Goal: Task Accomplishment & Management: Use online tool/utility

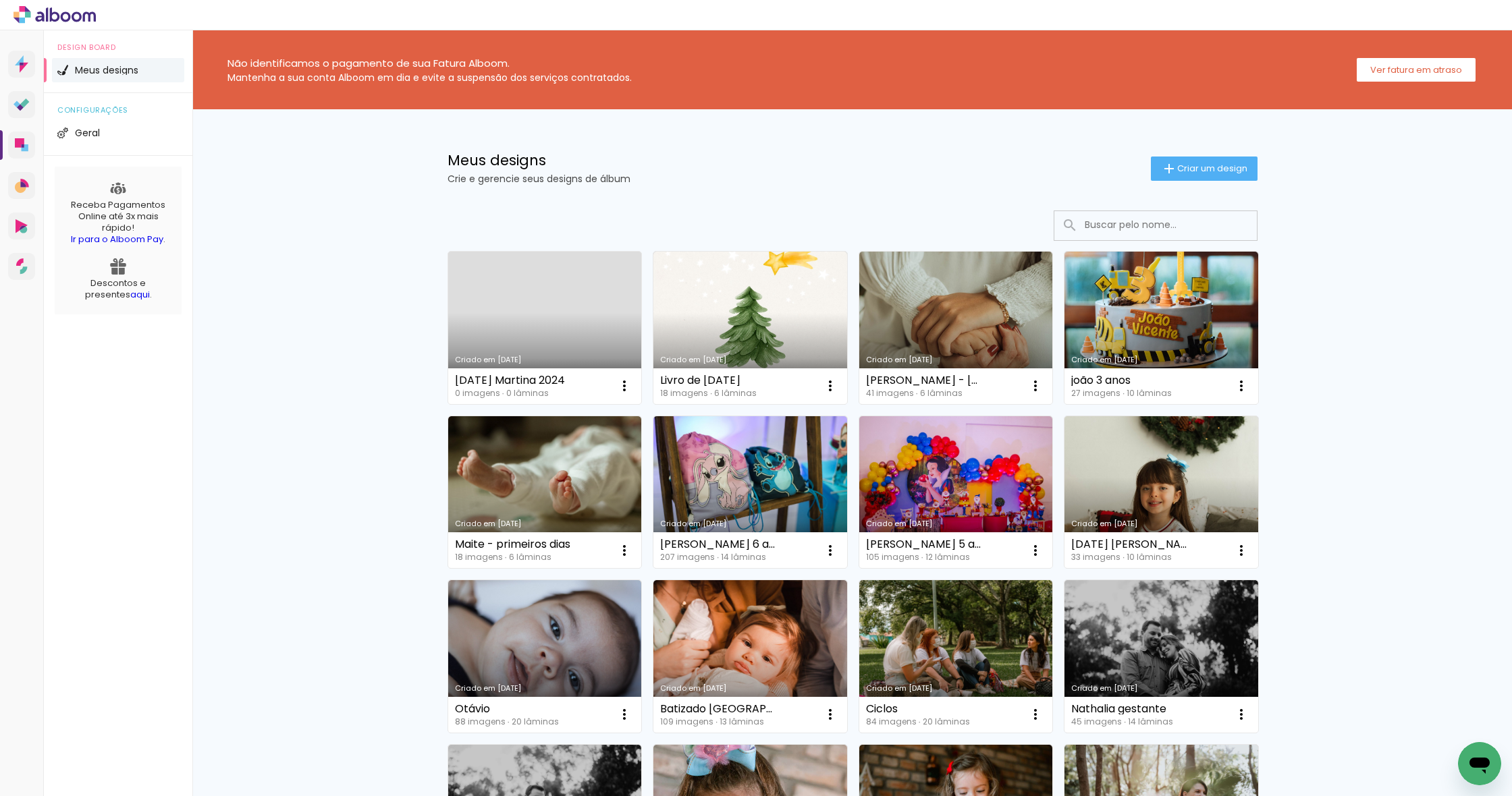
click at [543, 312] on link "Criado em 14/10/25" at bounding box center [545, 328] width 194 height 152
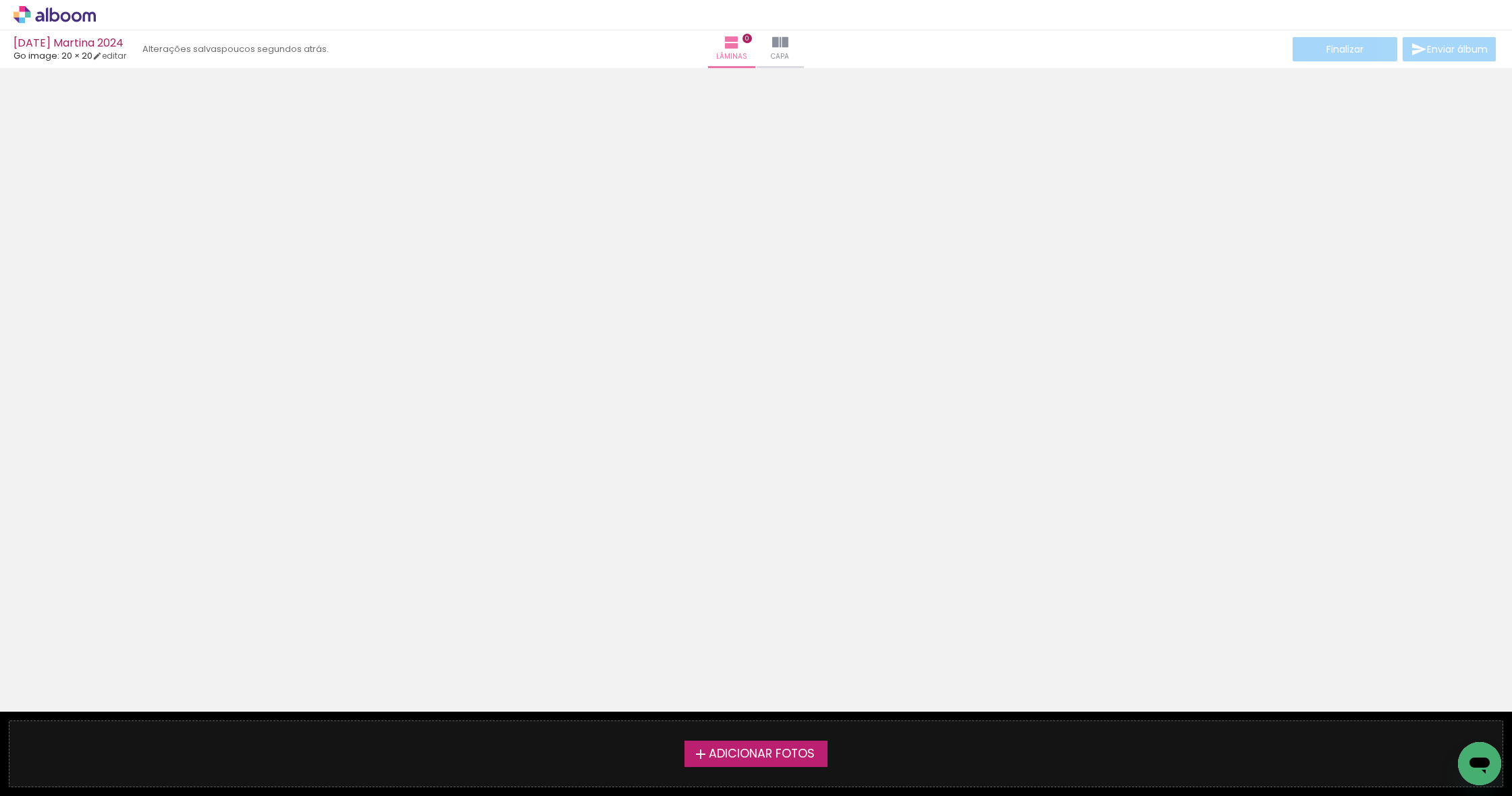
click at [731, 754] on span "Adicionar Fotos" at bounding box center [761, 754] width 106 height 12
click at [0, 0] on input "file" at bounding box center [0, 0] width 0 height 0
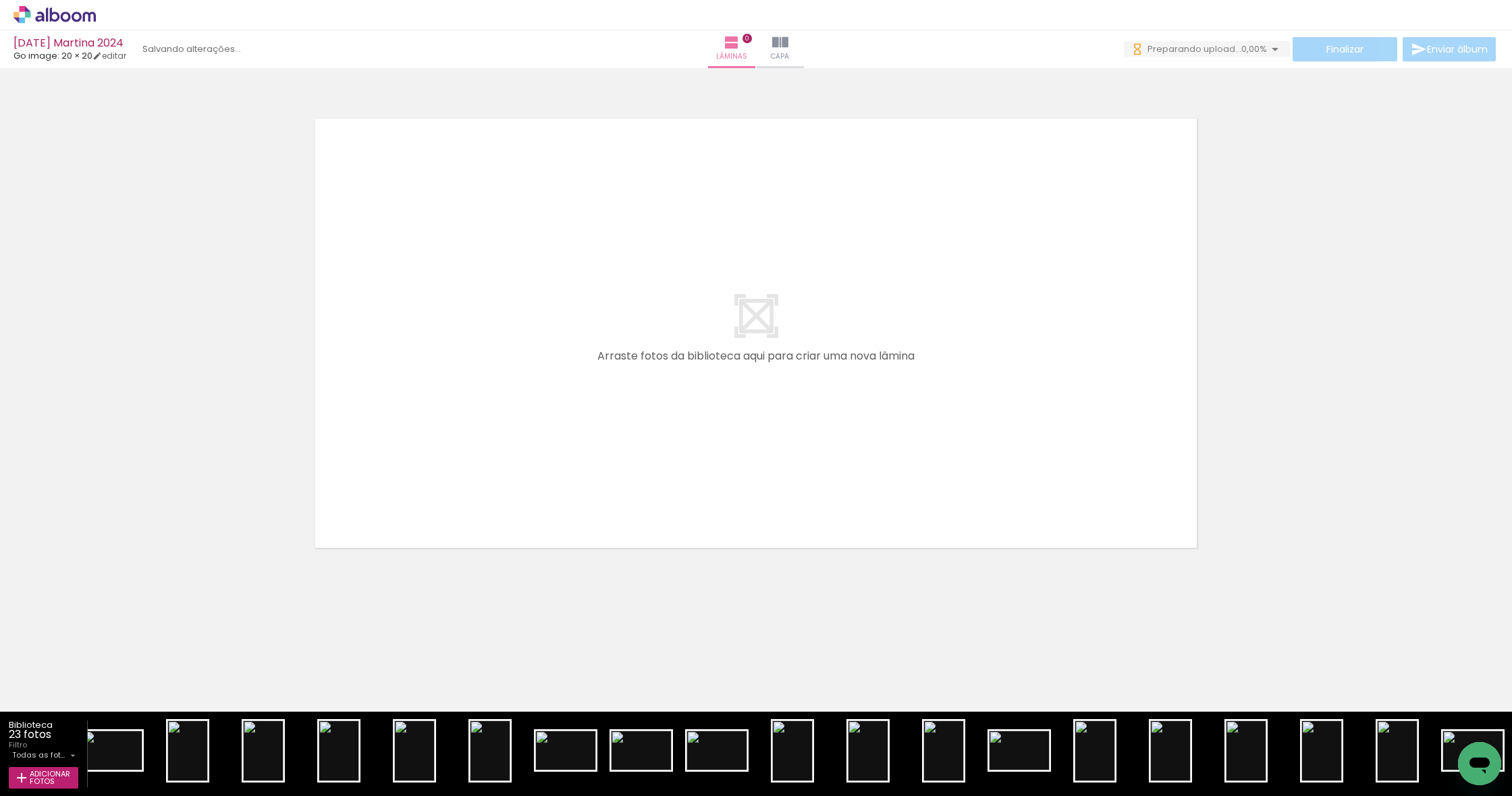
scroll to position [0, 328]
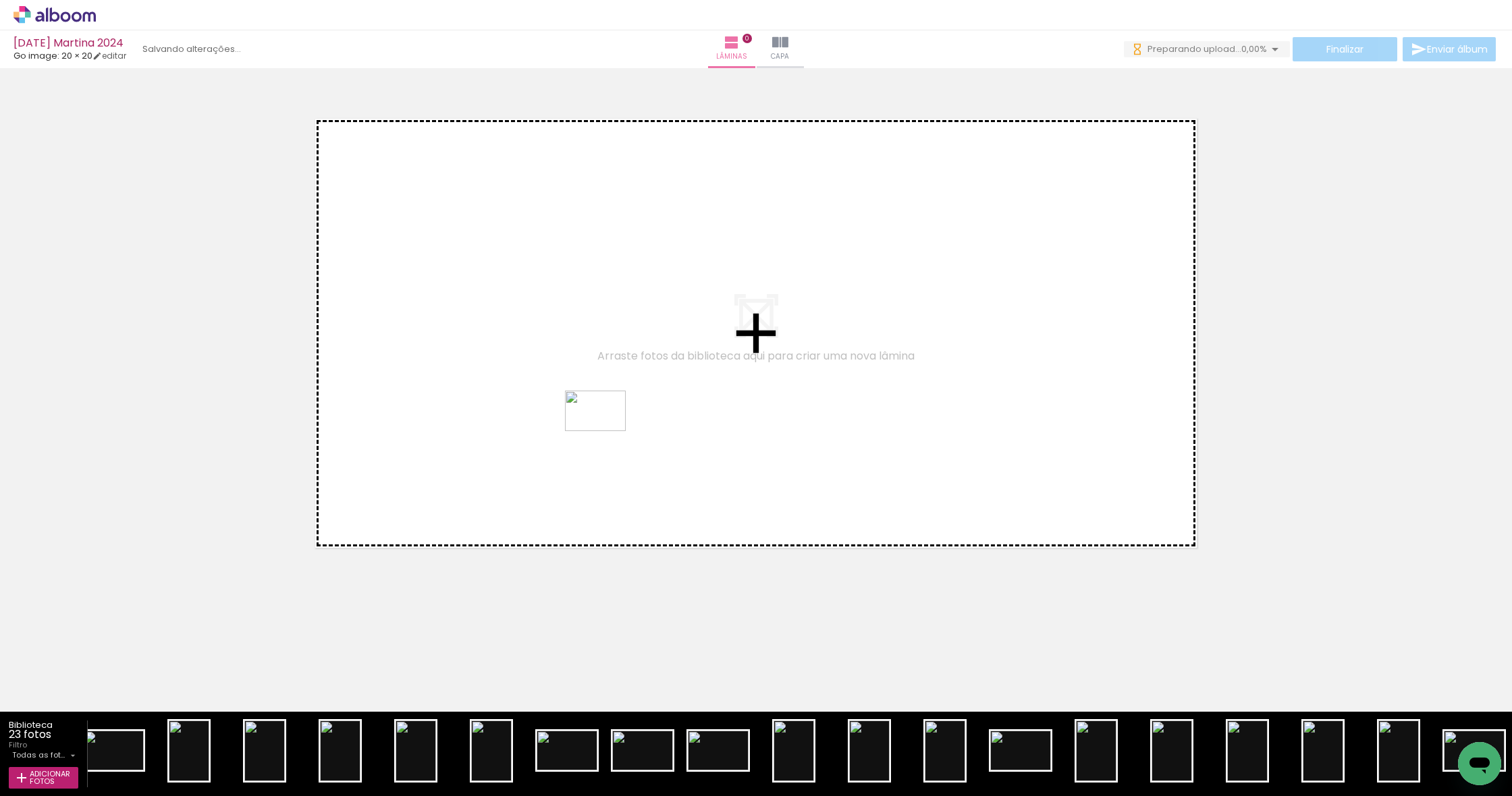
drag, startPoint x: 1456, startPoint y: 750, endPoint x: 602, endPoint y: 430, distance: 912.0
click at [602, 430] on quentale-workspace at bounding box center [756, 398] width 1512 height 796
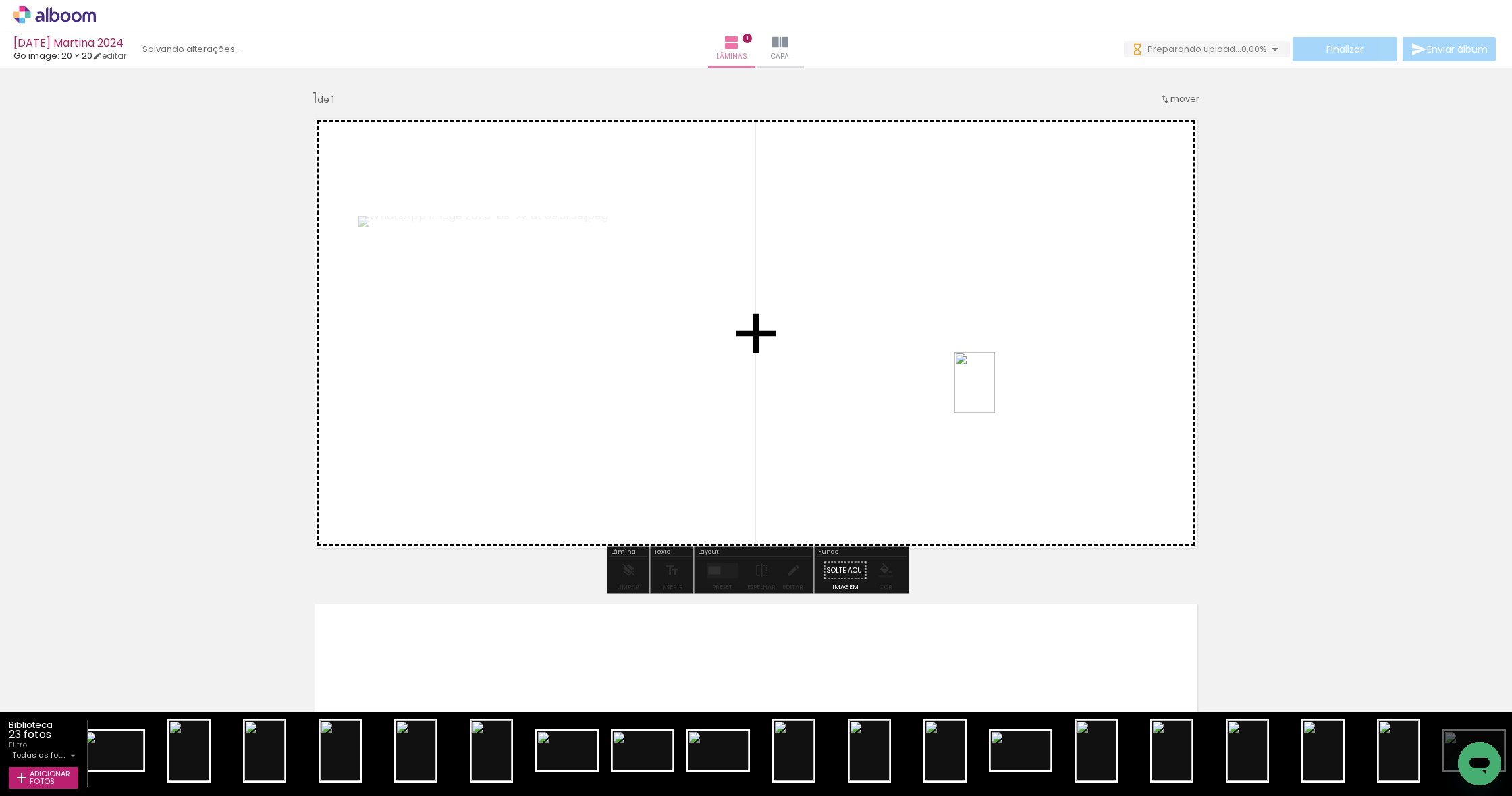
drag, startPoint x: 1400, startPoint y: 749, endPoint x: 992, endPoint y: 388, distance: 544.8
click at [992, 388] on quentale-workspace at bounding box center [756, 398] width 1512 height 796
drag, startPoint x: 1326, startPoint y: 756, endPoint x: 968, endPoint y: 439, distance: 478.2
click at [968, 439] on quentale-workspace at bounding box center [756, 398] width 1512 height 796
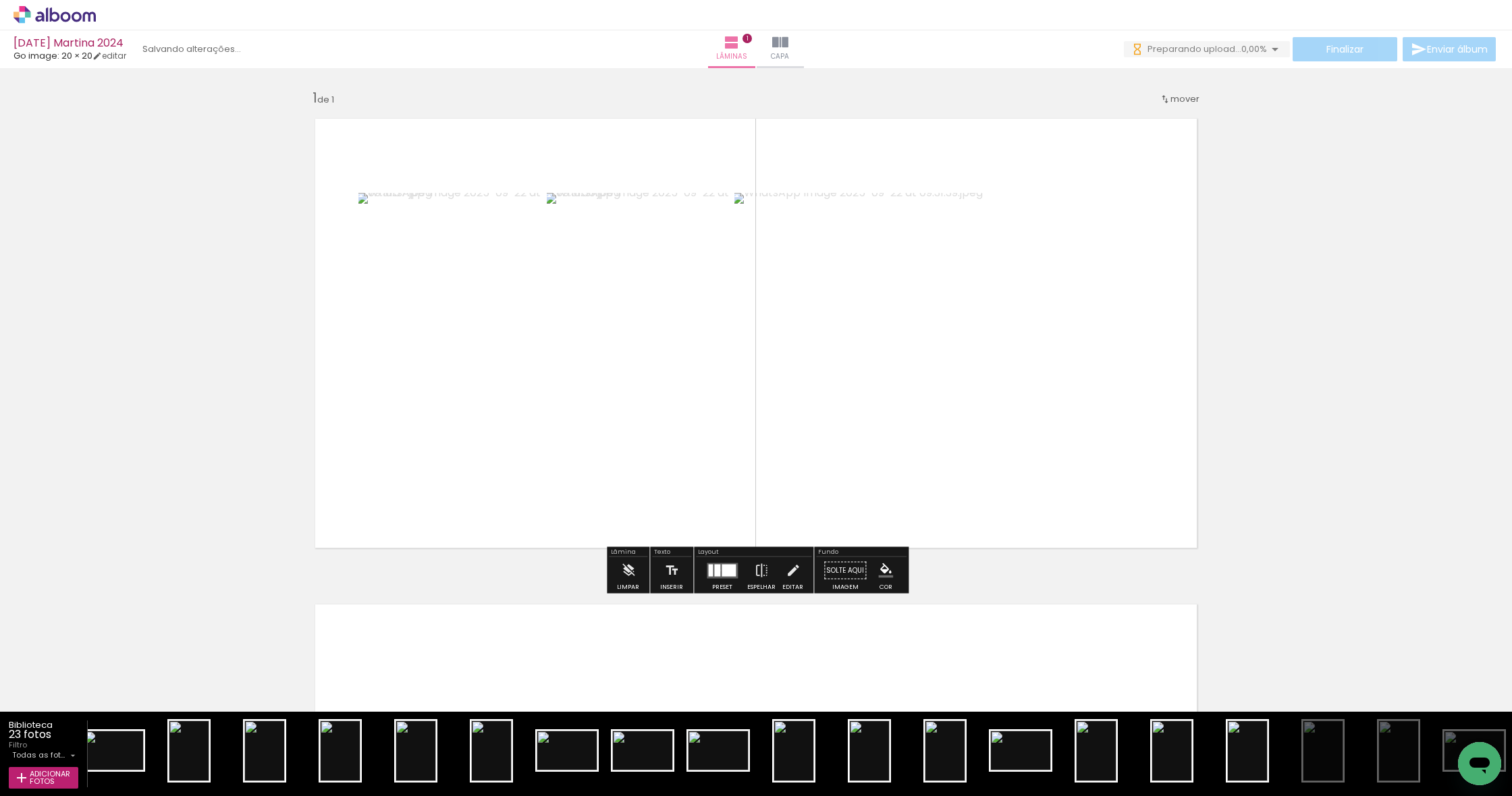
click at [717, 571] on div at bounding box center [717, 571] width 6 height 12
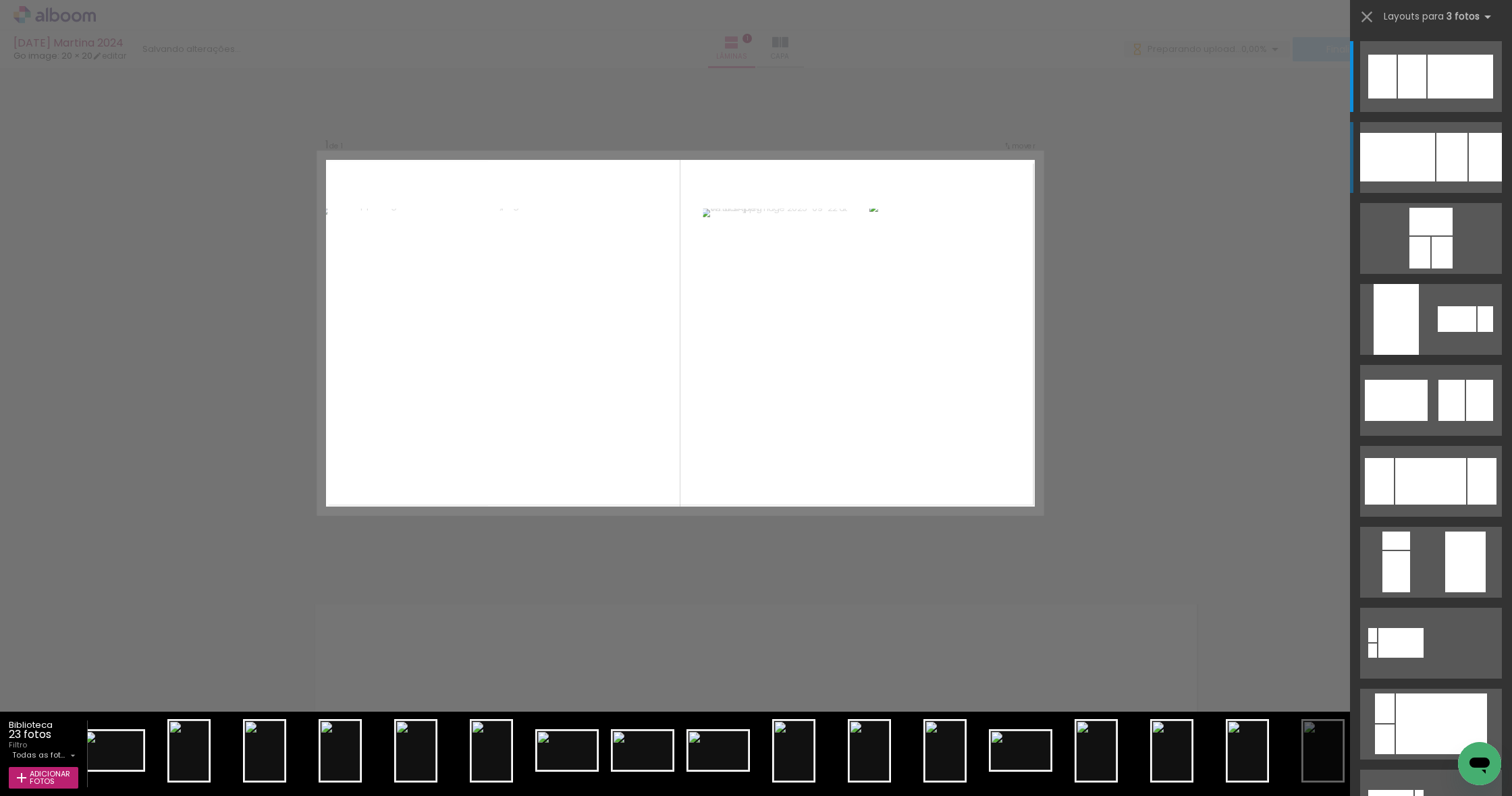
click at [1462, 169] on div at bounding box center [1452, 156] width 31 height 48
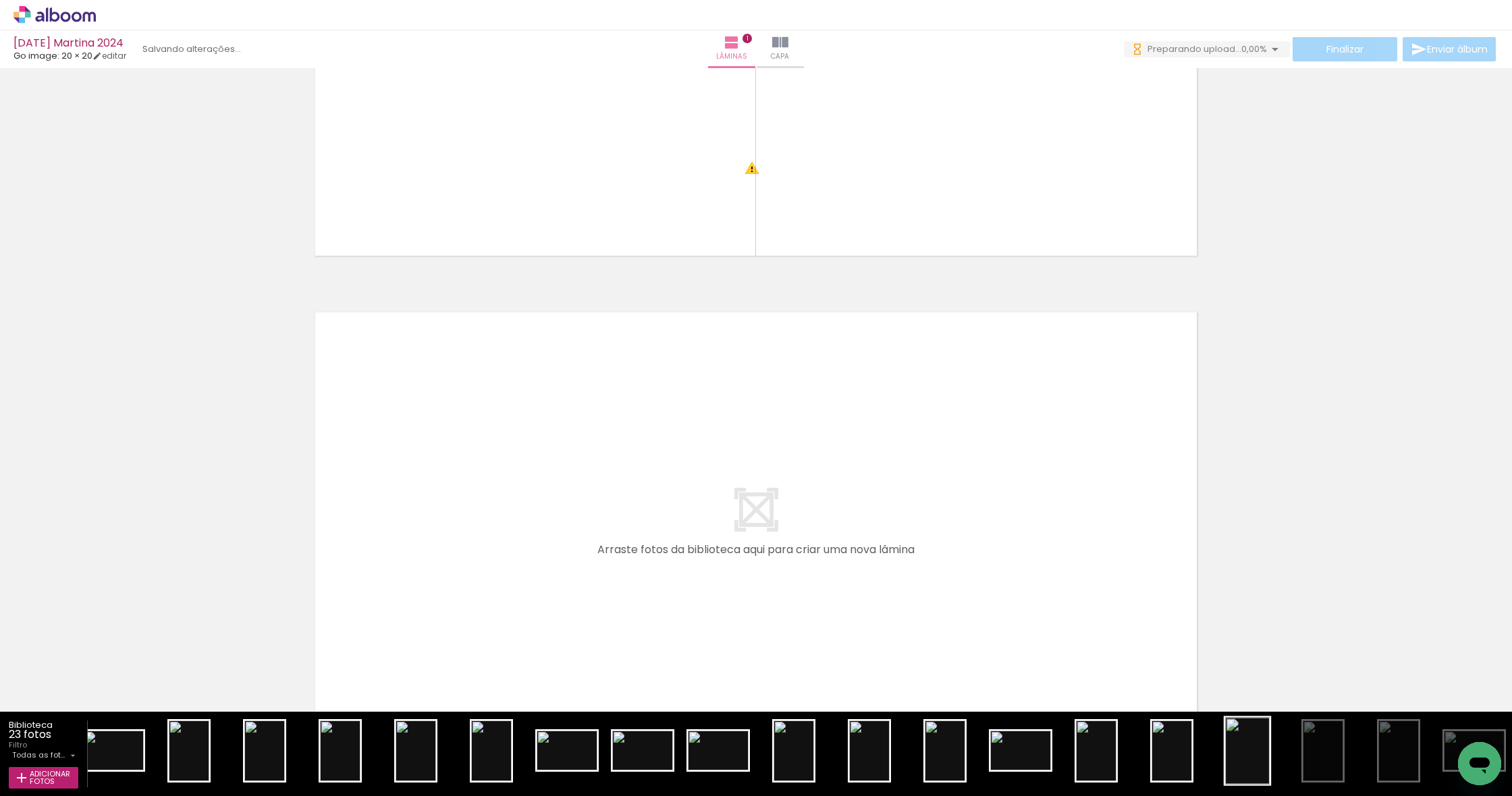
scroll to position [0, 1]
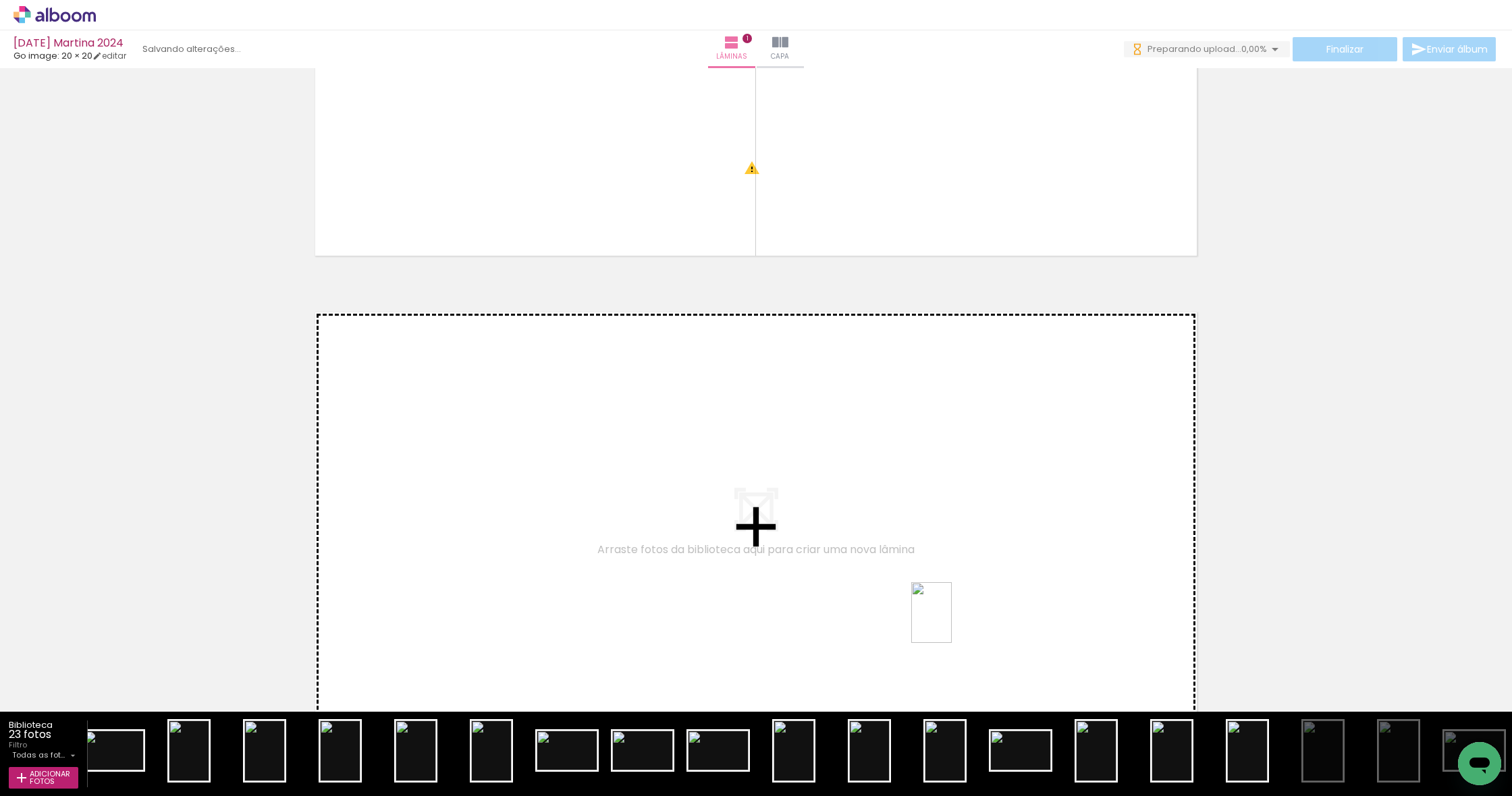
drag, startPoint x: 1238, startPoint y: 753, endPoint x: 951, endPoint y: 622, distance: 315.5
click at [951, 622] on quentale-workspace at bounding box center [756, 398] width 1512 height 796
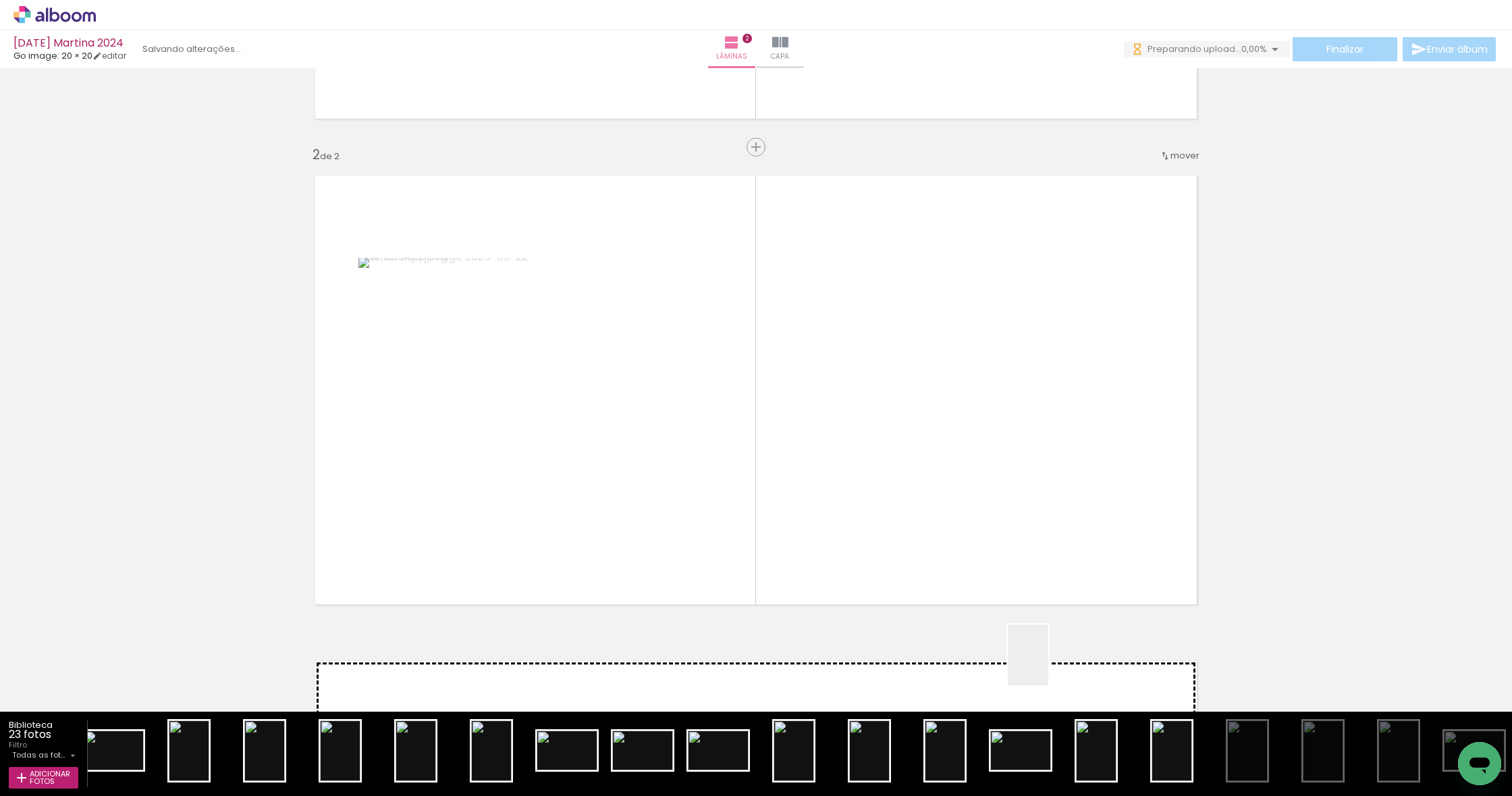
scroll to position [0, 0]
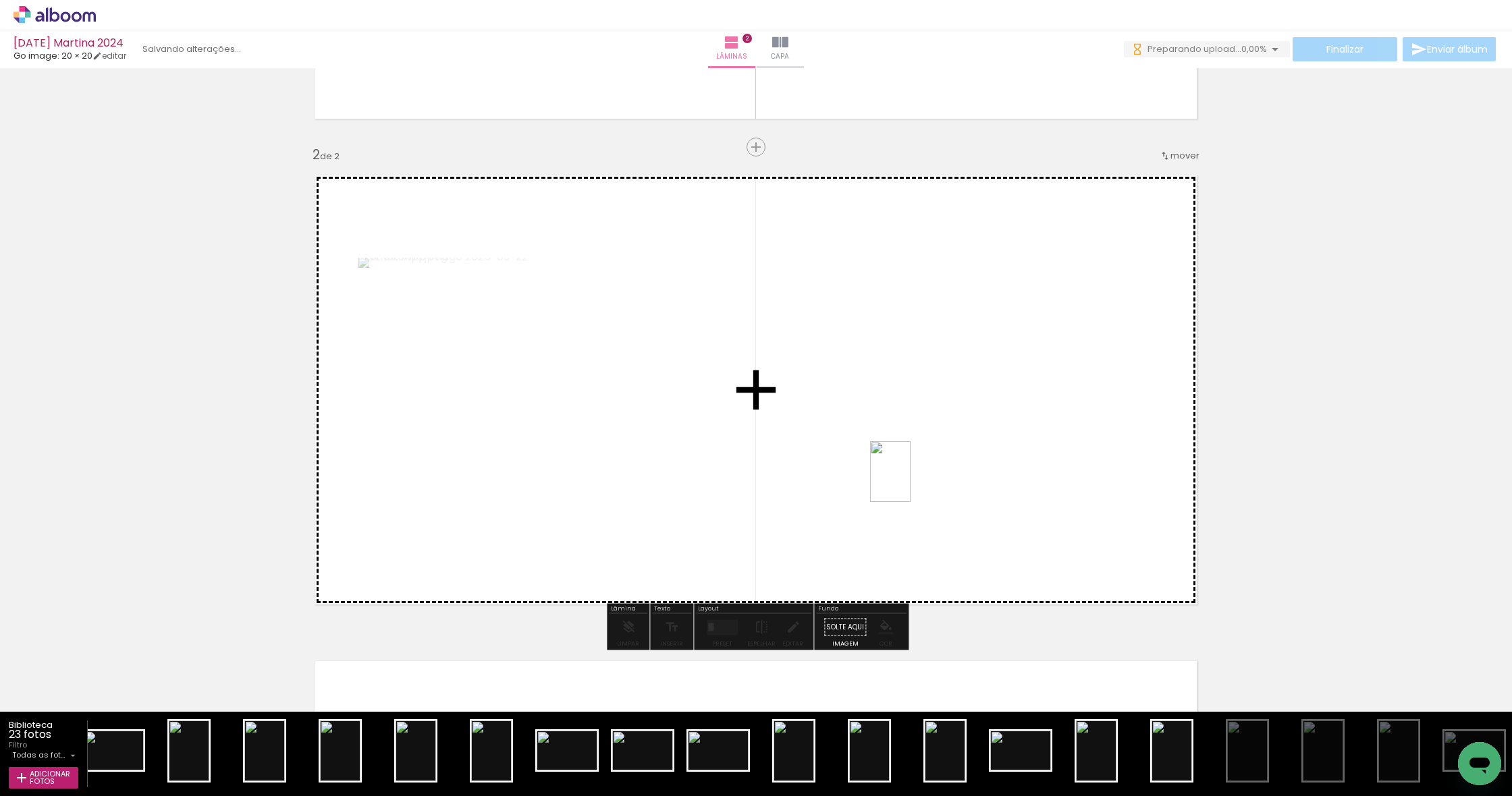
drag, startPoint x: 1177, startPoint y: 760, endPoint x: 893, endPoint y: 466, distance: 408.8
click at [893, 466] on quentale-workspace at bounding box center [756, 398] width 1512 height 796
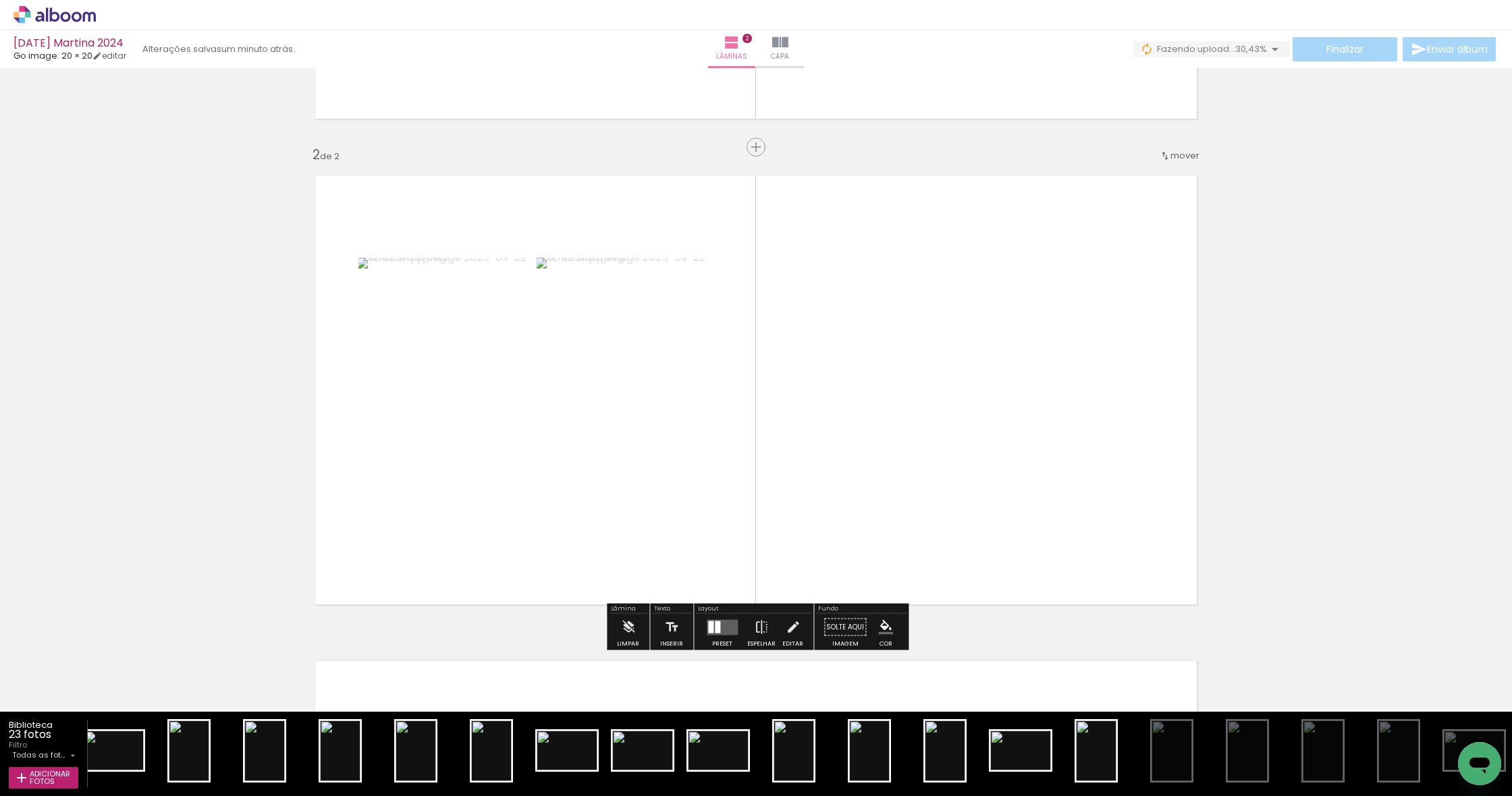
click at [707, 626] on quentale-layouter at bounding box center [722, 628] width 31 height 16
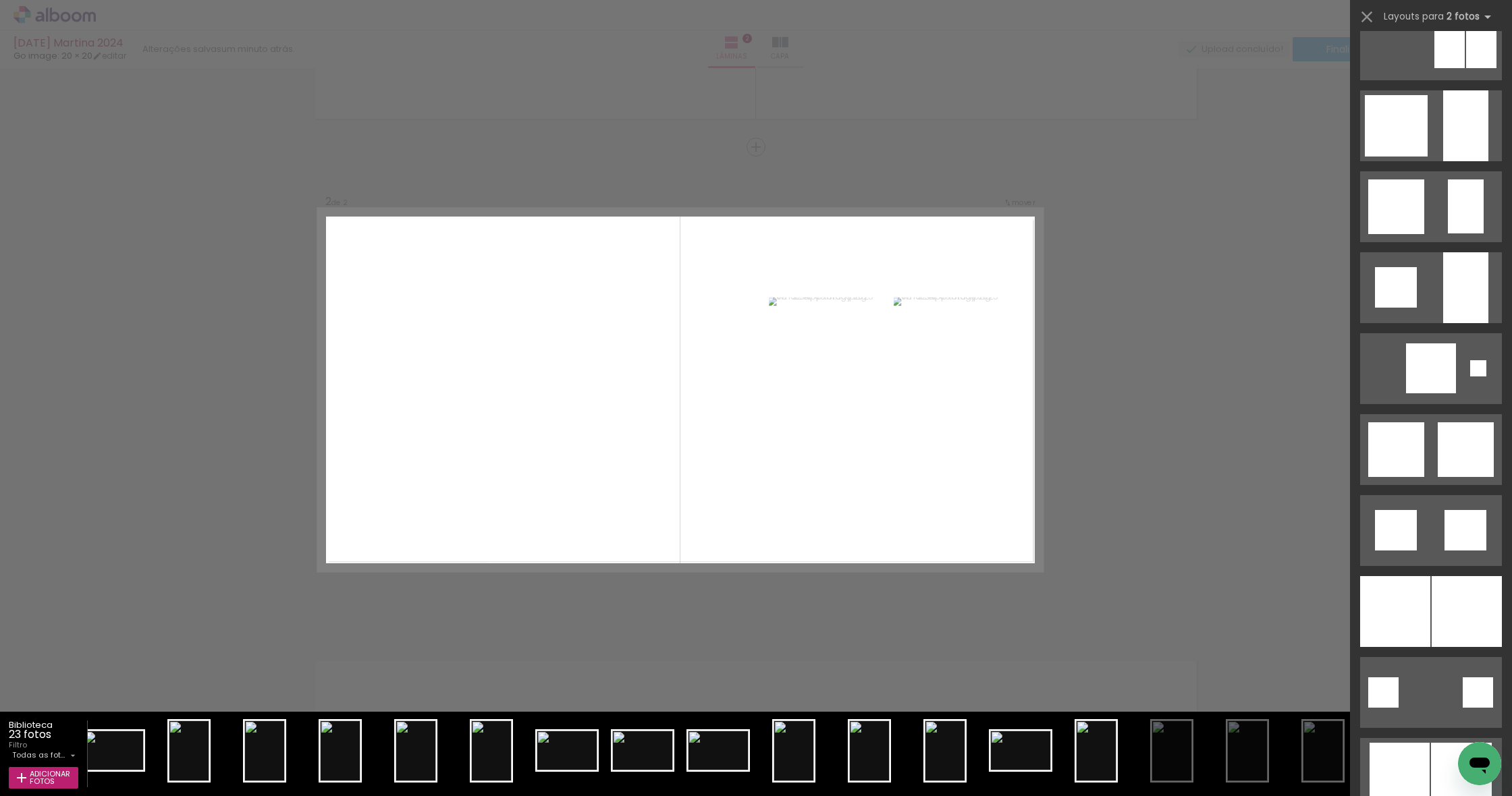
scroll to position [1099, 0]
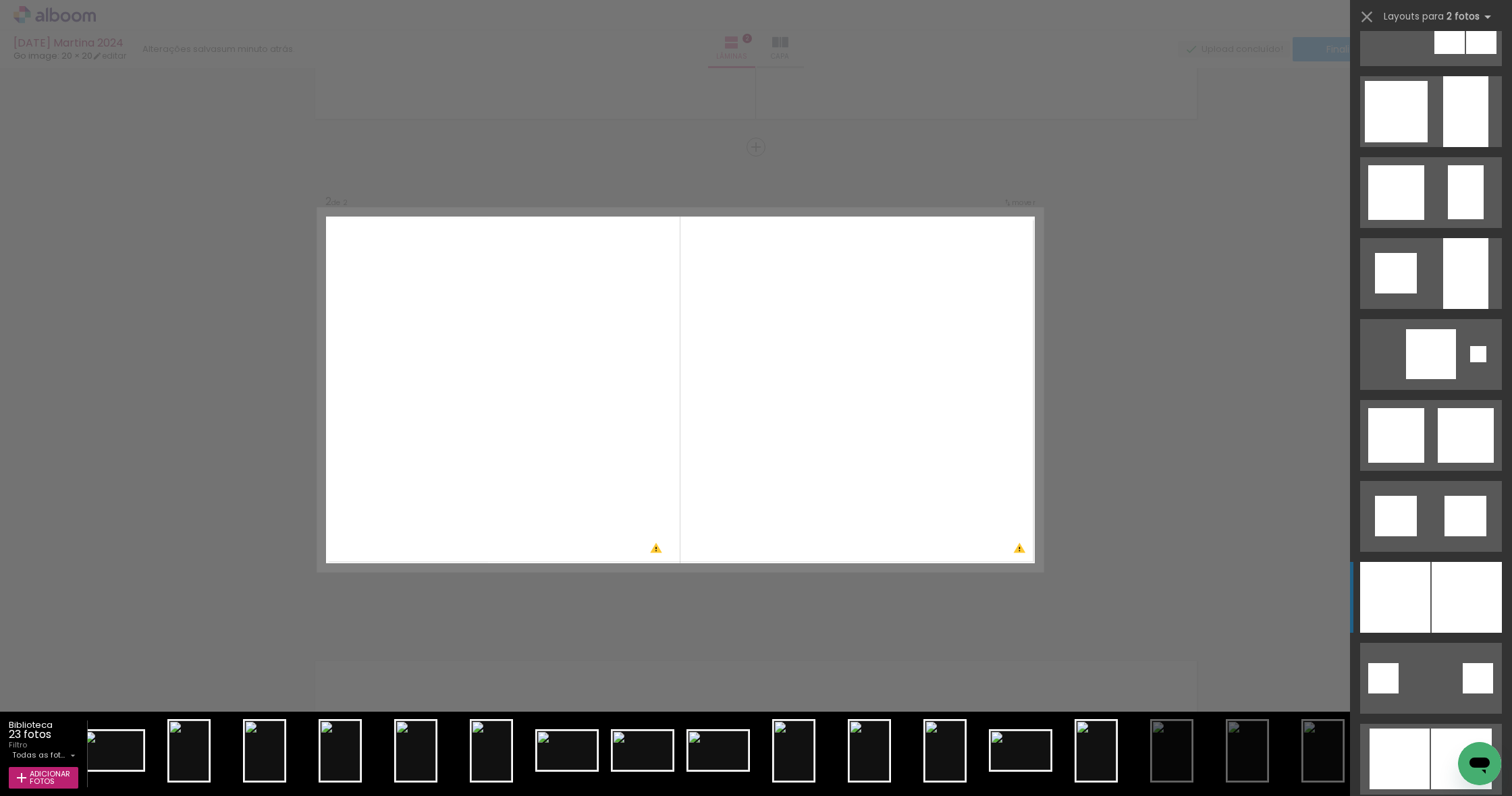
click at [1419, 604] on div at bounding box center [1394, 598] width 70 height 71
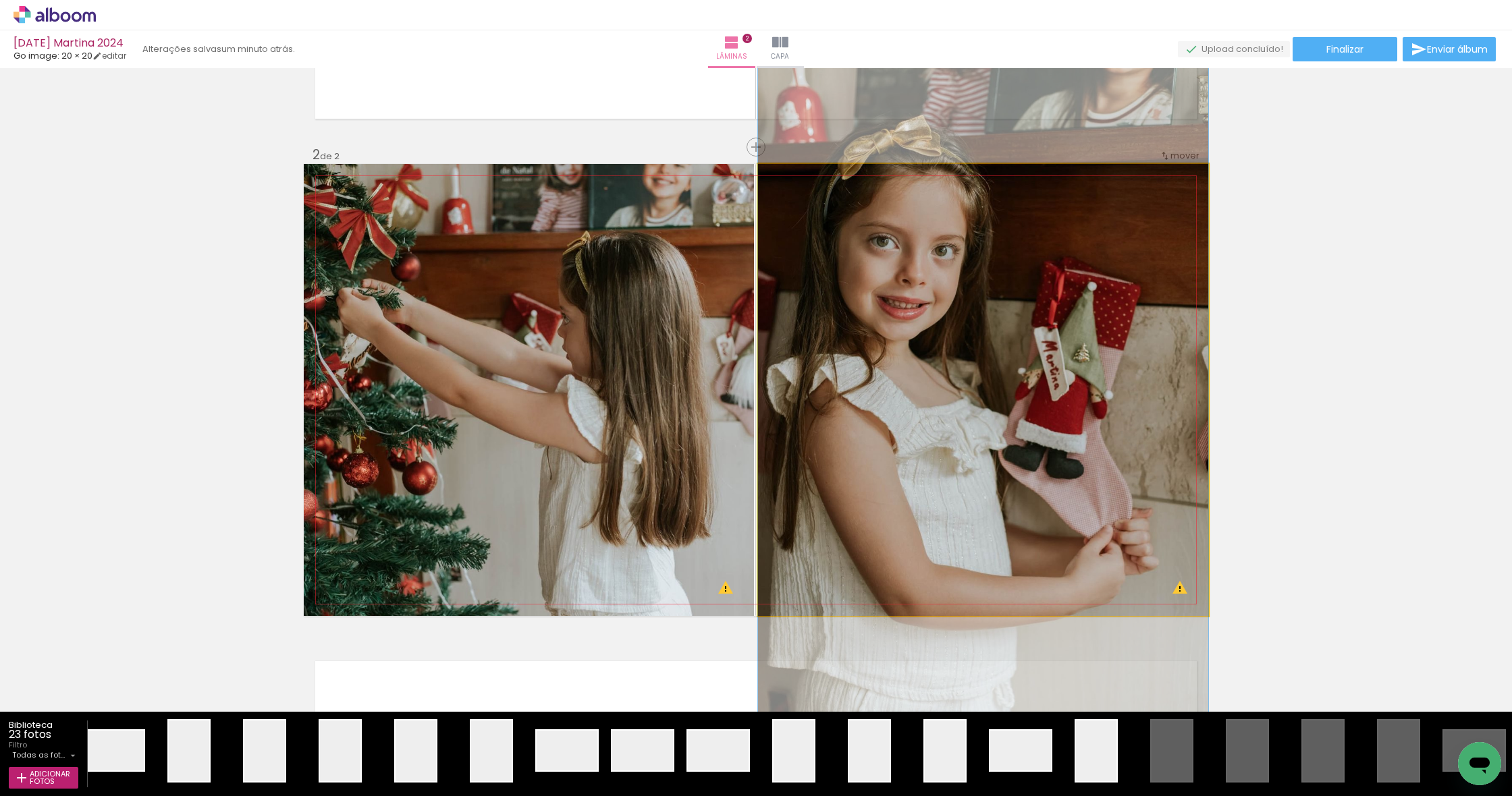
drag, startPoint x: 929, startPoint y: 373, endPoint x: 971, endPoint y: 409, distance: 55.3
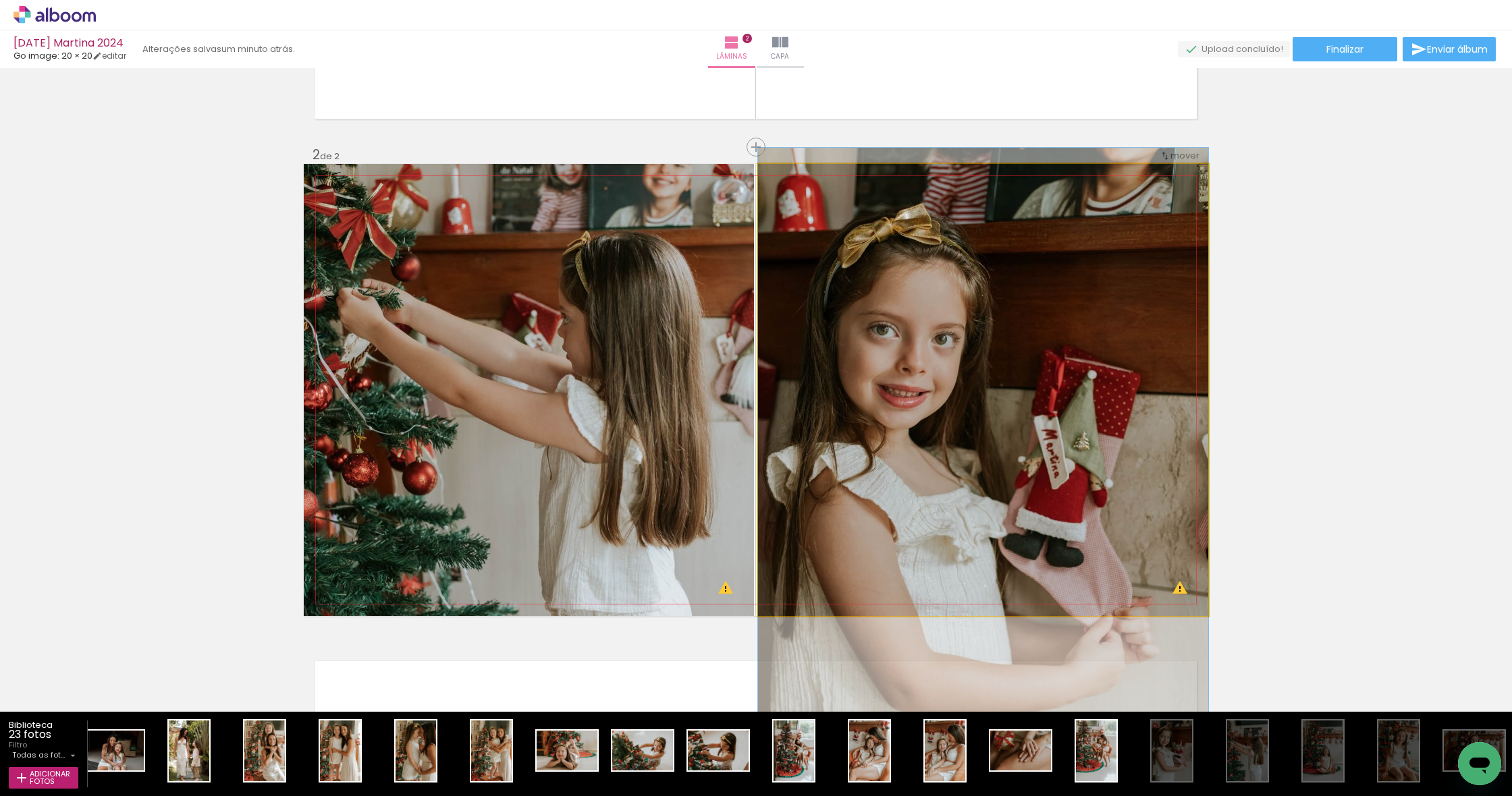
drag, startPoint x: 965, startPoint y: 366, endPoint x: 965, endPoint y: 398, distance: 32.0
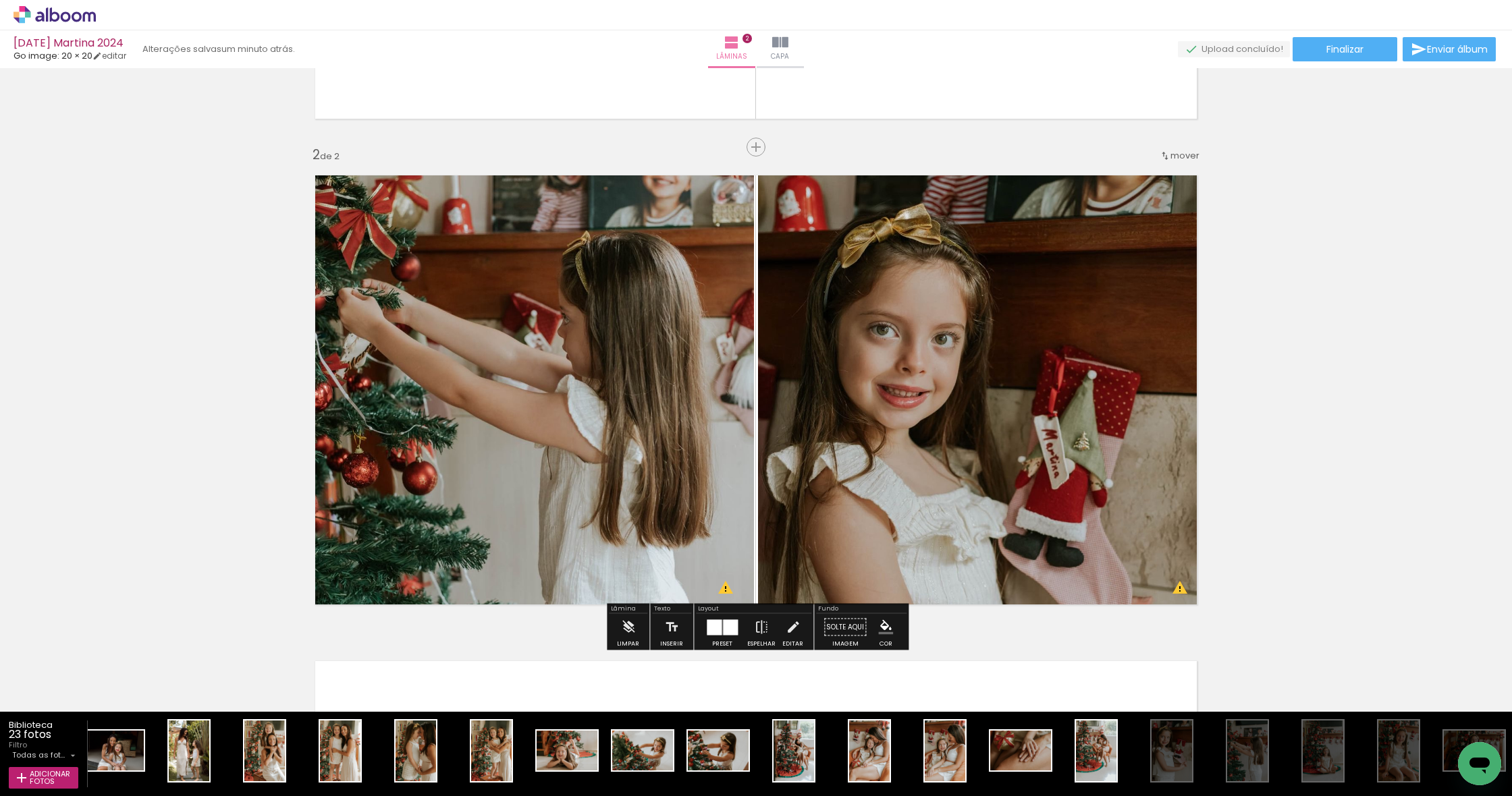
click at [1285, 372] on div "Inserir lâmina 1 de 2 Inserir lâmina 2 de 2 O Designbox precisará aumentar a su…" at bounding box center [756, 373] width 1512 height 1459
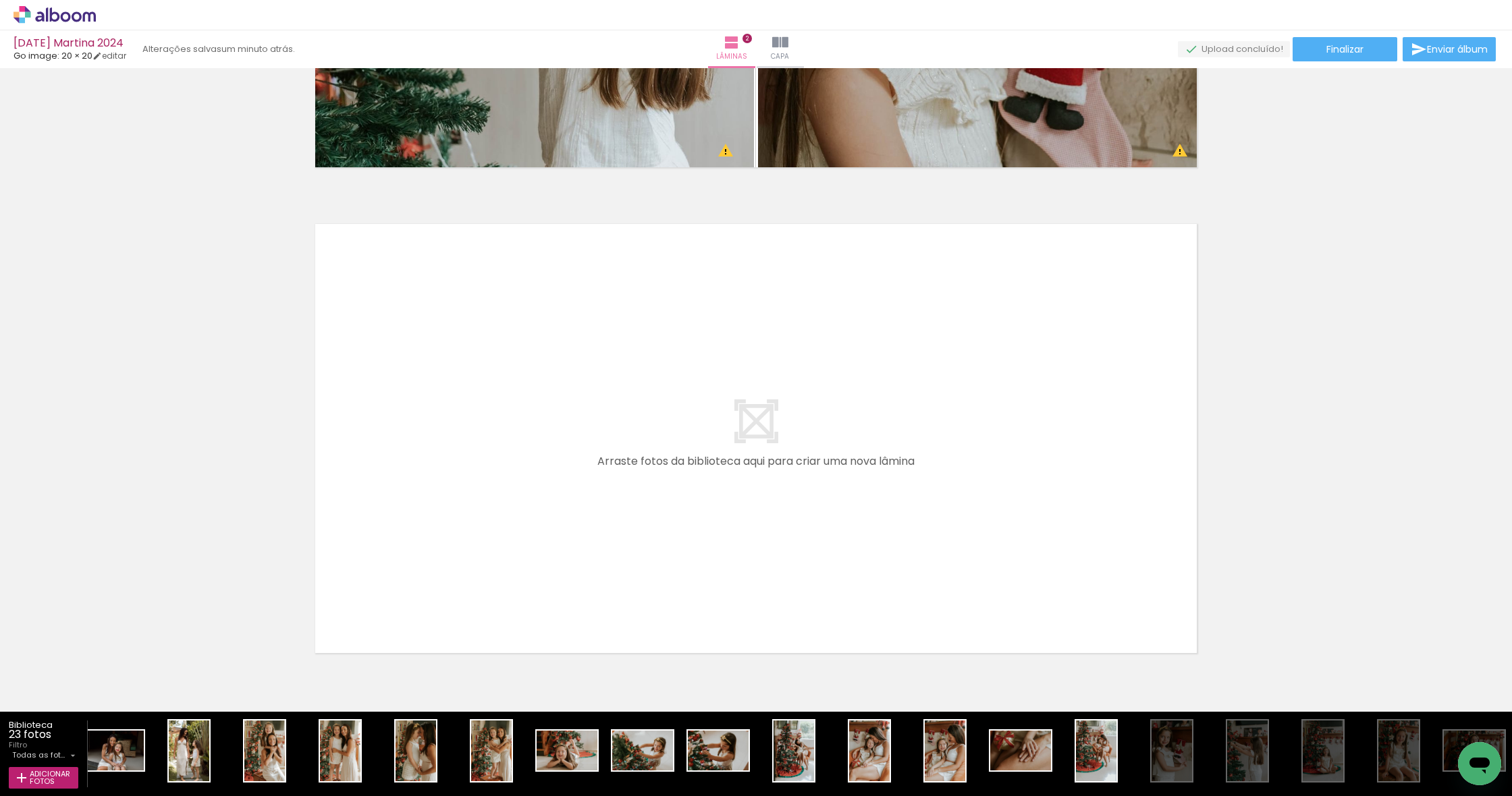
scroll to position [866, 0]
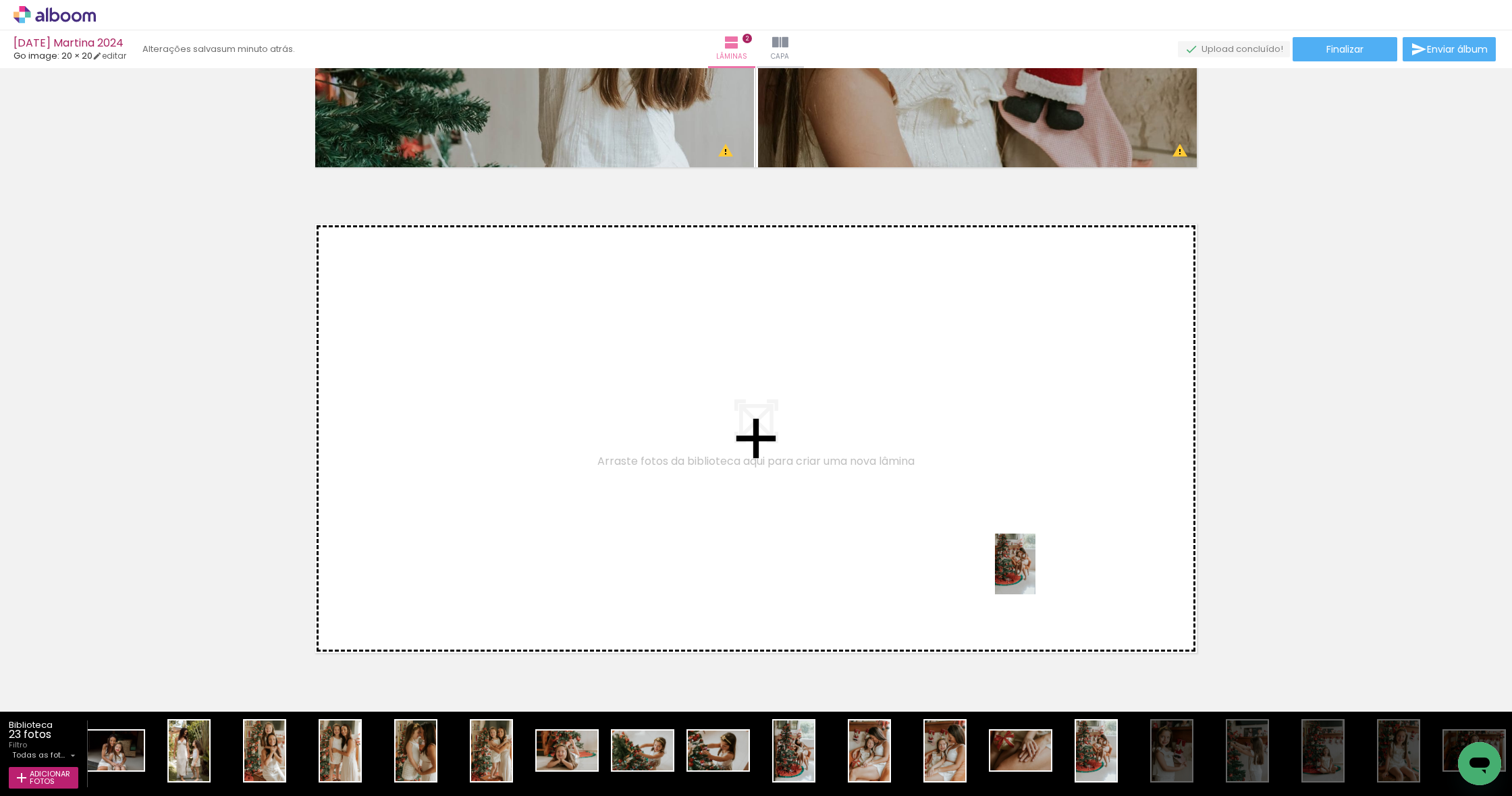
drag, startPoint x: 1095, startPoint y: 757, endPoint x: 1035, endPoint y: 572, distance: 194.5
click at [1035, 572] on quentale-workspace at bounding box center [756, 398] width 1512 height 796
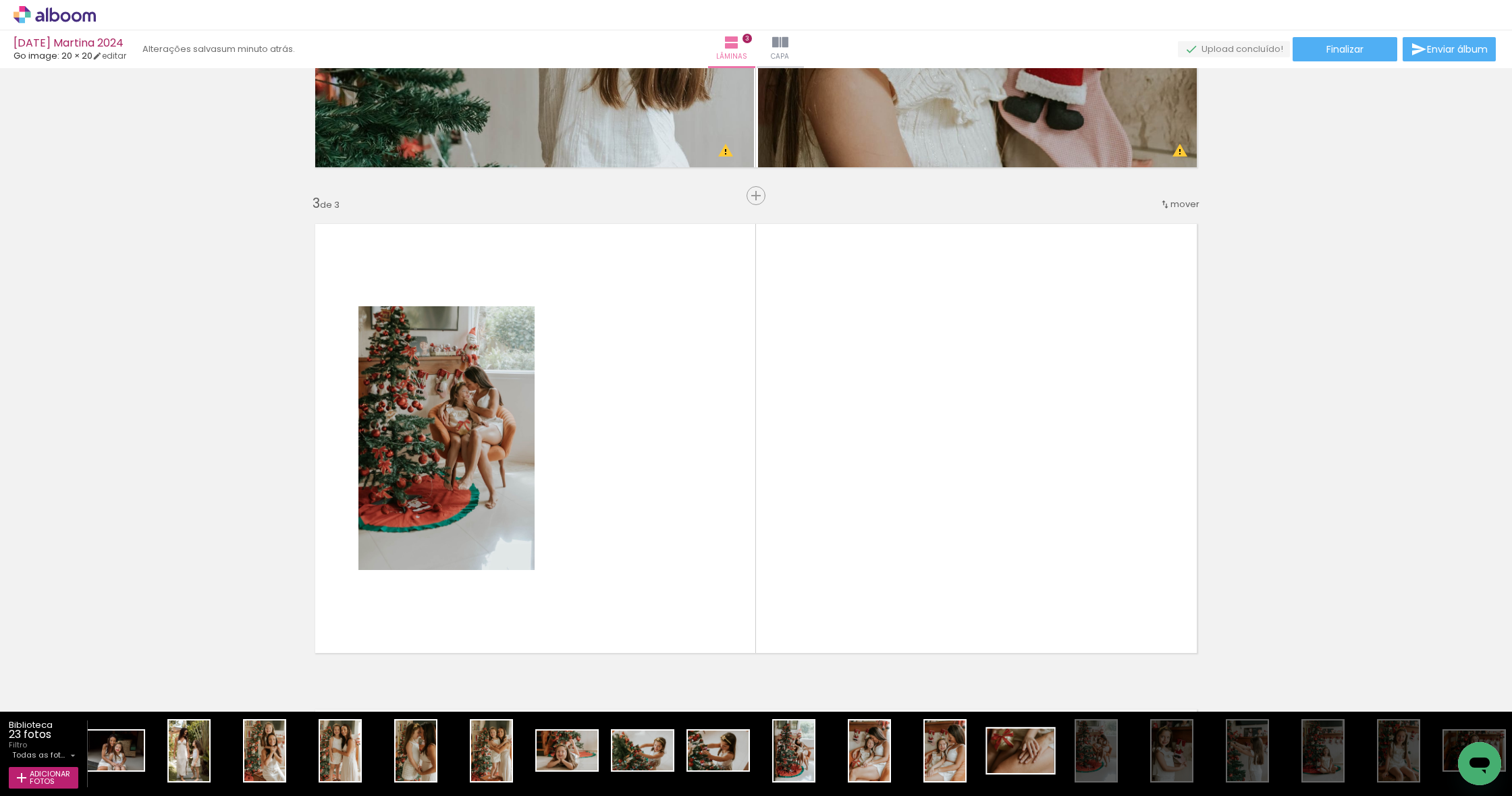
scroll to position [916, 0]
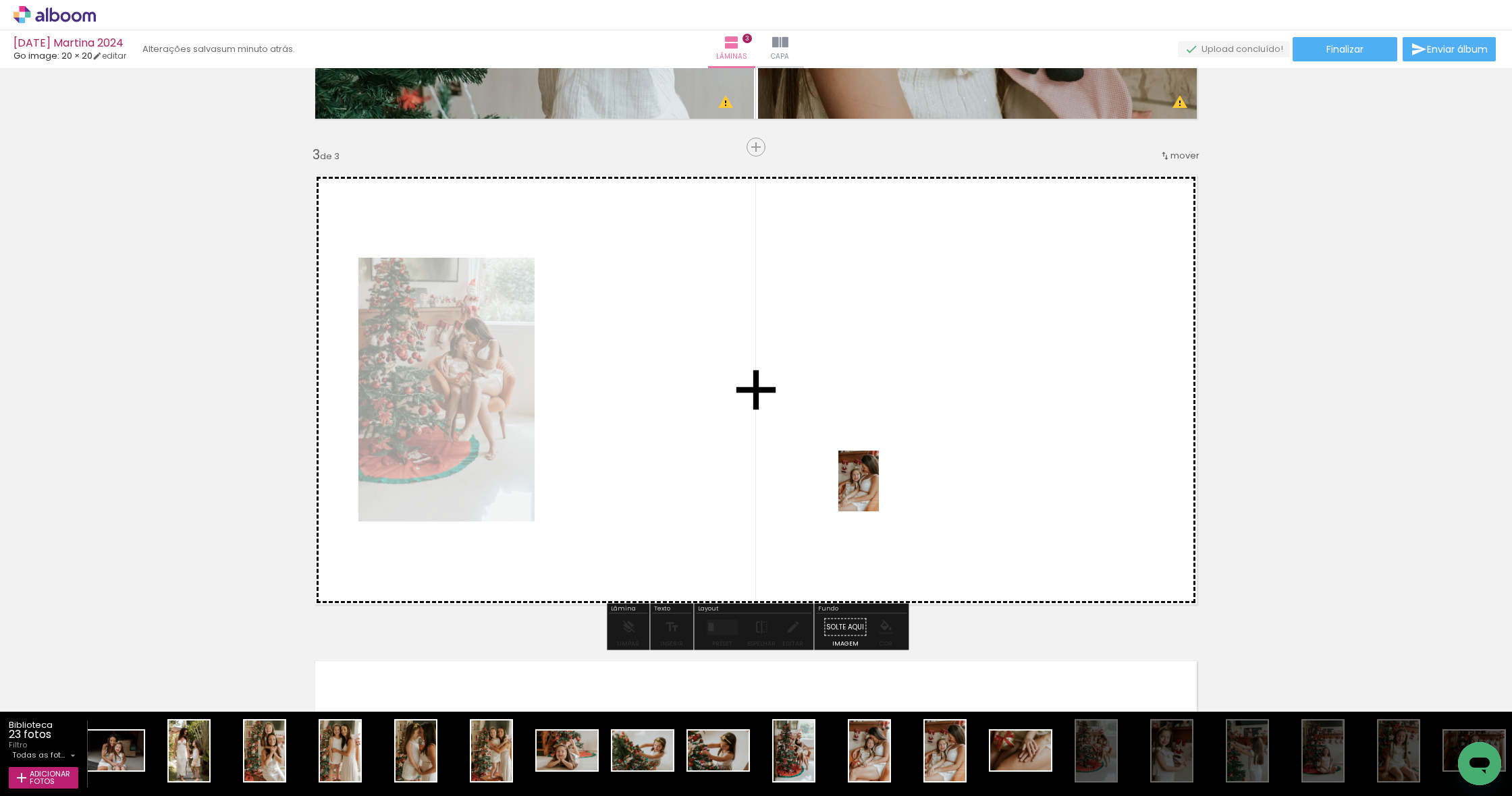
drag, startPoint x: 951, startPoint y: 767, endPoint x: 879, endPoint y: 476, distance: 299.8
click at [879, 476] on quentale-workspace at bounding box center [756, 398] width 1512 height 796
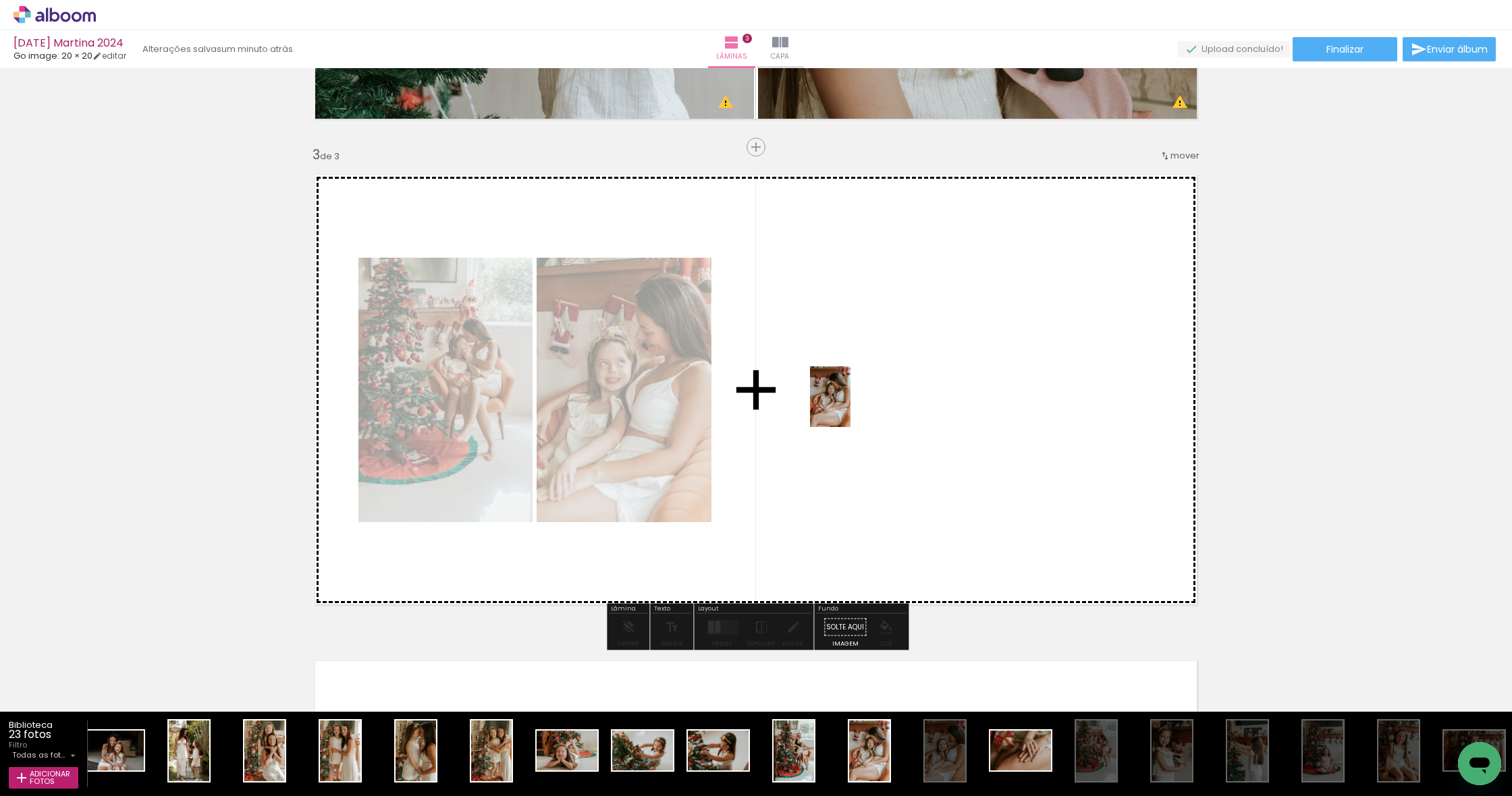
drag, startPoint x: 866, startPoint y: 760, endPoint x: 850, endPoint y: 407, distance: 353.4
click at [850, 407] on quentale-workspace at bounding box center [756, 398] width 1512 height 796
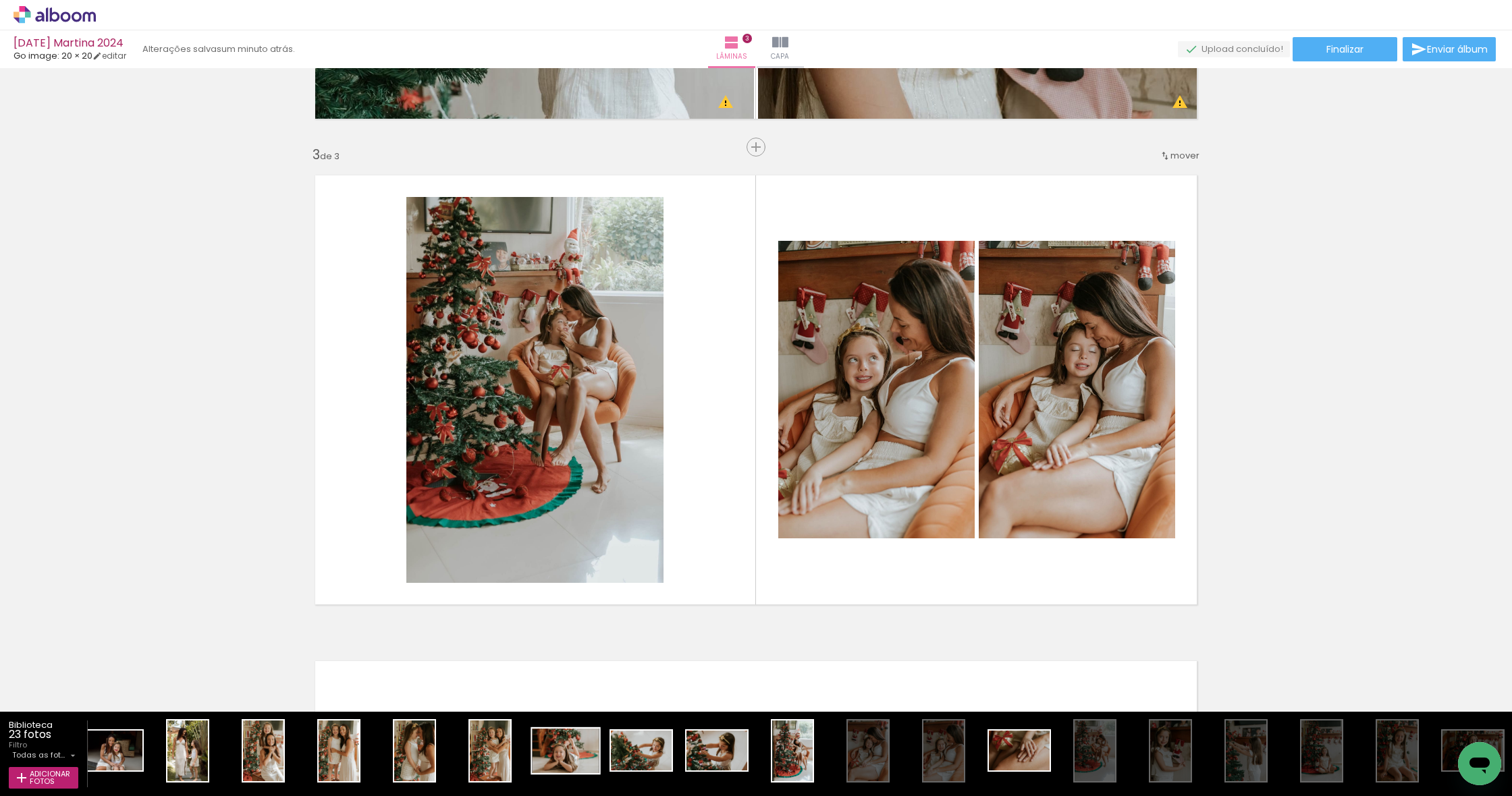
scroll to position [0, 328]
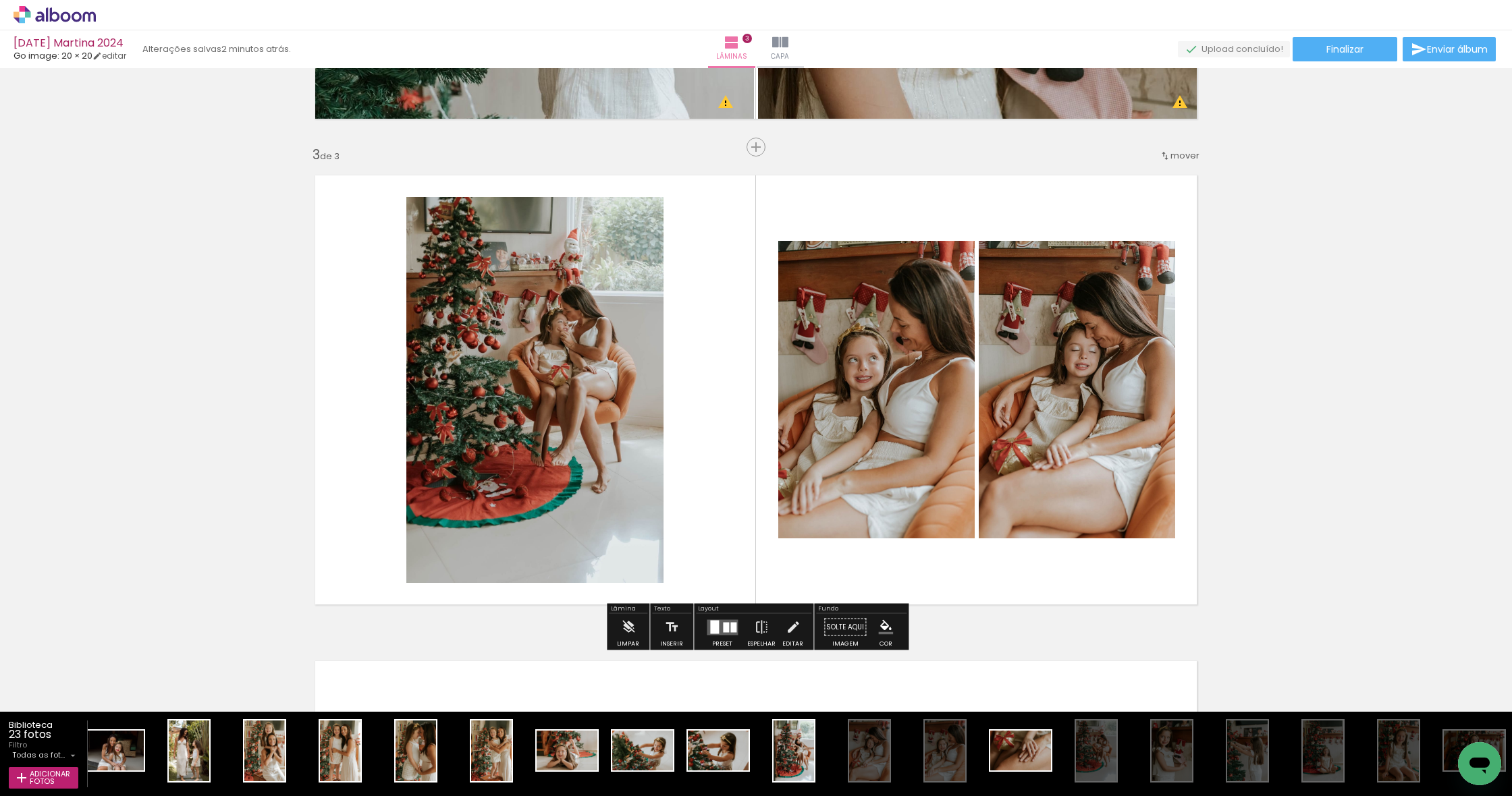
click at [724, 626] on div at bounding box center [726, 627] width 6 height 10
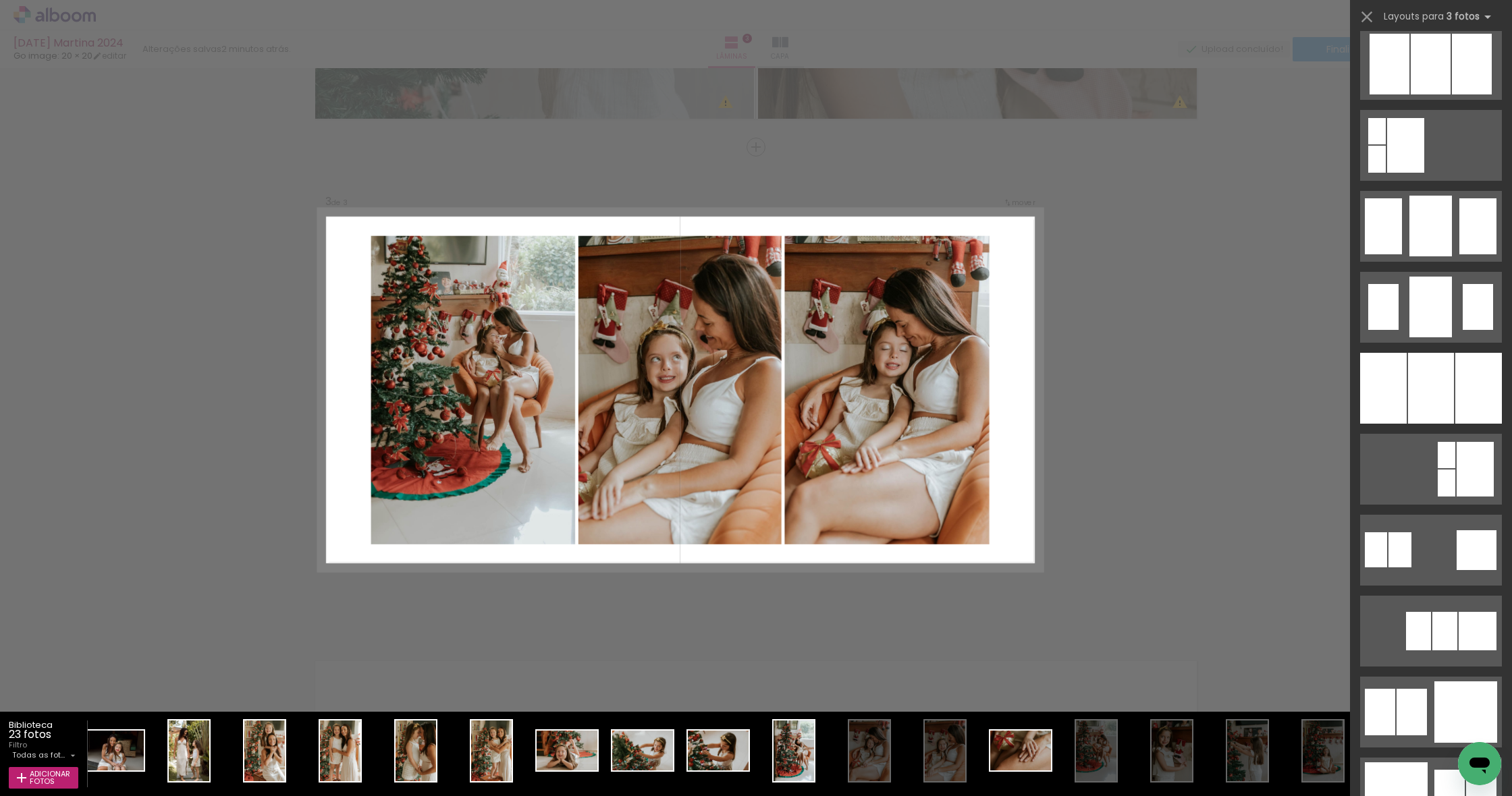
scroll to position [905, 0]
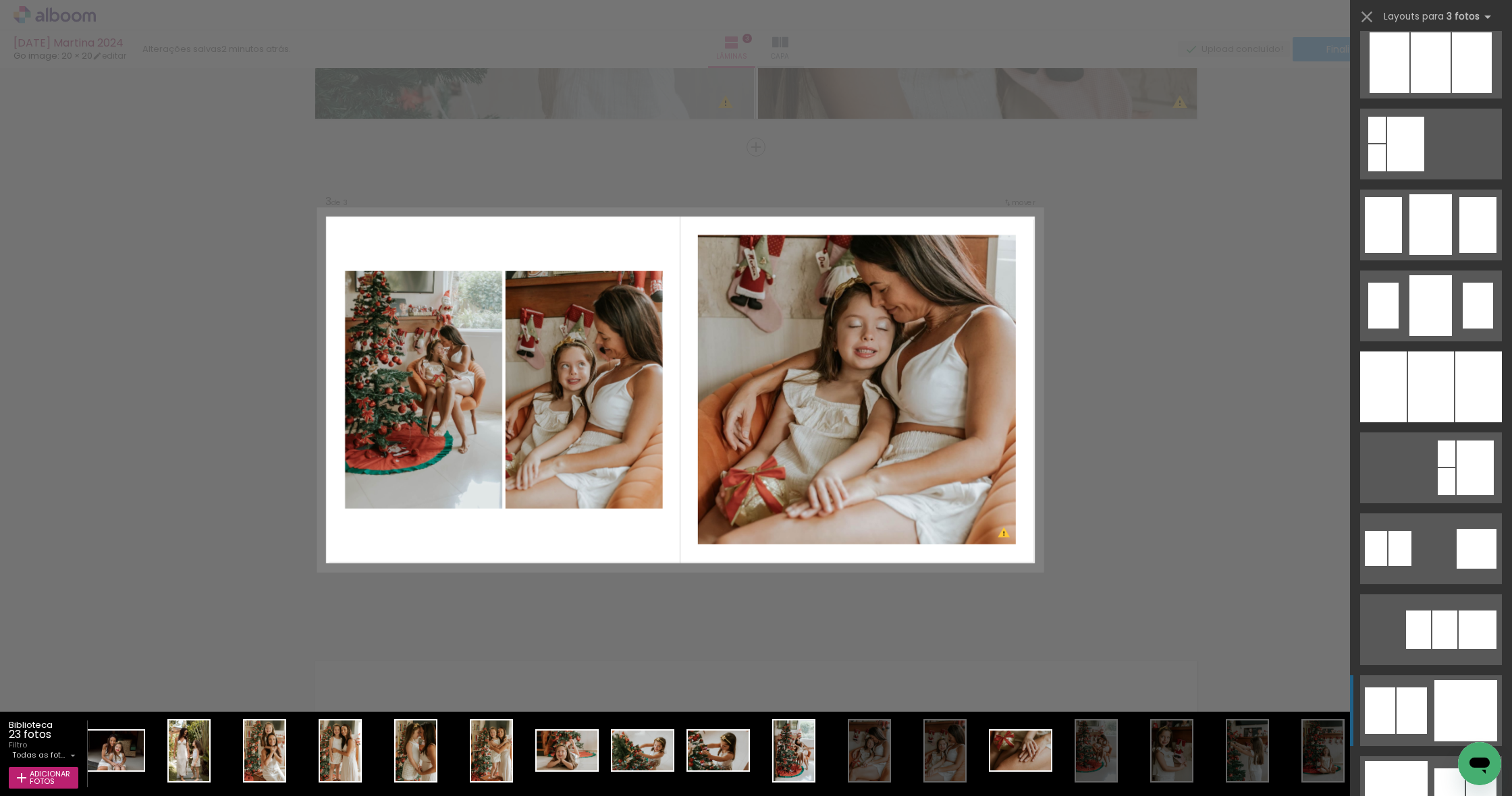
click at [1447, 689] on div at bounding box center [1466, 711] width 62 height 61
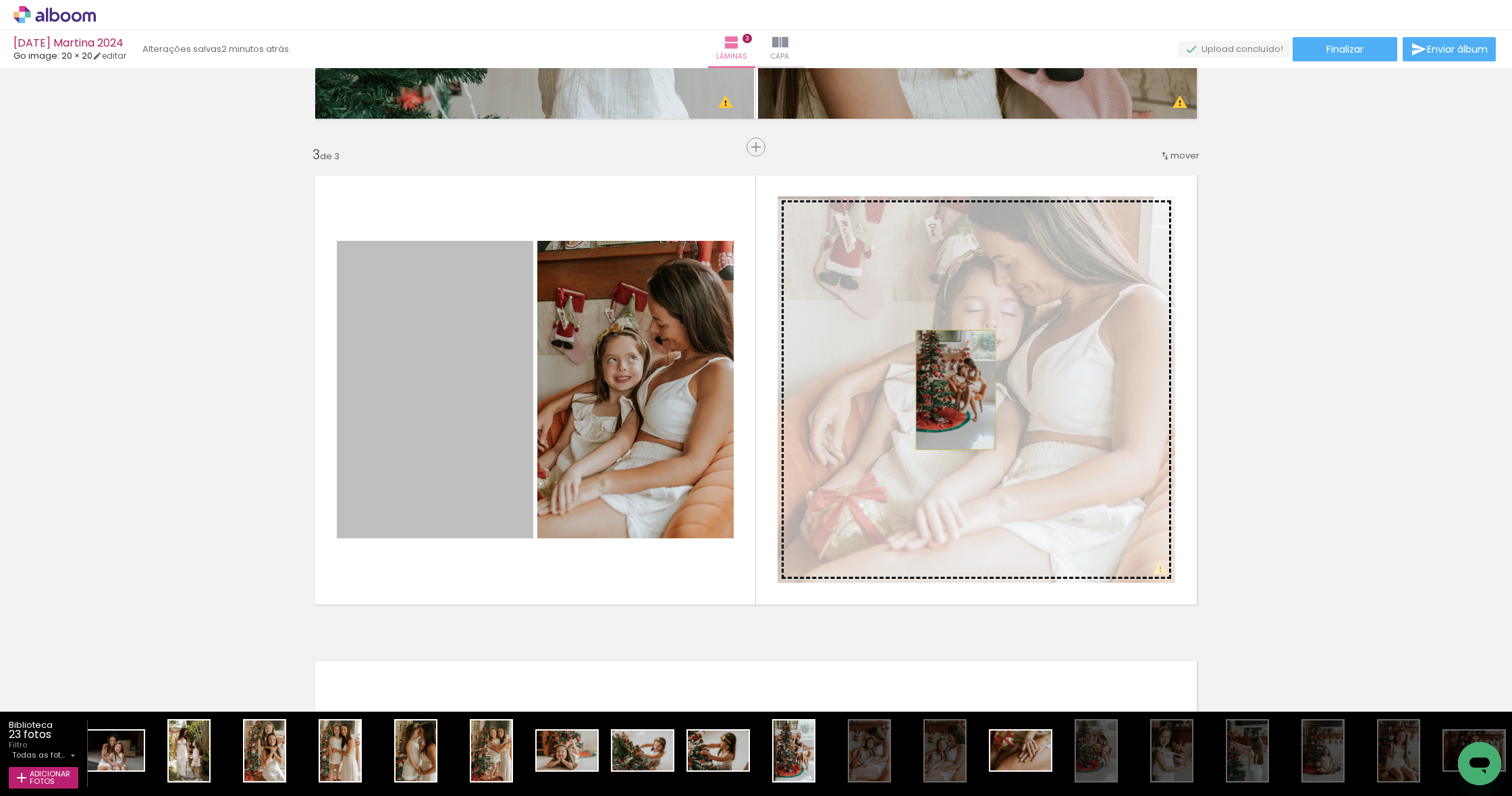
drag, startPoint x: 467, startPoint y: 426, endPoint x: 956, endPoint y: 391, distance: 490.3
click at [0, 0] on slot at bounding box center [0, 0] width 0 height 0
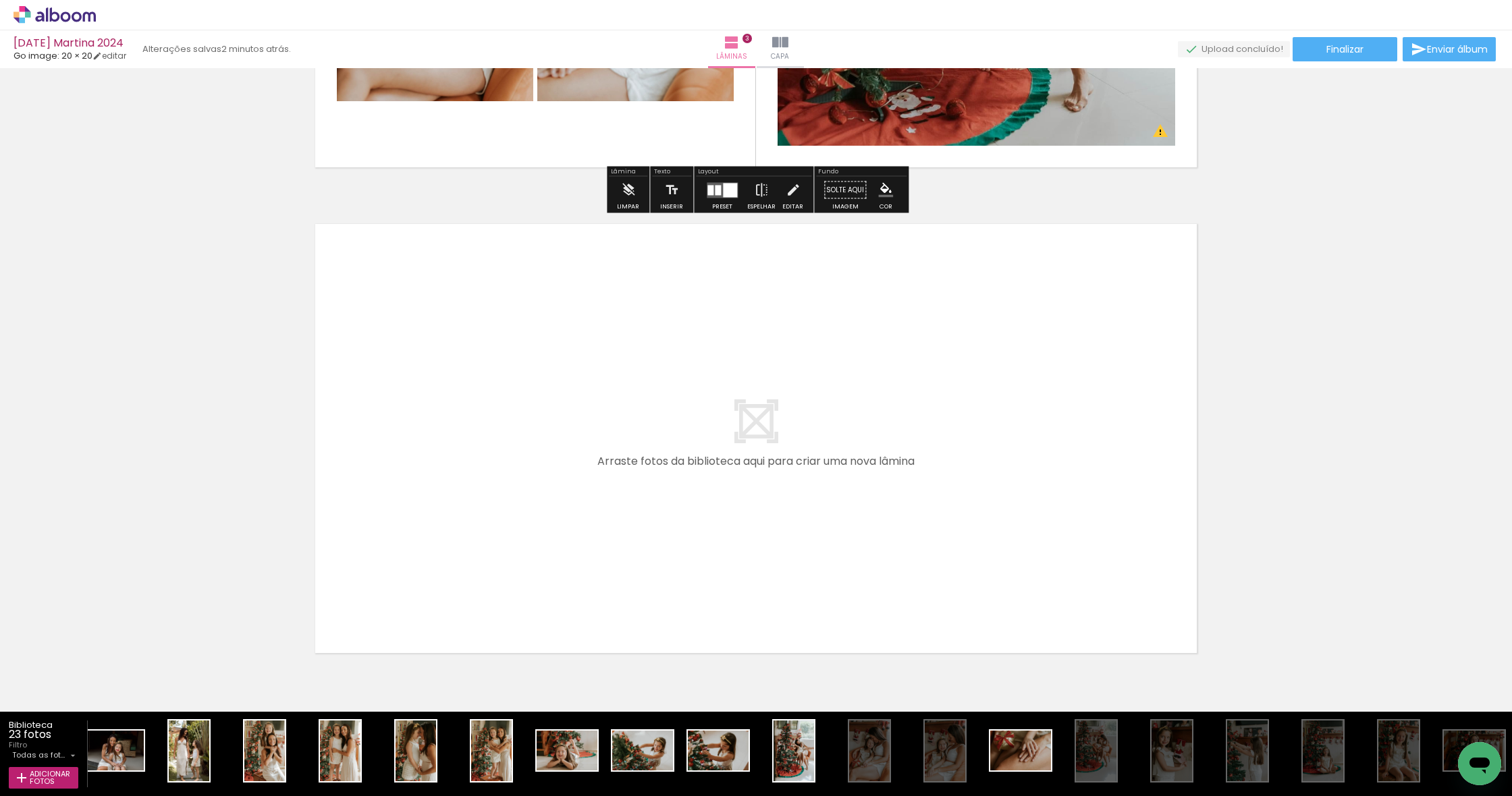
scroll to position [1353, 0]
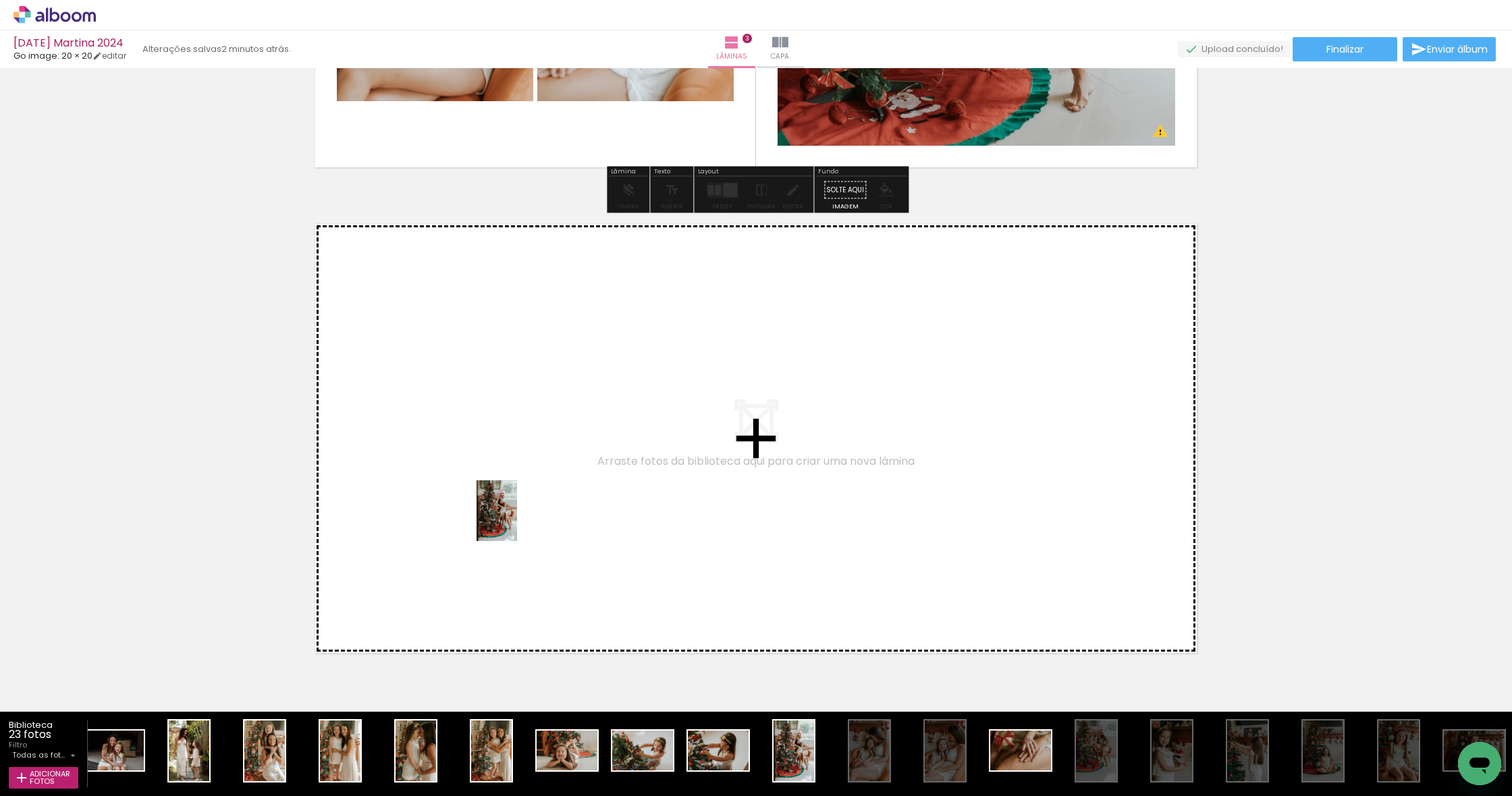
drag, startPoint x: 802, startPoint y: 766, endPoint x: 515, endPoint y: 519, distance: 378.7
click at [515, 519] on quentale-workspace at bounding box center [756, 398] width 1512 height 796
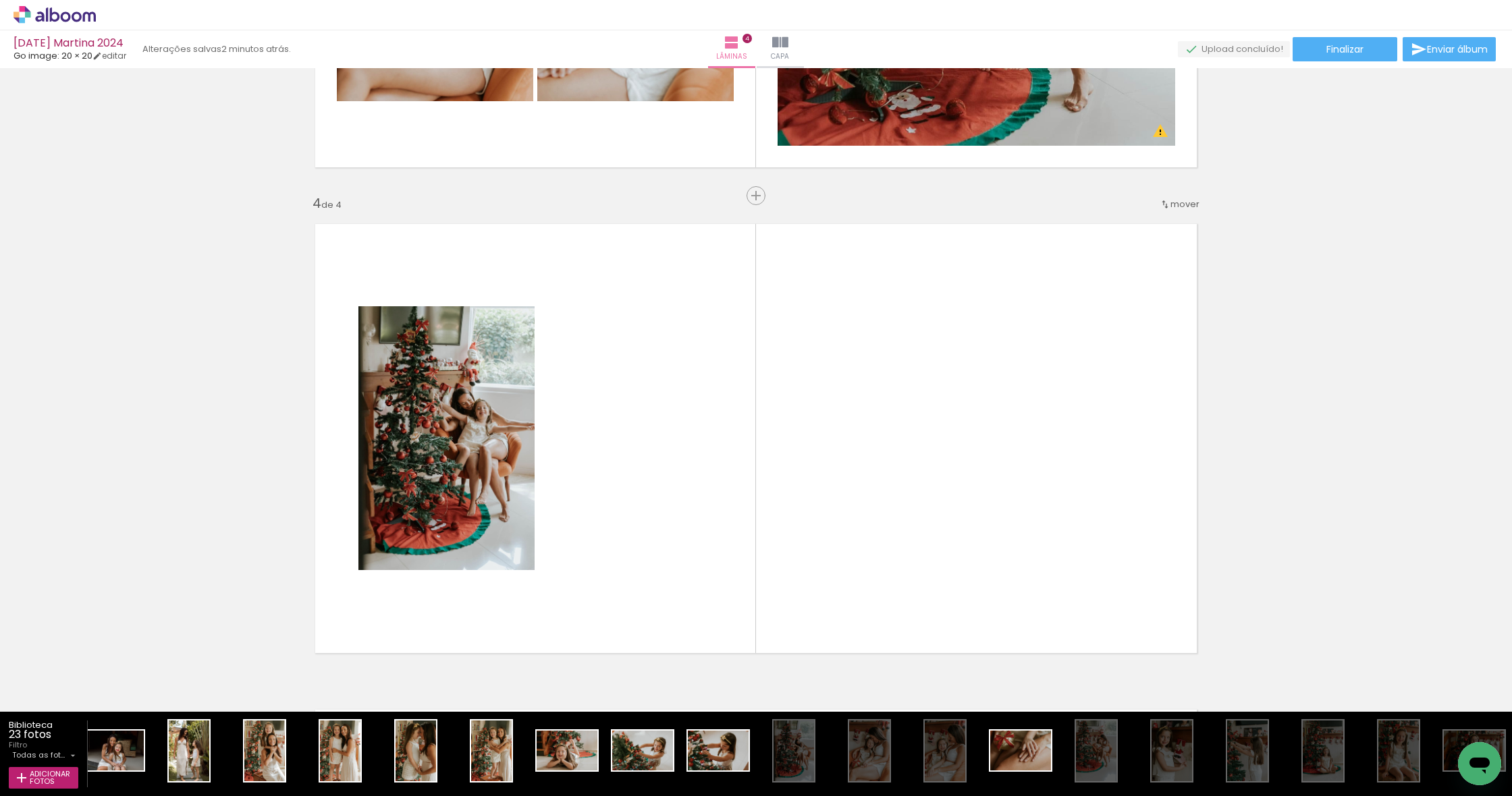
scroll to position [1401, 0]
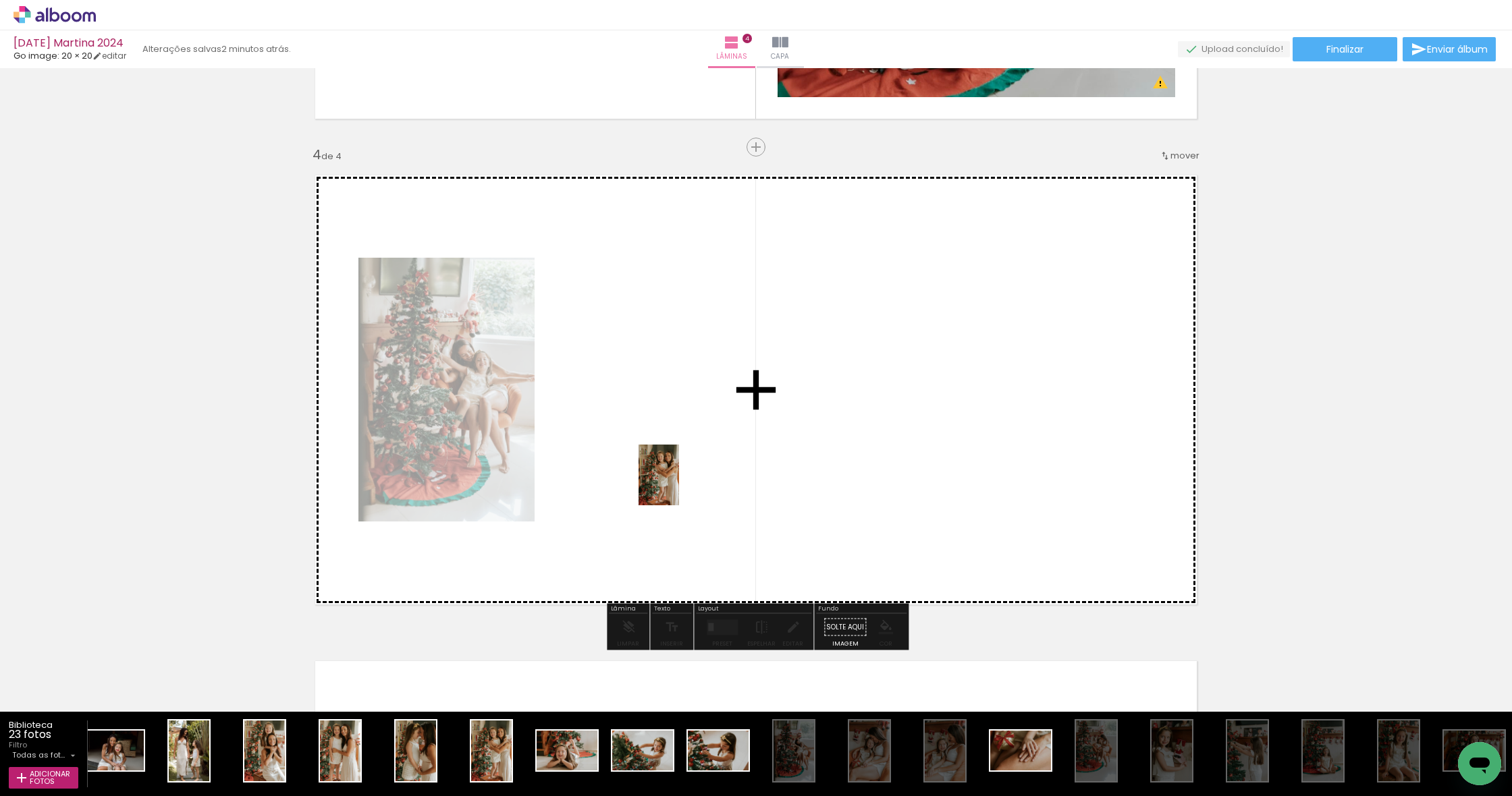
drag, startPoint x: 494, startPoint y: 752, endPoint x: 679, endPoint y: 486, distance: 324.0
click at [679, 486] on quentale-workspace at bounding box center [756, 398] width 1512 height 796
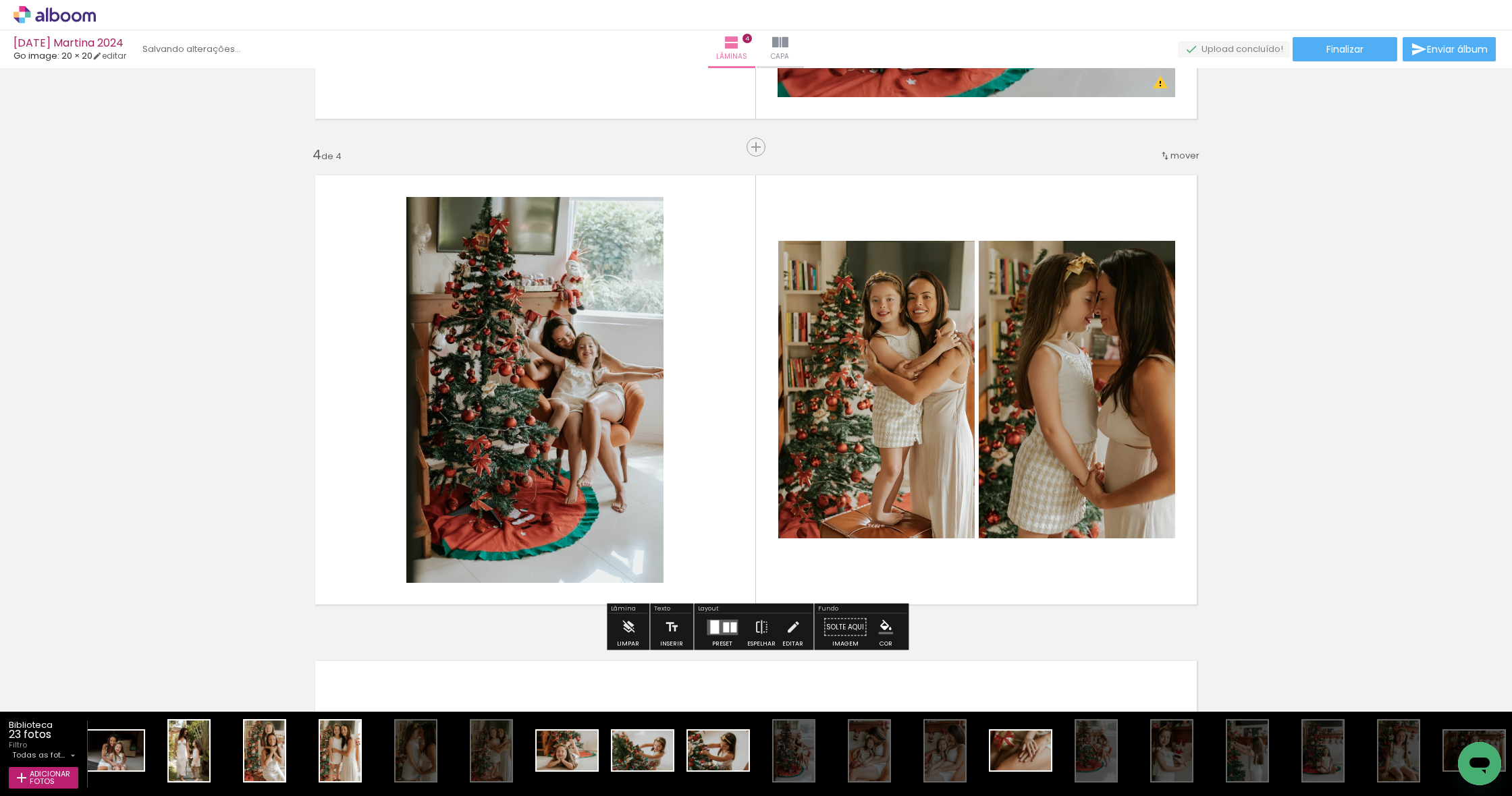
drag, startPoint x: 415, startPoint y: 748, endPoint x: 825, endPoint y: 443, distance: 511.0
click at [825, 443] on quentale-workspace at bounding box center [756, 398] width 1512 height 796
click at [723, 629] on div at bounding box center [726, 627] width 6 height 10
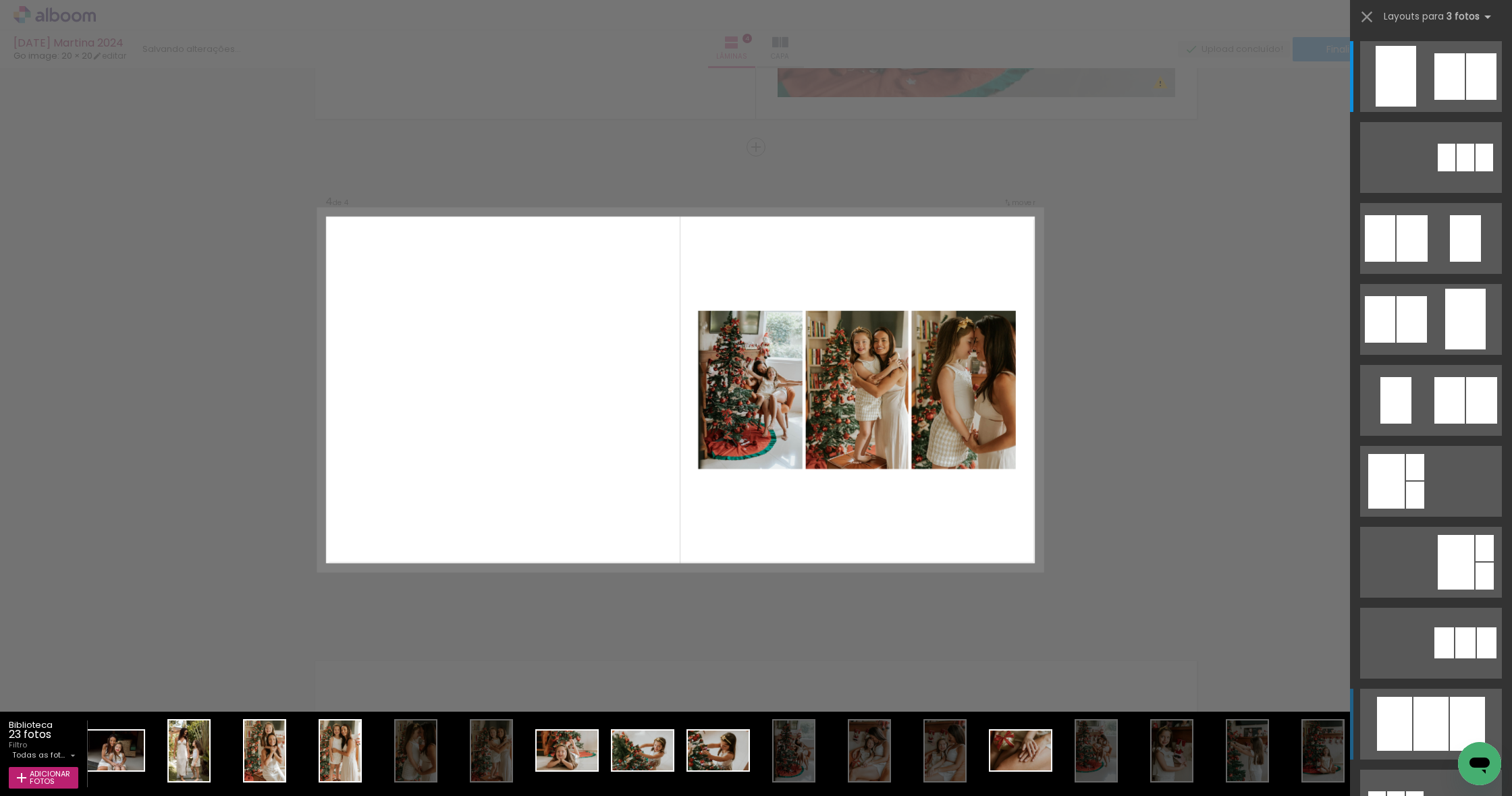
scroll to position [75, 0]
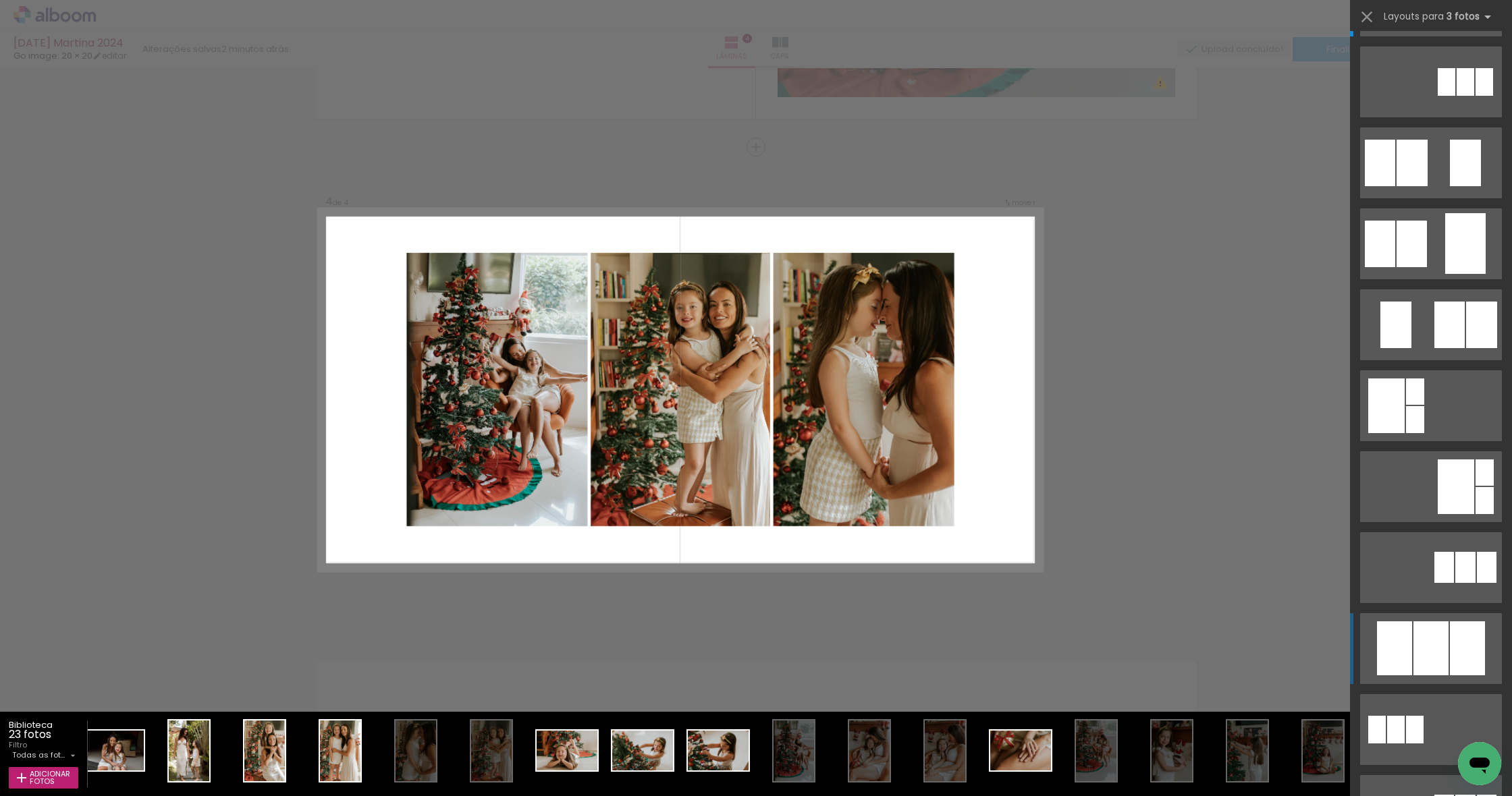
click at [1430, 652] on div at bounding box center [1430, 649] width 35 height 54
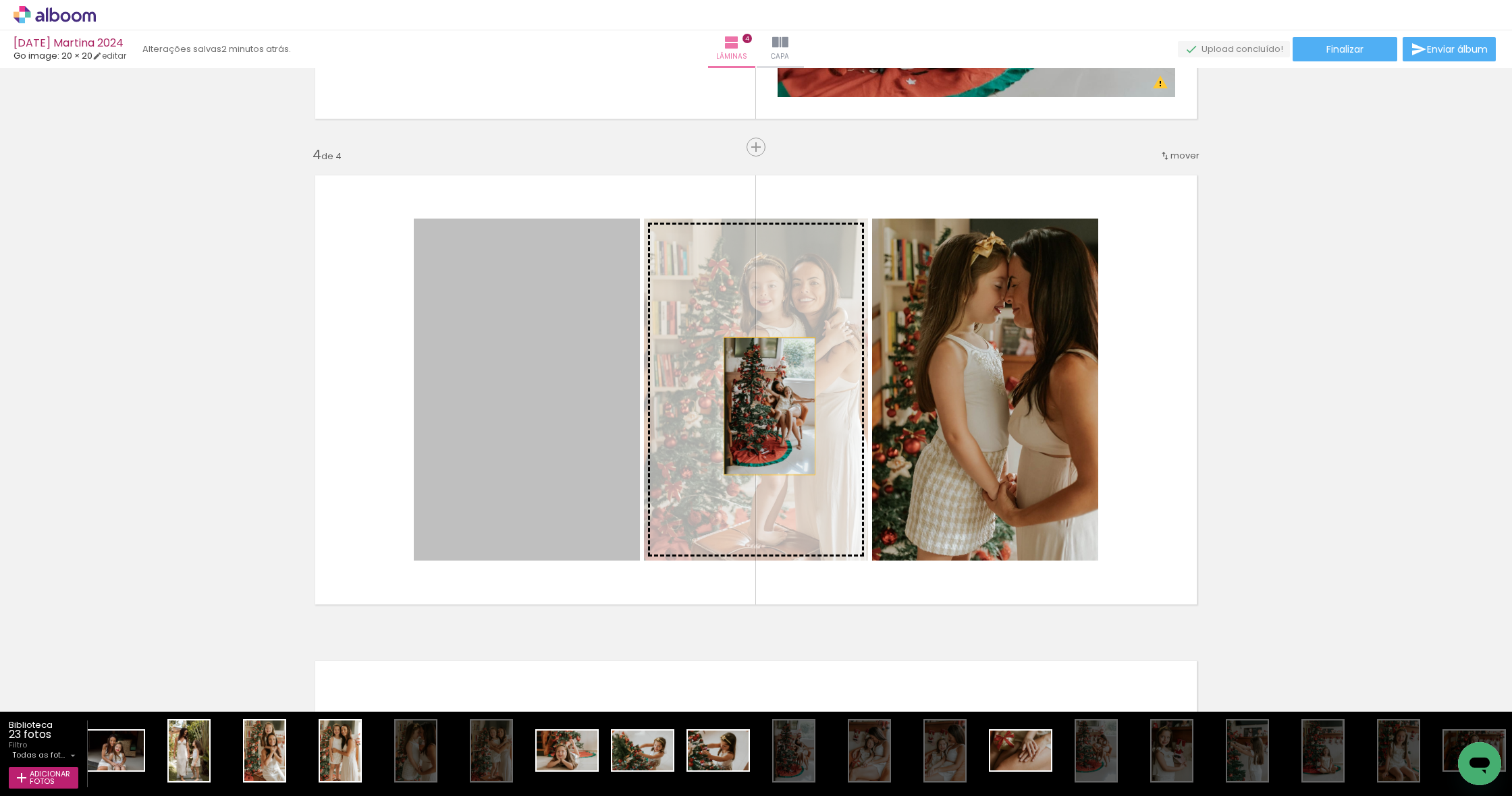
drag, startPoint x: 548, startPoint y: 445, endPoint x: 769, endPoint y: 406, distance: 224.4
click at [0, 0] on slot at bounding box center [0, 0] width 0 height 0
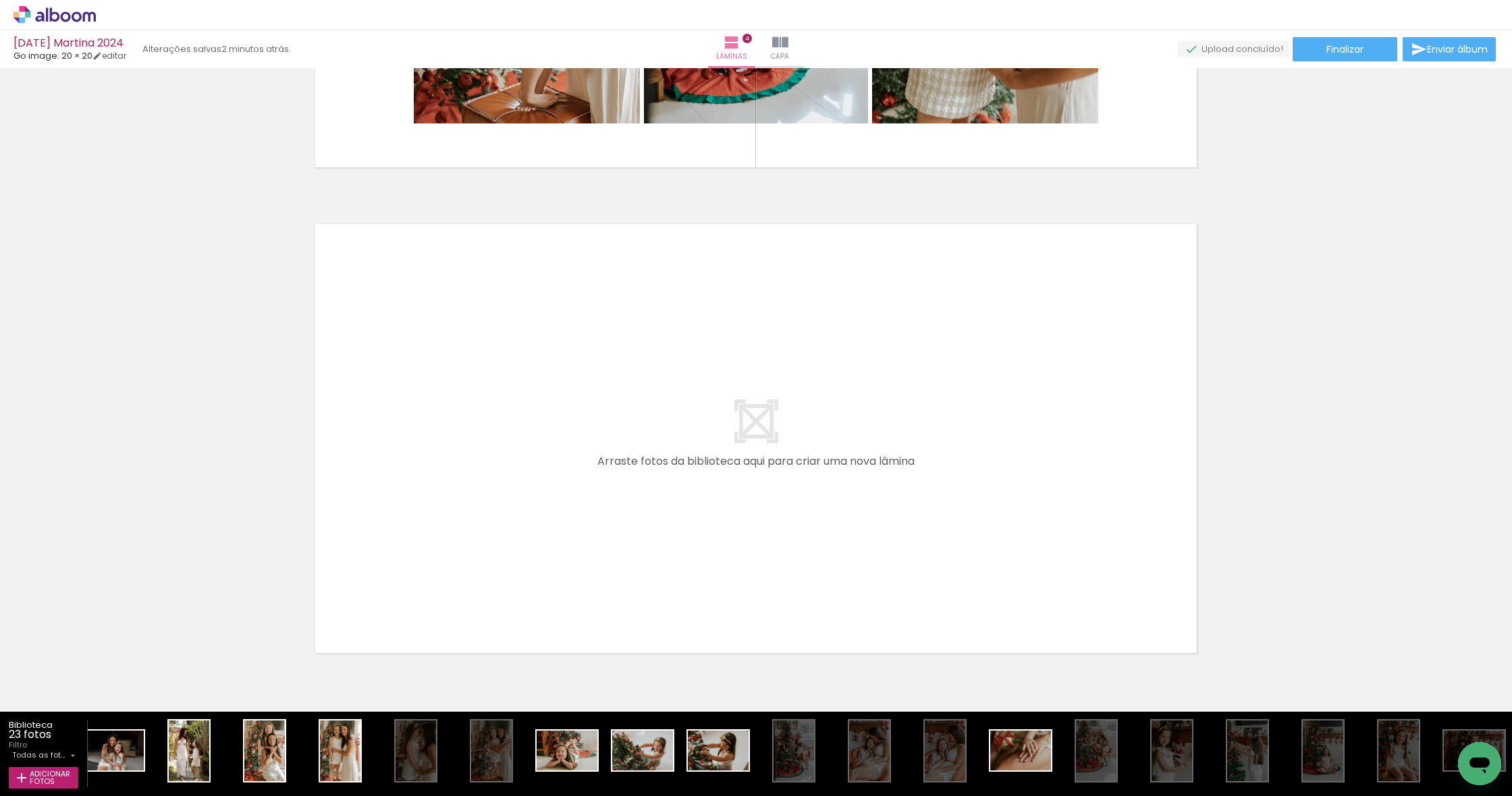
scroll to position [0, 0]
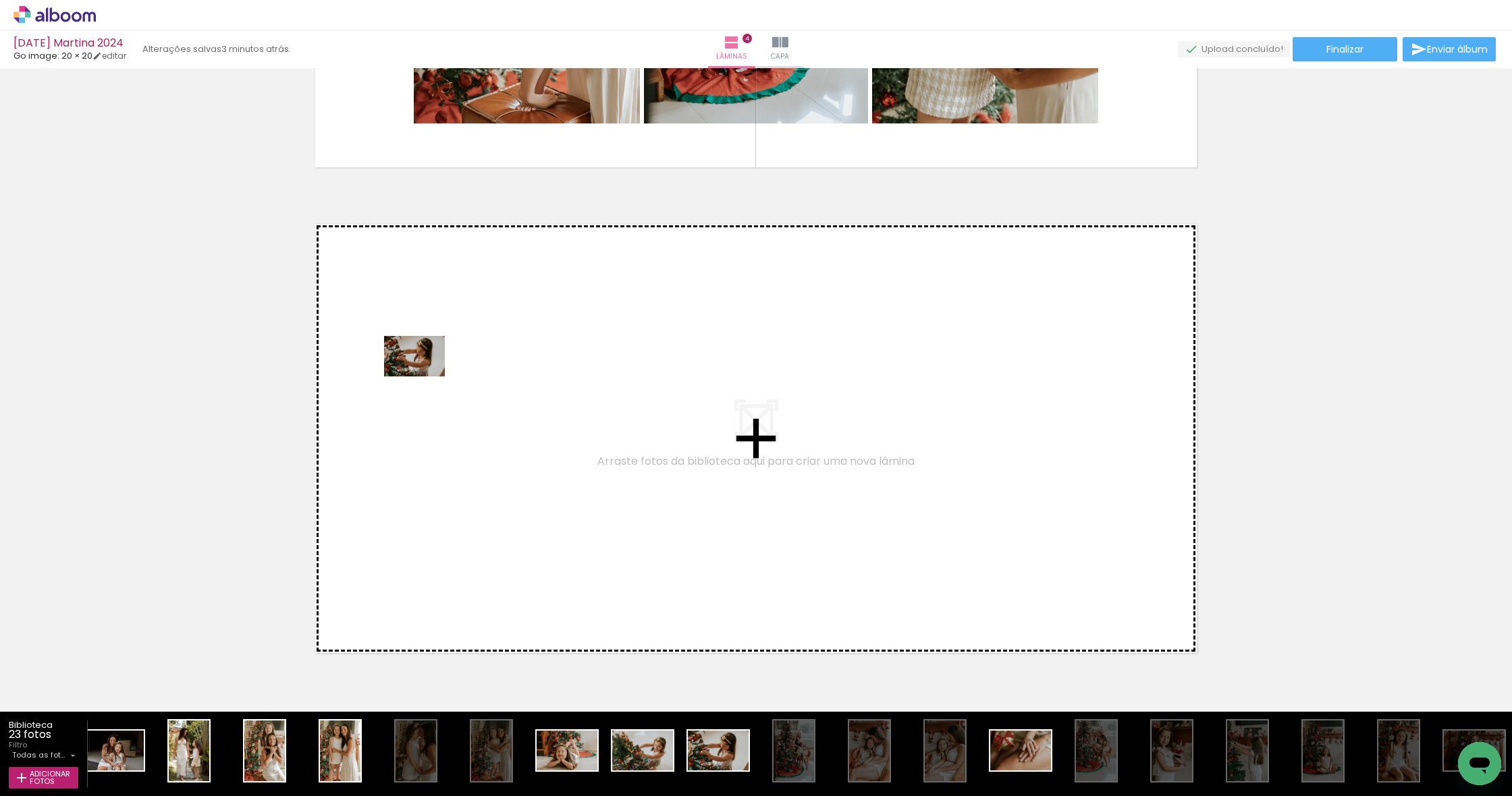
click at [425, 376] on quentale-workspace at bounding box center [756, 398] width 1512 height 796
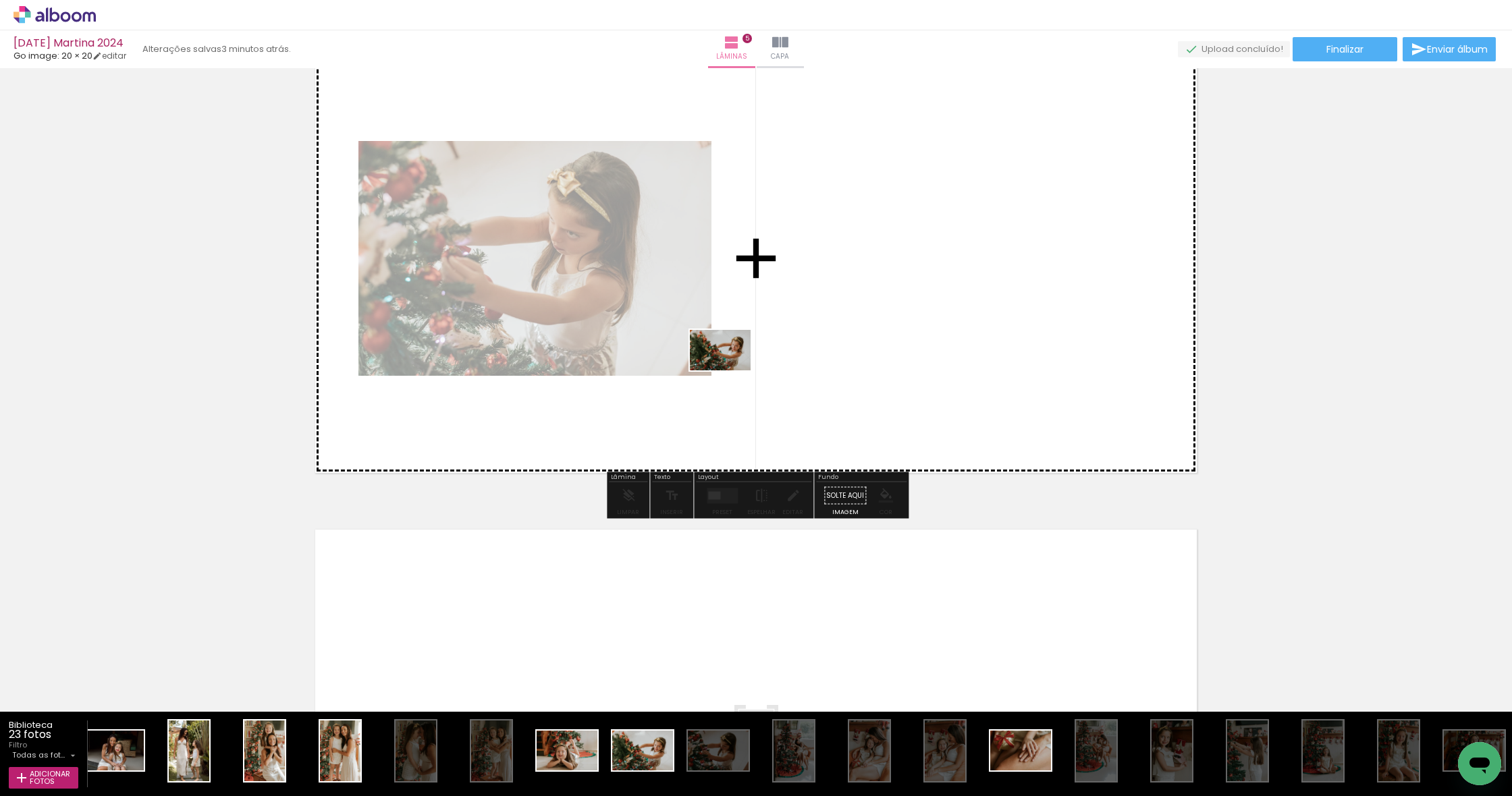
scroll to position [2017, 0]
drag, startPoint x: 641, startPoint y: 760, endPoint x: 731, endPoint y: 371, distance: 399.3
click at [731, 371] on quentale-workspace at bounding box center [756, 398] width 1512 height 796
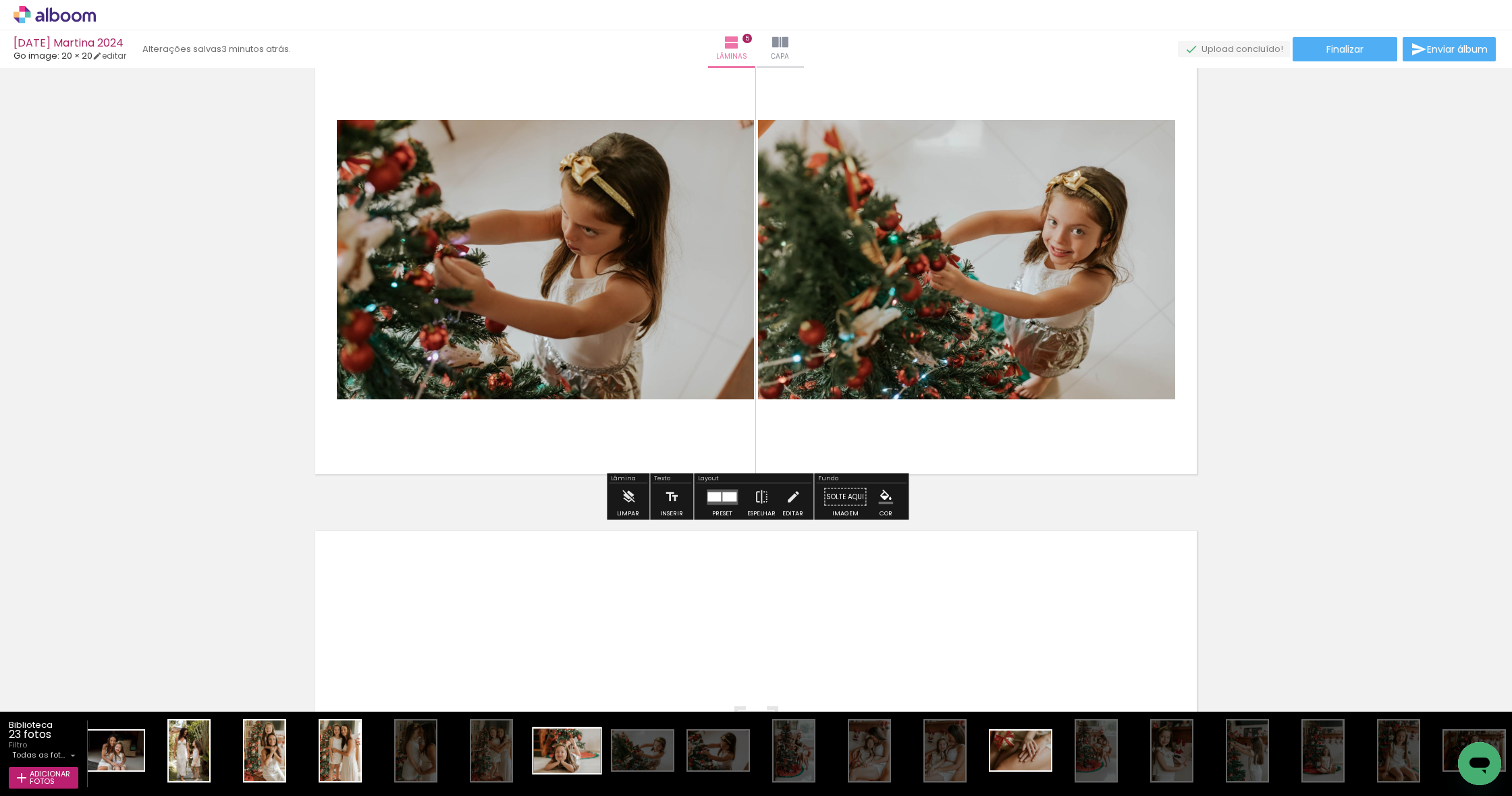
scroll to position [0, 0]
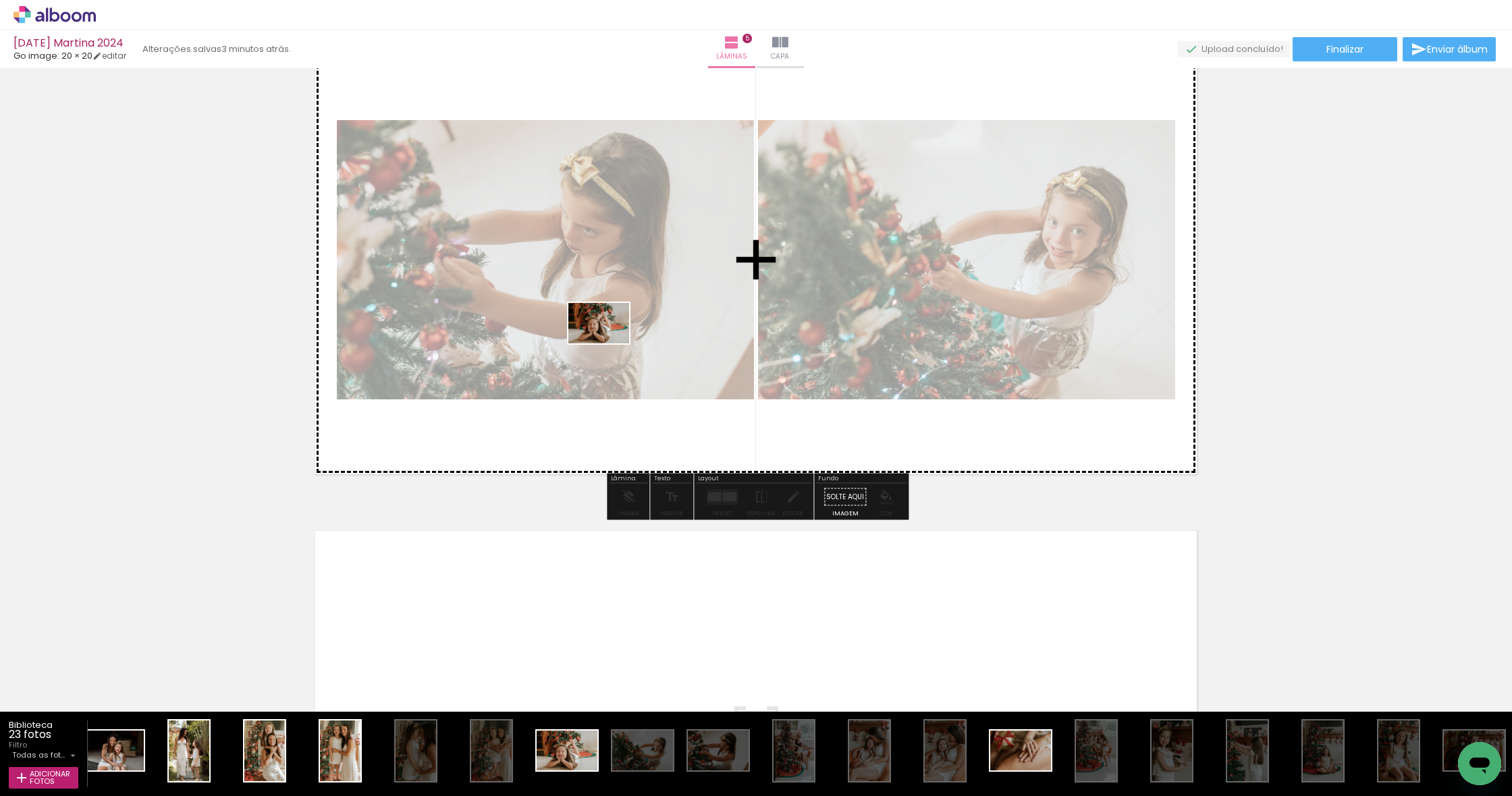
drag, startPoint x: 563, startPoint y: 759, endPoint x: 609, endPoint y: 341, distance: 420.5
click at [609, 341] on quentale-workspace at bounding box center [756, 398] width 1512 height 796
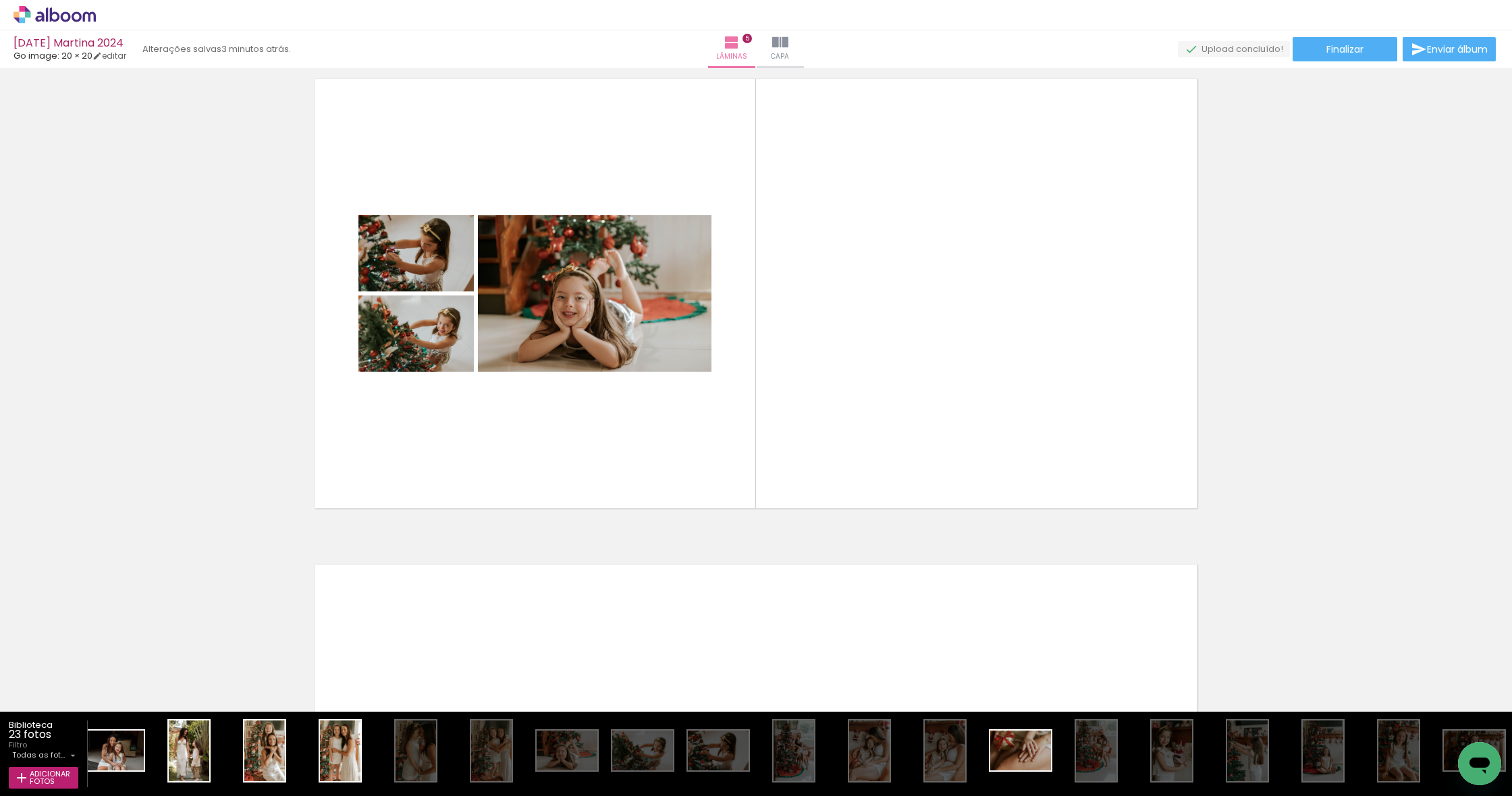
scroll to position [1988, 0]
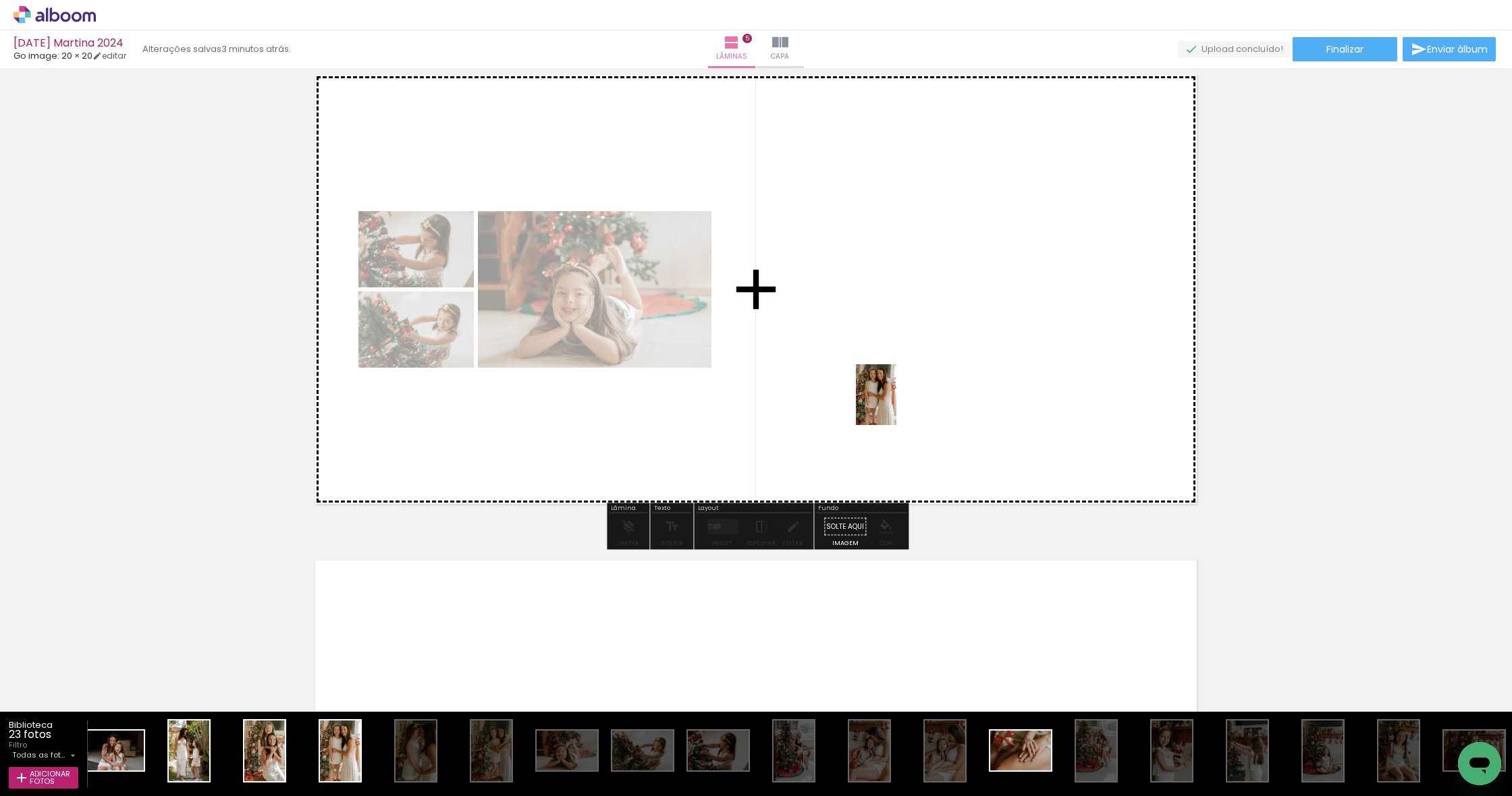
drag, startPoint x: 339, startPoint y: 766, endPoint x: 896, endPoint y: 405, distance: 663.8
click at [896, 405] on quentale-workspace at bounding box center [756, 398] width 1512 height 796
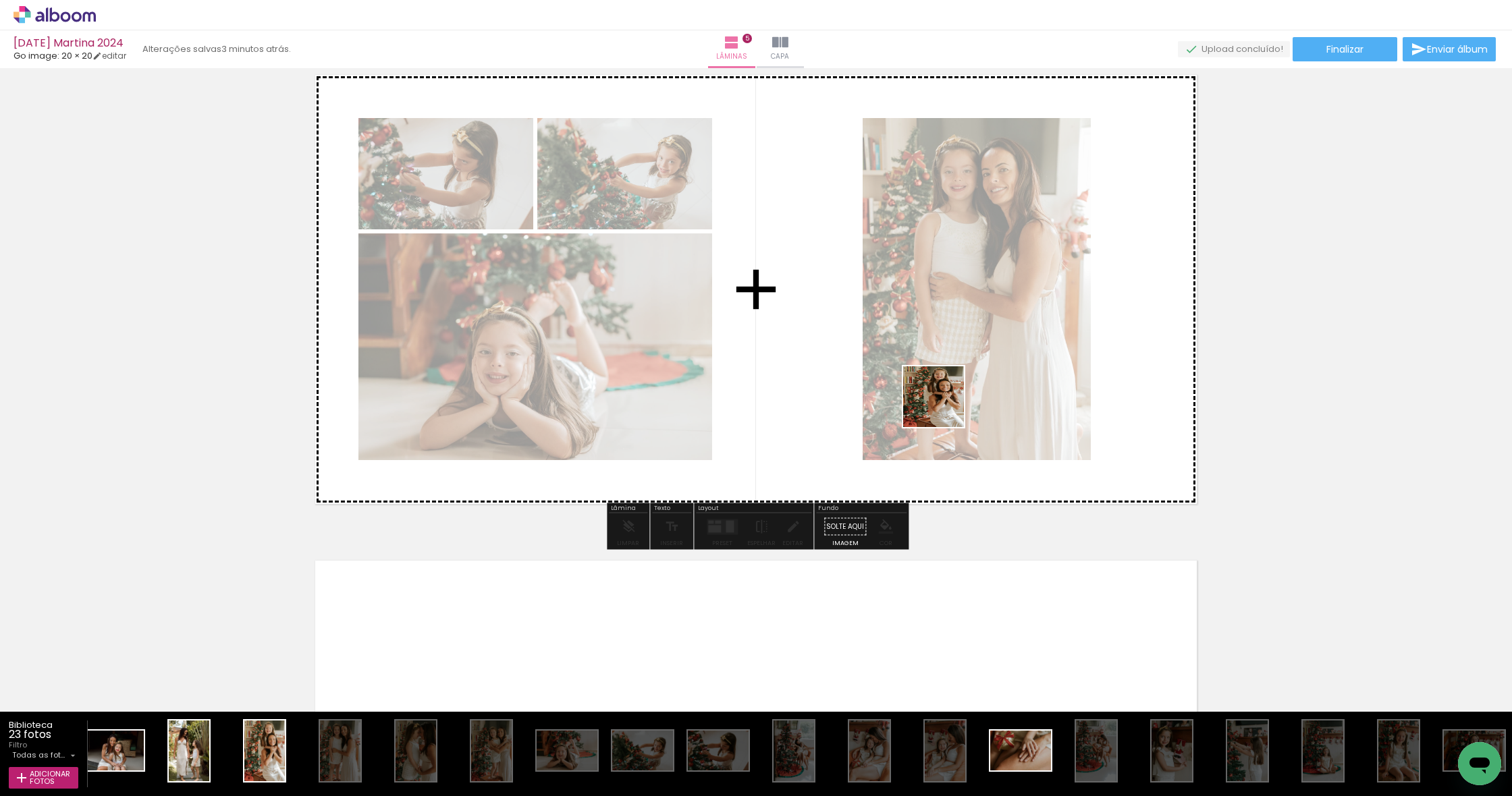
drag, startPoint x: 254, startPoint y: 762, endPoint x: 1024, endPoint y: 330, distance: 882.9
click at [1024, 330] on quentale-workspace at bounding box center [756, 398] width 1512 height 796
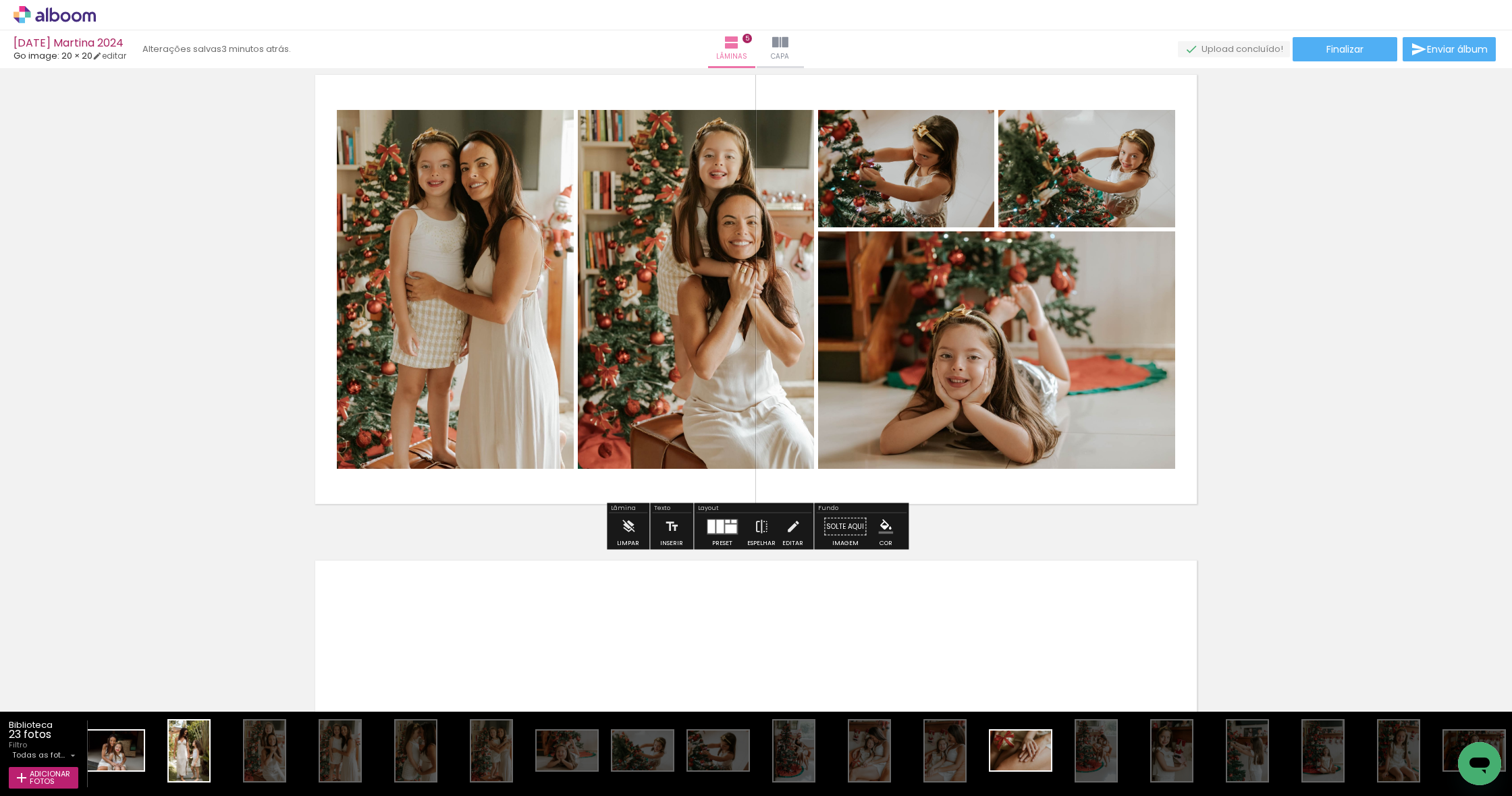
click at [725, 533] on div at bounding box center [731, 528] width 12 height 9
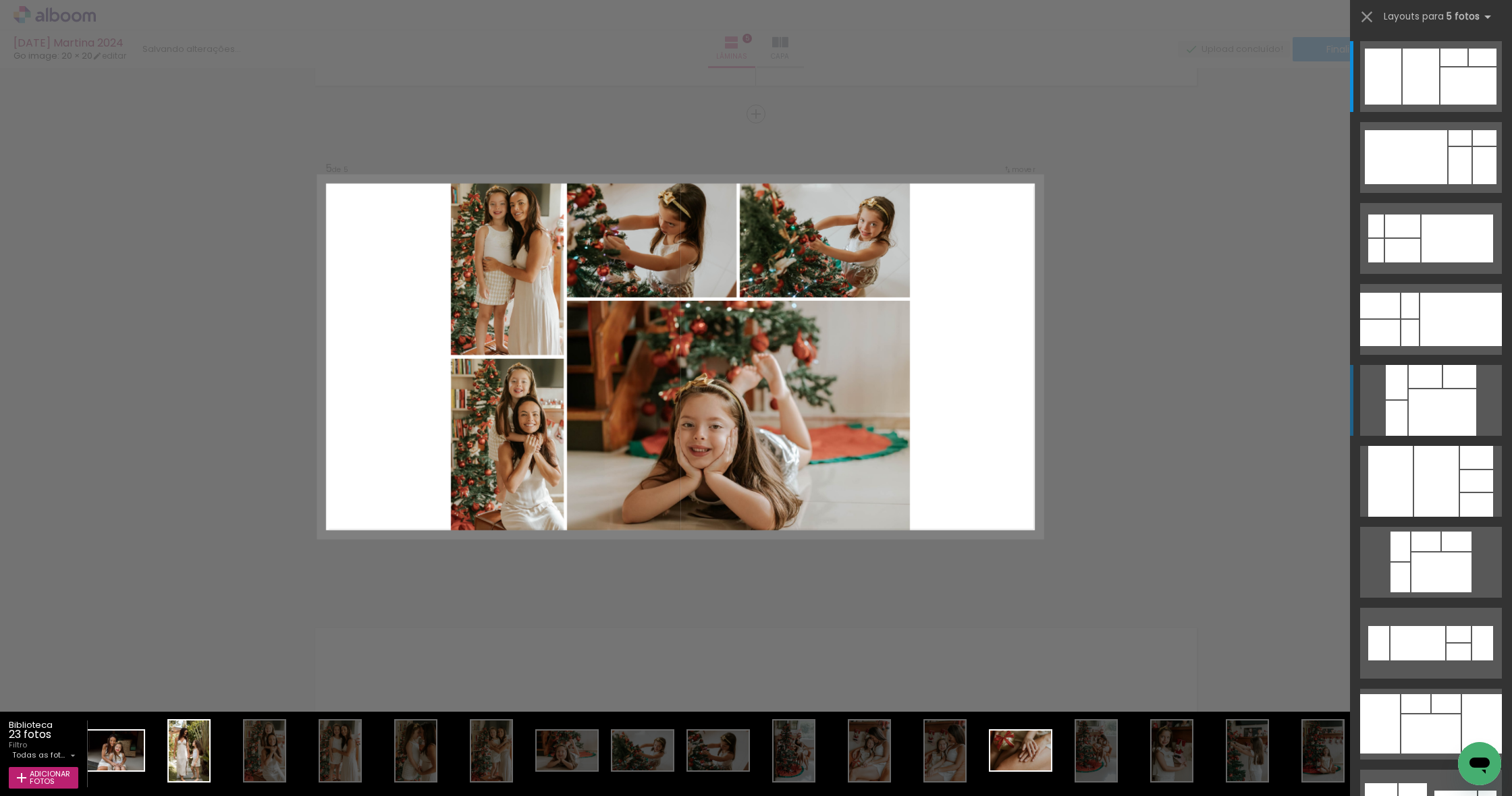
scroll to position [1888, 0]
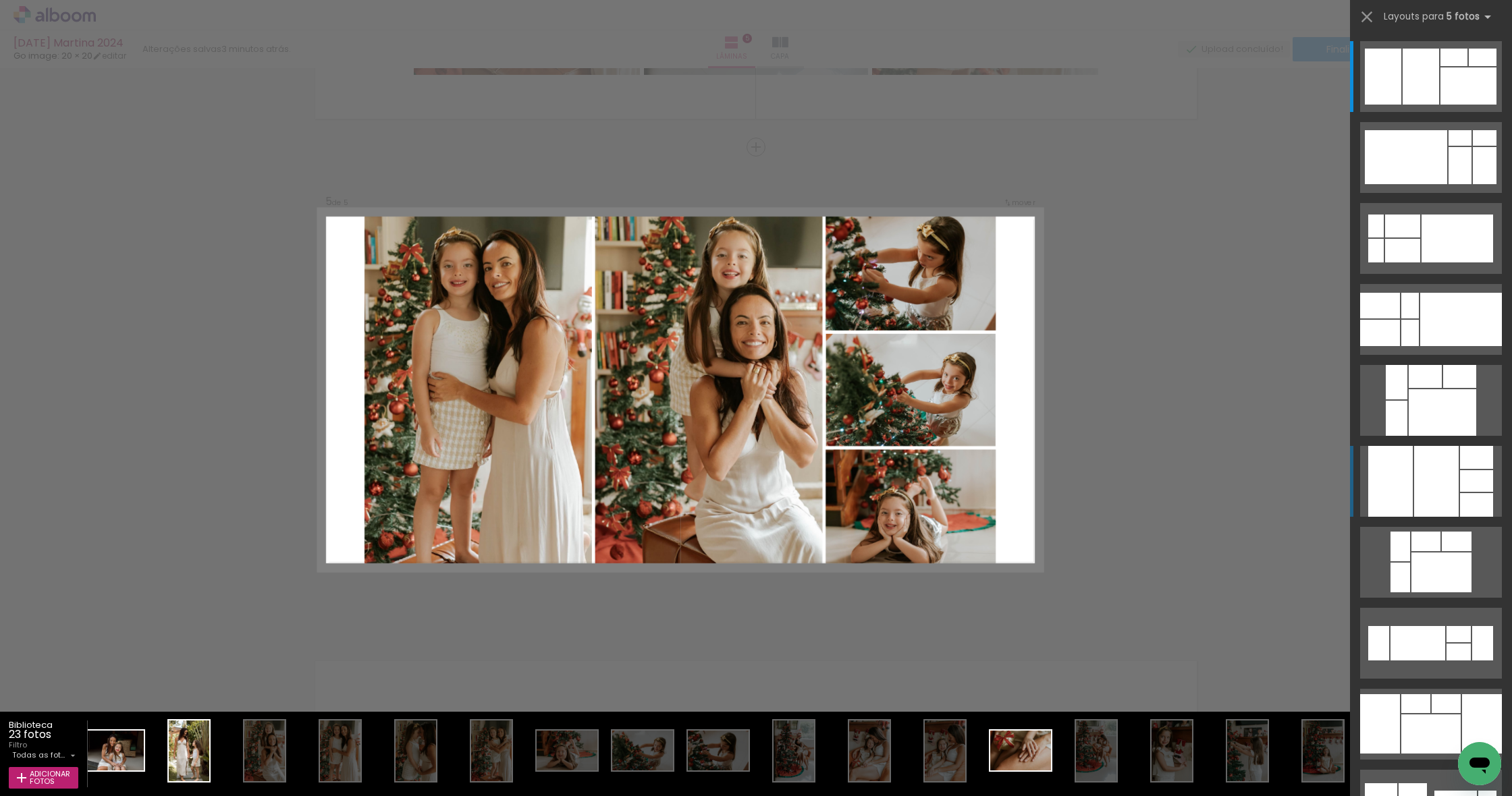
click at [1454, 484] on div at bounding box center [1436, 482] width 44 height 71
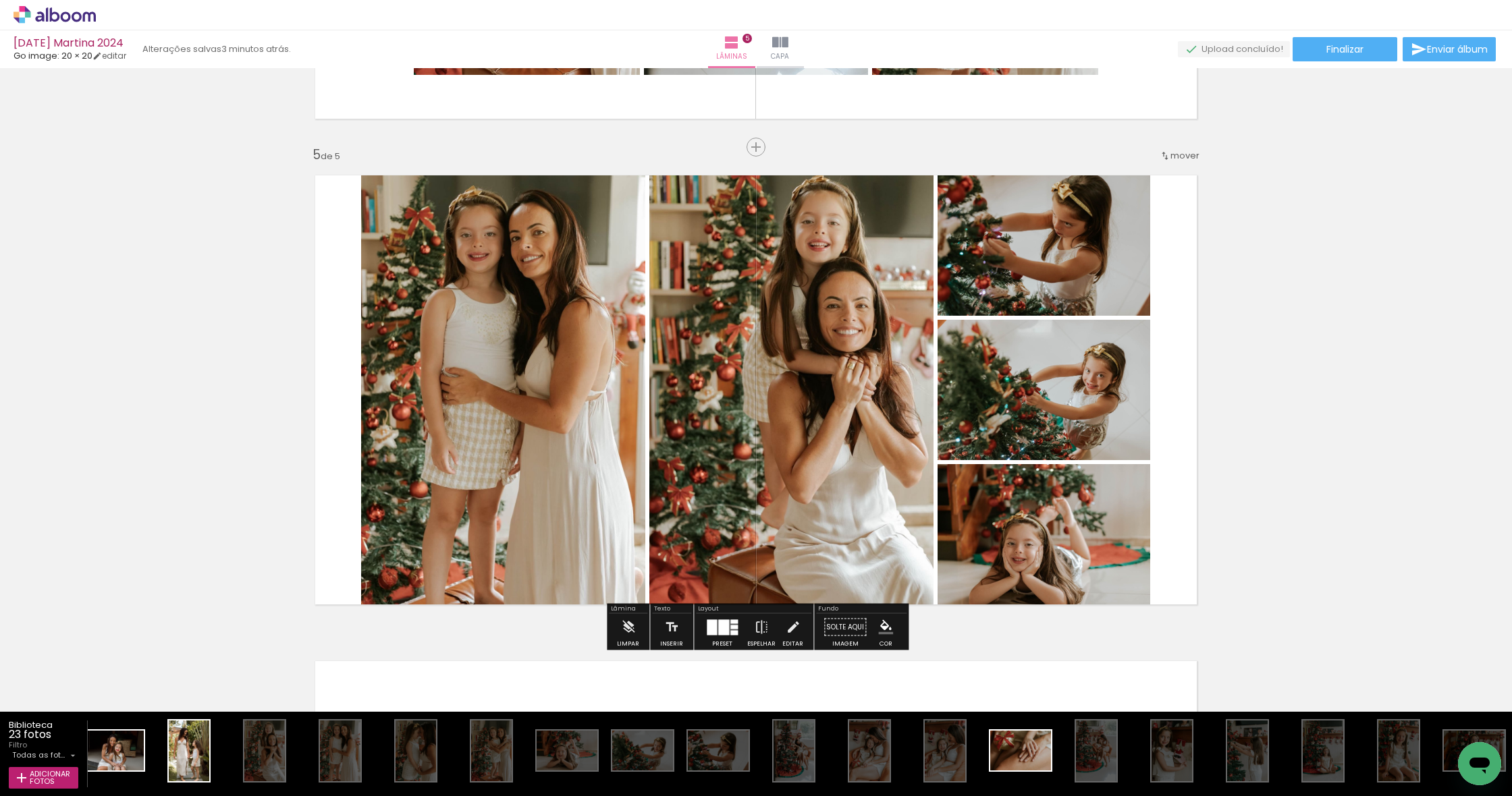
click at [726, 631] on div at bounding box center [723, 628] width 11 height 16
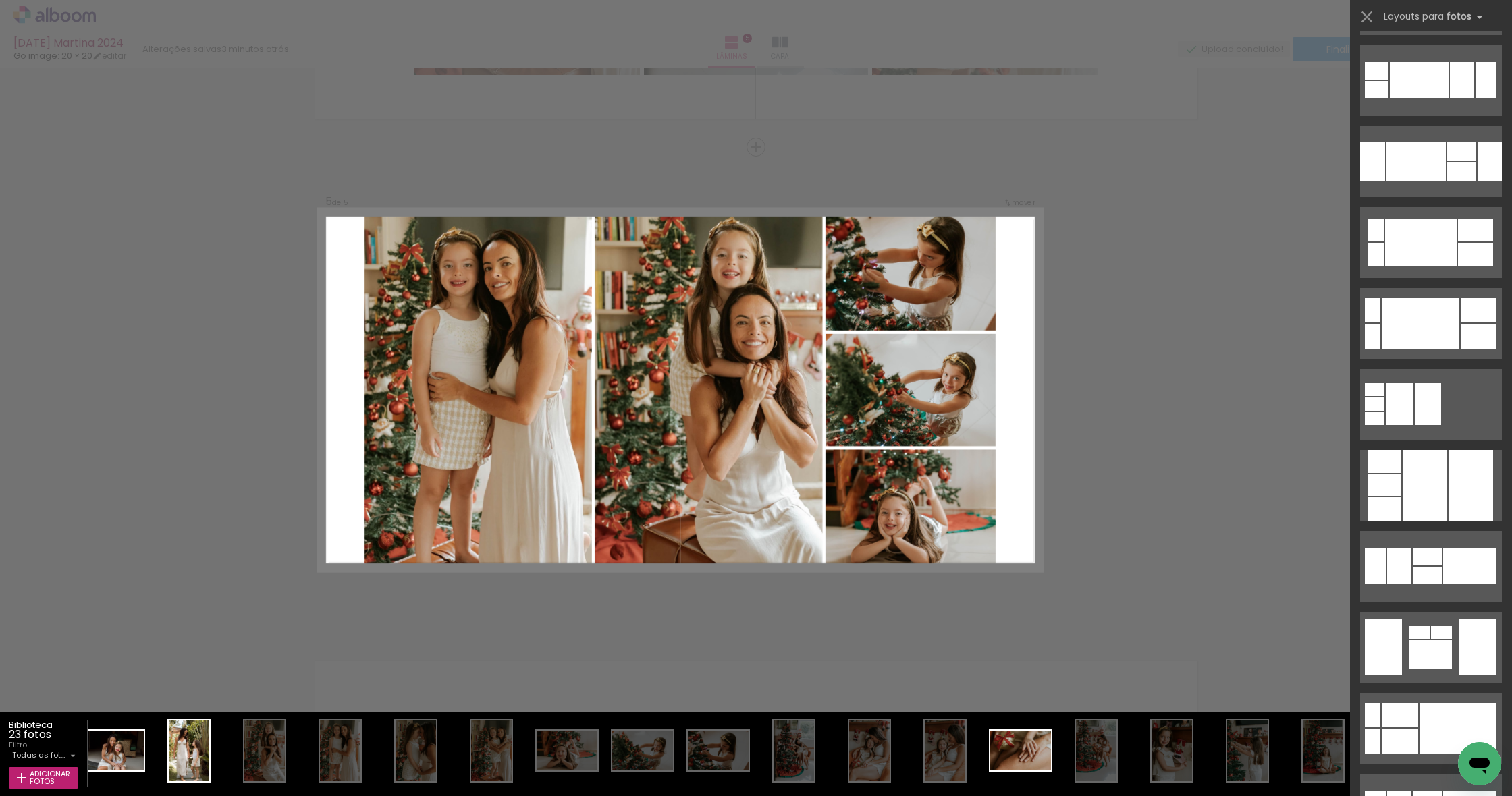
scroll to position [827, 0]
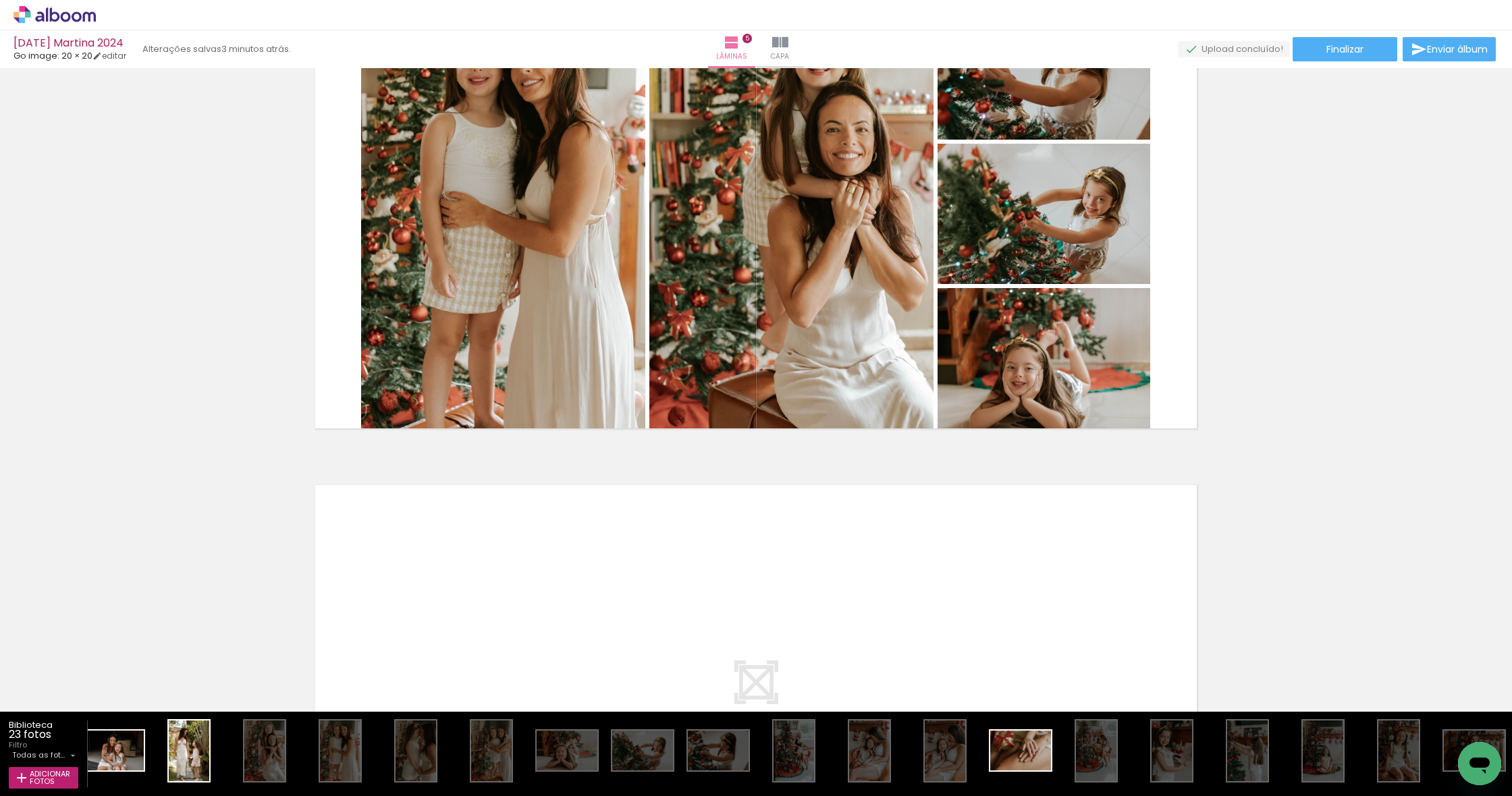
scroll to position [2255, 0]
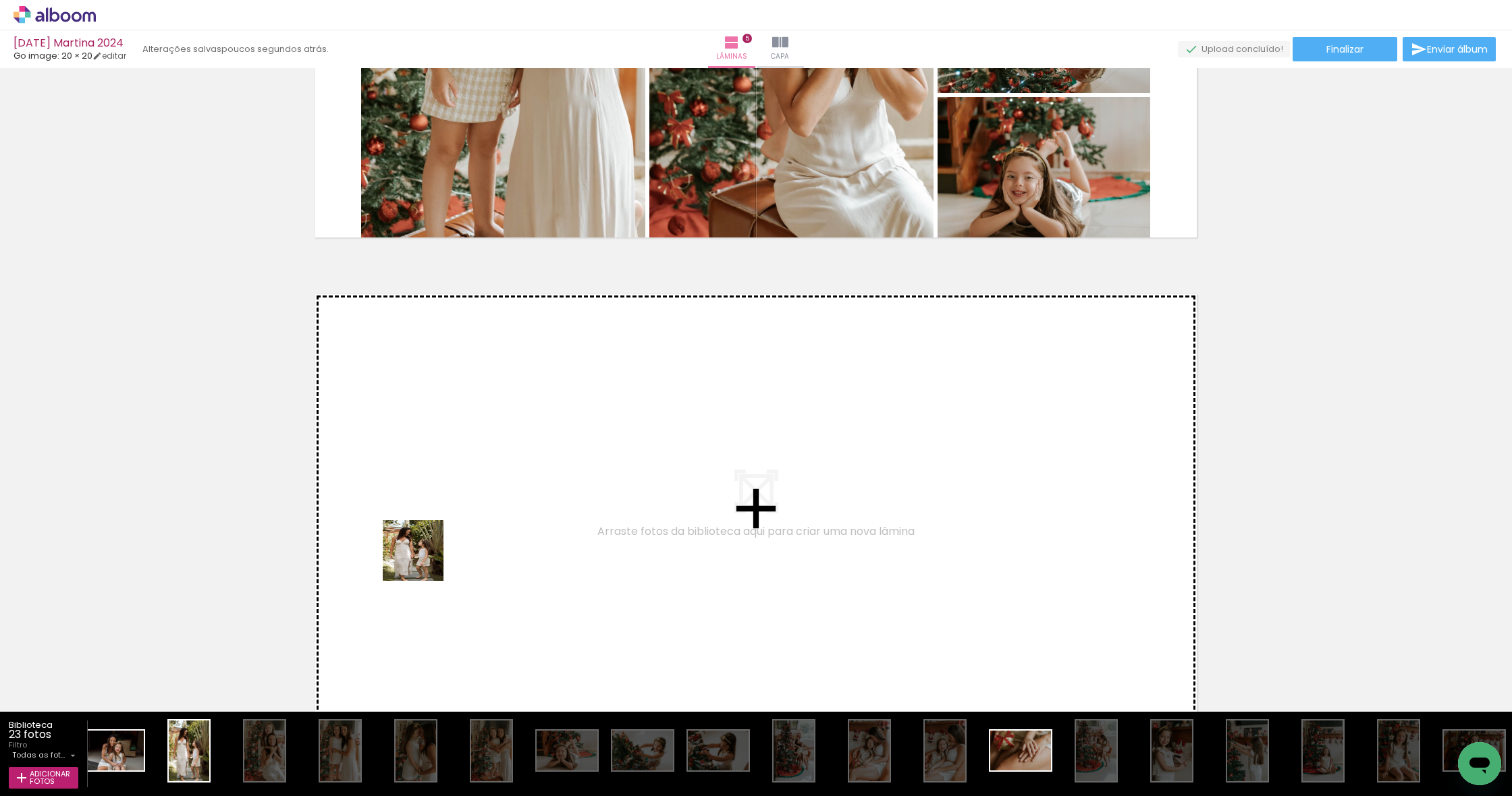
drag, startPoint x: 188, startPoint y: 752, endPoint x: 424, endPoint y: 561, distance: 303.6
click at [424, 561] on quentale-workspace at bounding box center [756, 398] width 1512 height 796
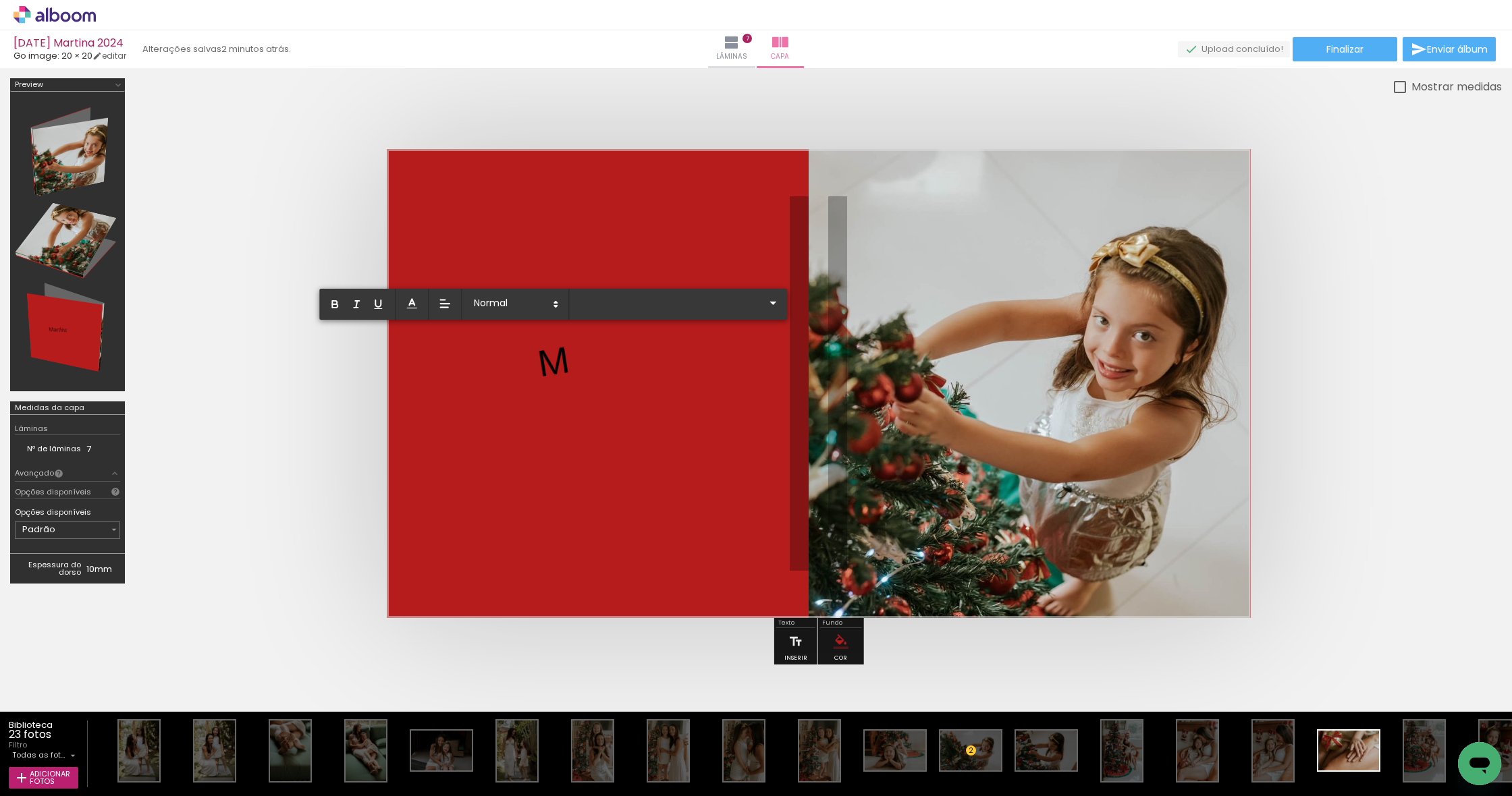
scroll to position [0, 328]
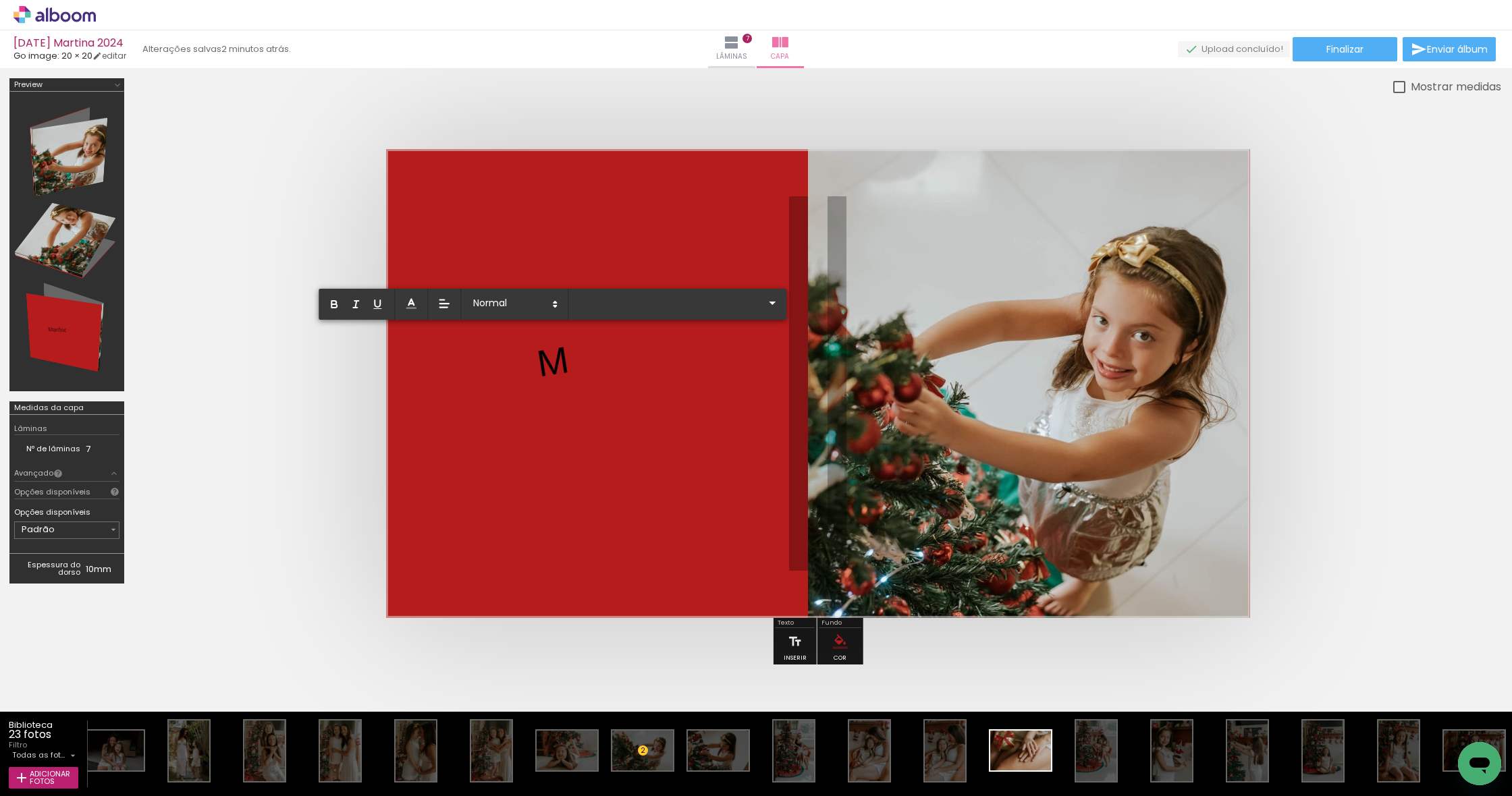
drag, startPoint x: 0, startPoint y: 0, endPoint x: 583, endPoint y: 354, distance: 682.1
click at [583, 354] on album-spread at bounding box center [818, 384] width 864 height 469
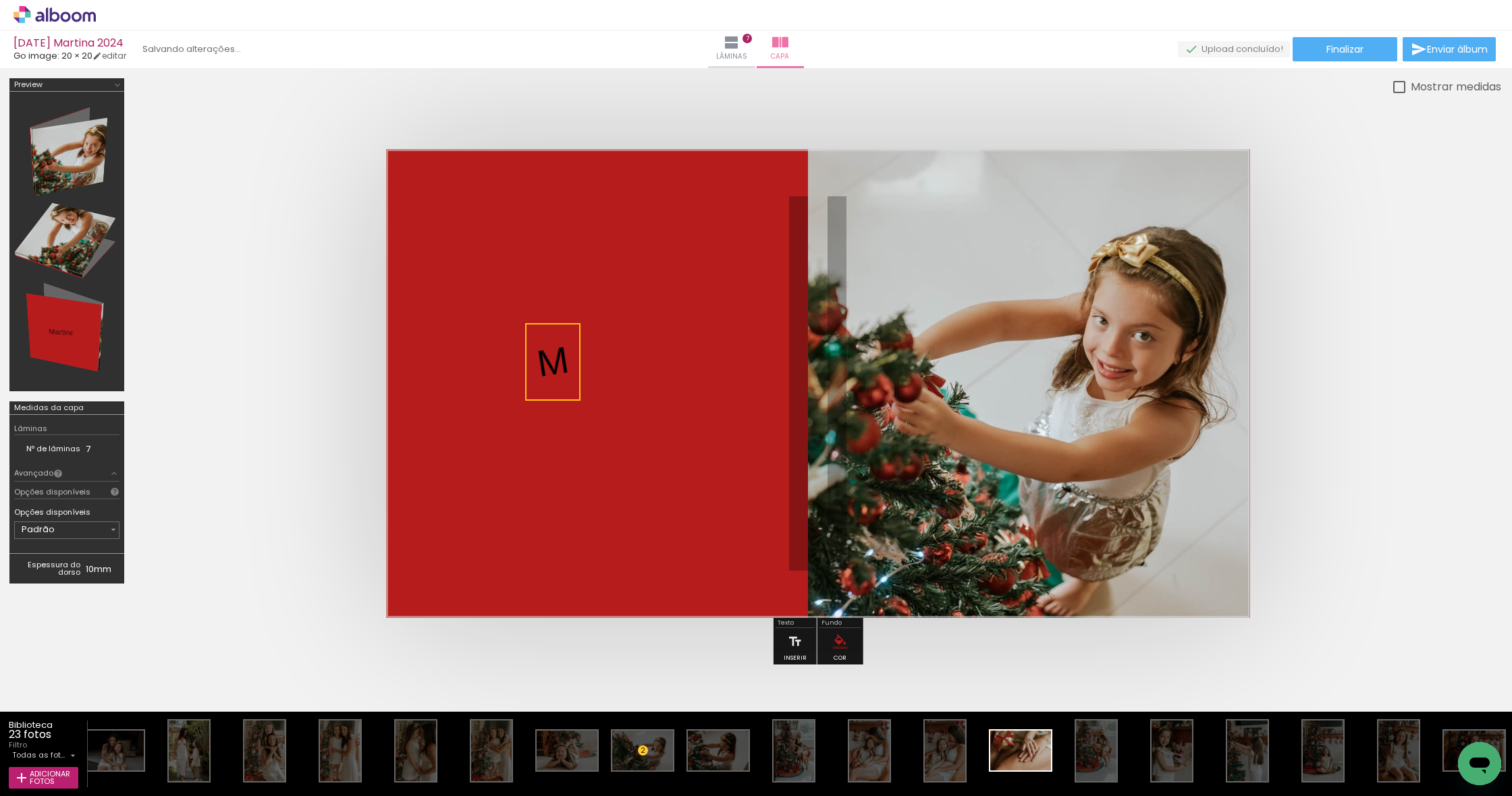
click at [569, 354] on quentale-selection at bounding box center [553, 362] width 55 height 77
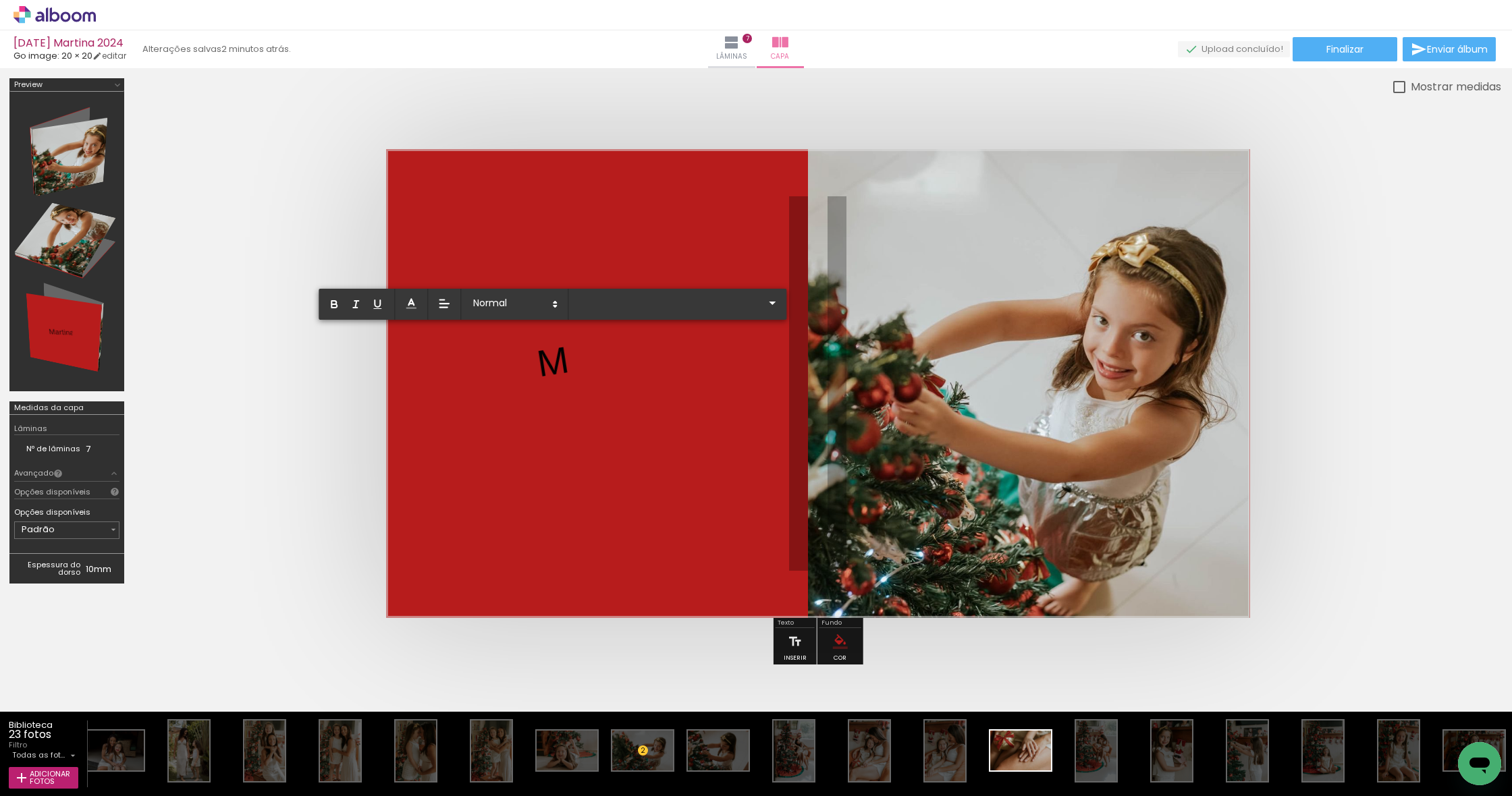
click at [571, 359] on quentale-layouter at bounding box center [818, 384] width 864 height 469
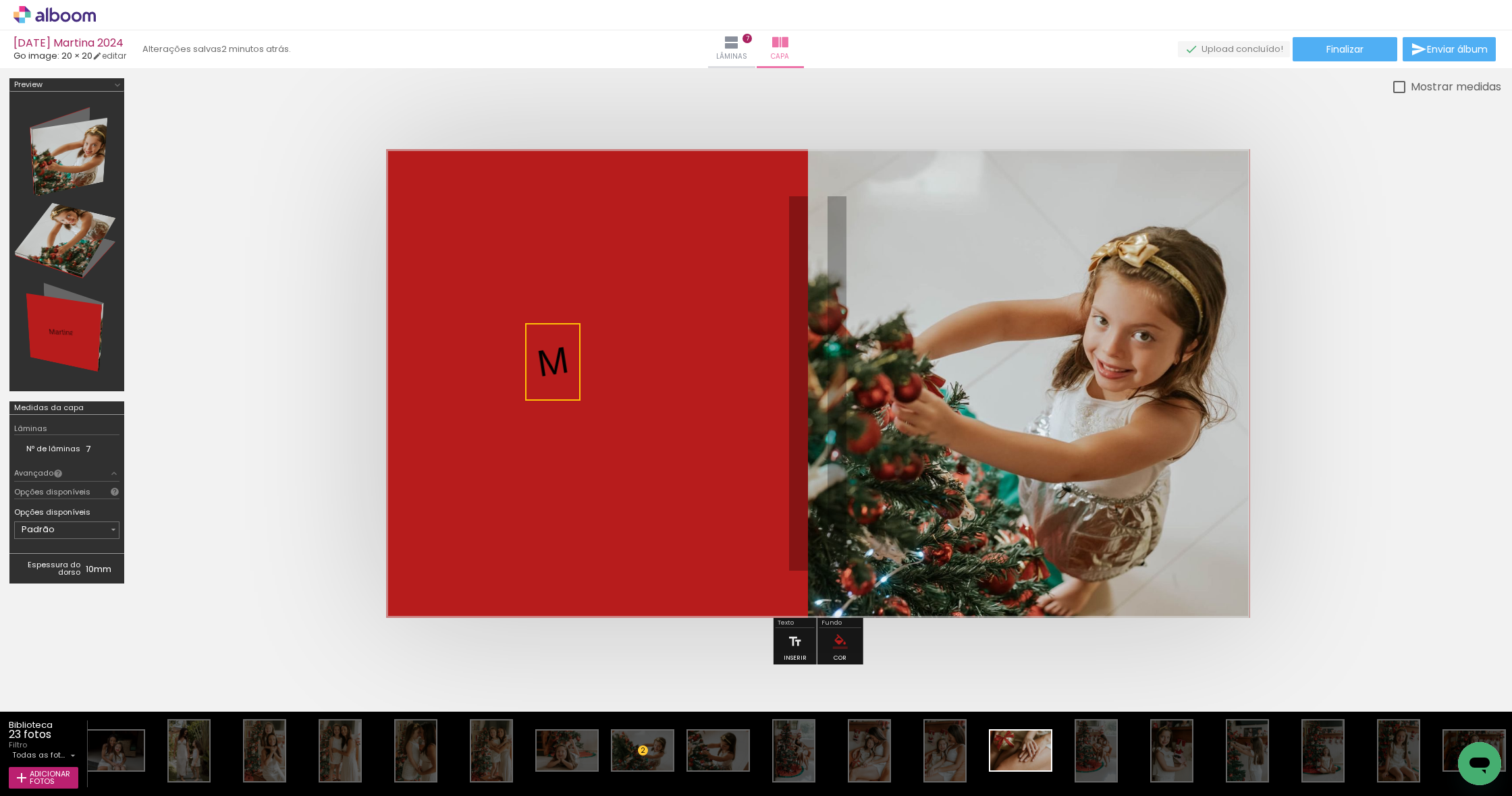
click at [571, 360] on quentale-selection at bounding box center [553, 362] width 55 height 77
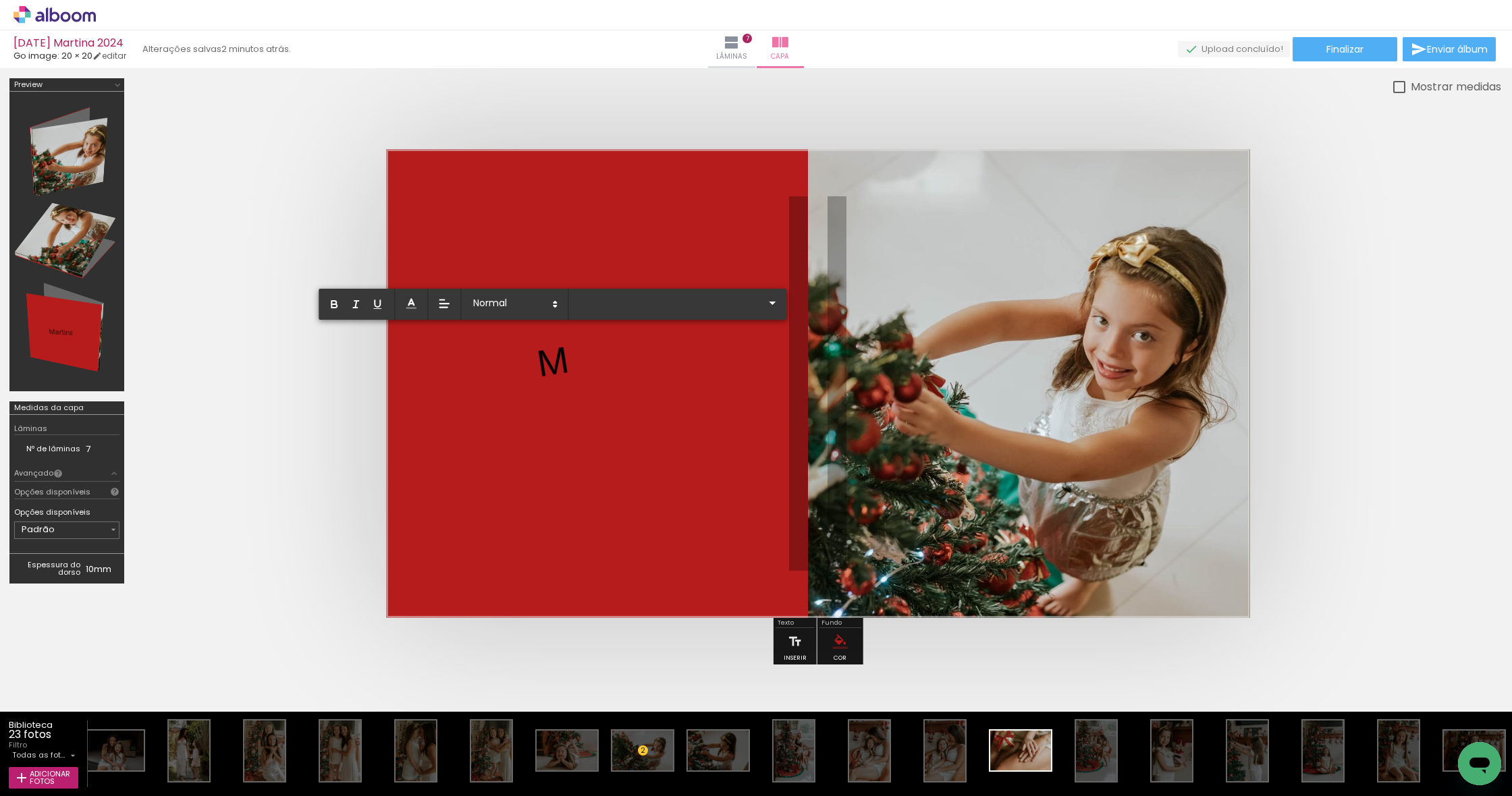
click at [558, 362] on p "M" at bounding box center [553, 362] width 40 height 57
click at [633, 361] on p "Martina" at bounding box center [691, 362] width 313 height 100
click at [786, 360] on quentale-layouter at bounding box center [818, 384] width 864 height 469
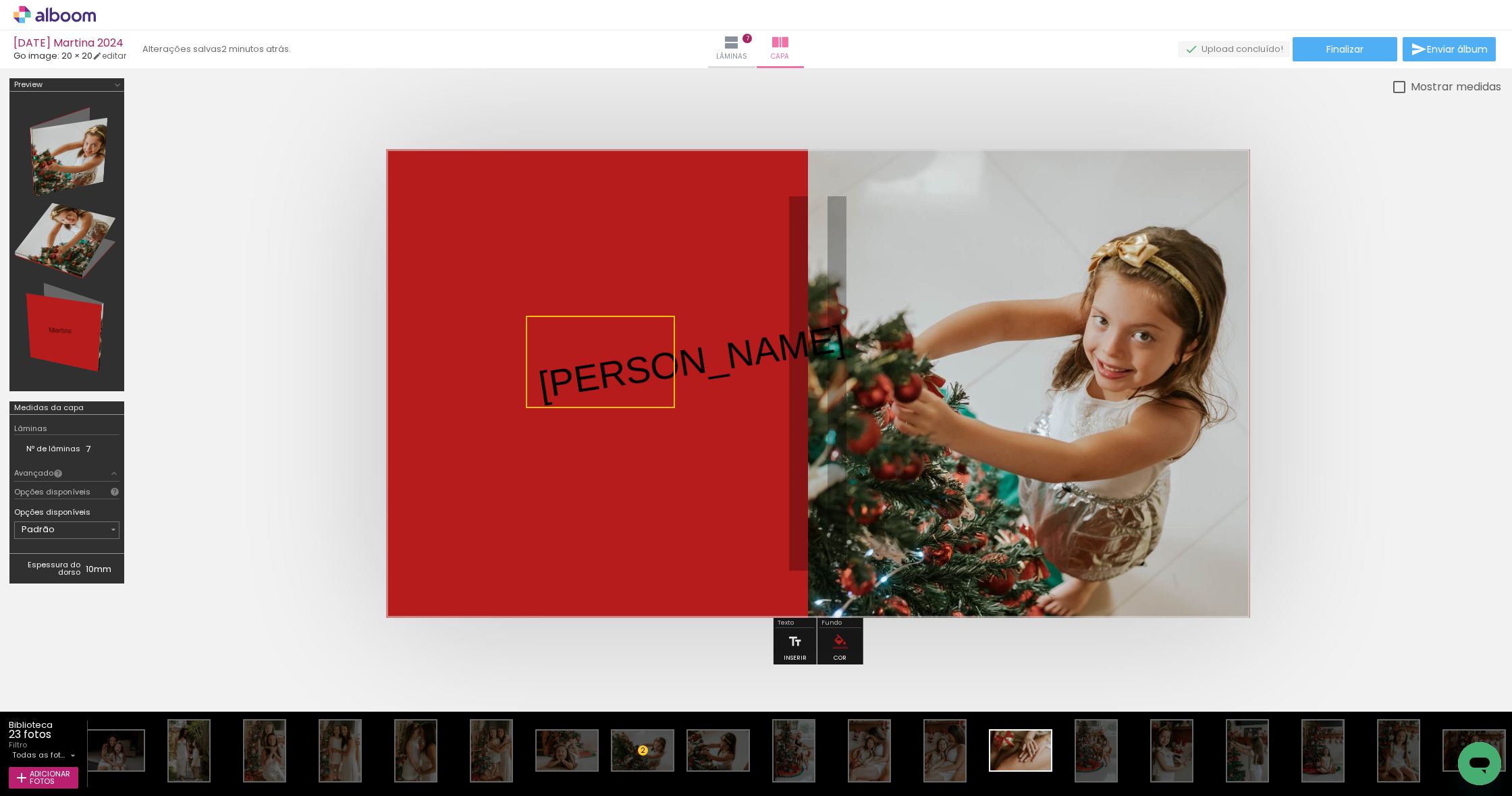
click at [652, 345] on quentale-selection at bounding box center [600, 362] width 149 height 93
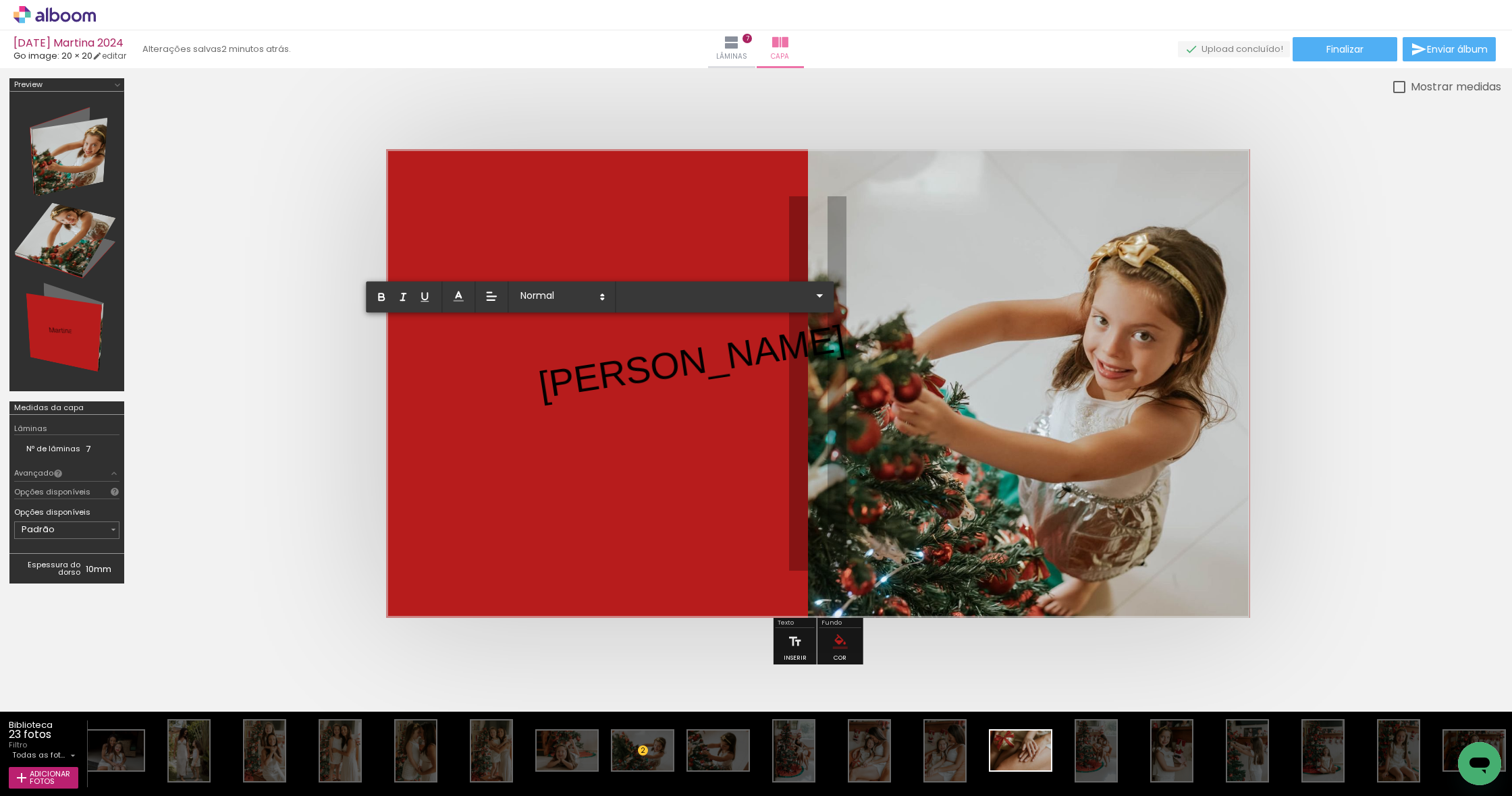
click at [560, 371] on p "Martina" at bounding box center [691, 362] width 313 height 100
drag, startPoint x: 646, startPoint y: 361, endPoint x: 556, endPoint y: 382, distance: 92.4
click at [601, 400] on album-spread at bounding box center [818, 384] width 864 height 469
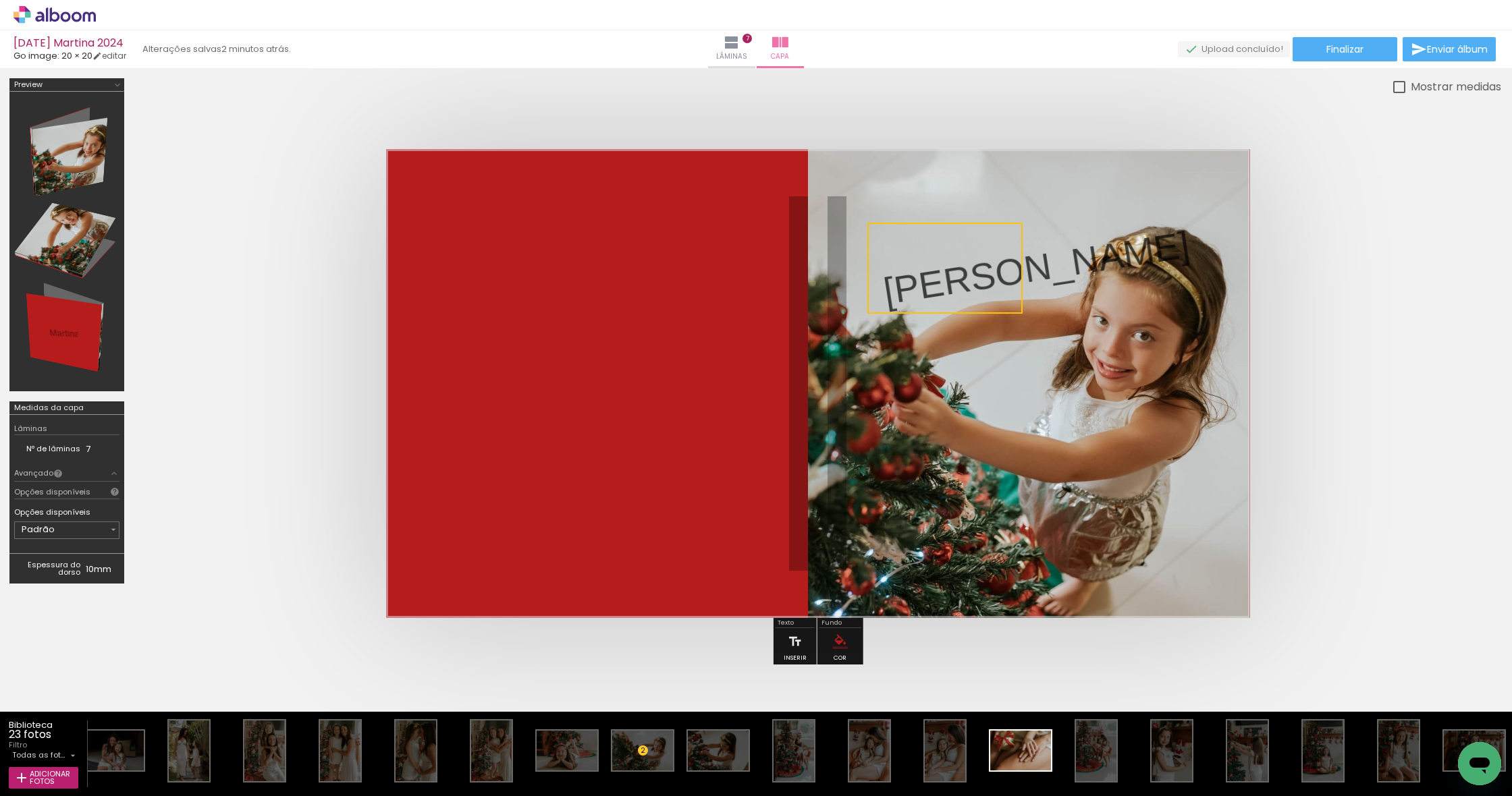
drag, startPoint x: 546, startPoint y: 380, endPoint x: 890, endPoint y: 269, distance: 361.5
click at [890, 269] on quentale-selection at bounding box center [944, 268] width 155 height 91
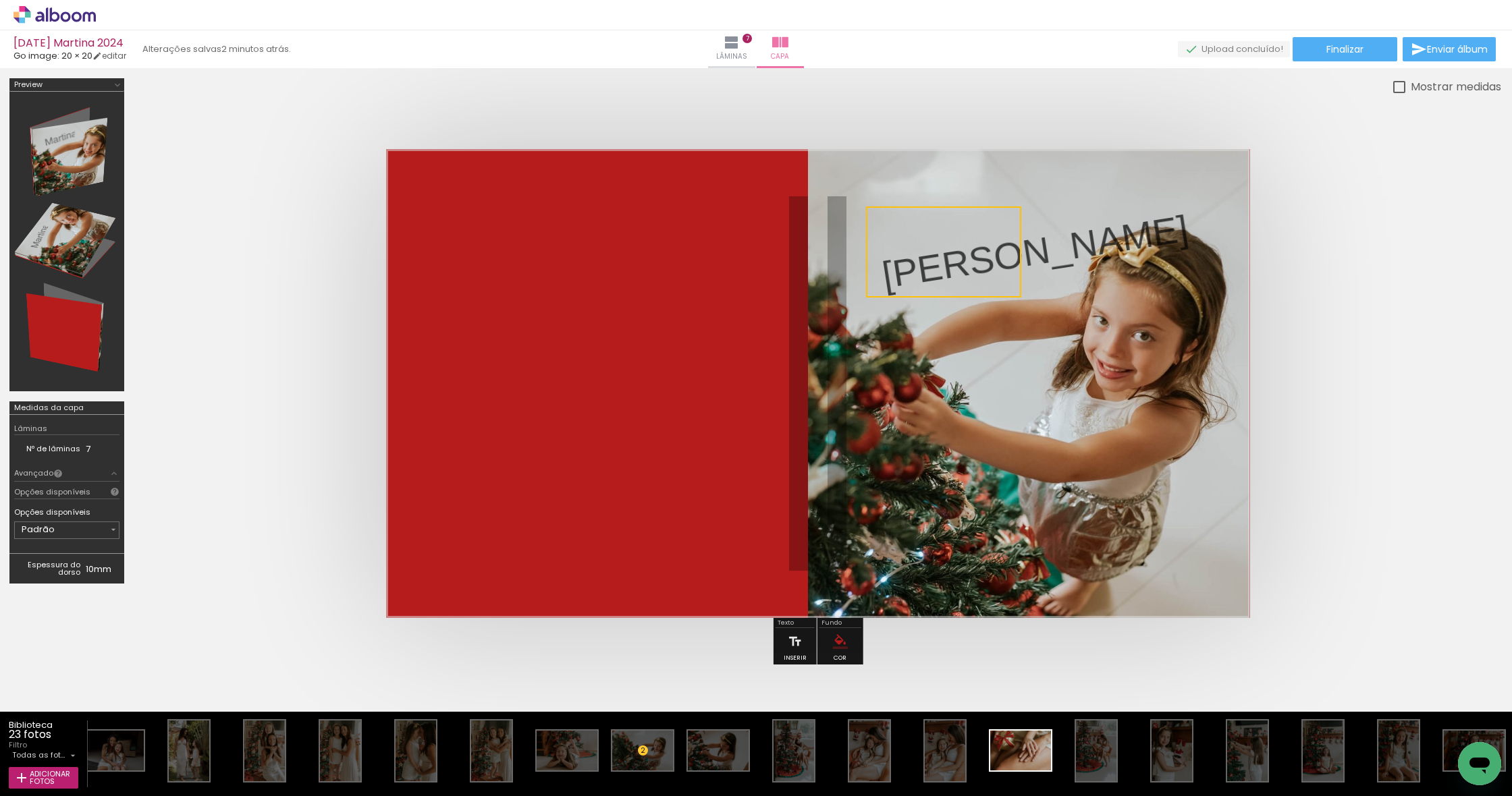
click at [975, 284] on quentale-selection at bounding box center [943, 252] width 155 height 91
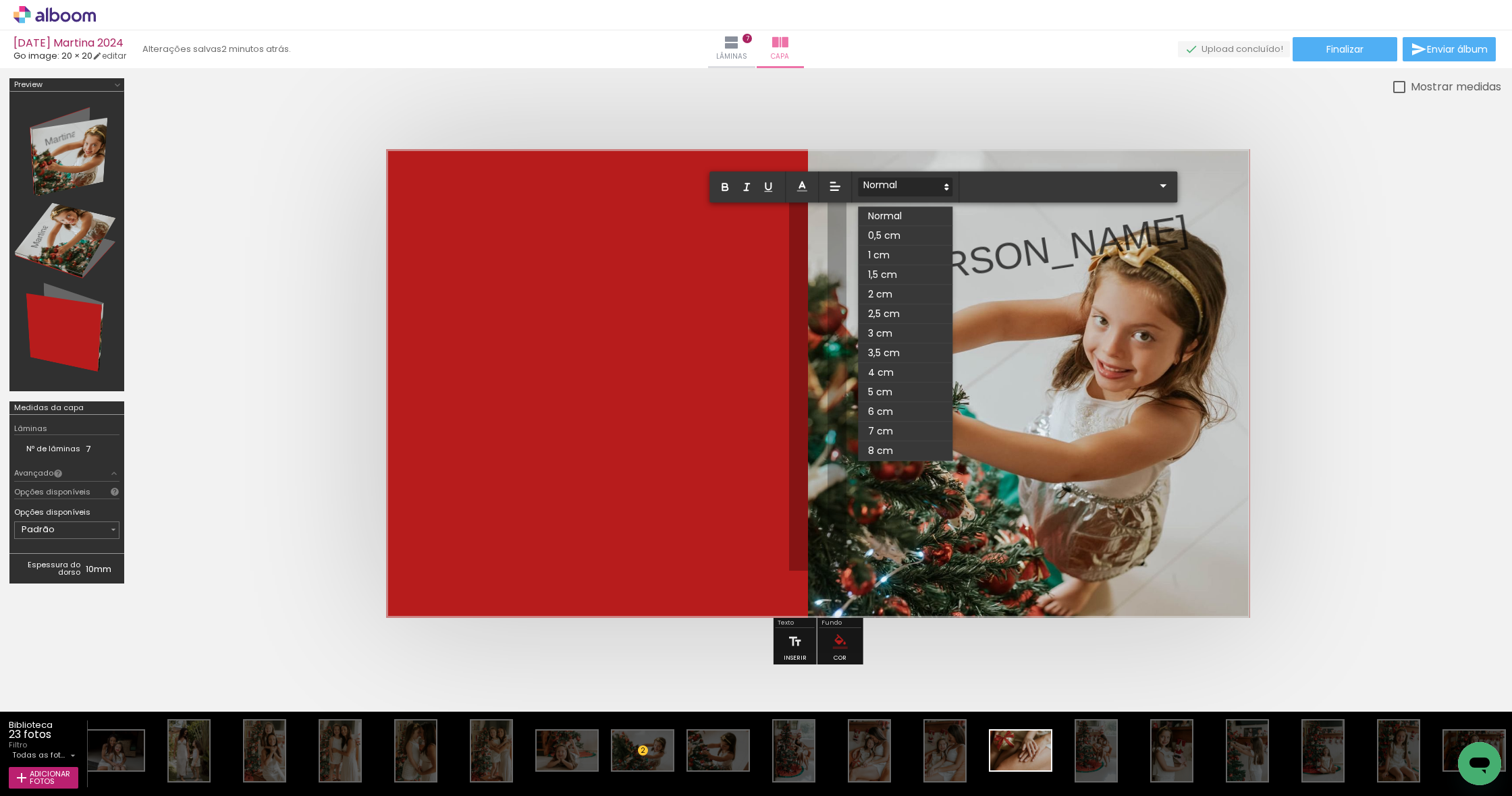
click at [944, 187] on icon at bounding box center [946, 187] width 12 height 12
click at [922, 214] on span at bounding box center [906, 217] width 95 height 20
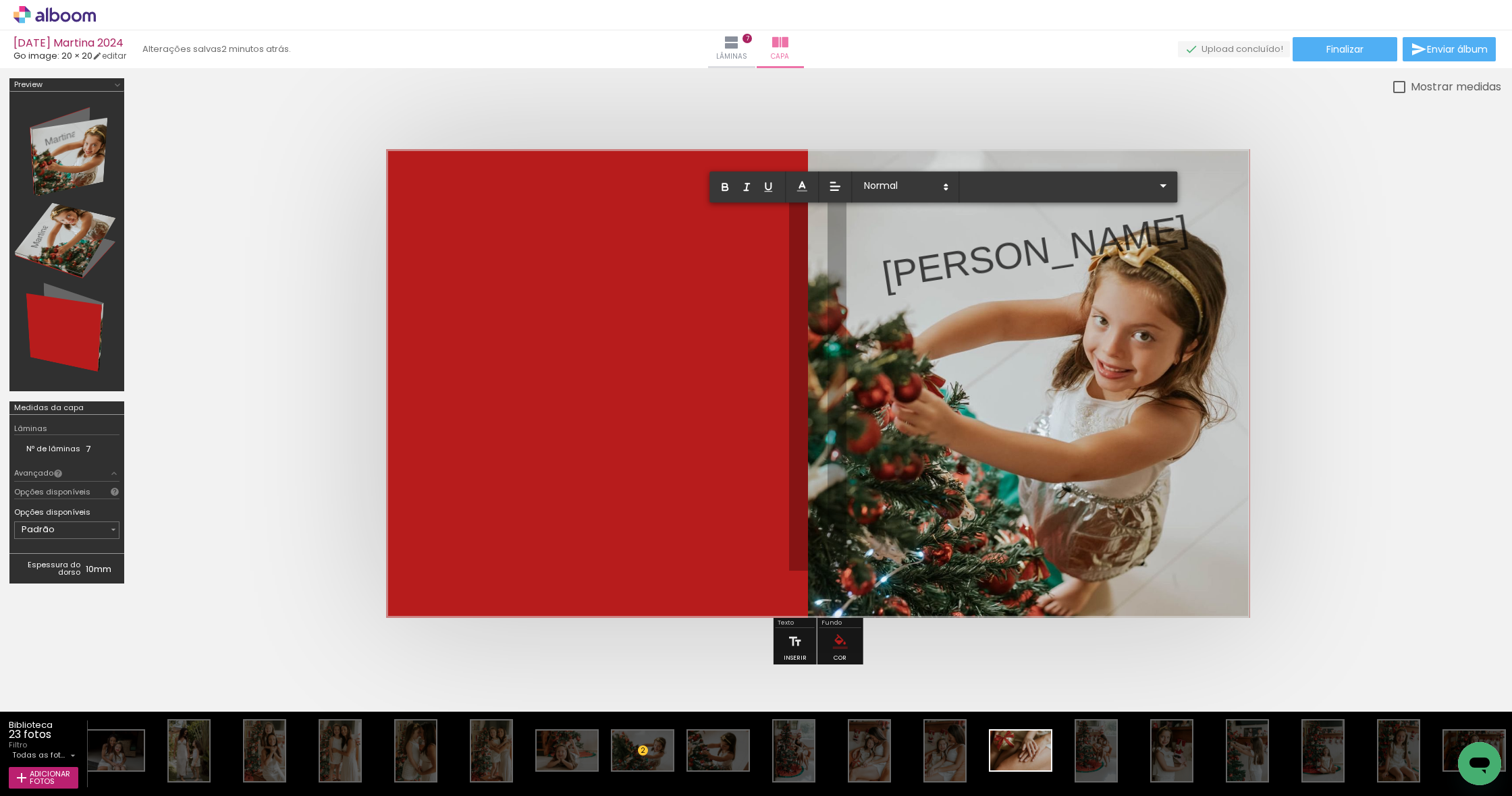
click at [983, 238] on p "Martina" at bounding box center [1034, 252] width 313 height 100
click at [1169, 180] on iron-icon at bounding box center [1163, 186] width 16 height 16
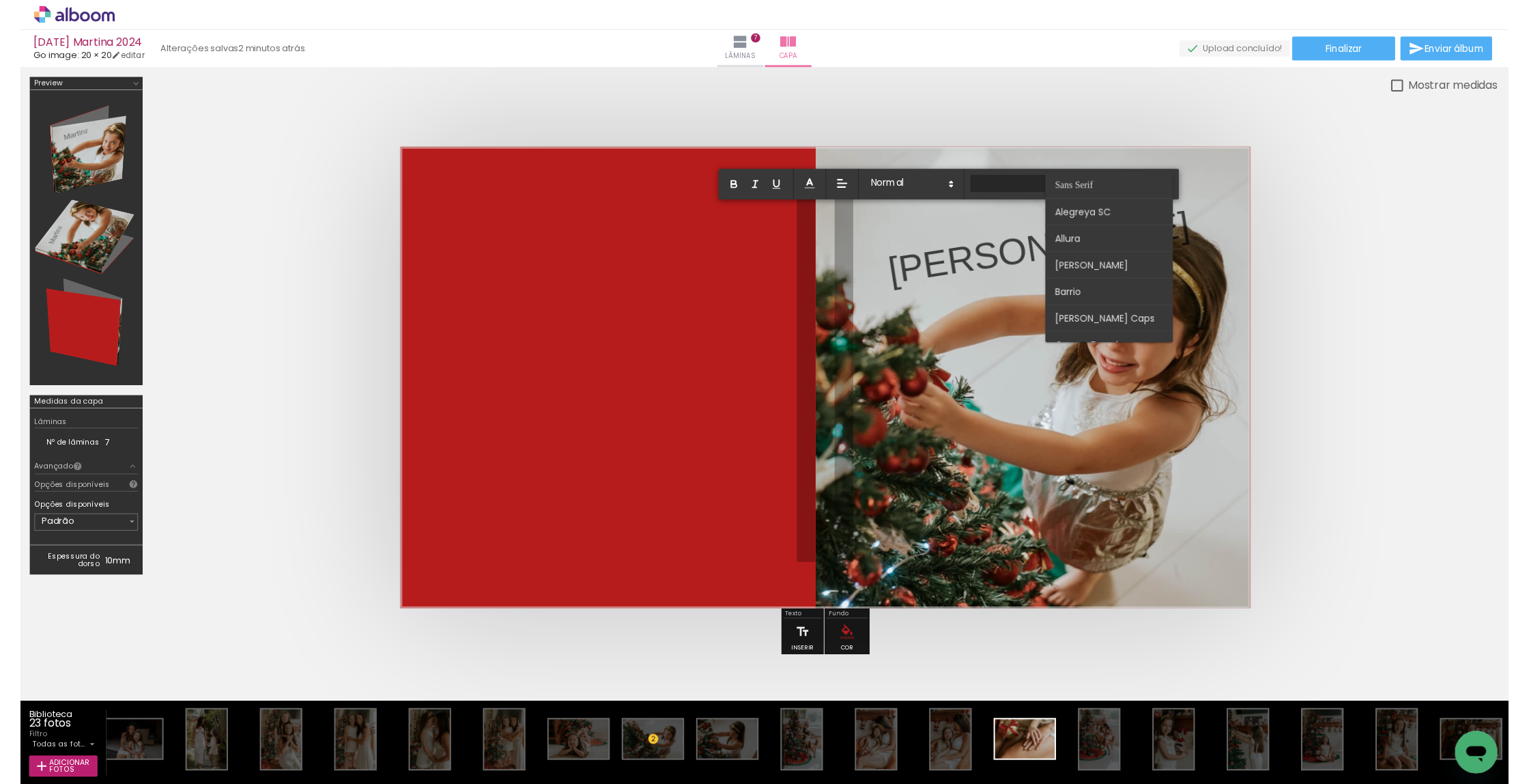
scroll to position [0, 0]
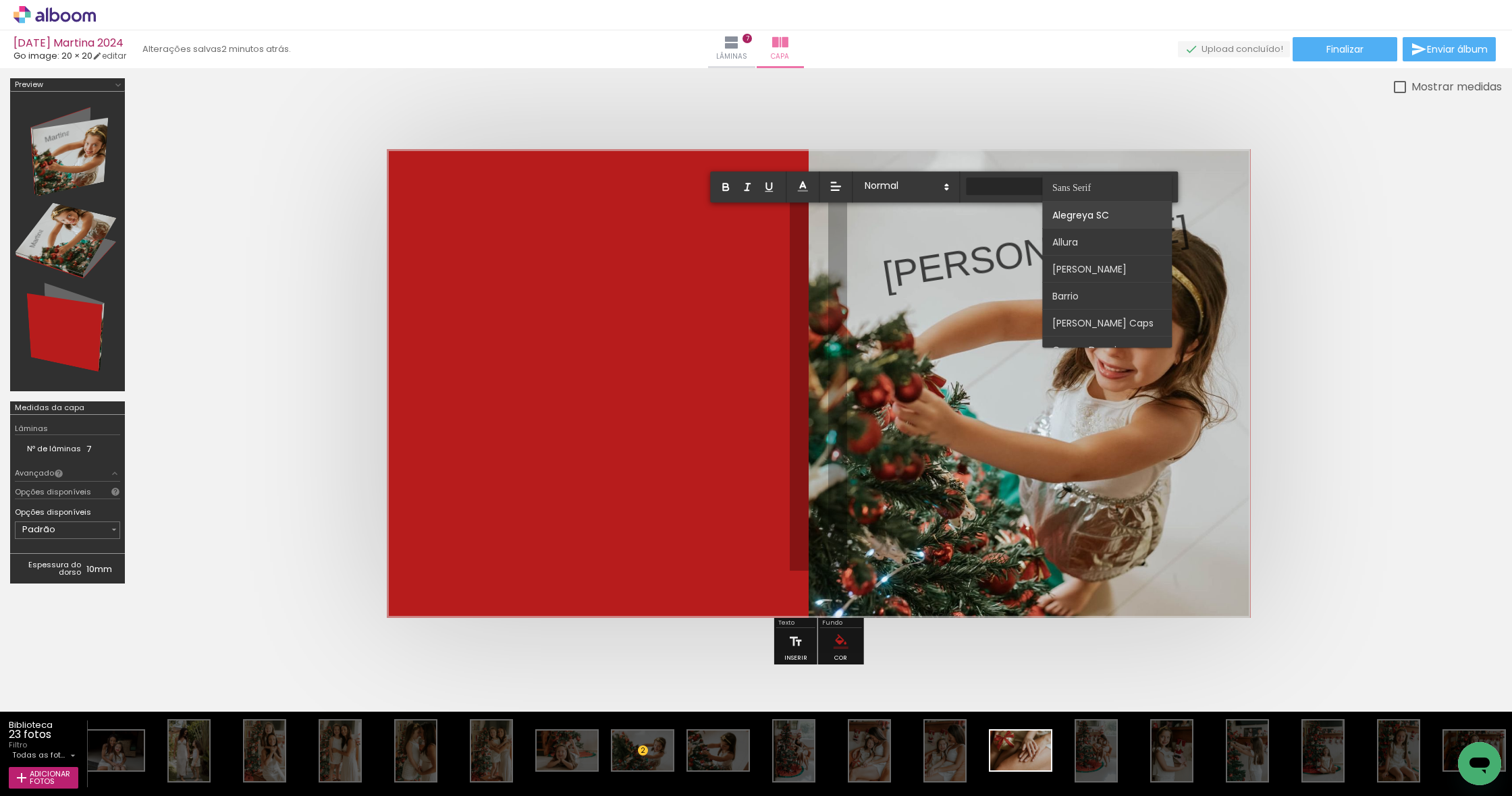
click at [1130, 207] on paper-item at bounding box center [1107, 215] width 130 height 27
type input "Alegreya SC"
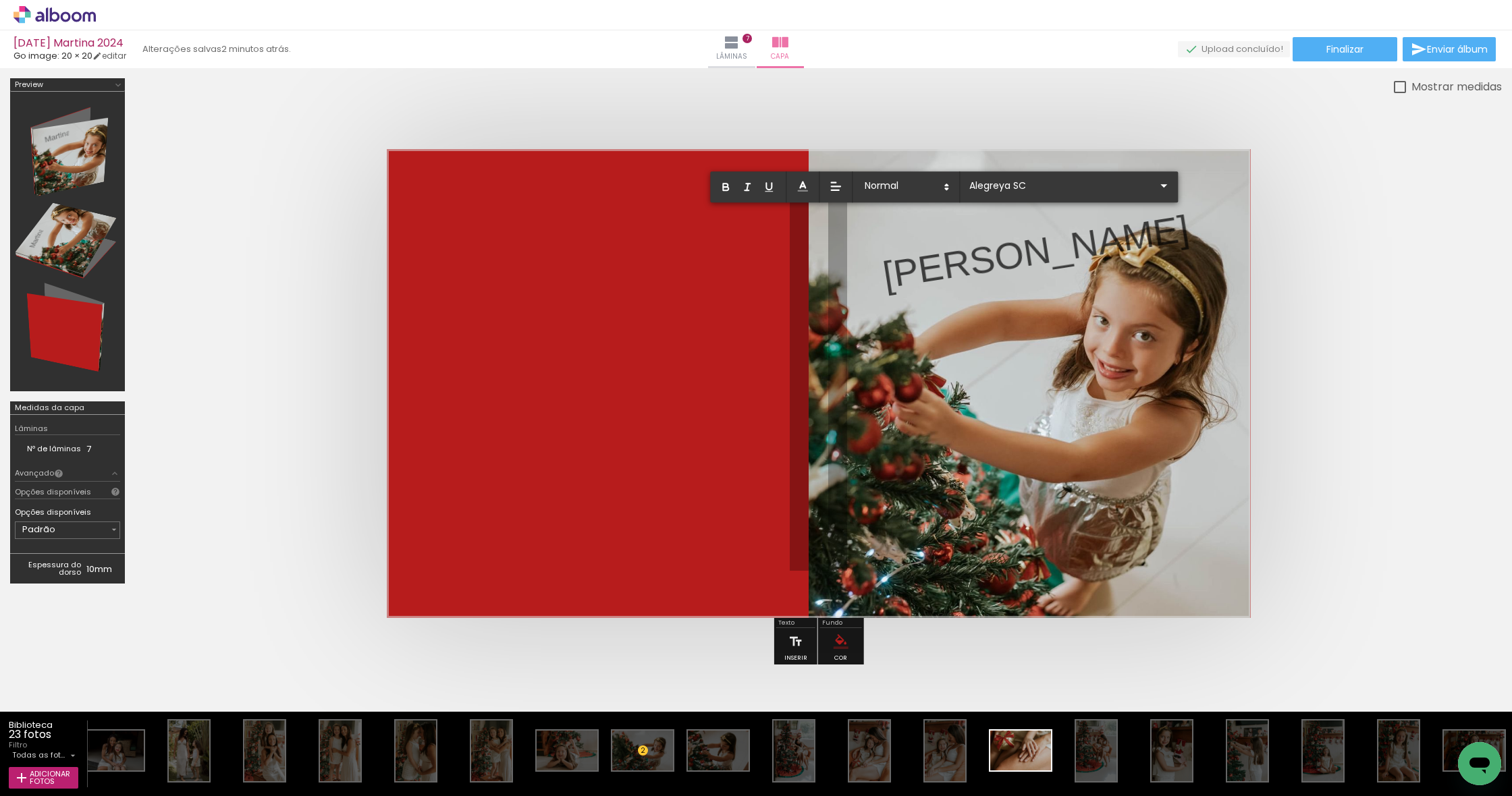
click at [951, 256] on p "Martina" at bounding box center [1035, 252] width 313 height 100
click at [978, 241] on p "Martina" at bounding box center [1035, 252] width 313 height 100
click at [979, 241] on p "Martina" at bounding box center [1035, 252] width 313 height 100
click at [981, 264] on p "Martina" at bounding box center [1035, 252] width 313 height 100
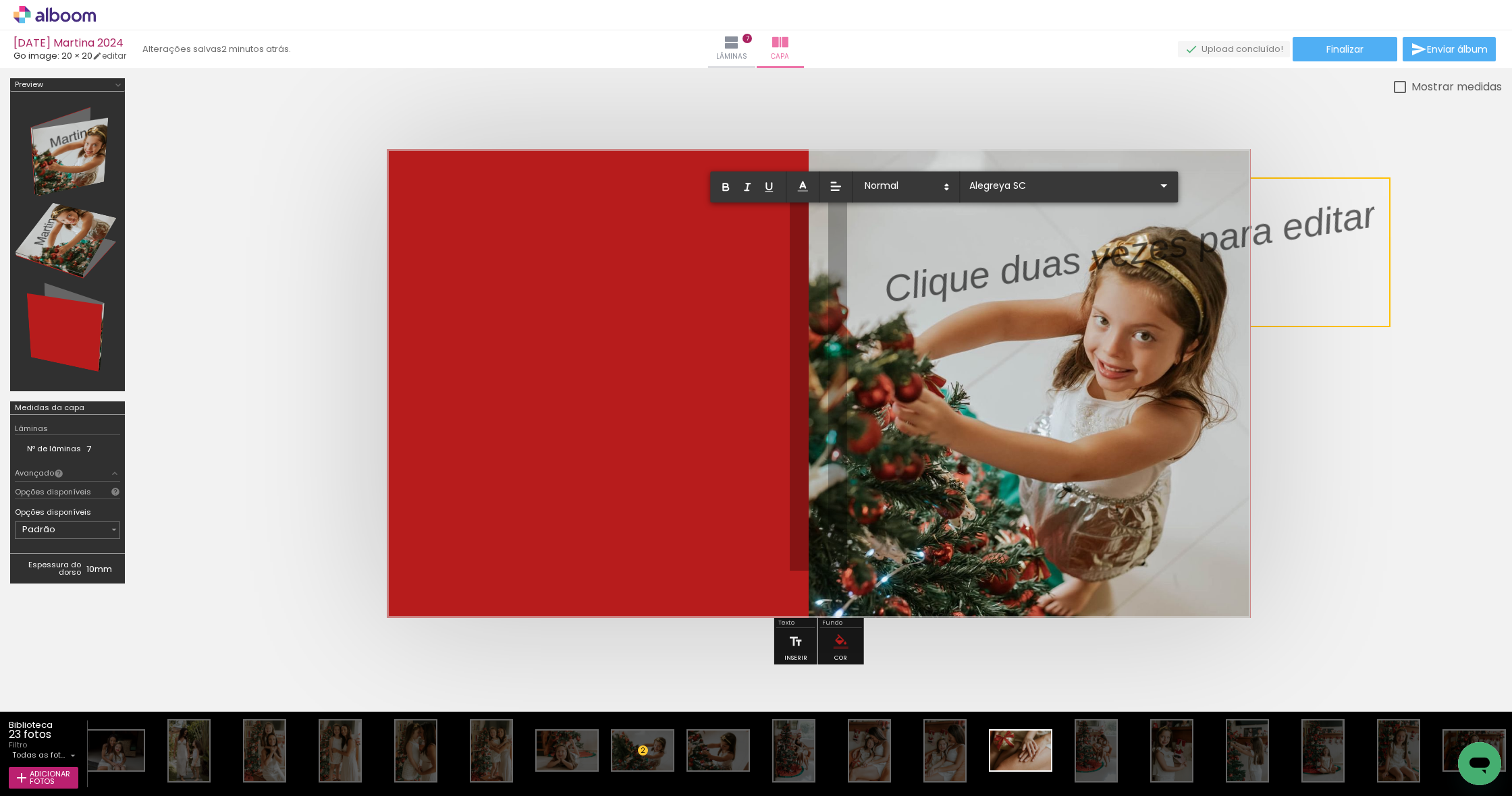
click at [1073, 265] on p at bounding box center [1130, 260] width 498 height 129
drag, startPoint x: 1073, startPoint y: 265, endPoint x: 696, endPoint y: 405, distance: 402.2
click at [696, 405] on album-spread at bounding box center [819, 384] width 864 height 469
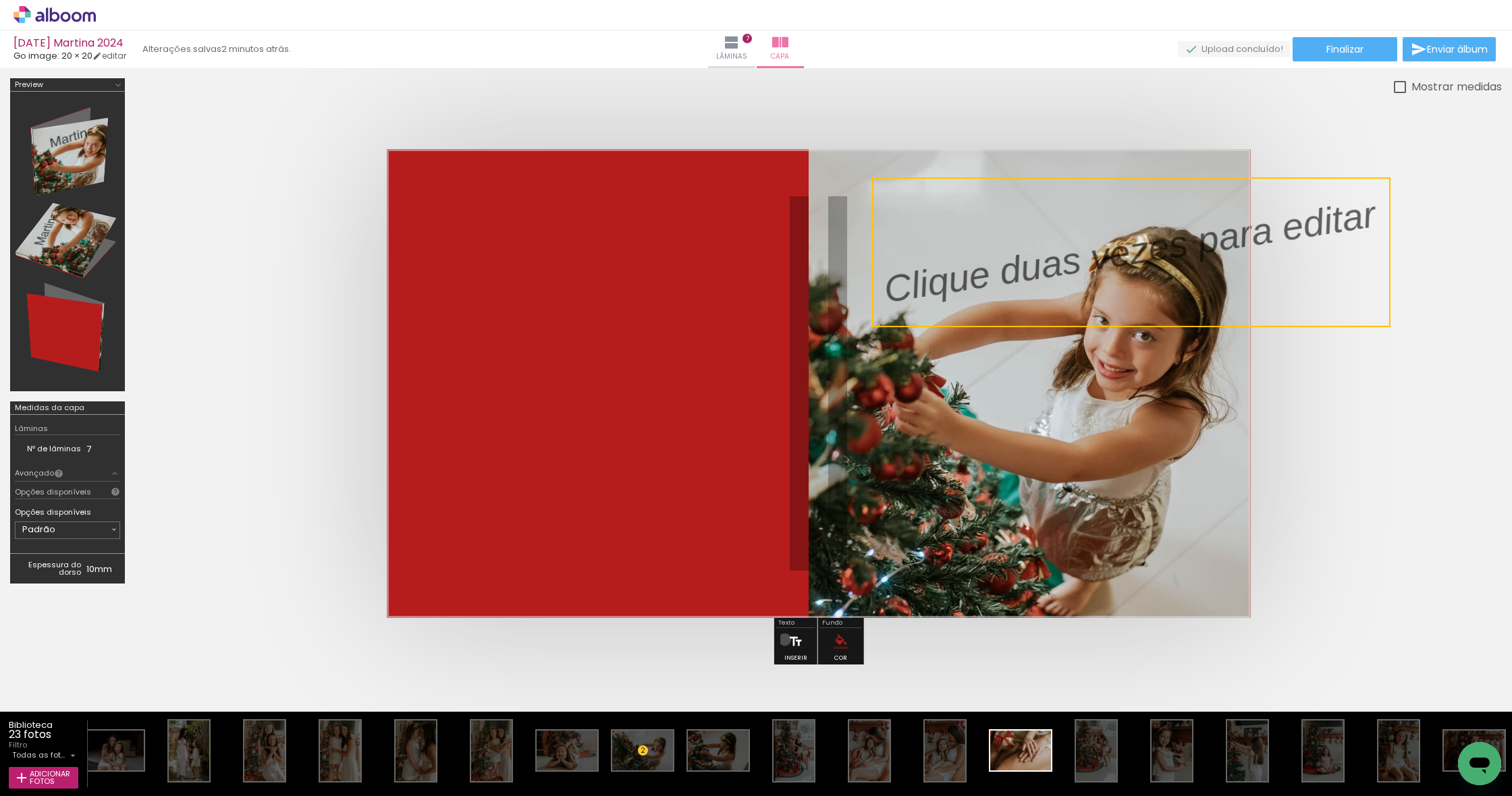
click at [785, 640] on paper-button "Inserir" at bounding box center [796, 646] width 30 height 35
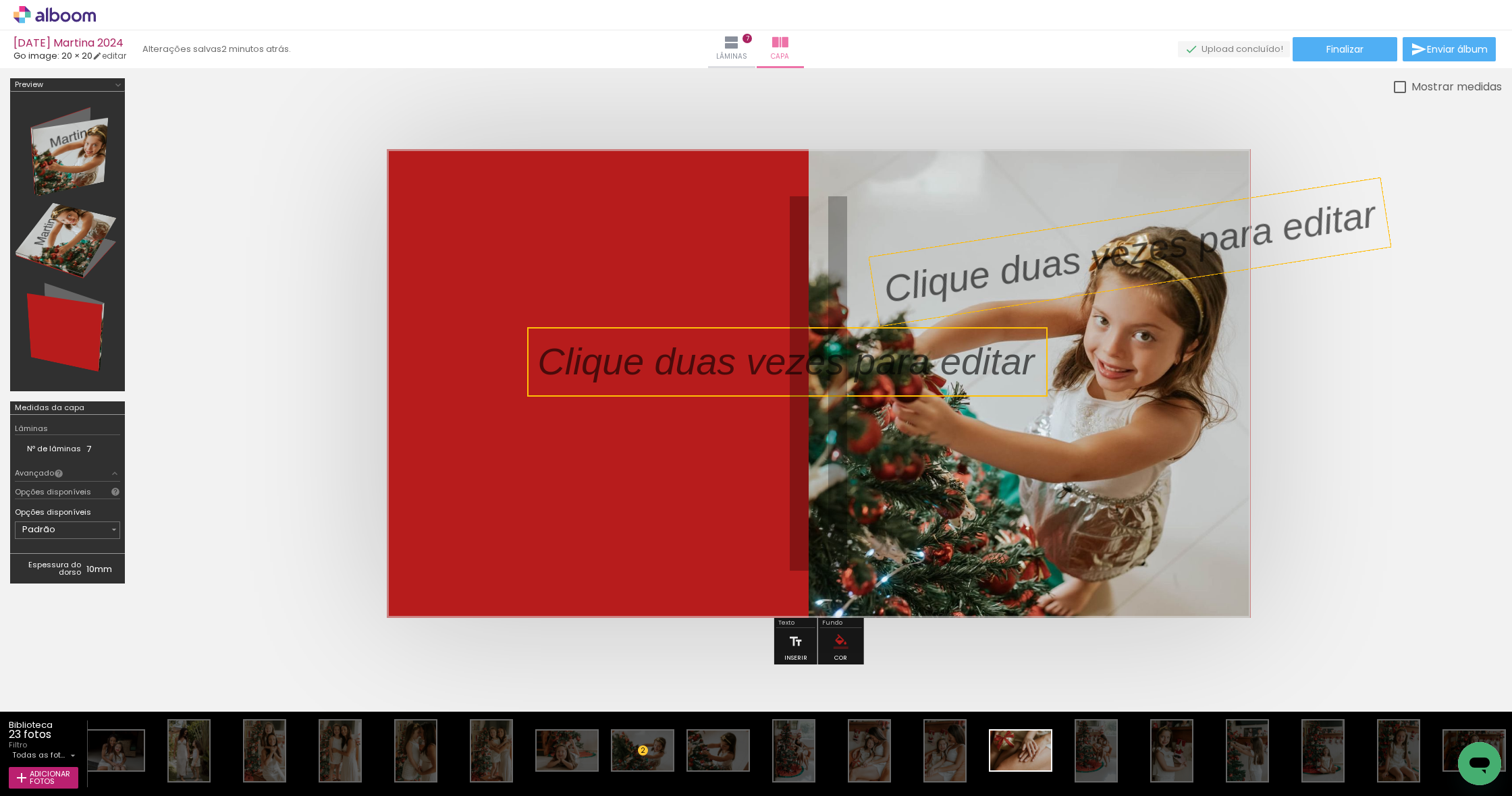
click at [1152, 247] on p at bounding box center [1139, 251] width 519 height 133
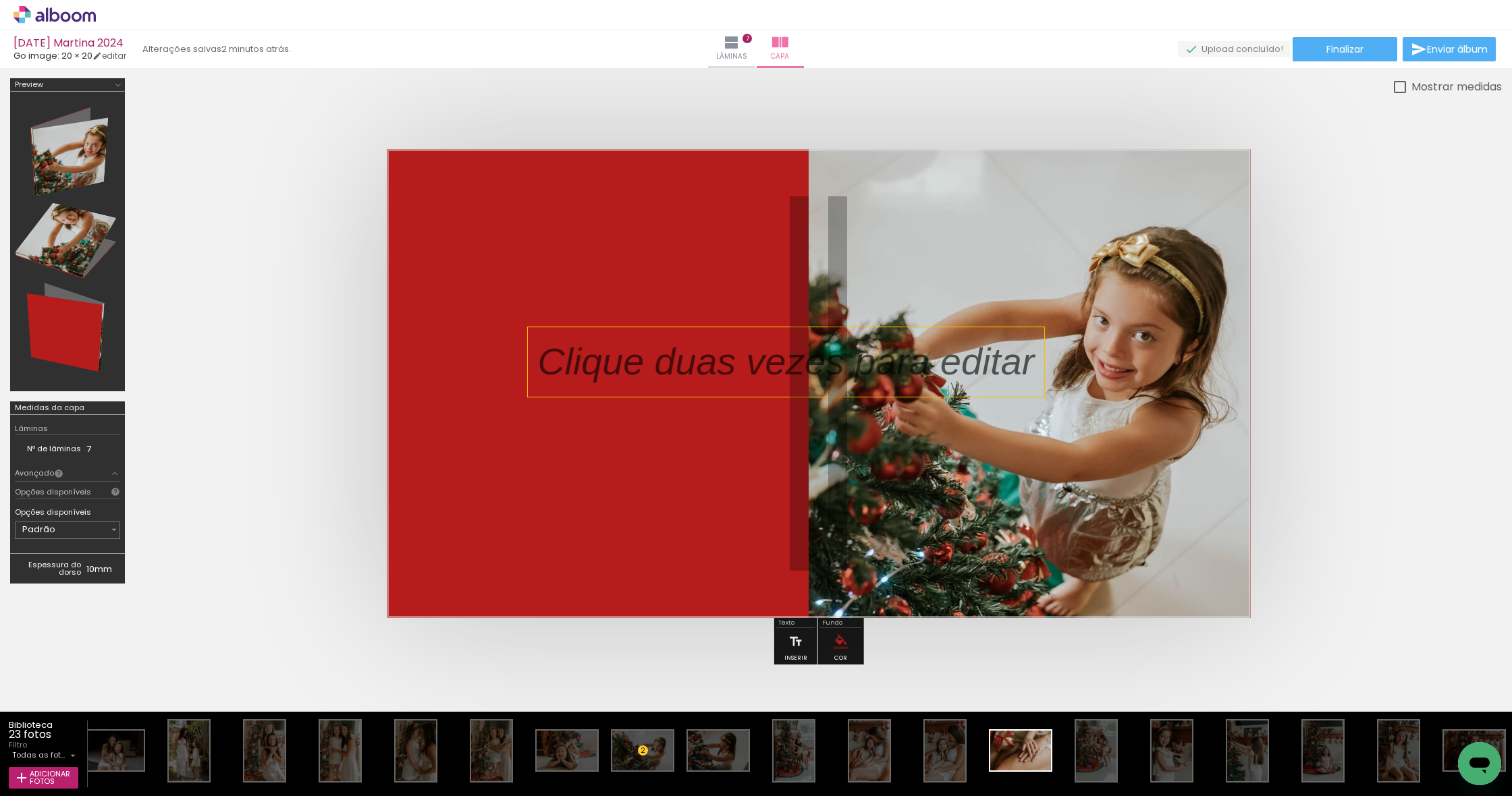
click at [741, 367] on p at bounding box center [795, 362] width 517 height 53
click at [741, 367] on quentale-selection at bounding box center [787, 362] width 520 height 69
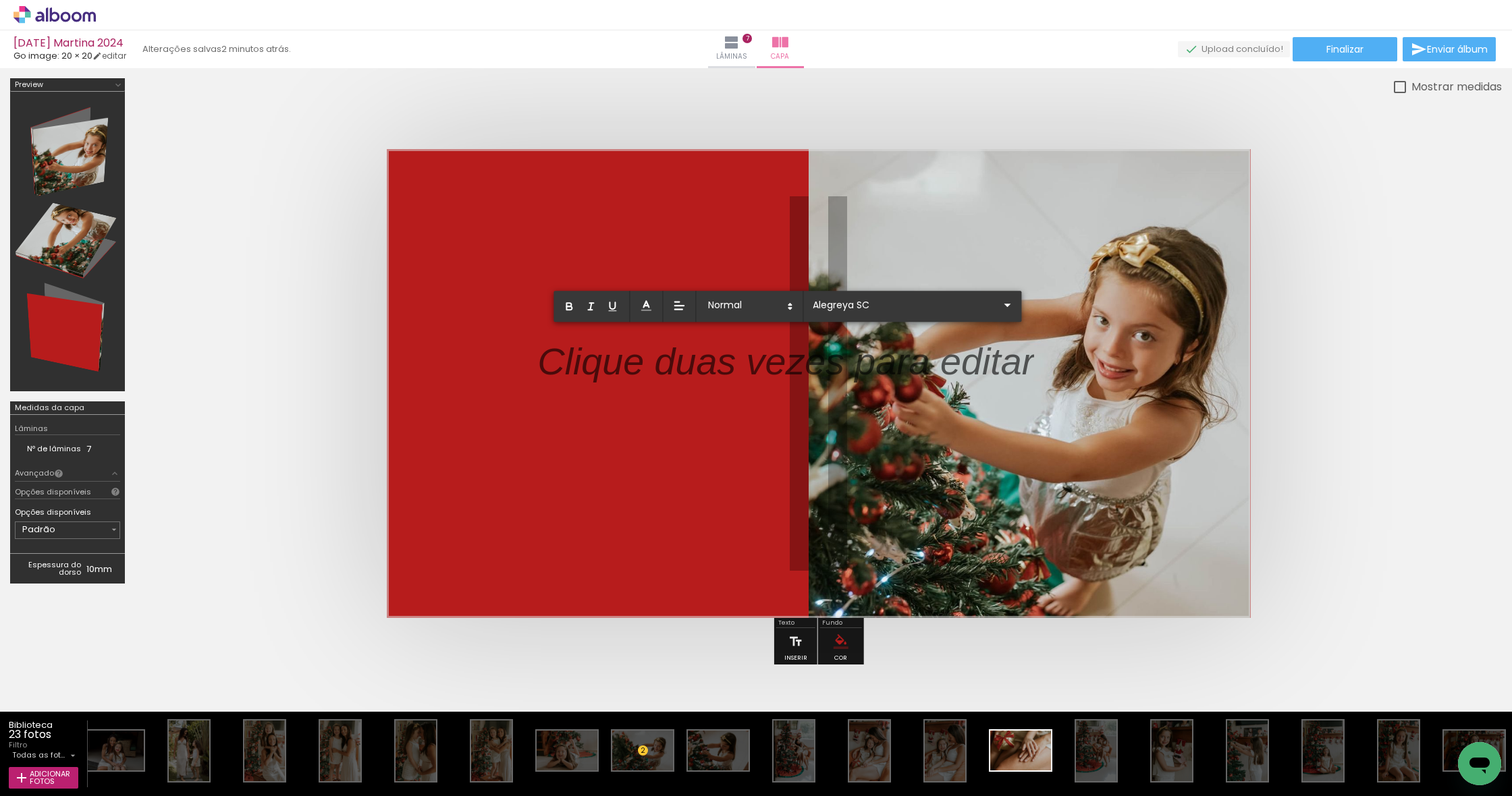
click at [741, 367] on p at bounding box center [785, 370] width 496 height 53
click at [886, 366] on p at bounding box center [785, 370] width 496 height 53
click at [997, 361] on p at bounding box center [785, 370] width 496 height 53
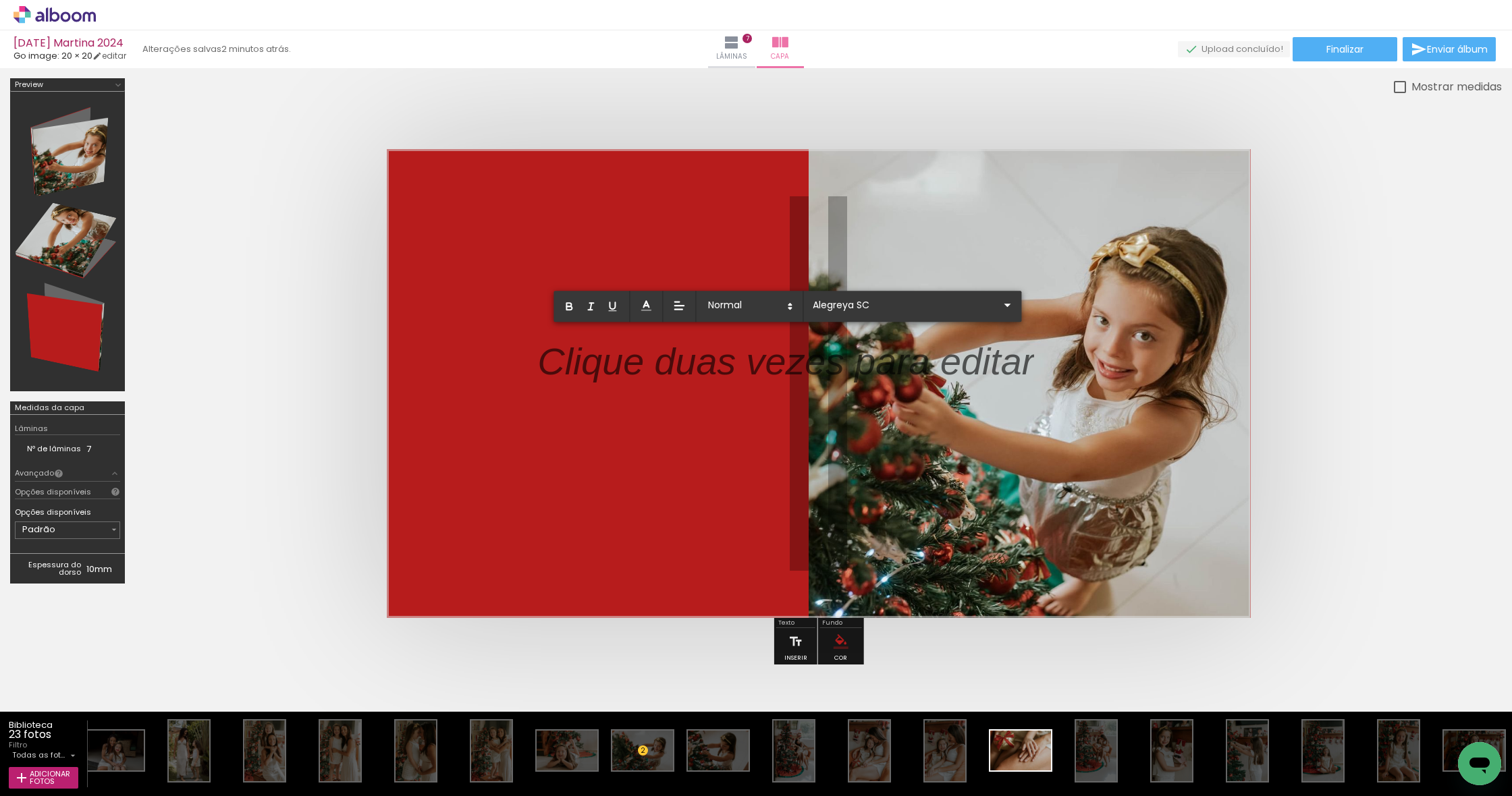
drag, startPoint x: 998, startPoint y: 361, endPoint x: 1049, endPoint y: 360, distance: 51.0
click at [999, 361] on p at bounding box center [785, 370] width 496 height 53
click at [1059, 360] on quentale-layouter at bounding box center [819, 384] width 864 height 469
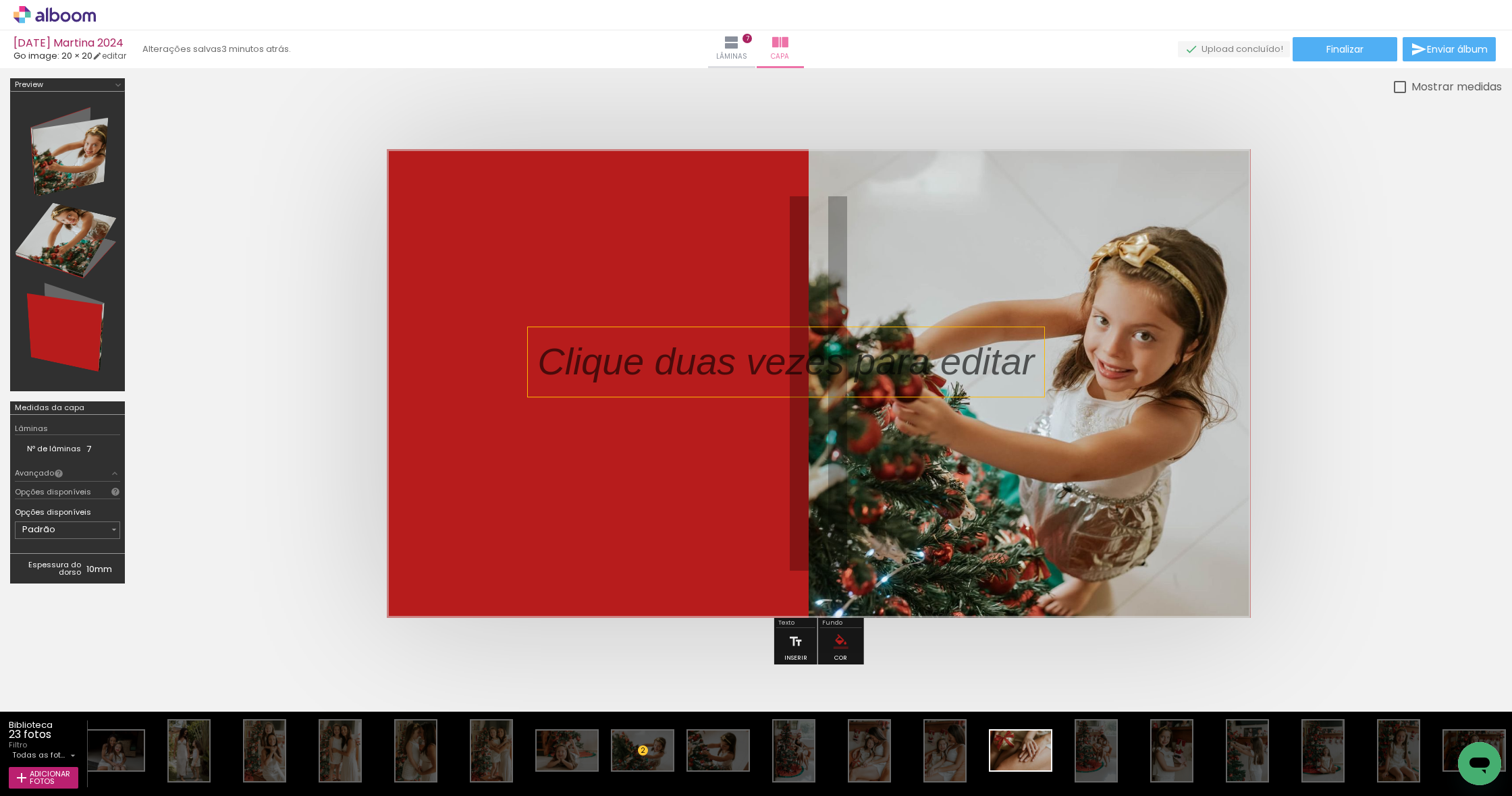
click at [1041, 361] on p at bounding box center [795, 362] width 517 height 53
click at [0, 0] on quentale-selection at bounding box center [0, 0] width 0 height 0
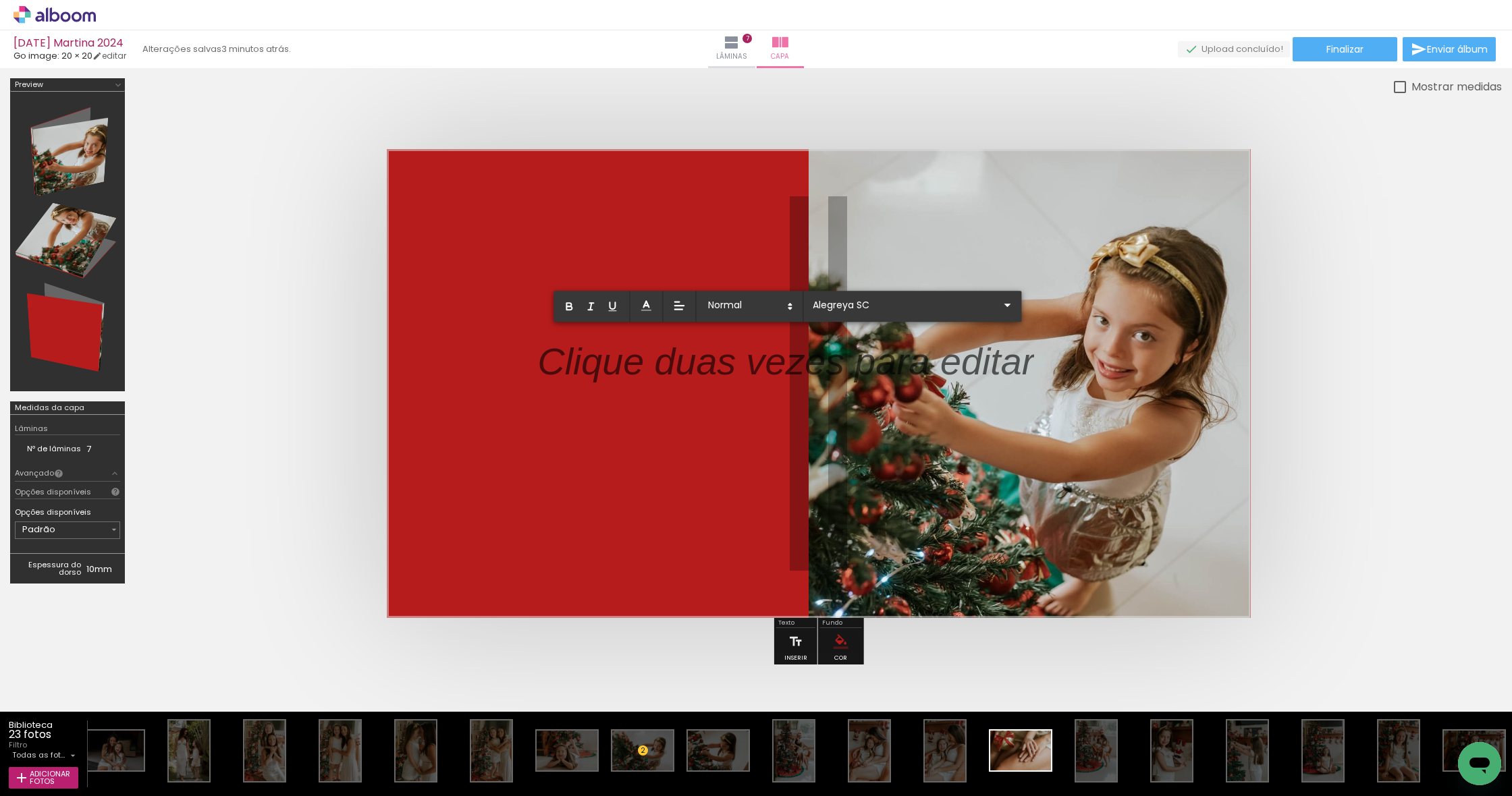
click at [1041, 361] on quentale-layouter at bounding box center [819, 384] width 864 height 469
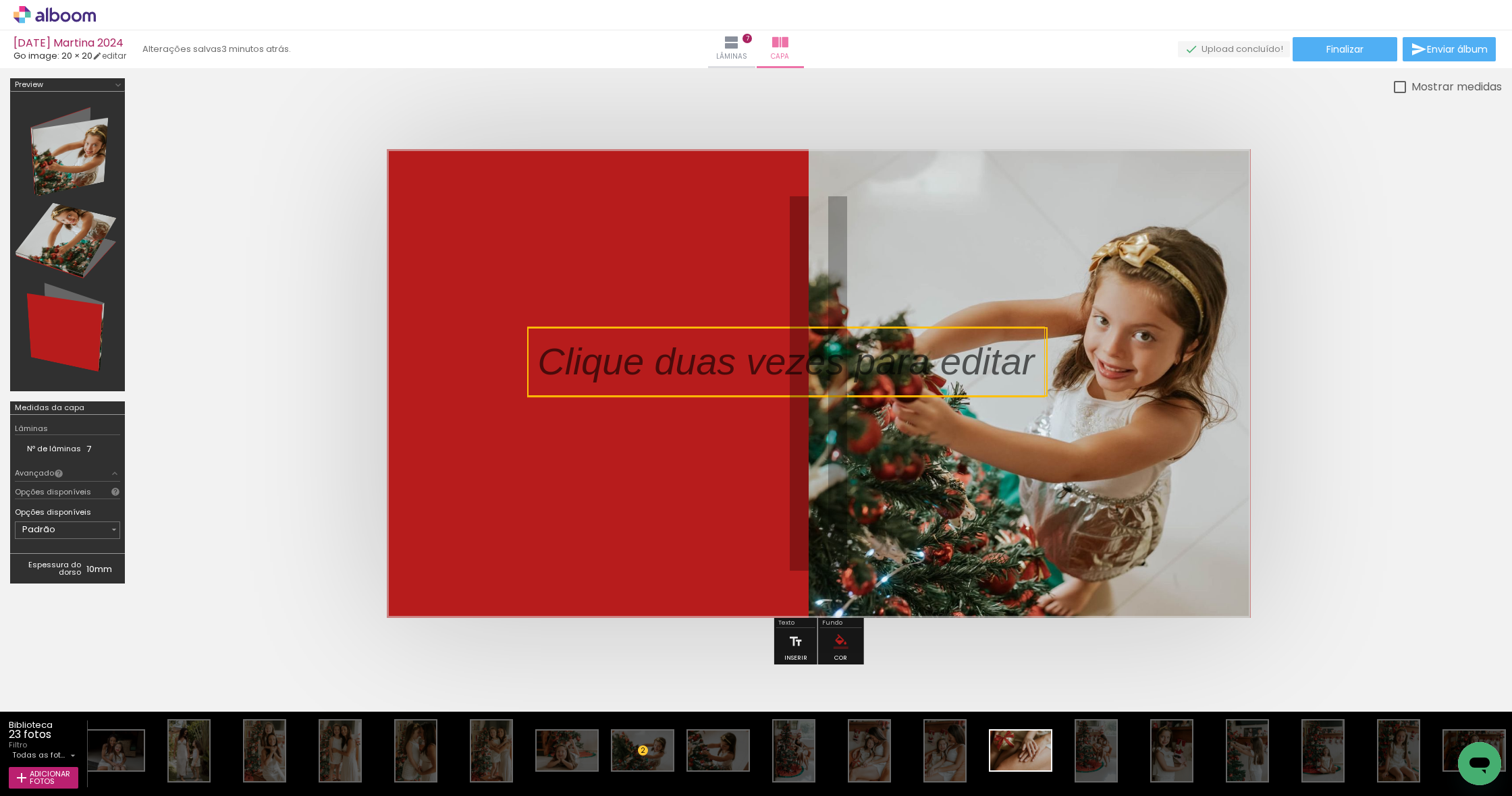
click at [1041, 361] on quentale-selection at bounding box center [787, 362] width 520 height 69
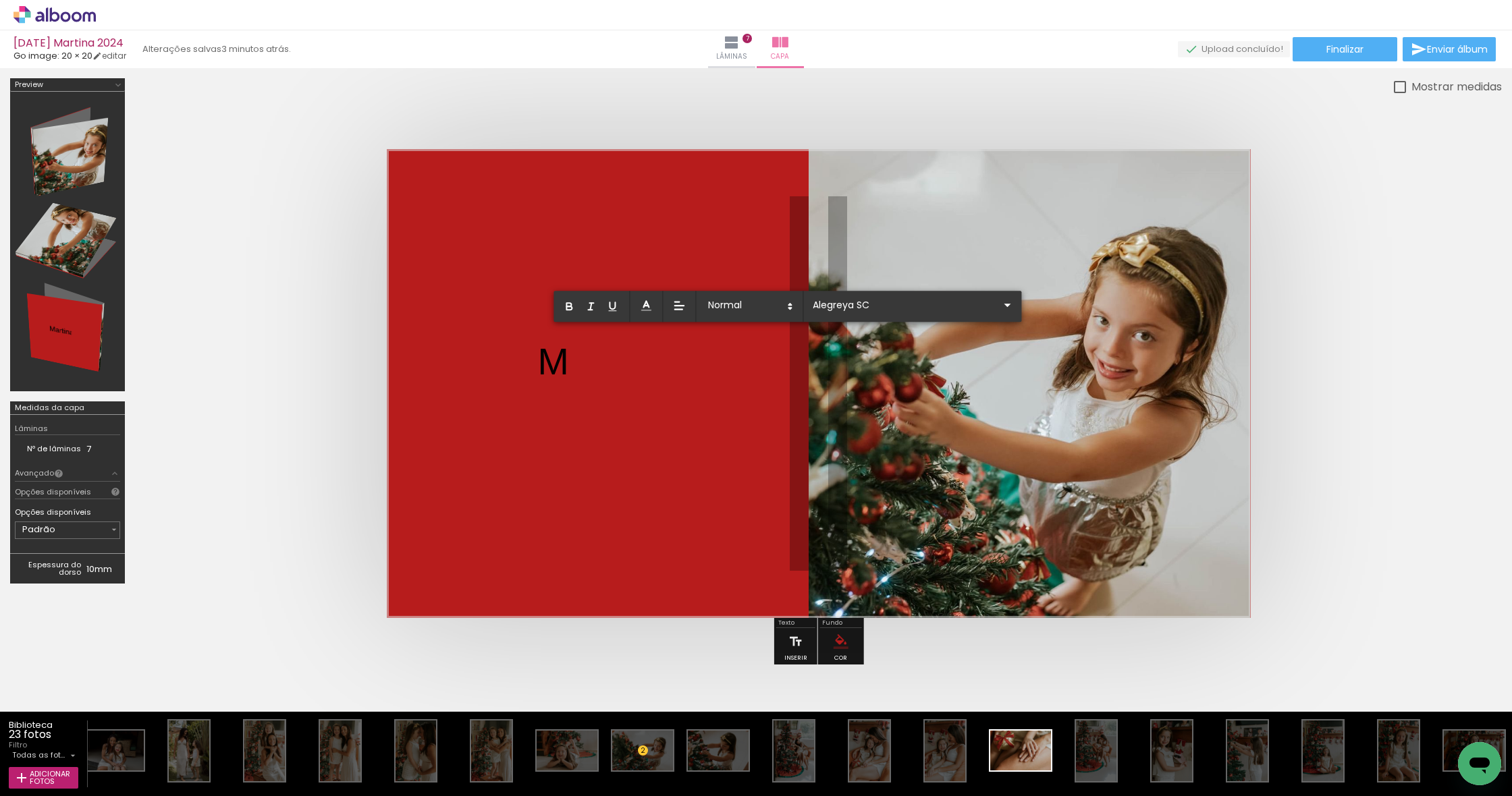
click at [584, 361] on quentale-layouter at bounding box center [819, 384] width 864 height 469
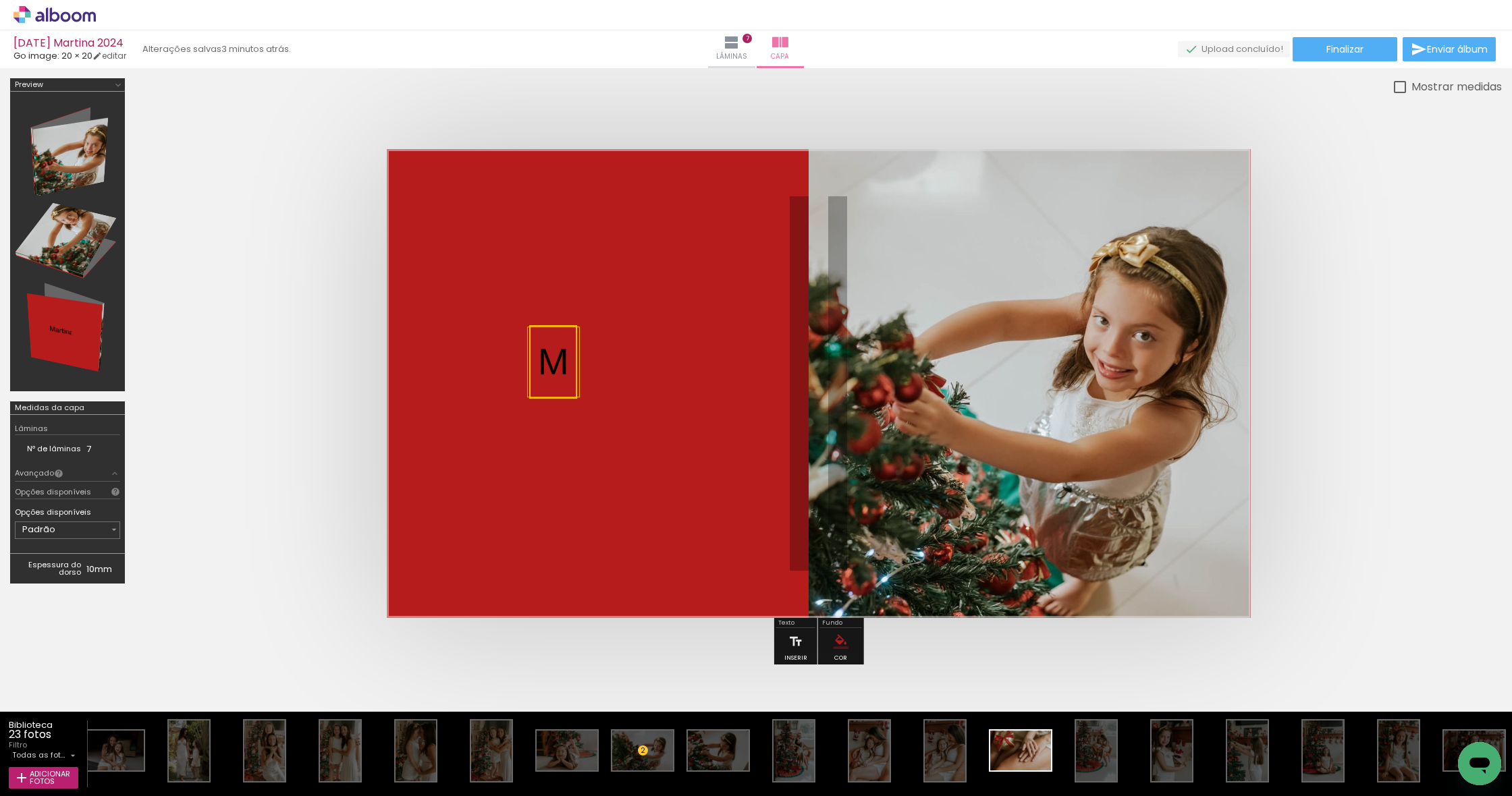
click at [566, 360] on quentale-selection at bounding box center [553, 362] width 47 height 73
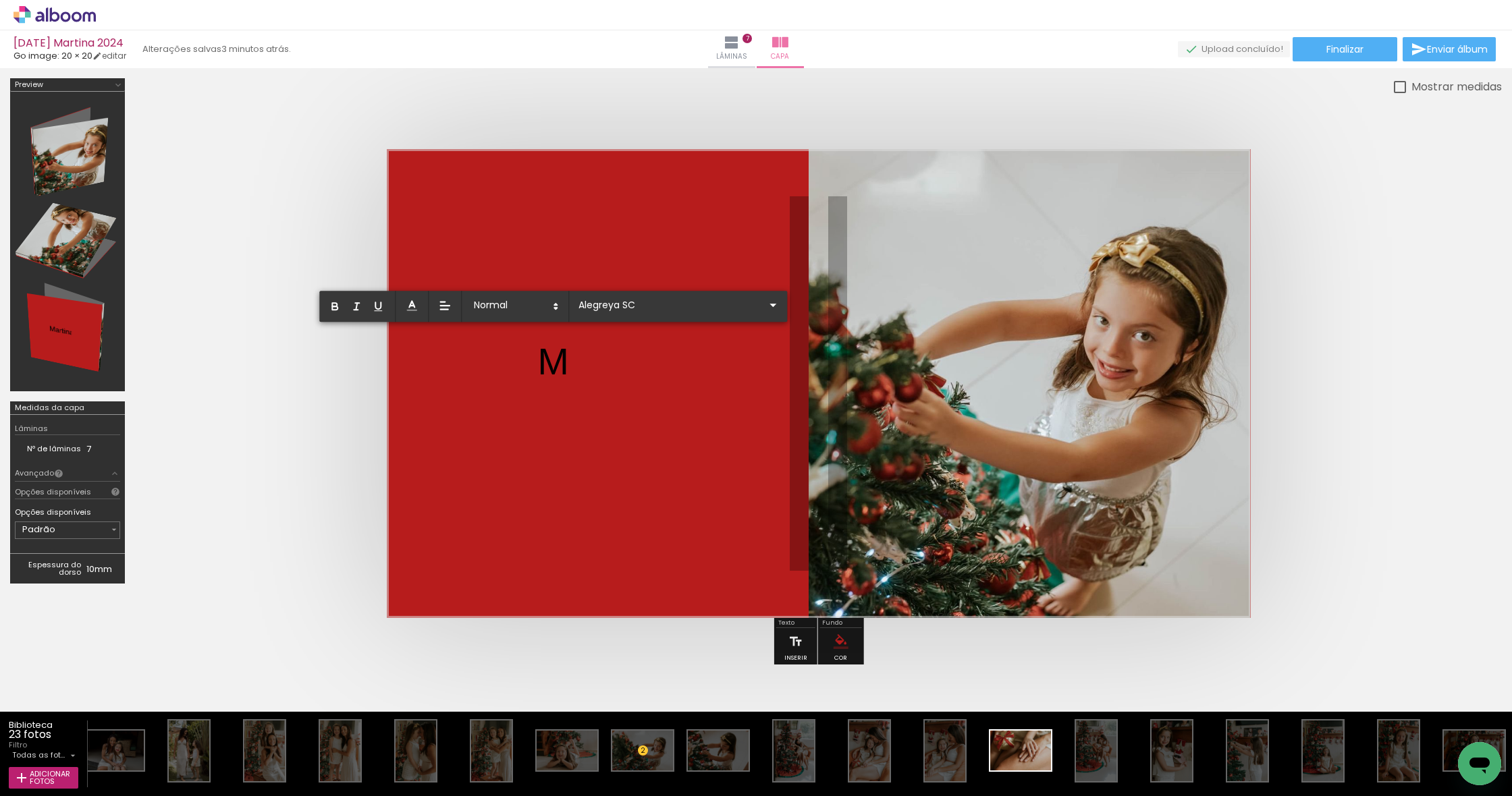
click at [570, 360] on quentale-layouter at bounding box center [819, 384] width 864 height 469
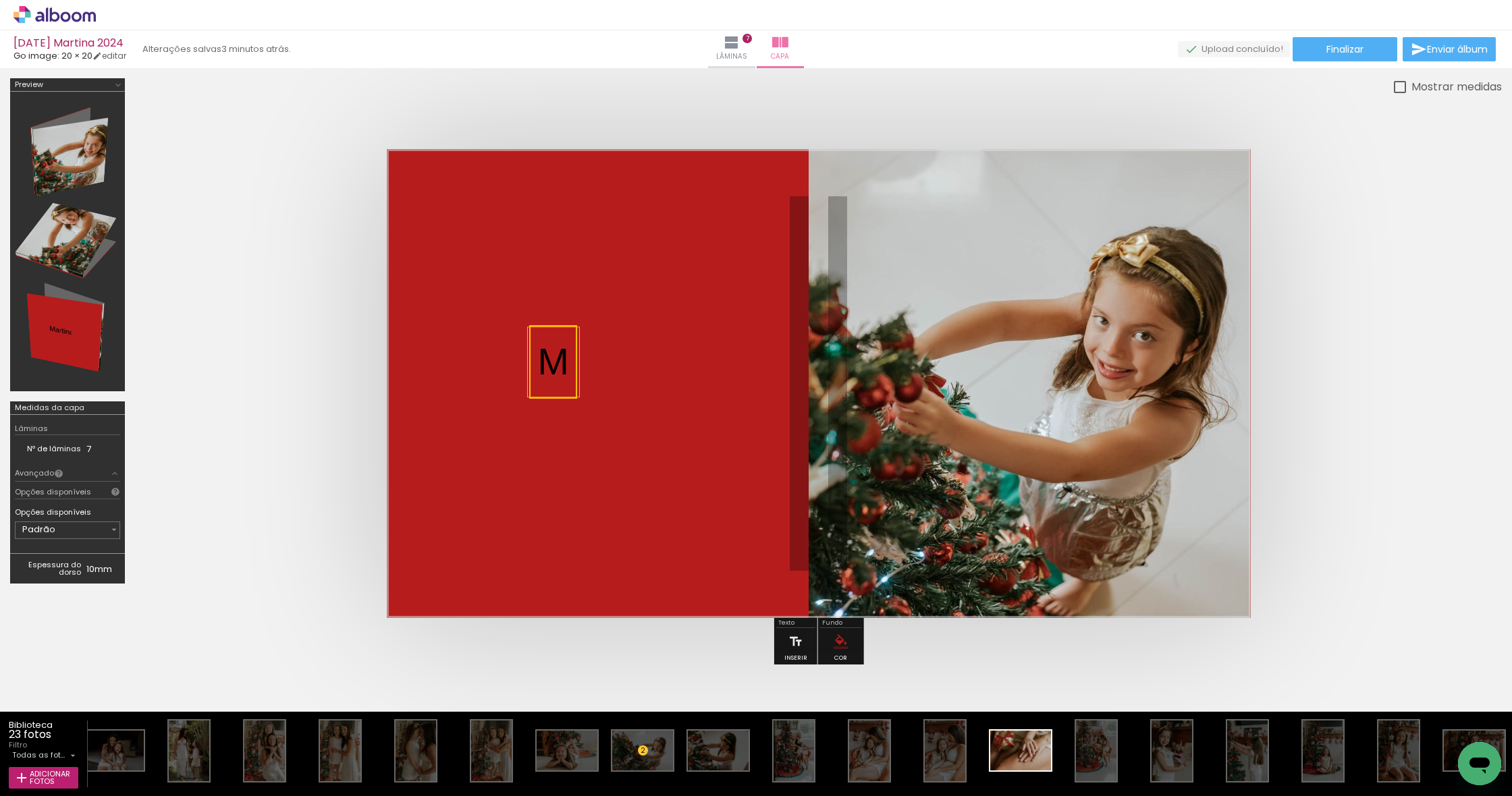
click at [570, 360] on quentale-selection at bounding box center [553, 362] width 47 height 73
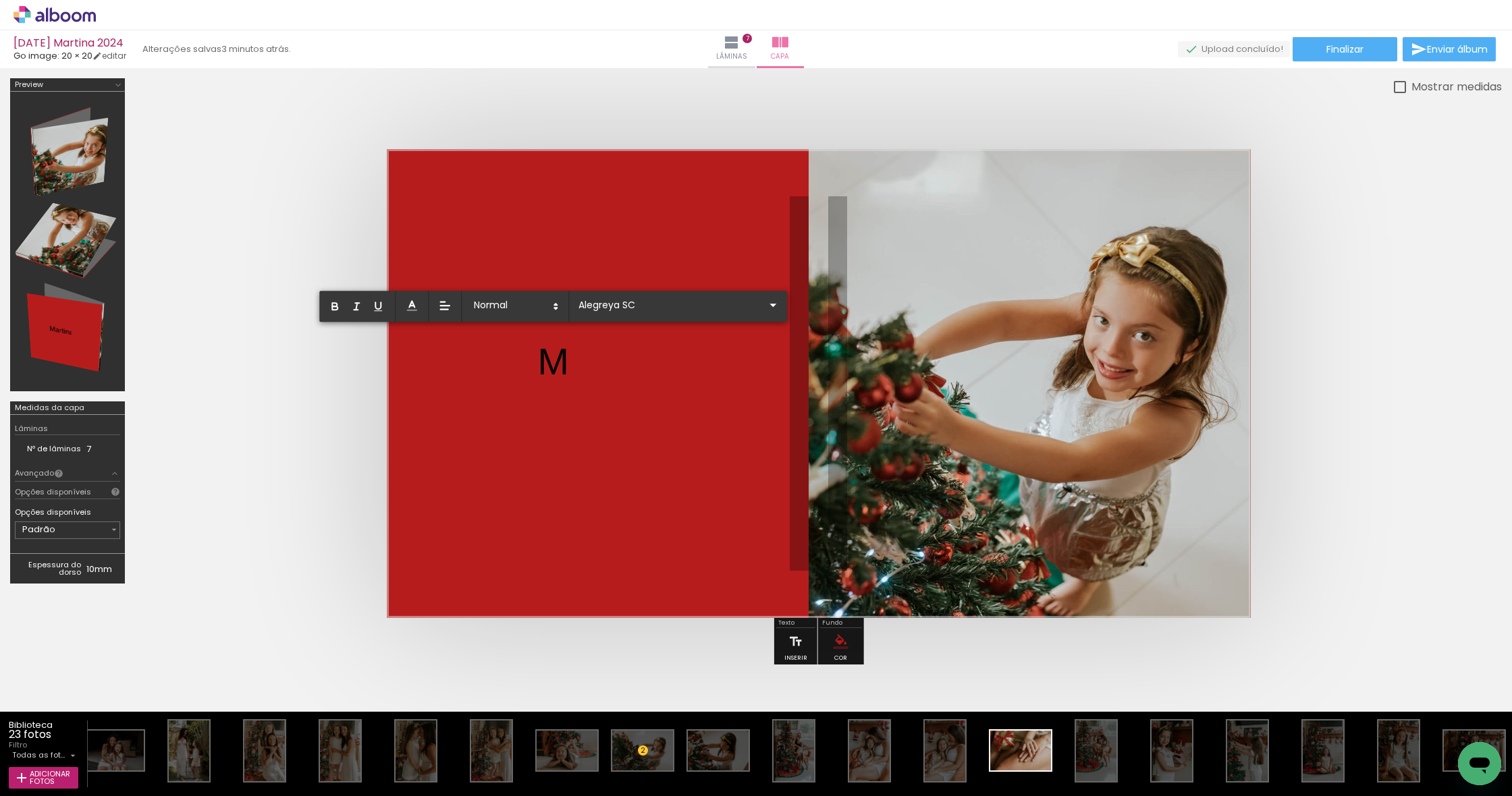
click at [570, 360] on quentale-layouter at bounding box center [819, 384] width 864 height 469
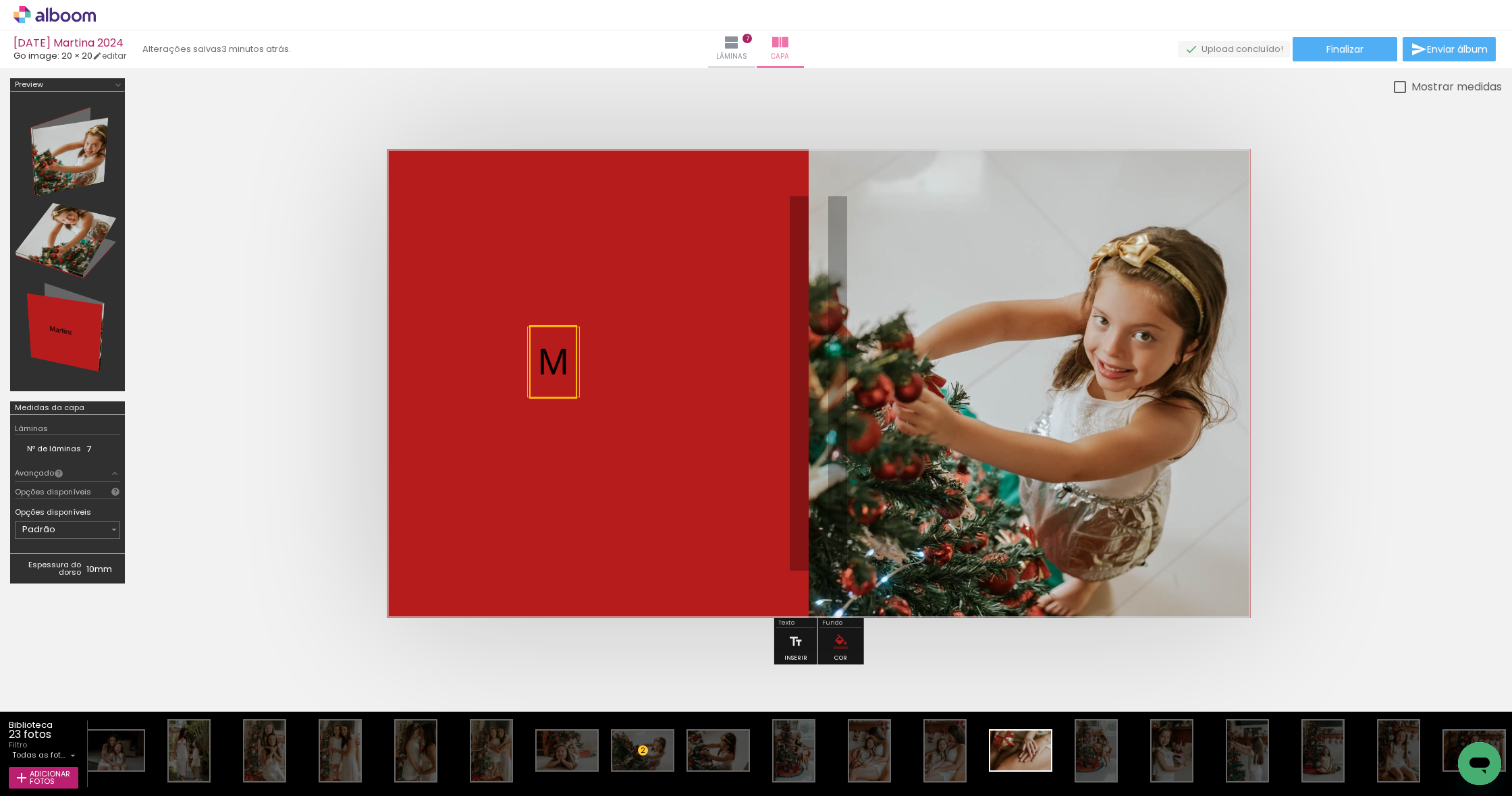
click at [570, 360] on quentale-selection at bounding box center [553, 362] width 47 height 73
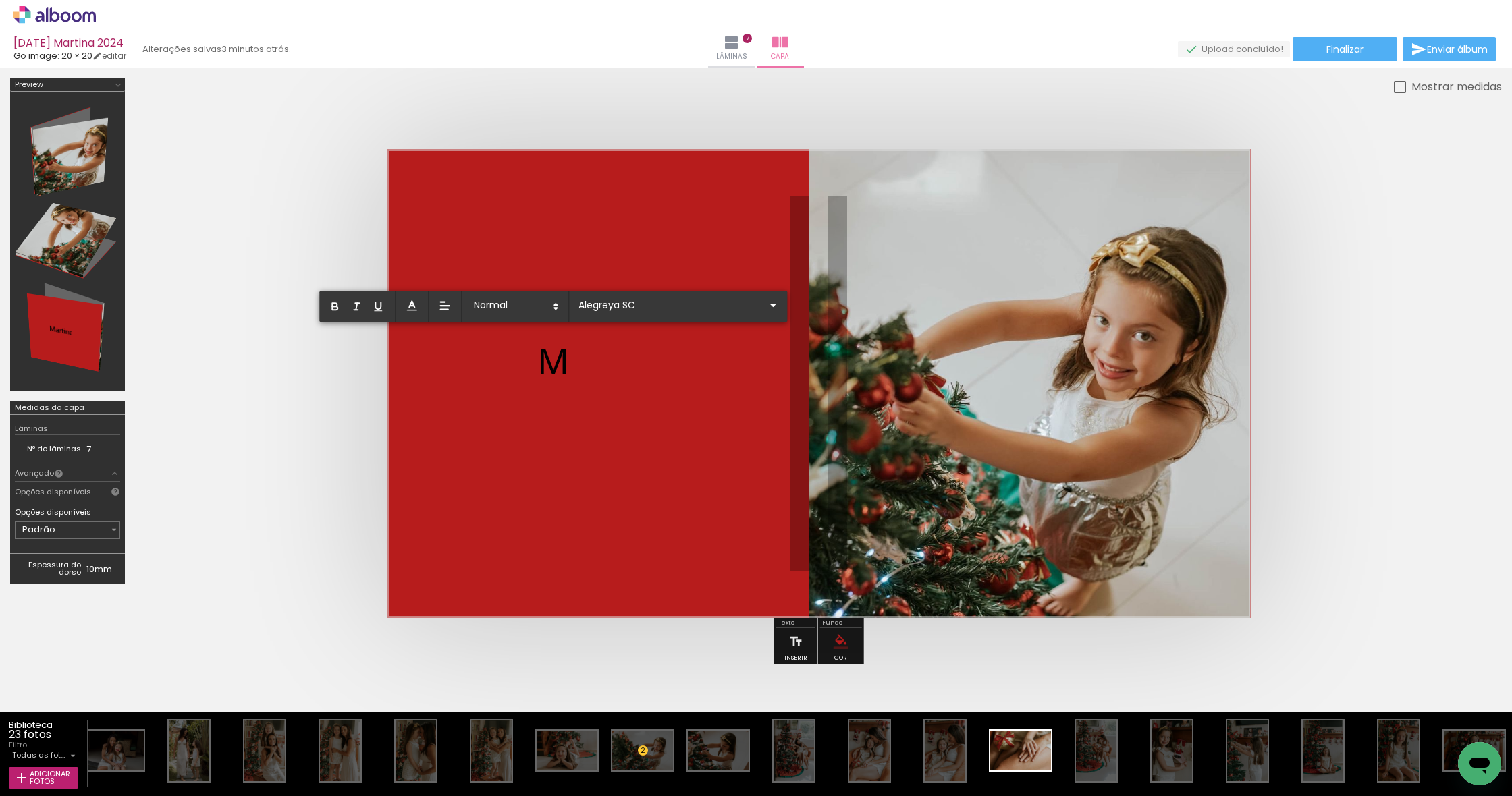
click at [570, 360] on quentale-layouter at bounding box center [819, 384] width 864 height 469
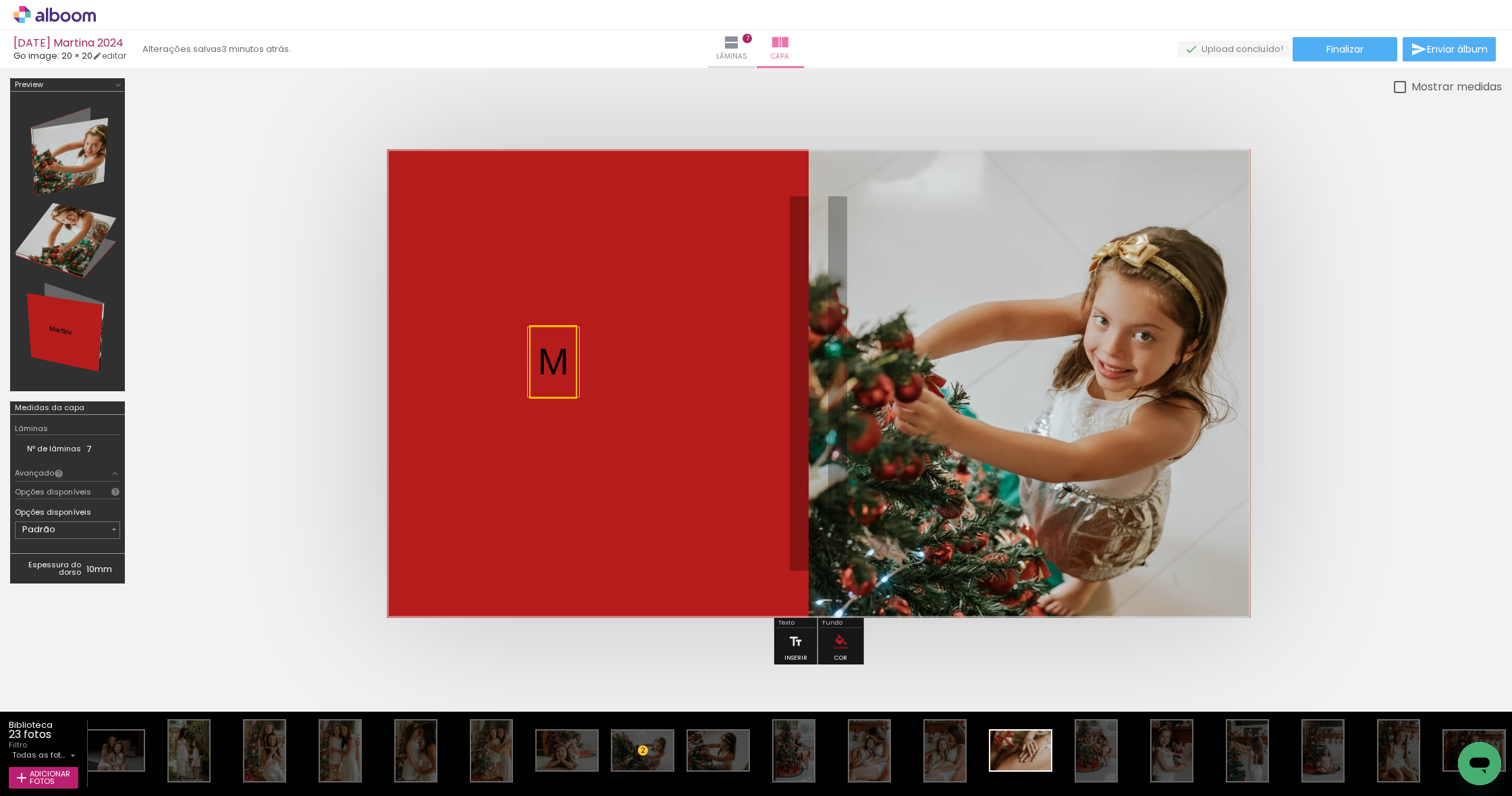
click at [570, 360] on quentale-selection at bounding box center [553, 362] width 47 height 73
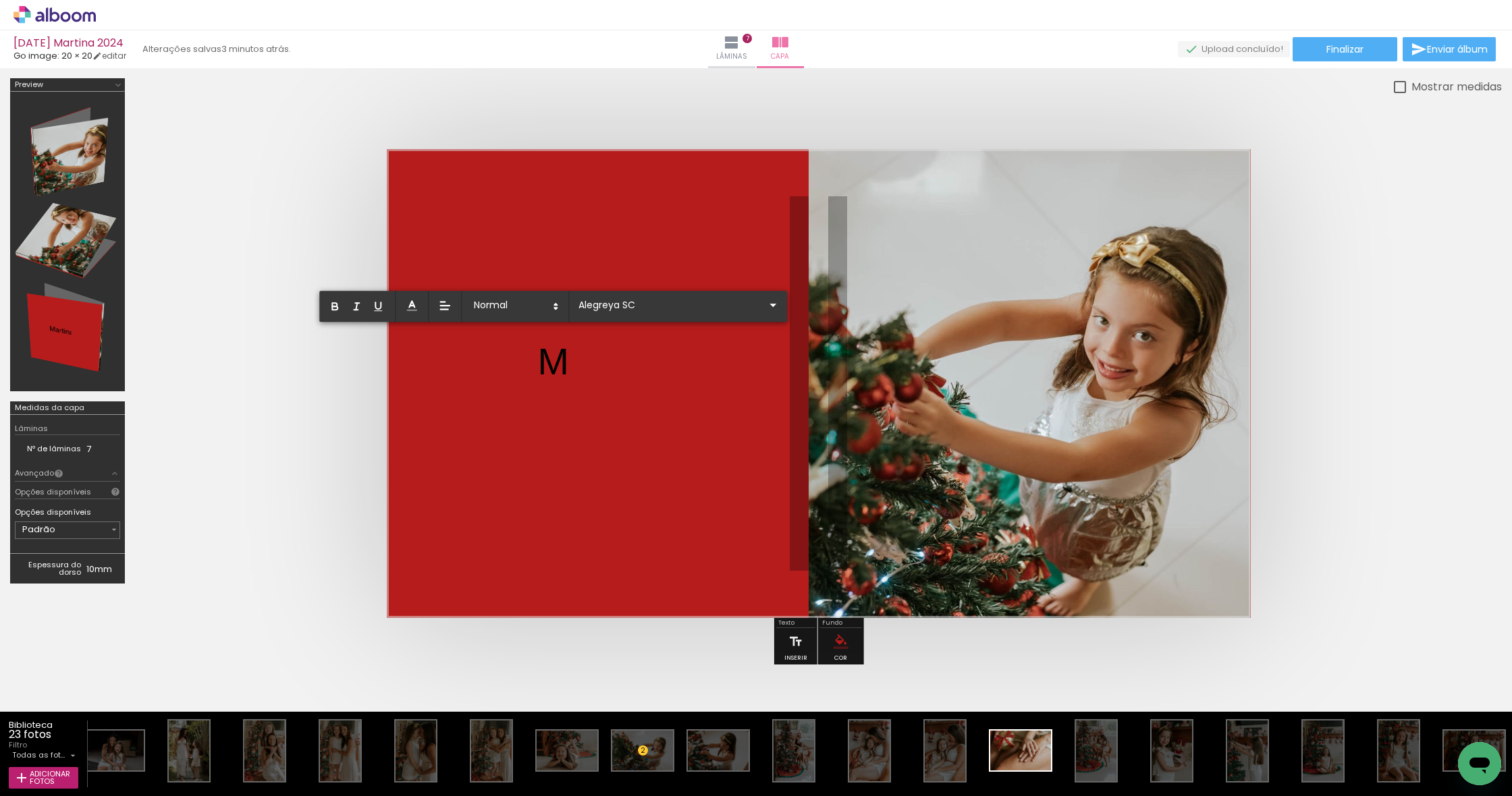
click at [563, 360] on p "M" at bounding box center [552, 362] width 31 height 53
click at [636, 435] on quentale-layouter at bounding box center [819, 384] width 864 height 469
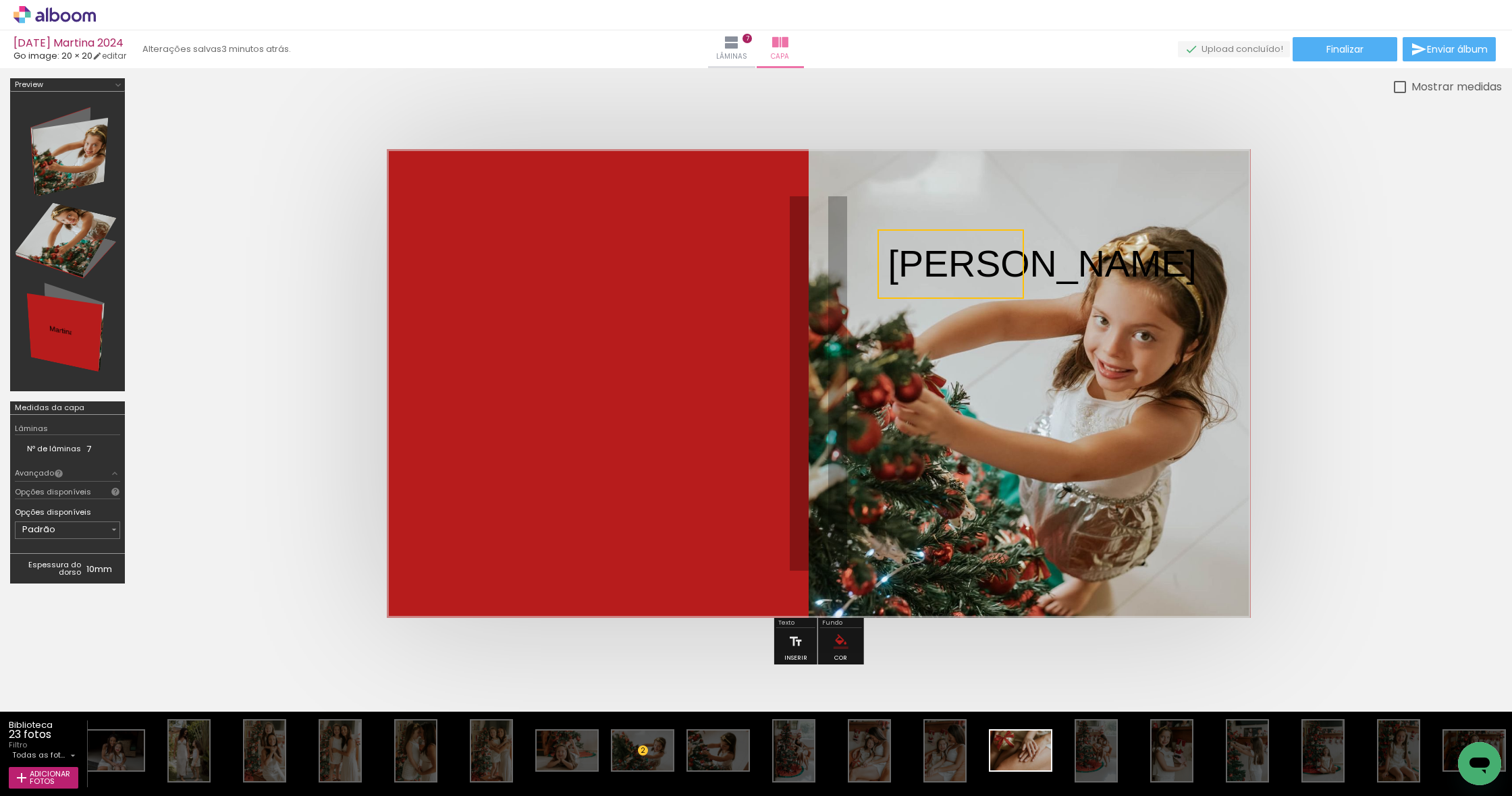
drag, startPoint x: 615, startPoint y: 371, endPoint x: 965, endPoint y: 273, distance: 363.5
click at [965, 273] on quentale-selection at bounding box center [950, 264] width 146 height 69
click at [802, 649] on iron-icon at bounding box center [795, 642] width 15 height 27
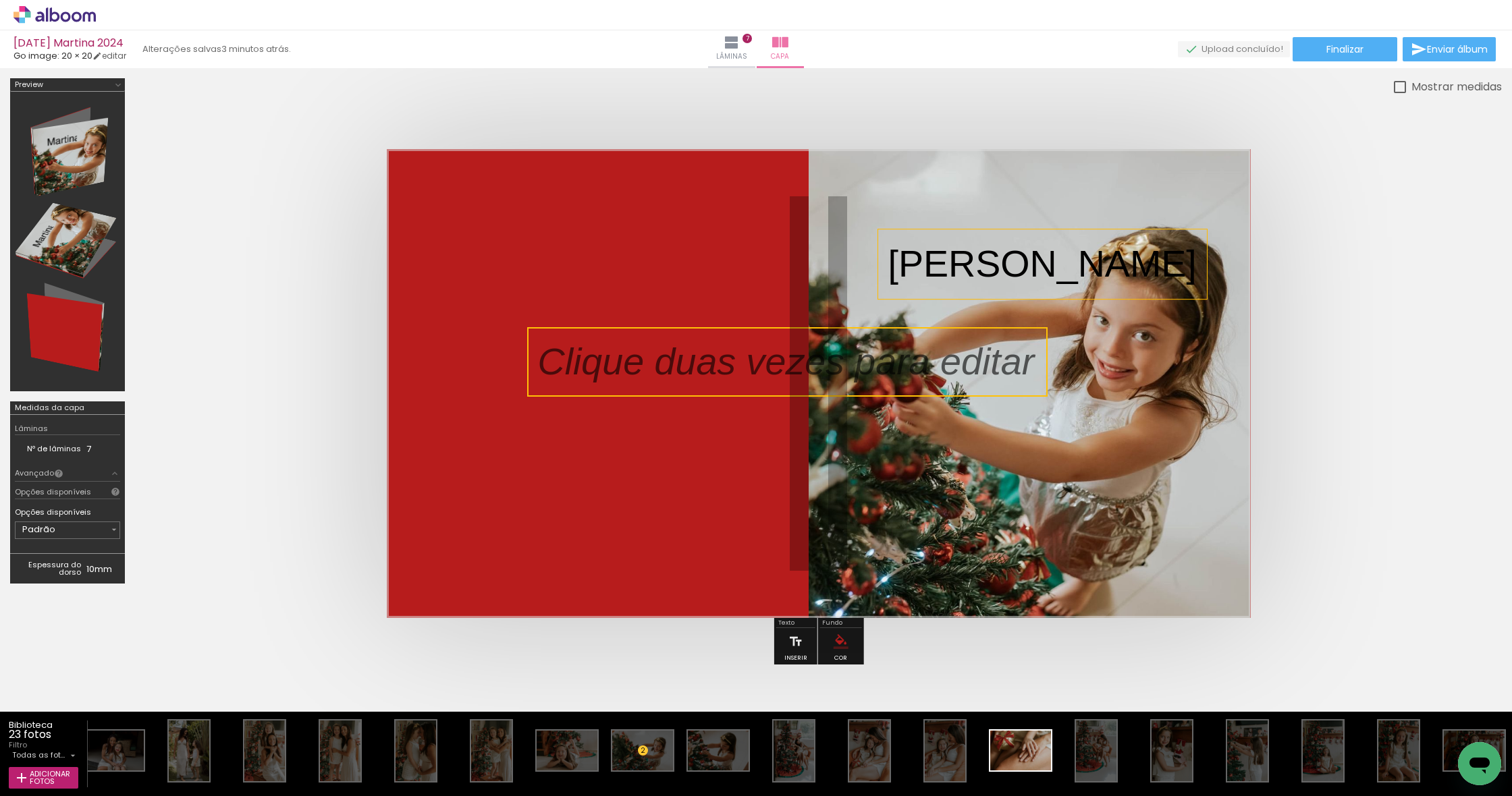
click at [935, 282] on p "Martina" at bounding box center [1042, 264] width 309 height 53
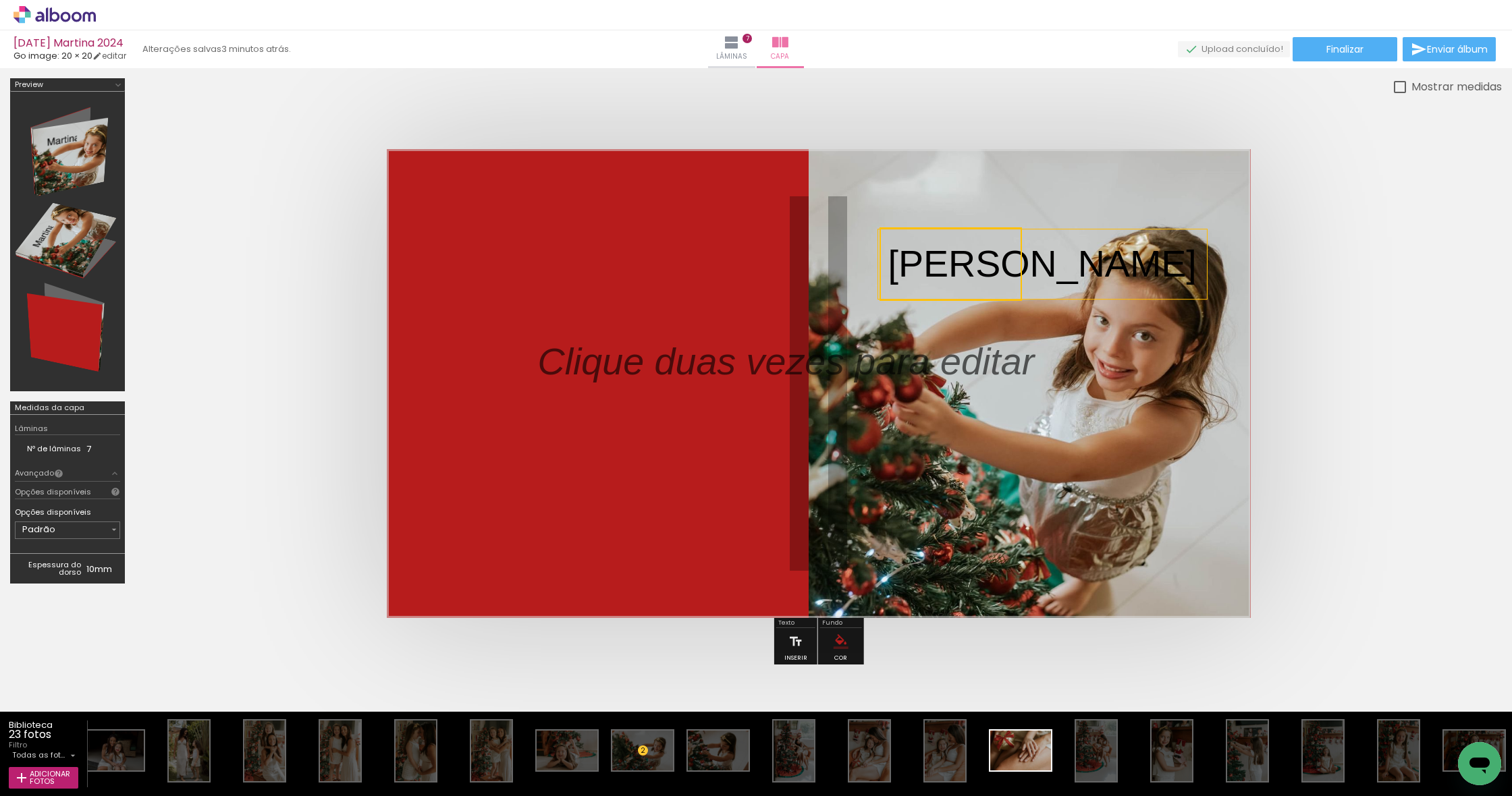
click at [940, 265] on quentale-selection at bounding box center [950, 264] width 142 height 73
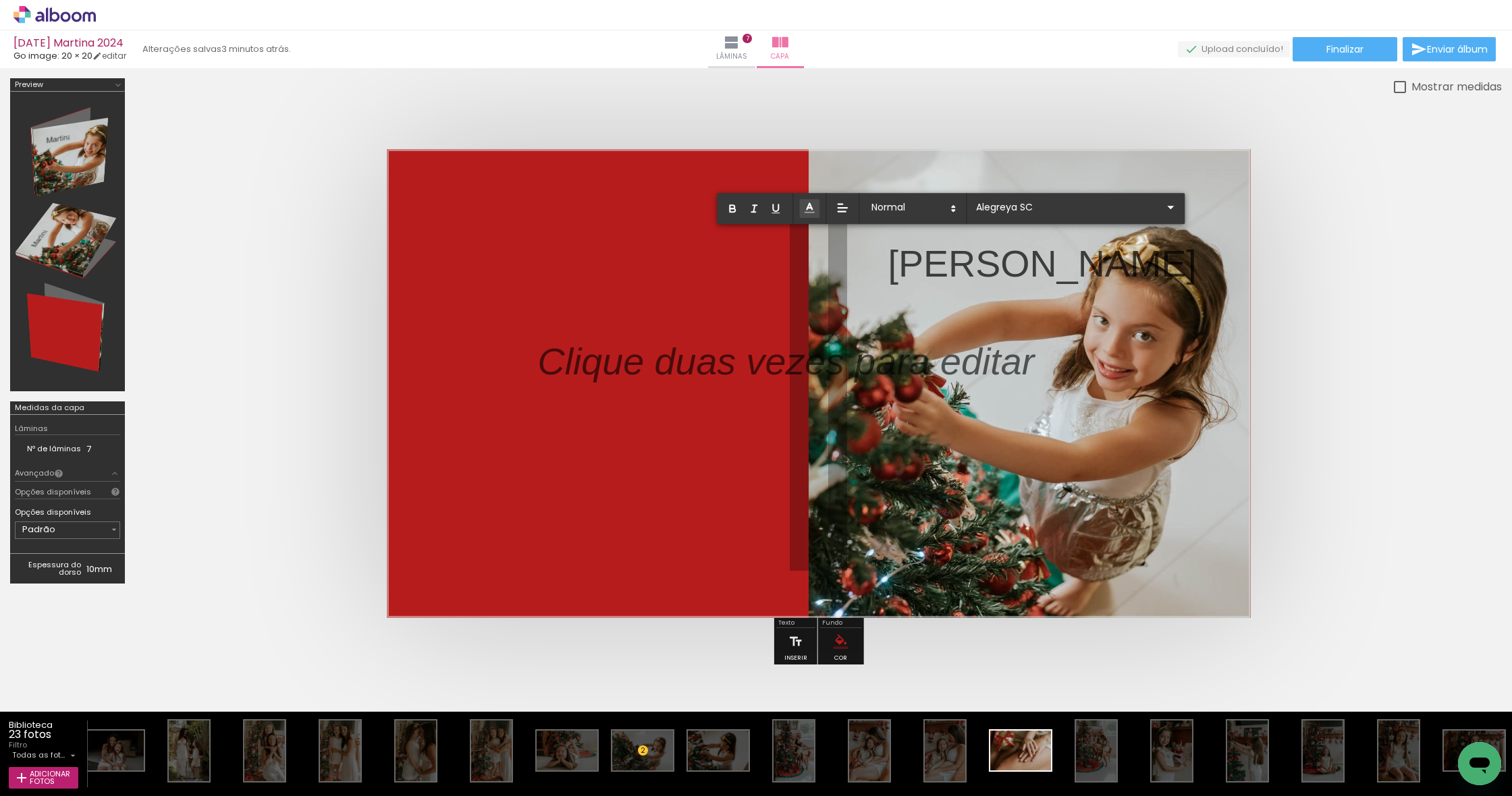
click at [814, 210] on icon at bounding box center [810, 208] width 14 height 14
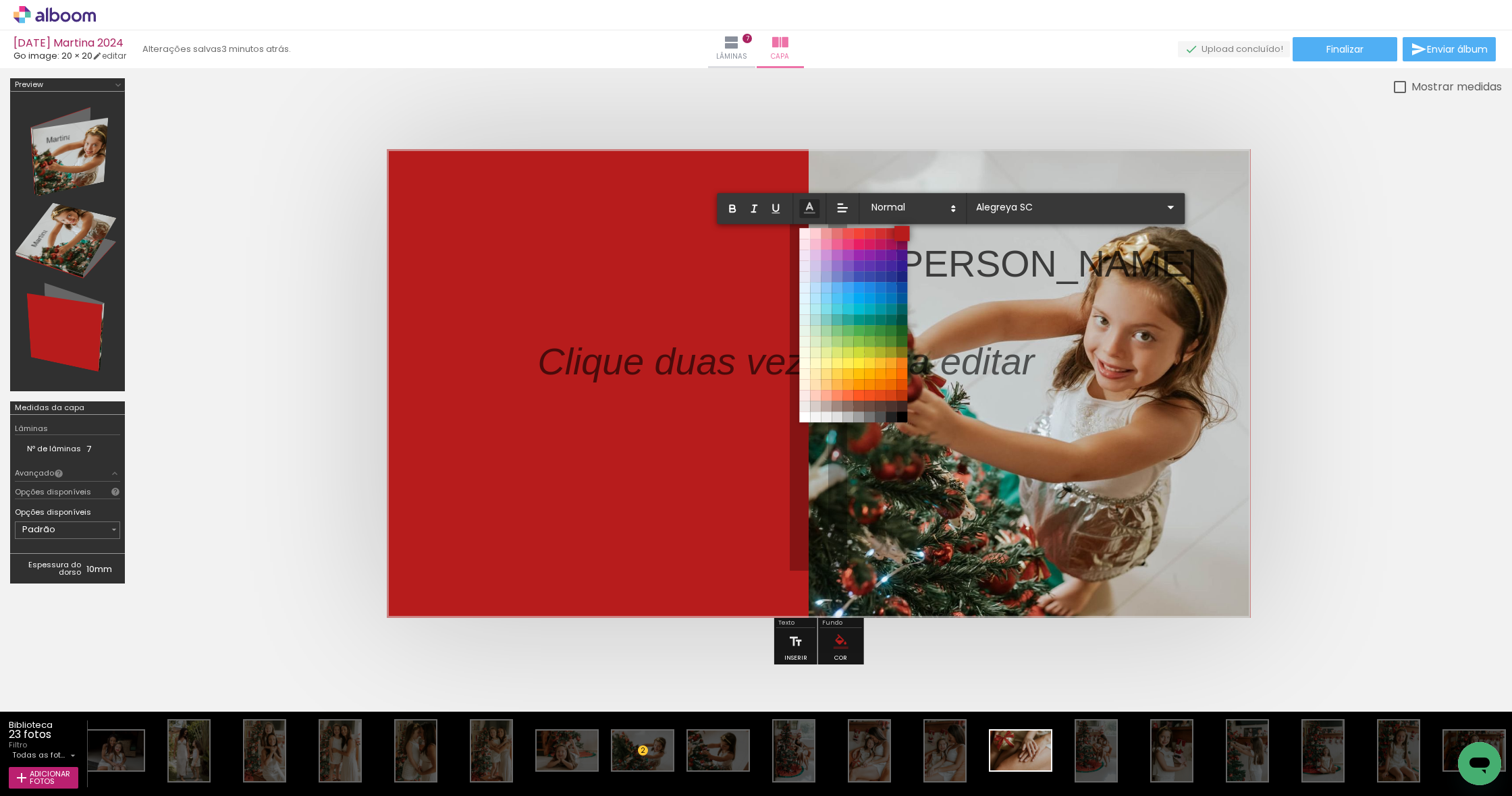
click at [901, 232] on span at bounding box center [901, 233] width 15 height 15
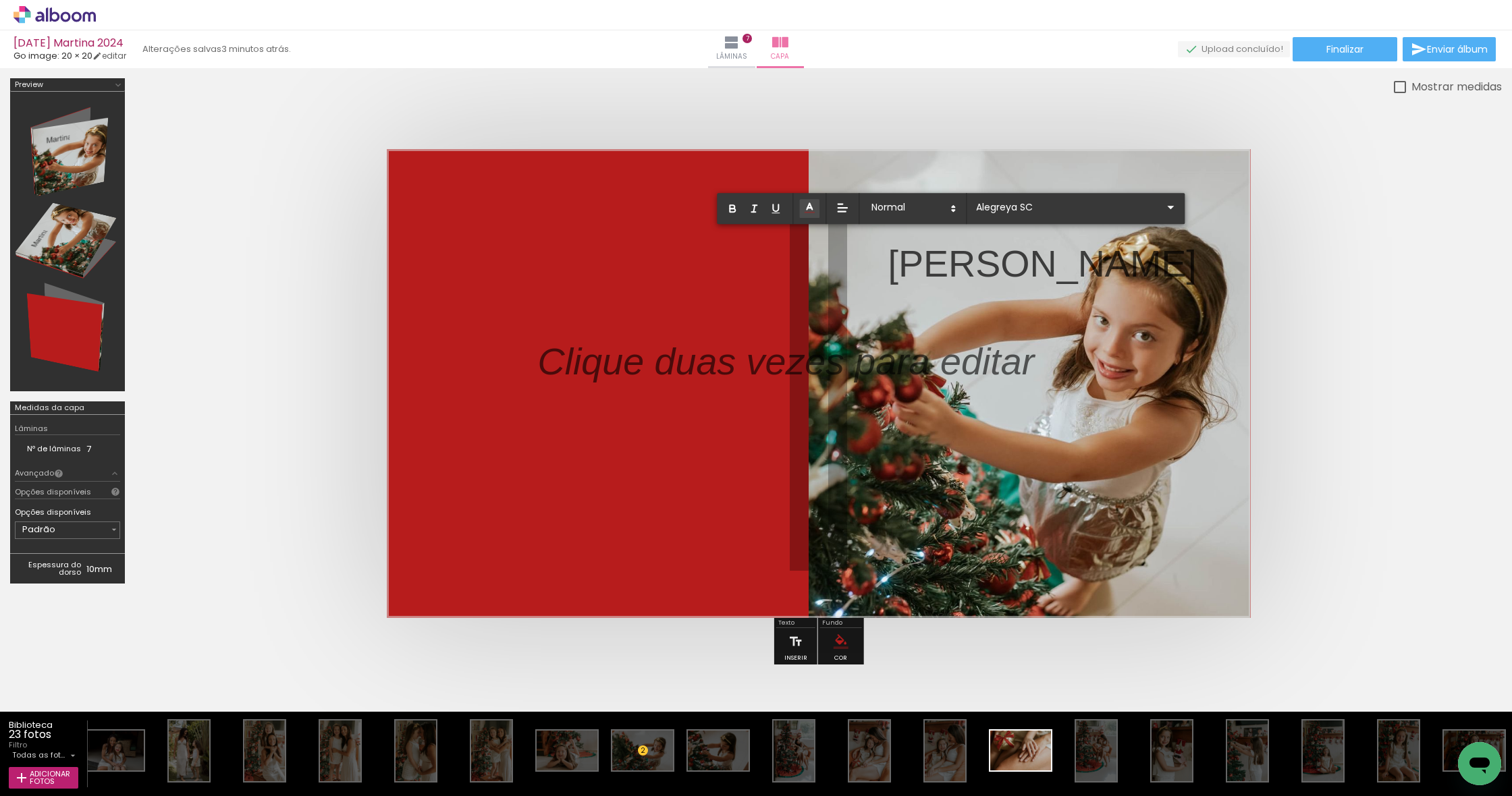
click at [909, 260] on p "Martina" at bounding box center [1042, 264] width 309 height 53
click at [892, 263] on p "Martina" at bounding box center [1042, 264] width 309 height 53
drag, startPoint x: 892, startPoint y: 263, endPoint x: 1023, endPoint y: 273, distance: 131.4
click at [1023, 273] on album-spread at bounding box center [819, 384] width 864 height 469
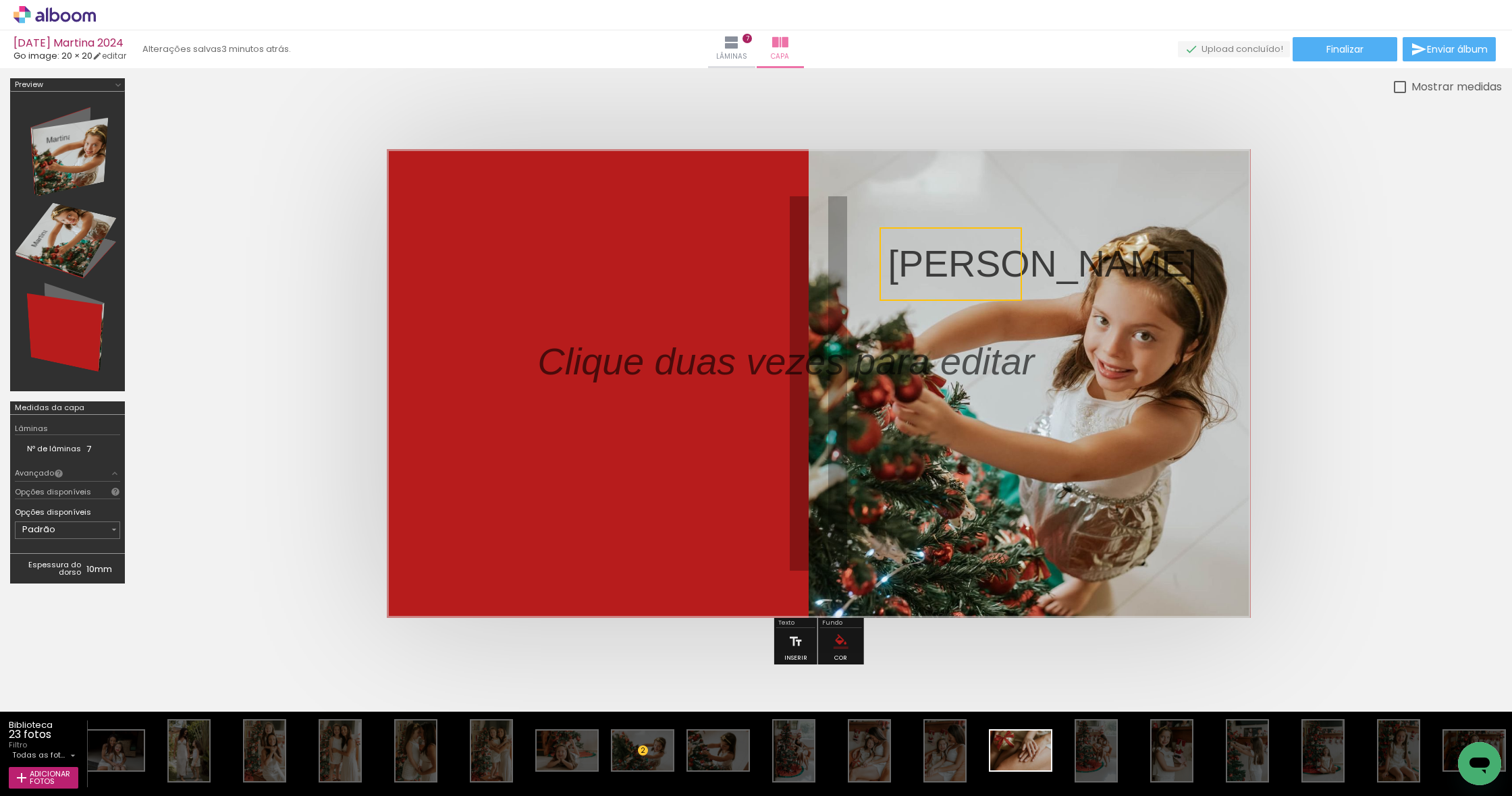
click at [966, 255] on quentale-selection at bounding box center [950, 264] width 142 height 73
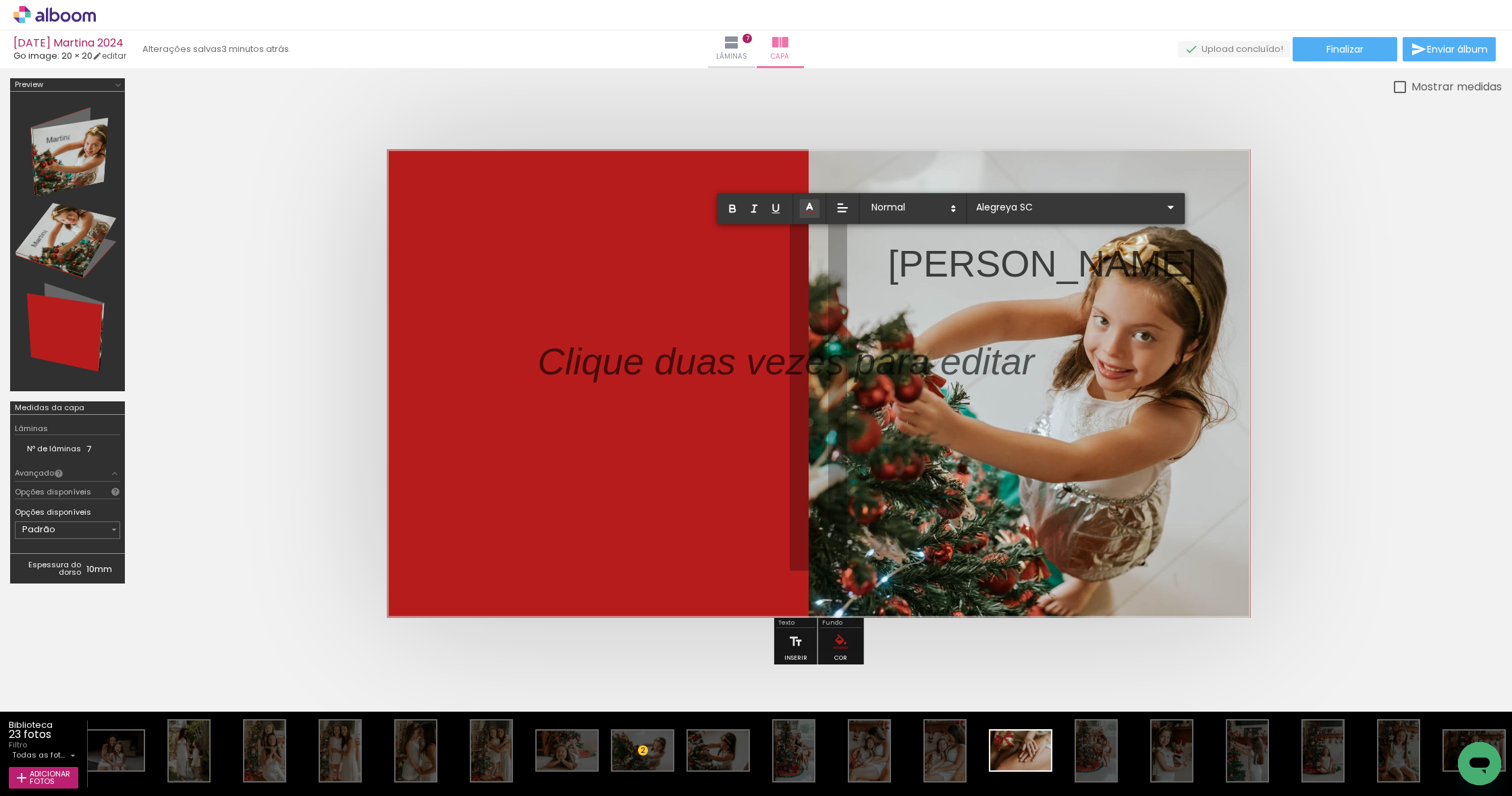
click at [811, 208] on line at bounding box center [809, 208] width 4 height 0
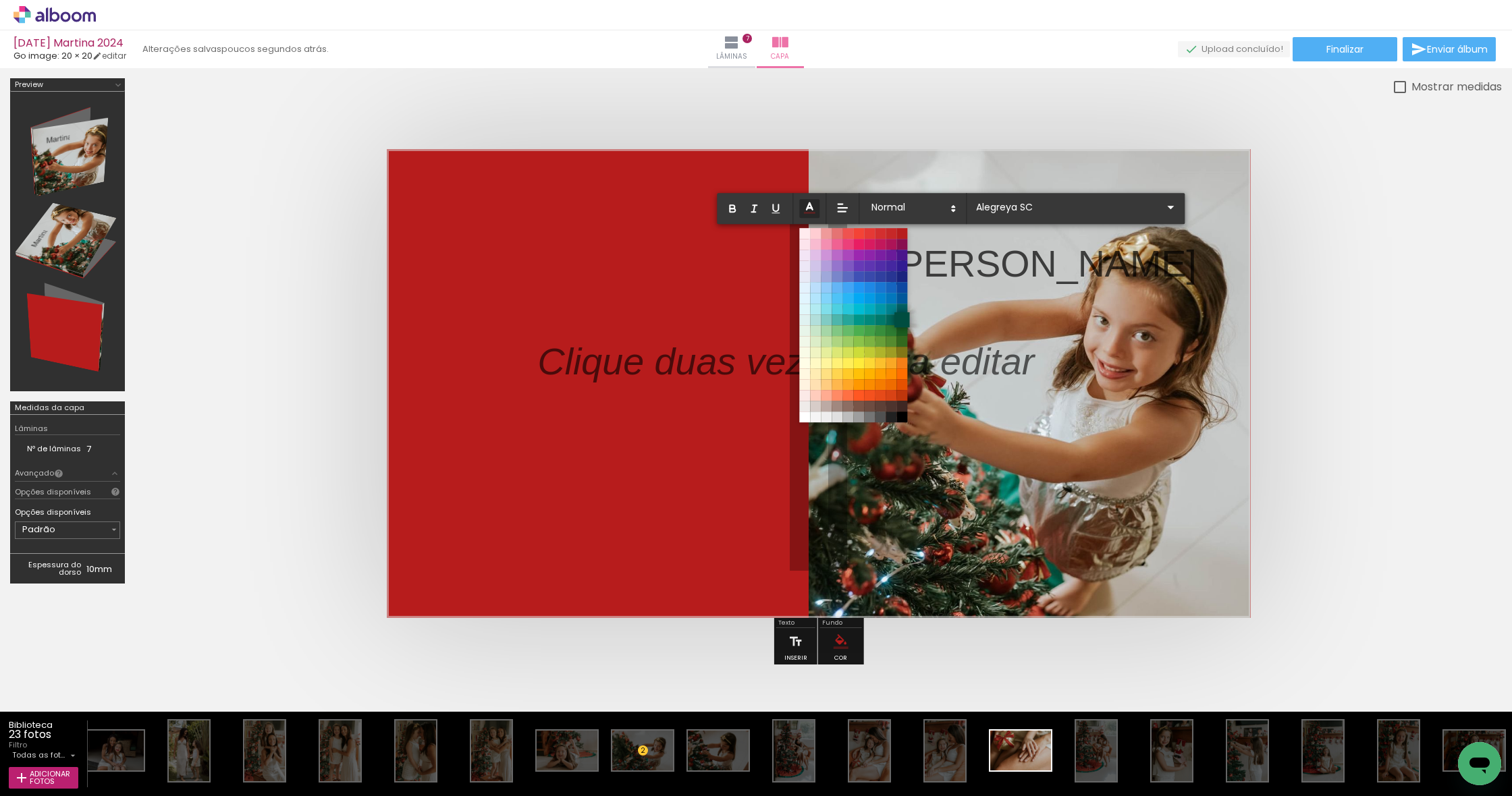
click at [904, 318] on span at bounding box center [901, 319] width 15 height 15
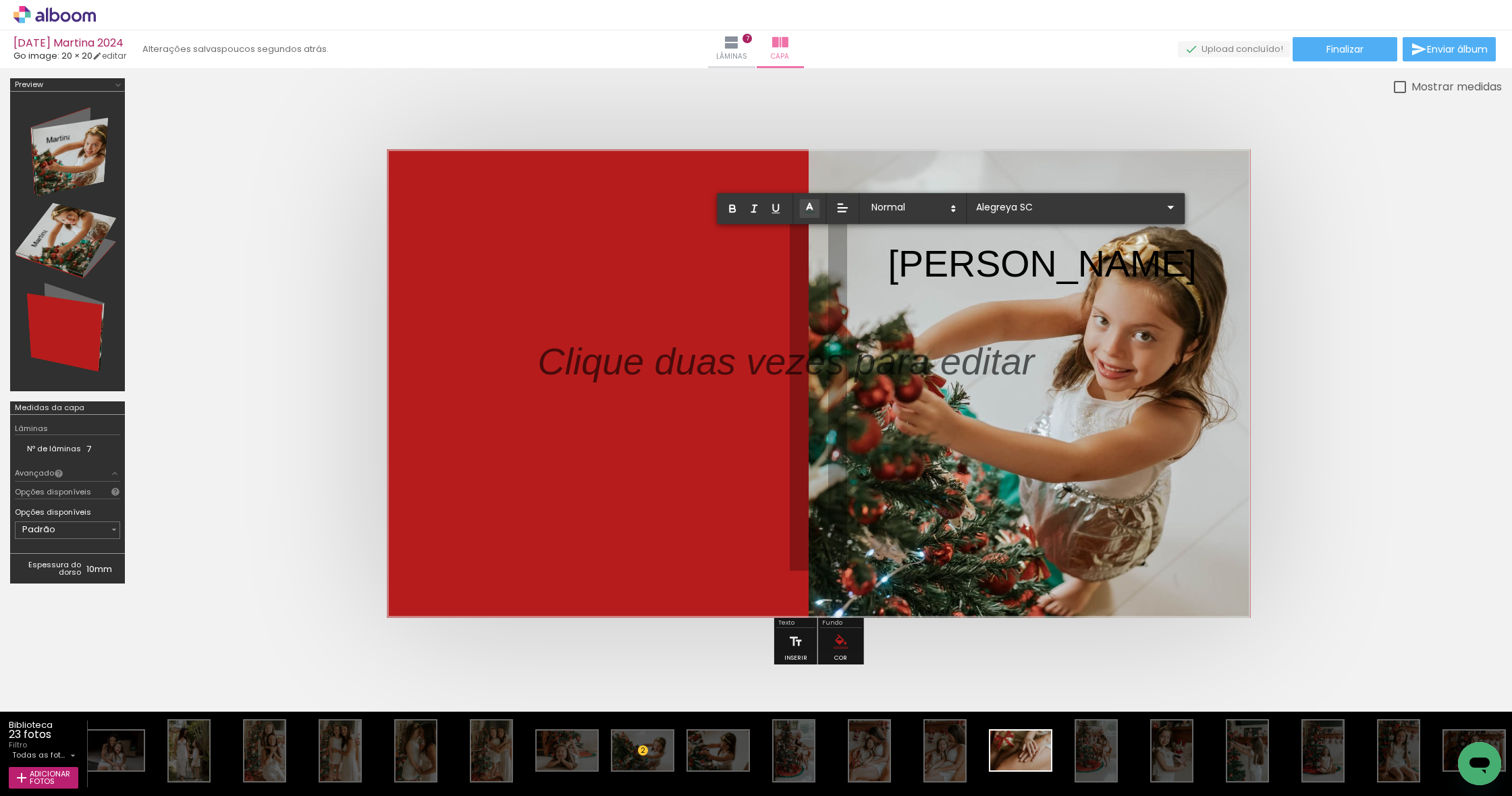
click at [1007, 263] on p "Martina" at bounding box center [1042, 264] width 309 height 53
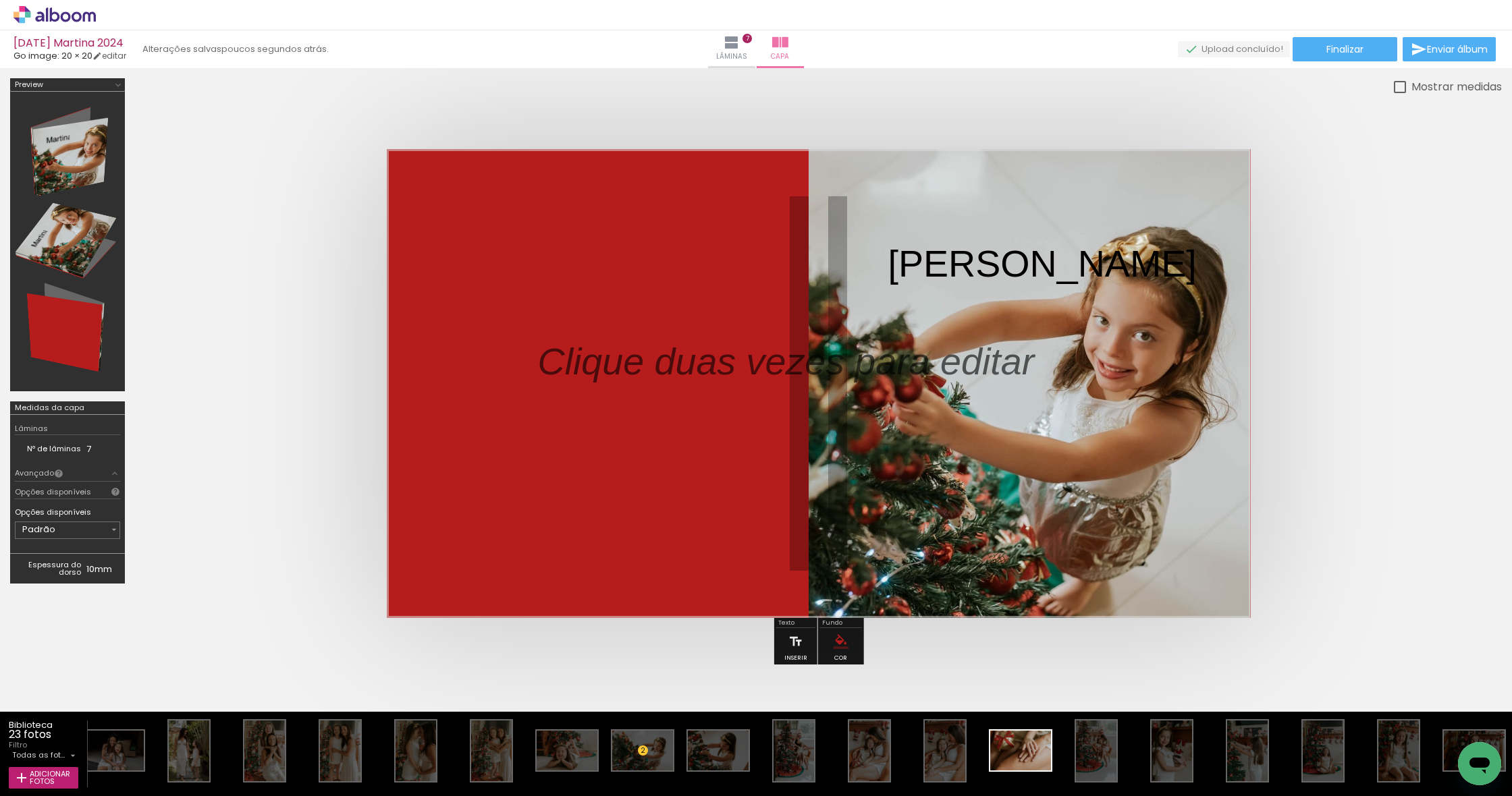
drag, startPoint x: 1026, startPoint y: 265, endPoint x: 1011, endPoint y: 270, distance: 15.8
click at [1011, 270] on album-spread at bounding box center [819, 384] width 864 height 469
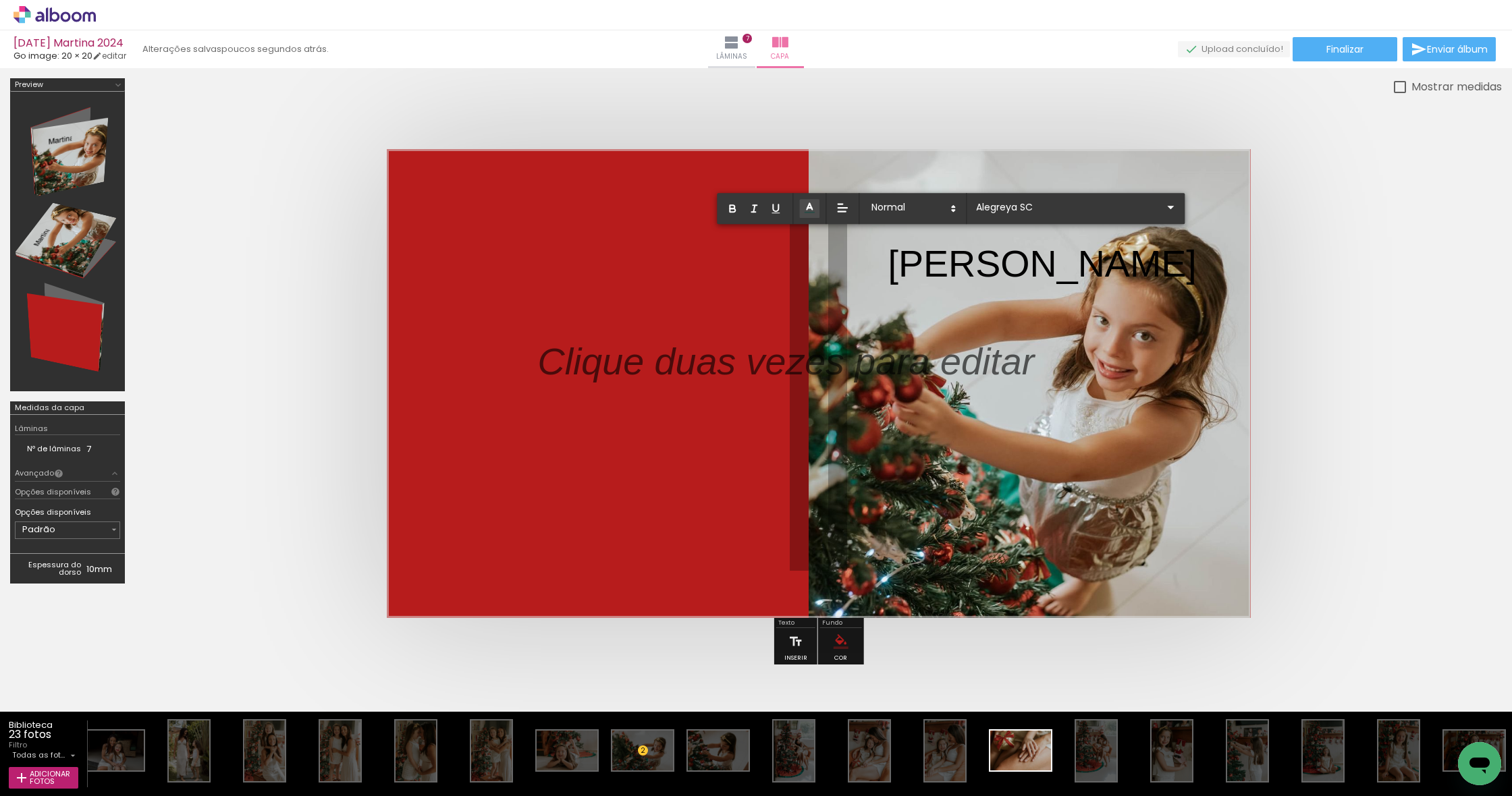
click at [915, 258] on p "Martina" at bounding box center [1042, 264] width 309 height 53
click at [892, 260] on p "Martina" at bounding box center [1042, 264] width 309 height 53
drag, startPoint x: 888, startPoint y: 260, endPoint x: 1015, endPoint y: 266, distance: 127.1
click at [1015, 266] on quentale-layouter at bounding box center [819, 384] width 864 height 469
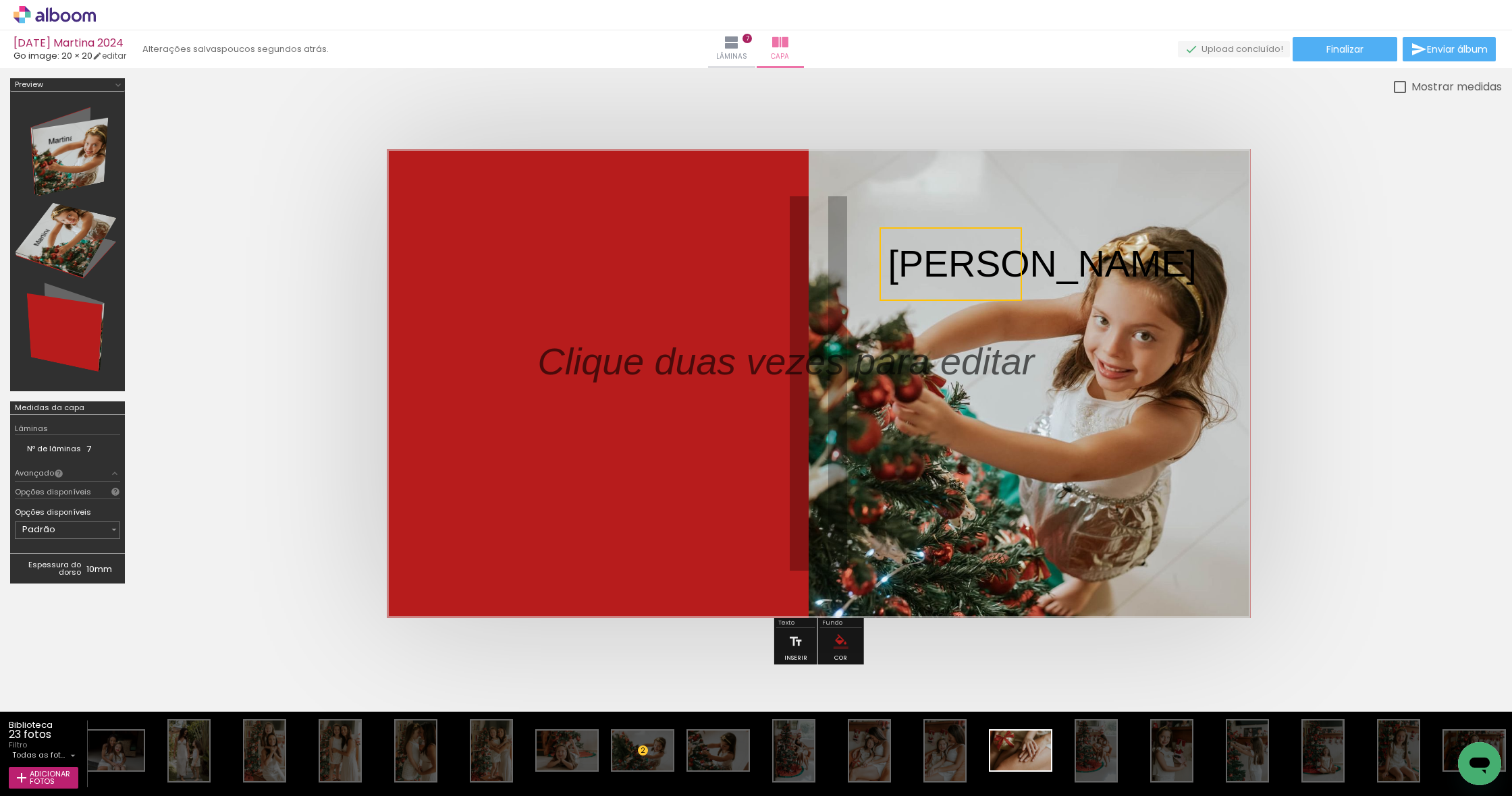
click at [920, 254] on quentale-selection at bounding box center [950, 264] width 142 height 73
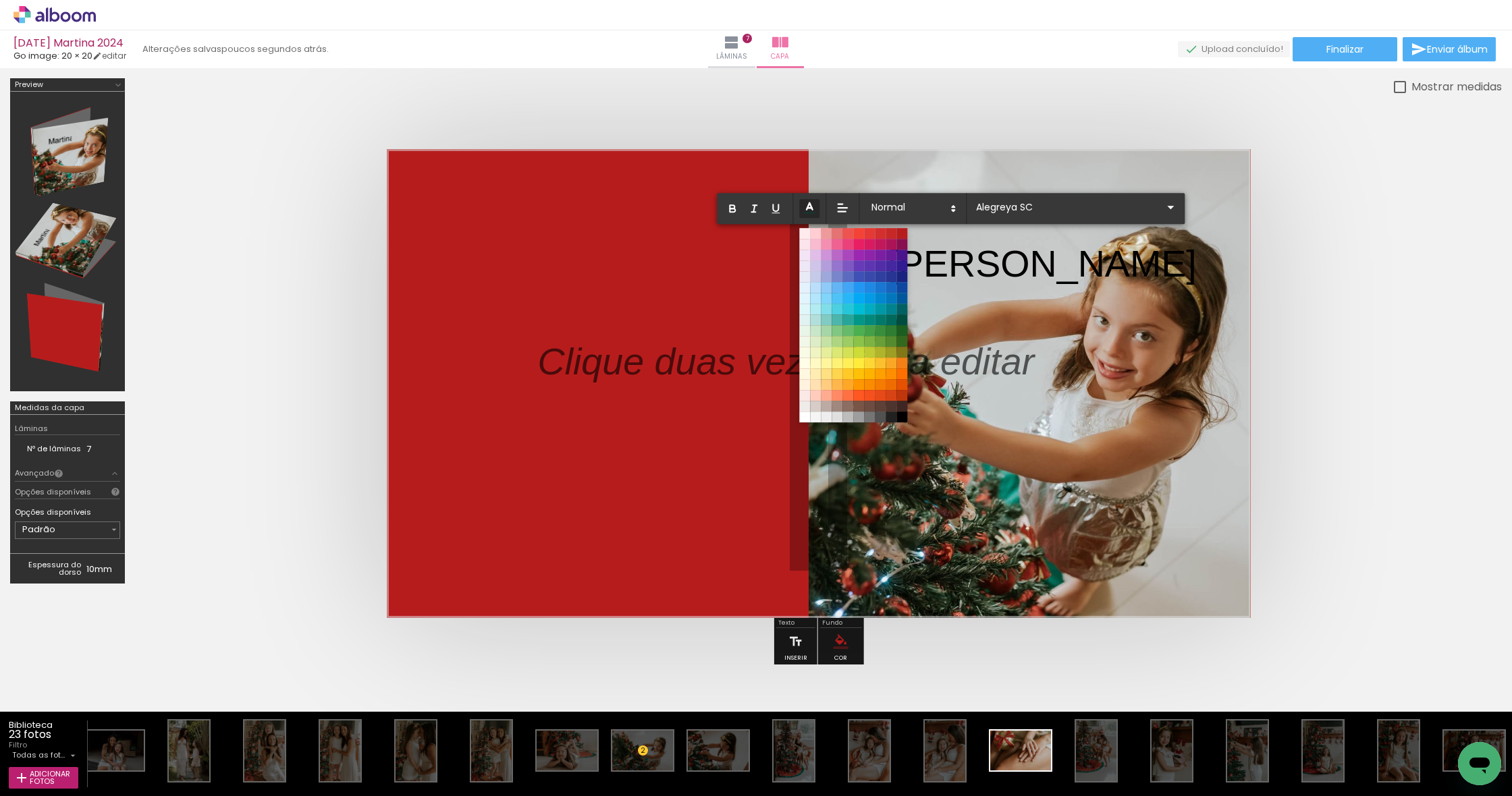
click at [805, 204] on icon at bounding box center [809, 208] width 15 height 15
click at [903, 322] on span at bounding box center [901, 319] width 15 height 15
click at [903, 321] on span at bounding box center [901, 319] width 15 height 15
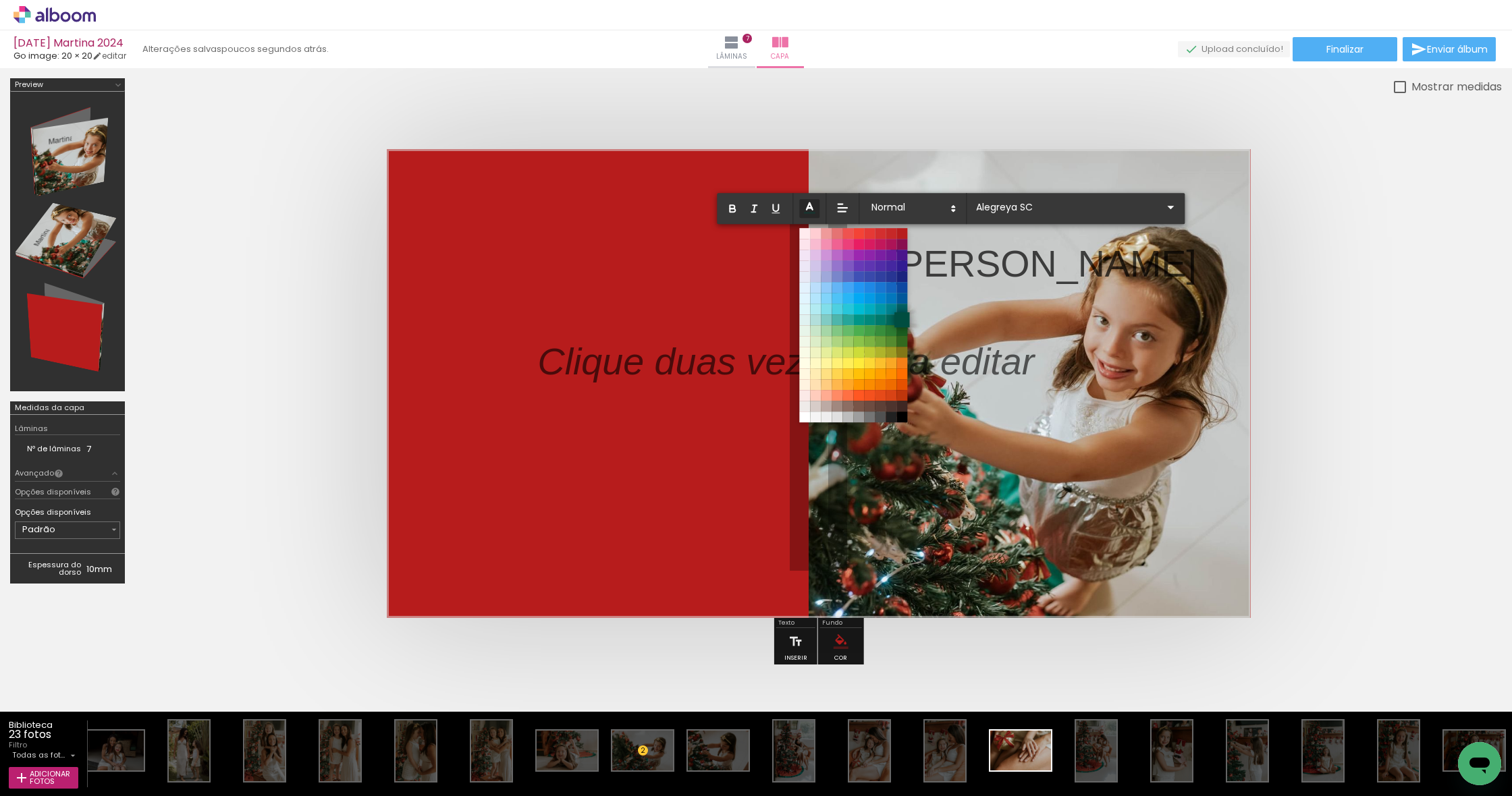
click at [903, 321] on span at bounding box center [901, 319] width 15 height 15
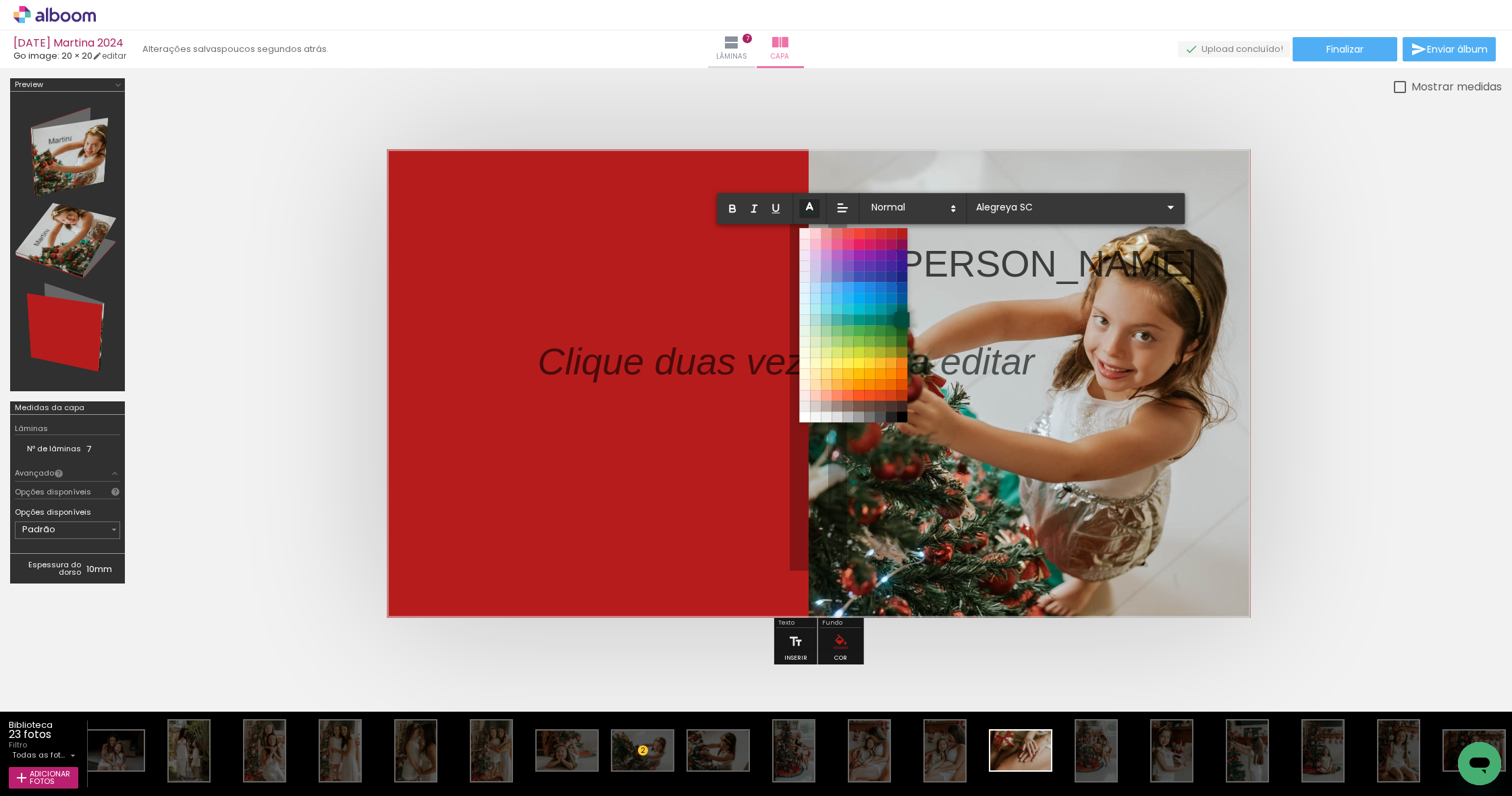
click at [903, 321] on span at bounding box center [901, 319] width 15 height 15
click at [951, 260] on p "Martina" at bounding box center [1042, 264] width 309 height 53
click at [1022, 287] on quentale-layouter at bounding box center [819, 384] width 864 height 469
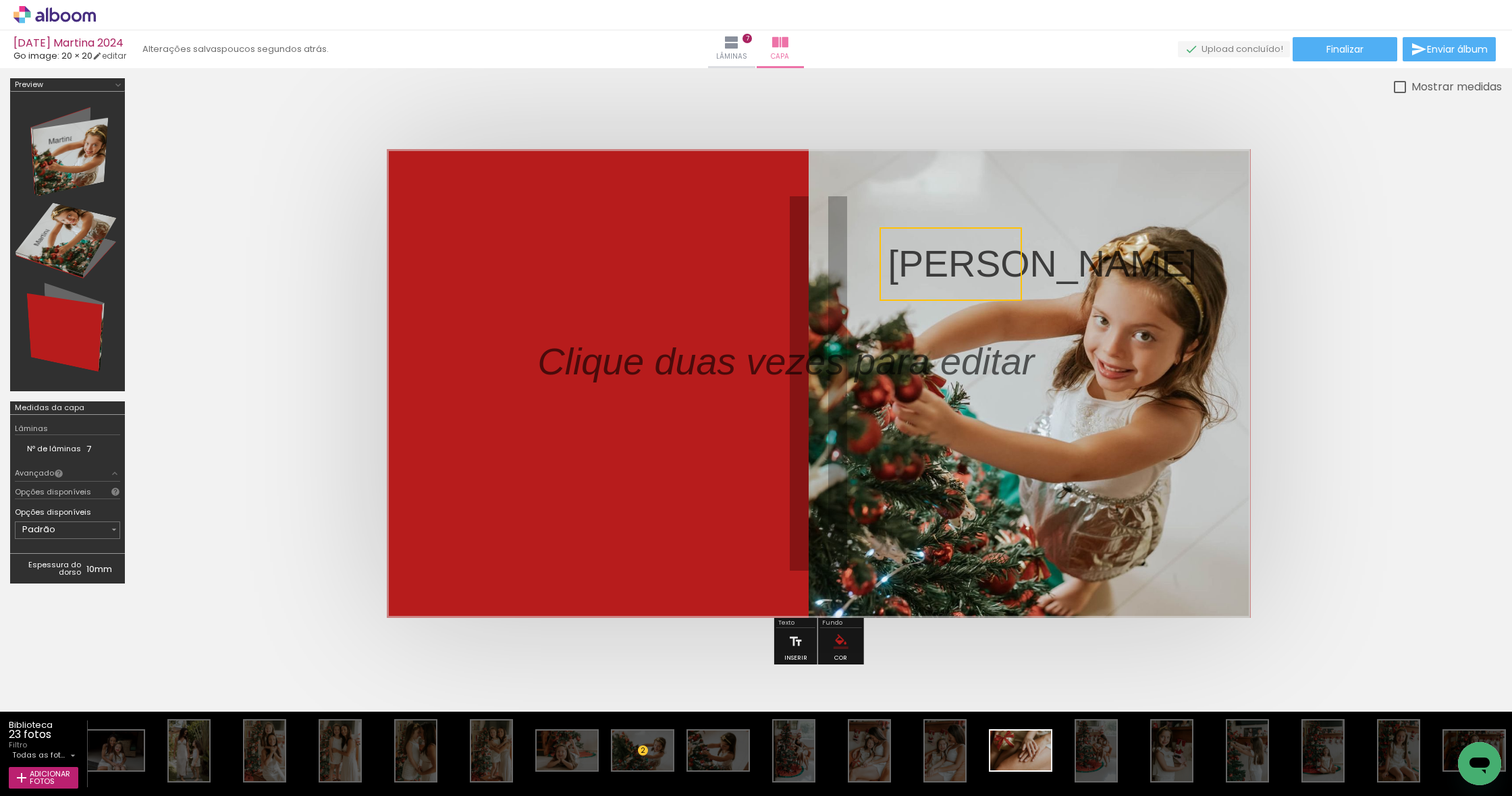
click at [997, 273] on quentale-selection at bounding box center [950, 264] width 142 height 73
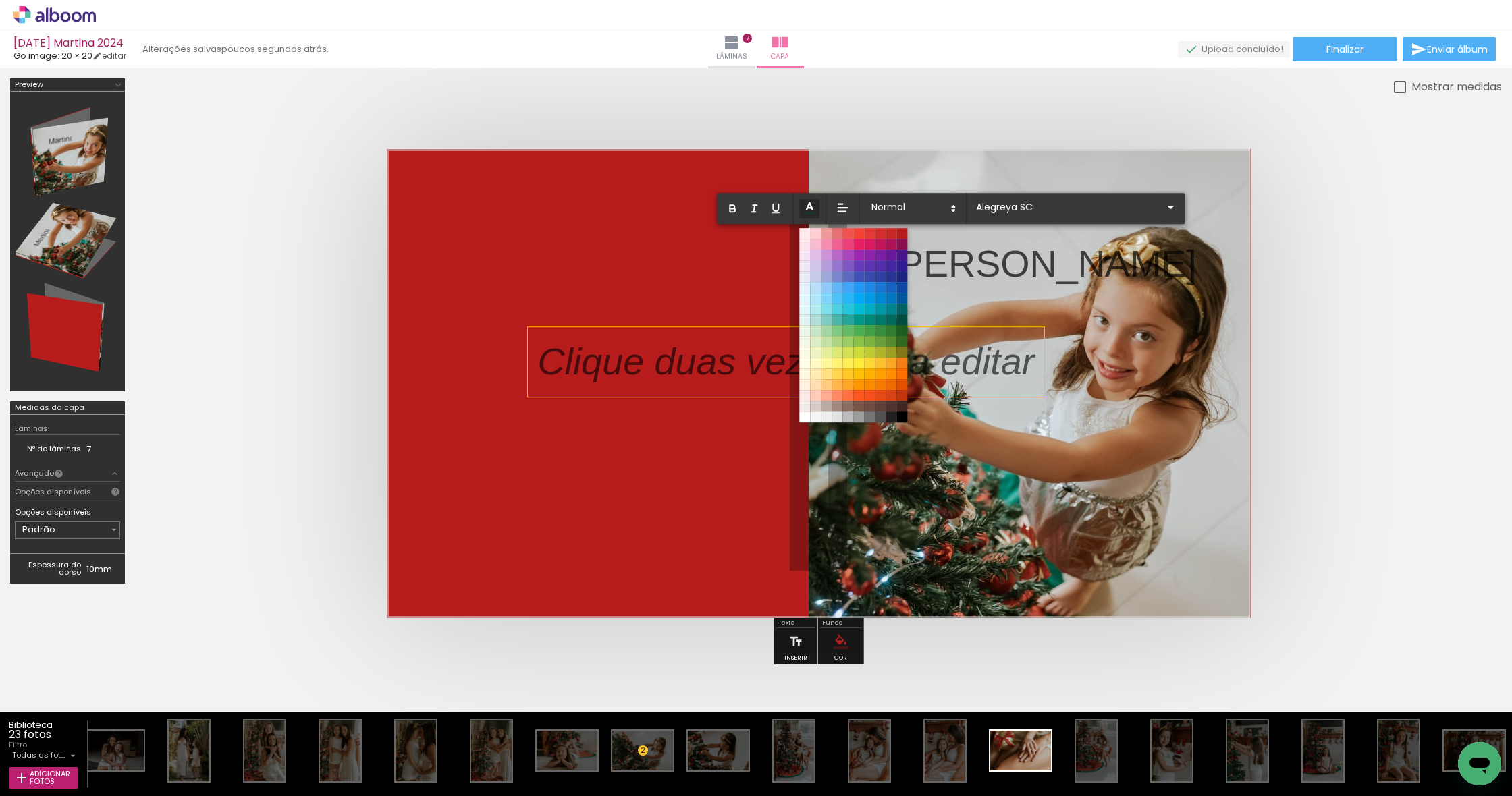
click at [990, 352] on p at bounding box center [795, 362] width 517 height 53
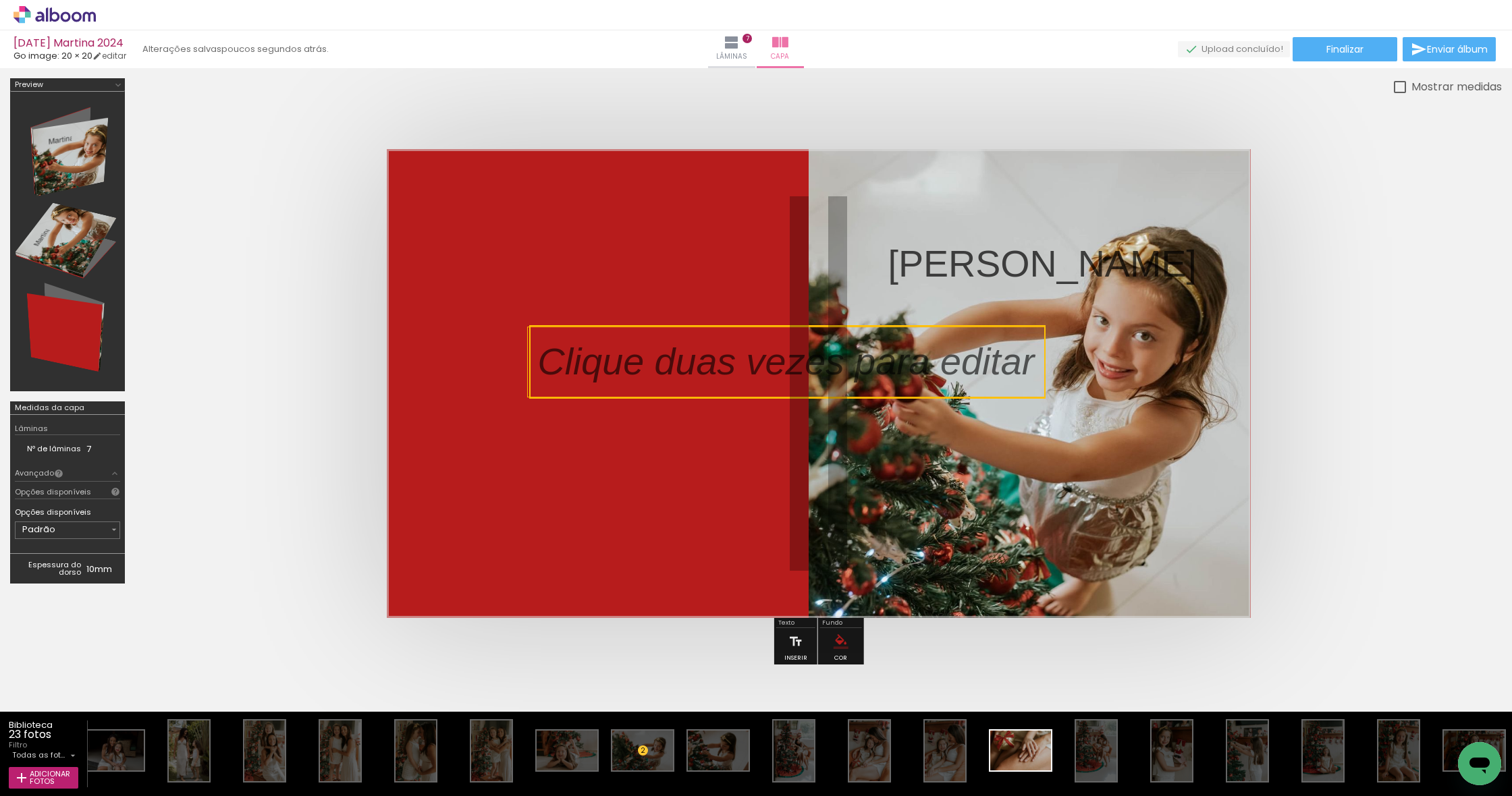
click at [746, 362] on quentale-selection at bounding box center [787, 362] width 516 height 73
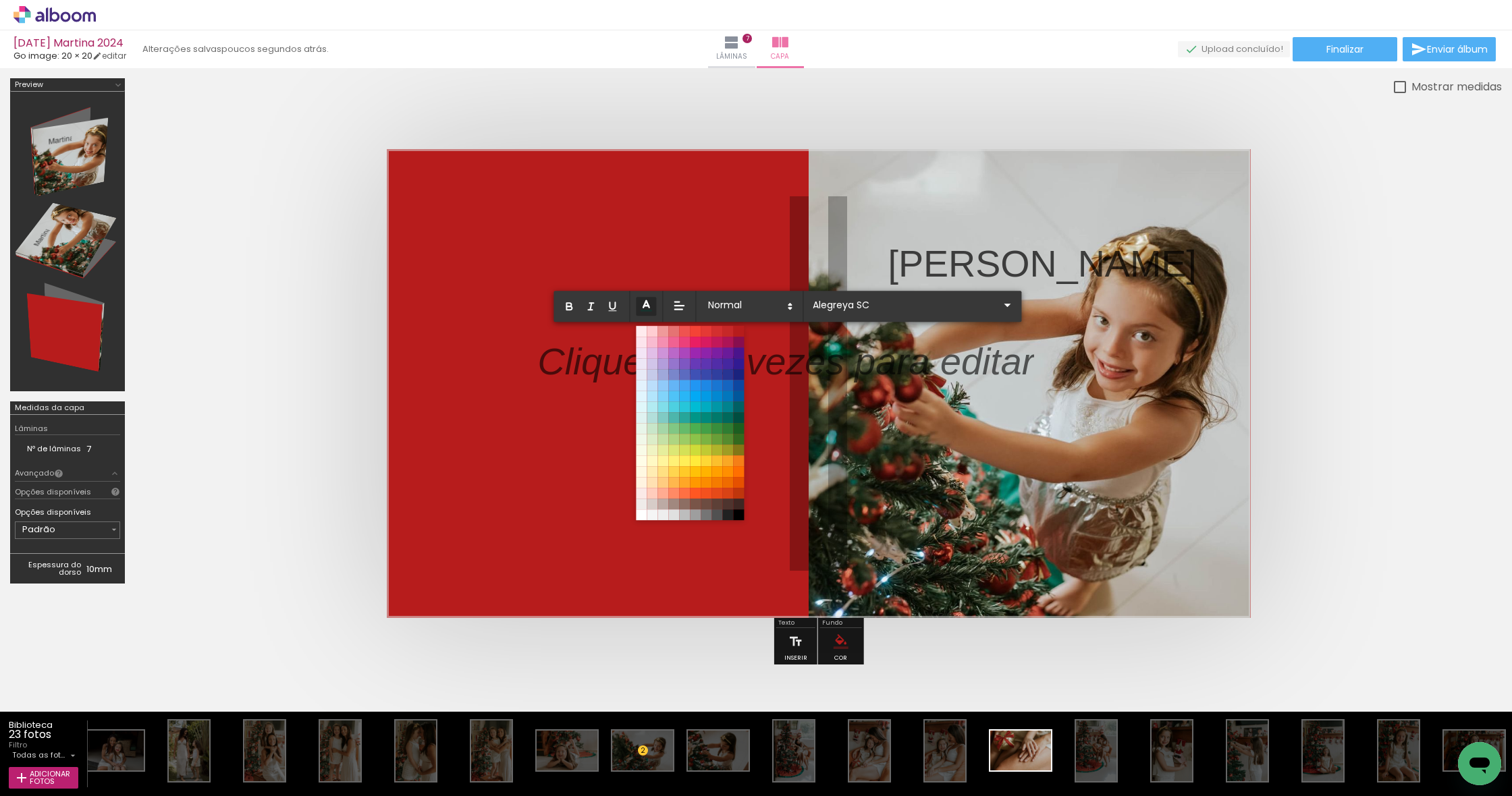
click at [879, 365] on p at bounding box center [785, 370] width 496 height 53
click at [956, 363] on p at bounding box center [785, 370] width 496 height 53
click at [1345, 312] on quentale-cover at bounding box center [818, 384] width 1259 height 469
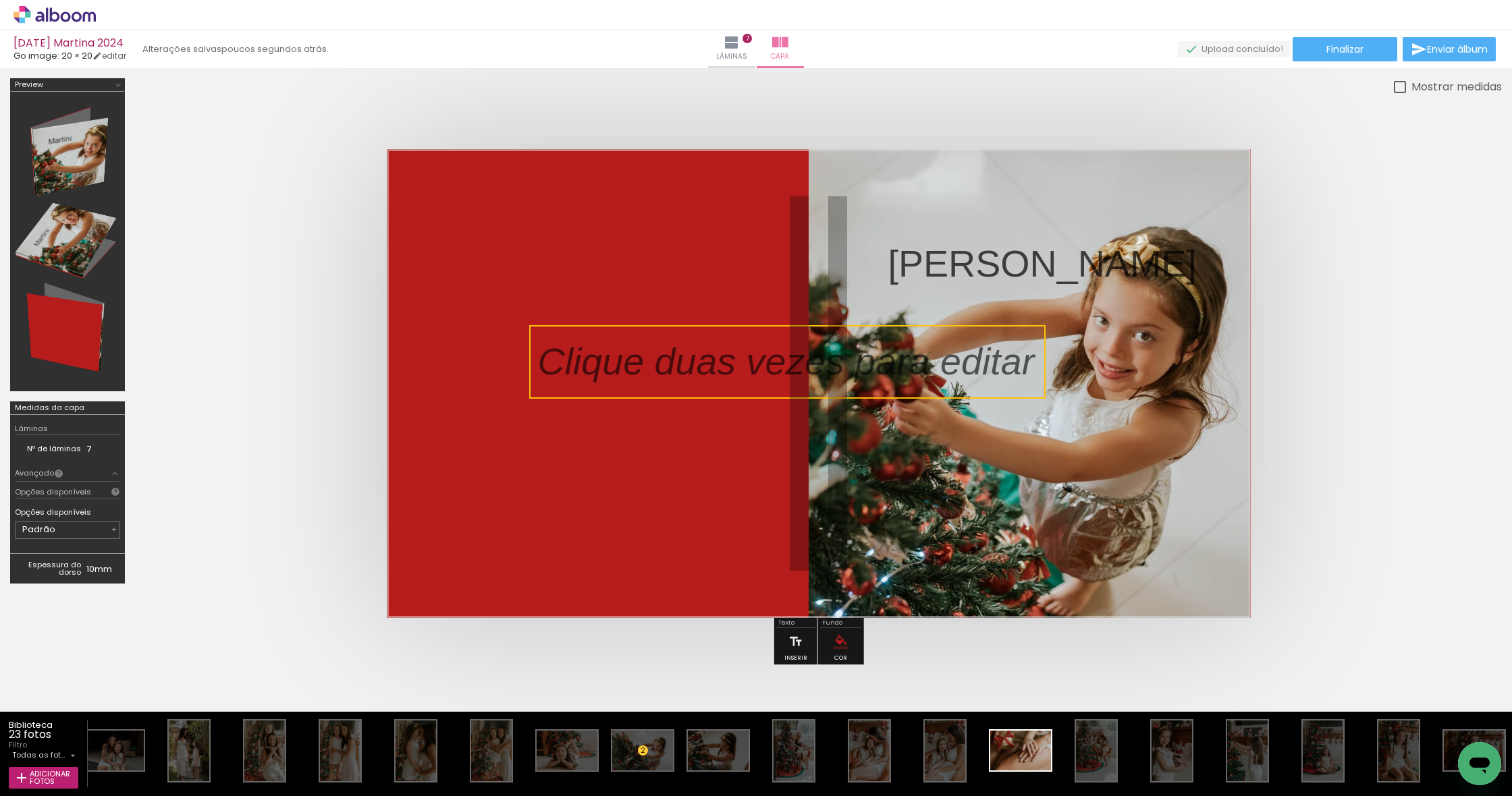
click at [999, 339] on quentale-selection at bounding box center [787, 362] width 516 height 73
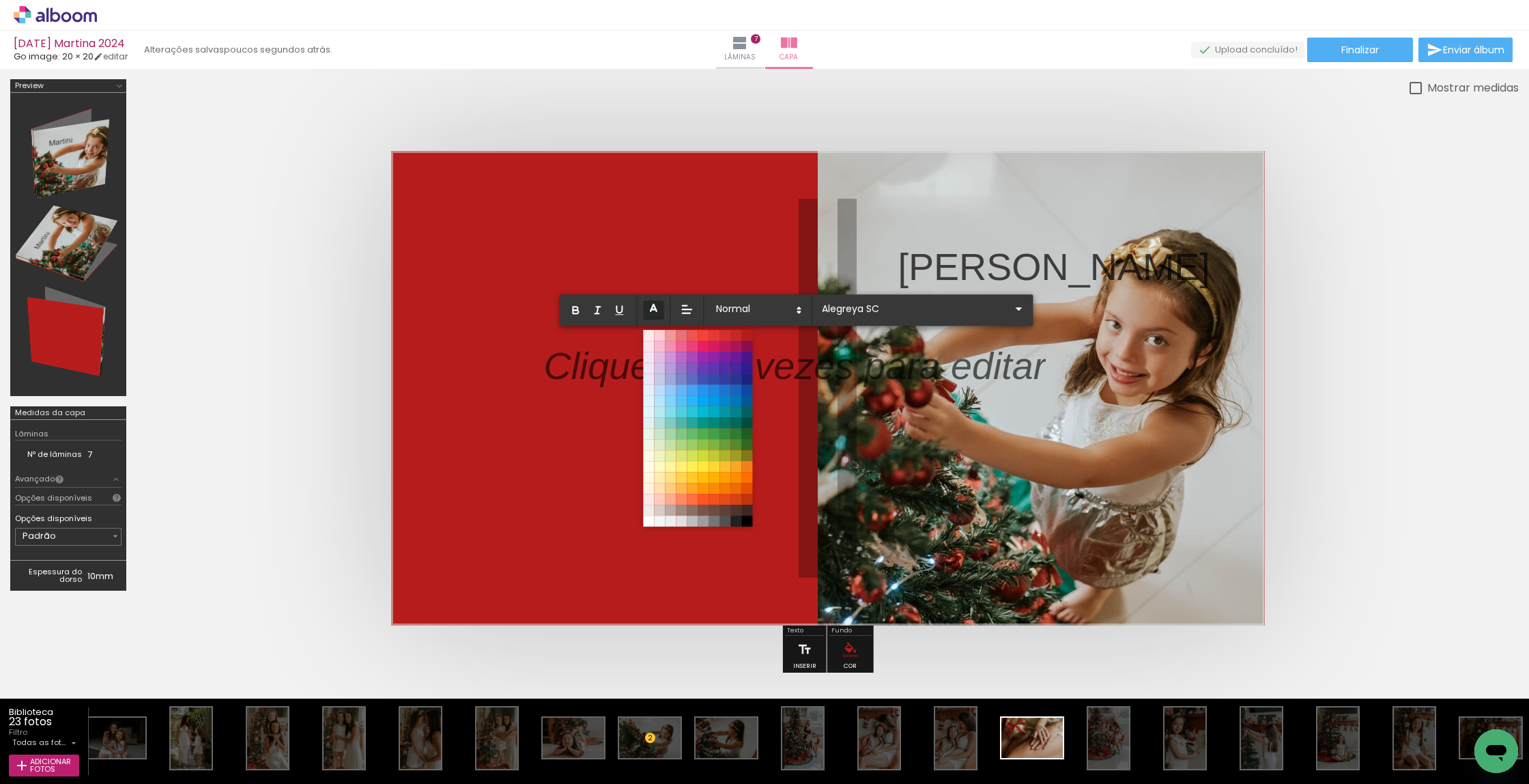
click at [995, 366] on p at bounding box center [794, 374] width 502 height 54
click at [1369, 373] on quentale-cover at bounding box center [827, 388] width 1273 height 474
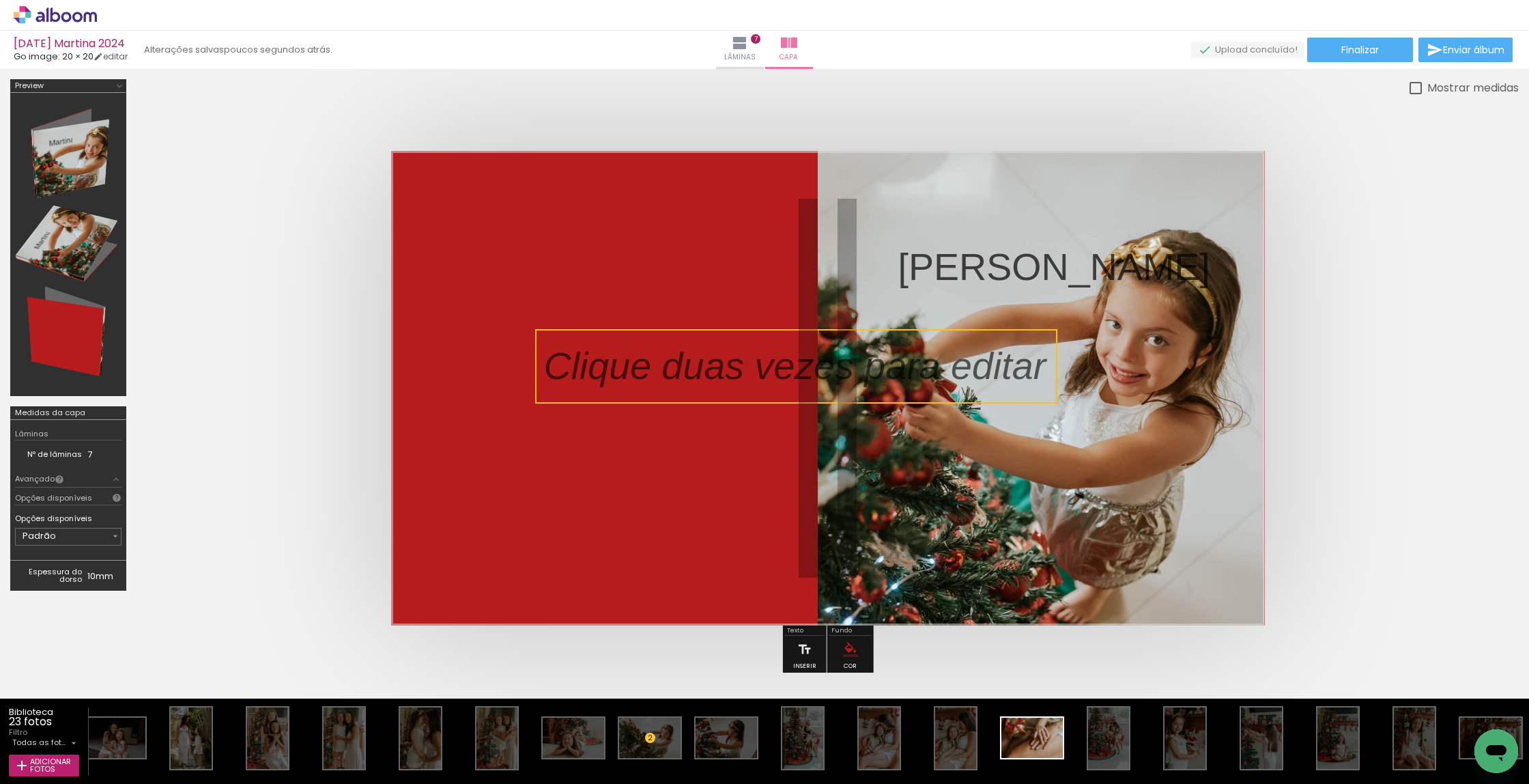
click at [547, 364] on quentale-selection at bounding box center [796, 366] width 522 height 74
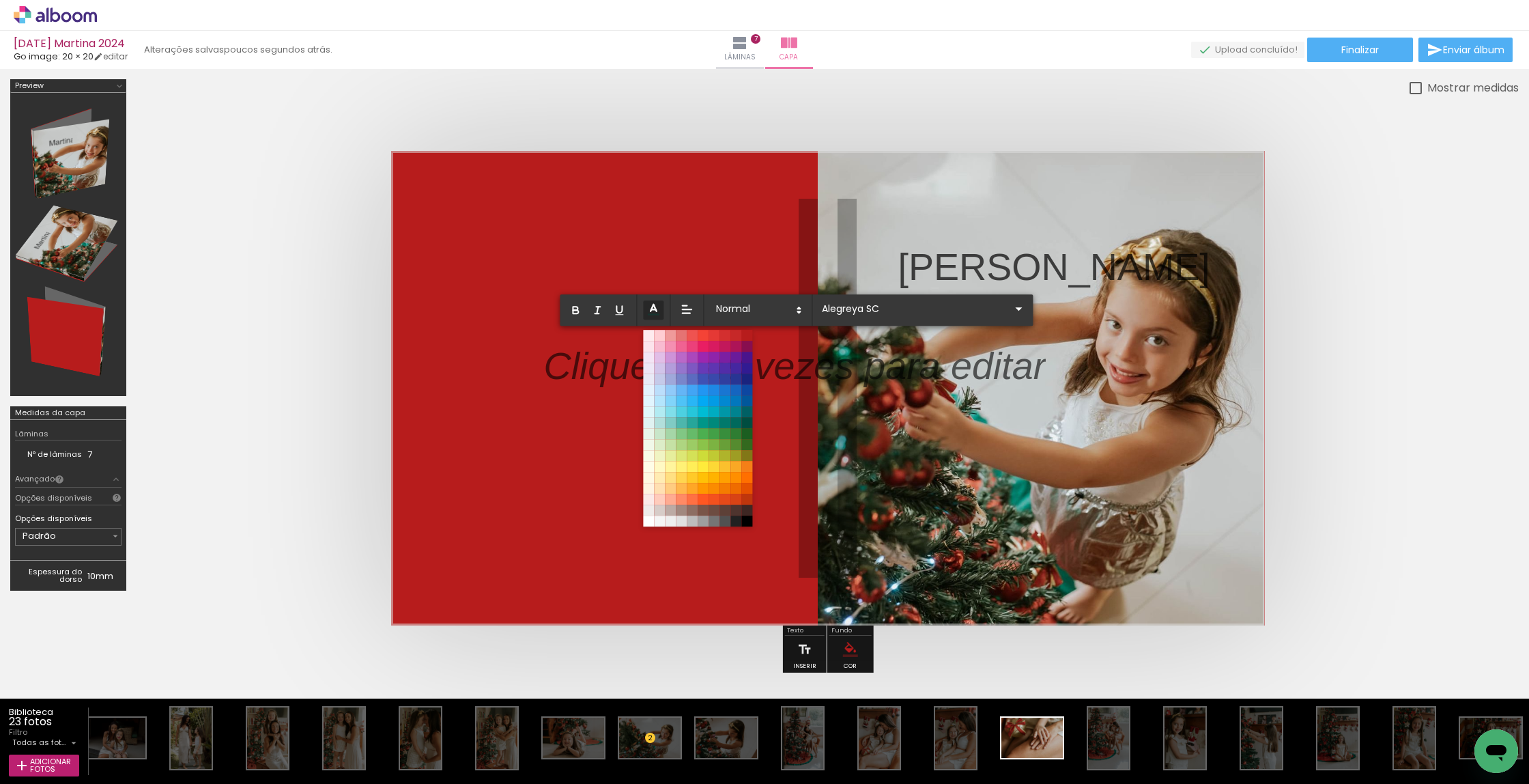
click at [547, 364] on p at bounding box center [794, 374] width 502 height 54
click at [571, 364] on p at bounding box center [794, 374] width 502 height 54
drag, startPoint x: 551, startPoint y: 363, endPoint x: 1003, endPoint y: 364, distance: 451.9
click at [1003, 364] on p at bounding box center [794, 374] width 502 height 54
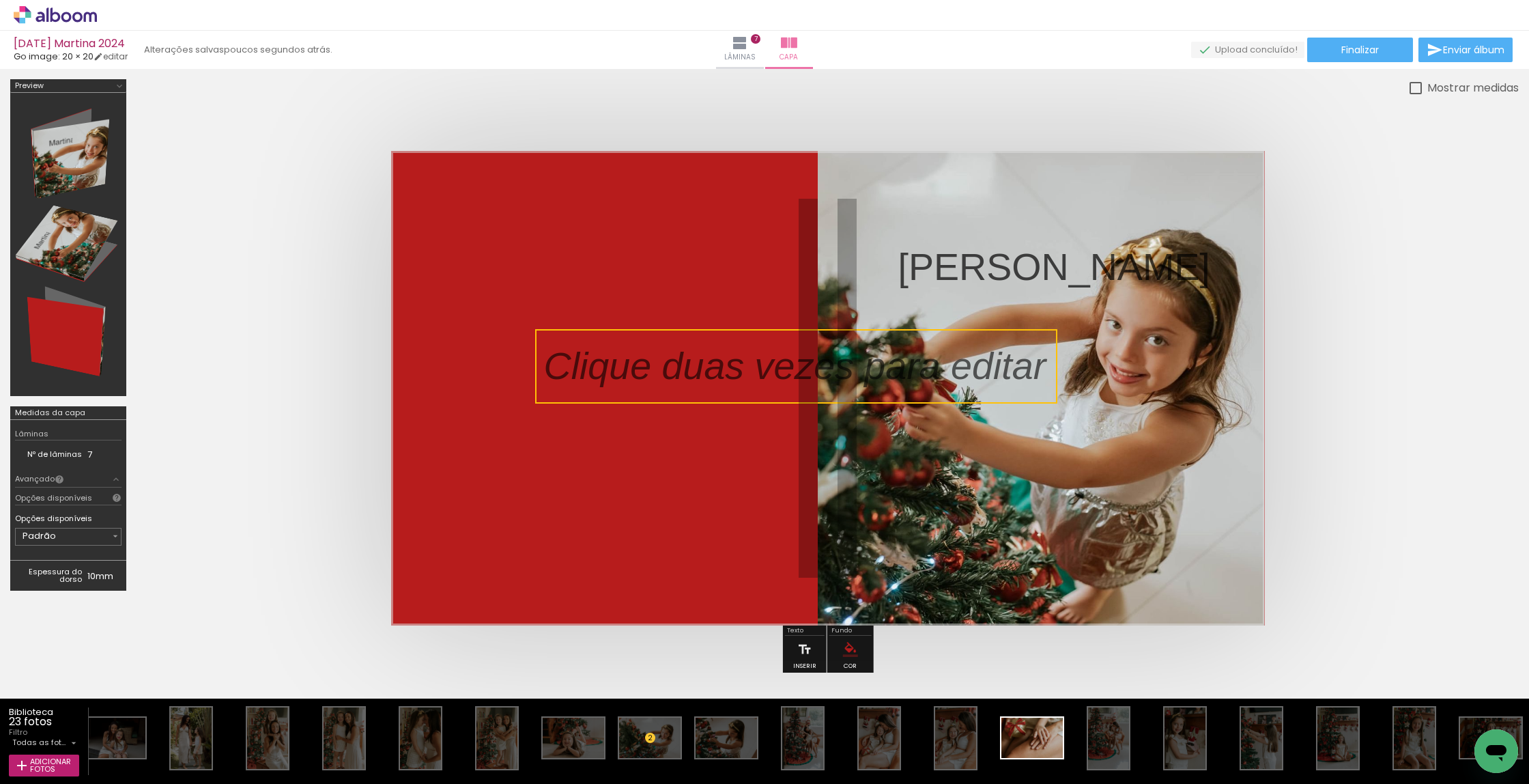
click at [1003, 364] on quentale-selection at bounding box center [796, 366] width 522 height 74
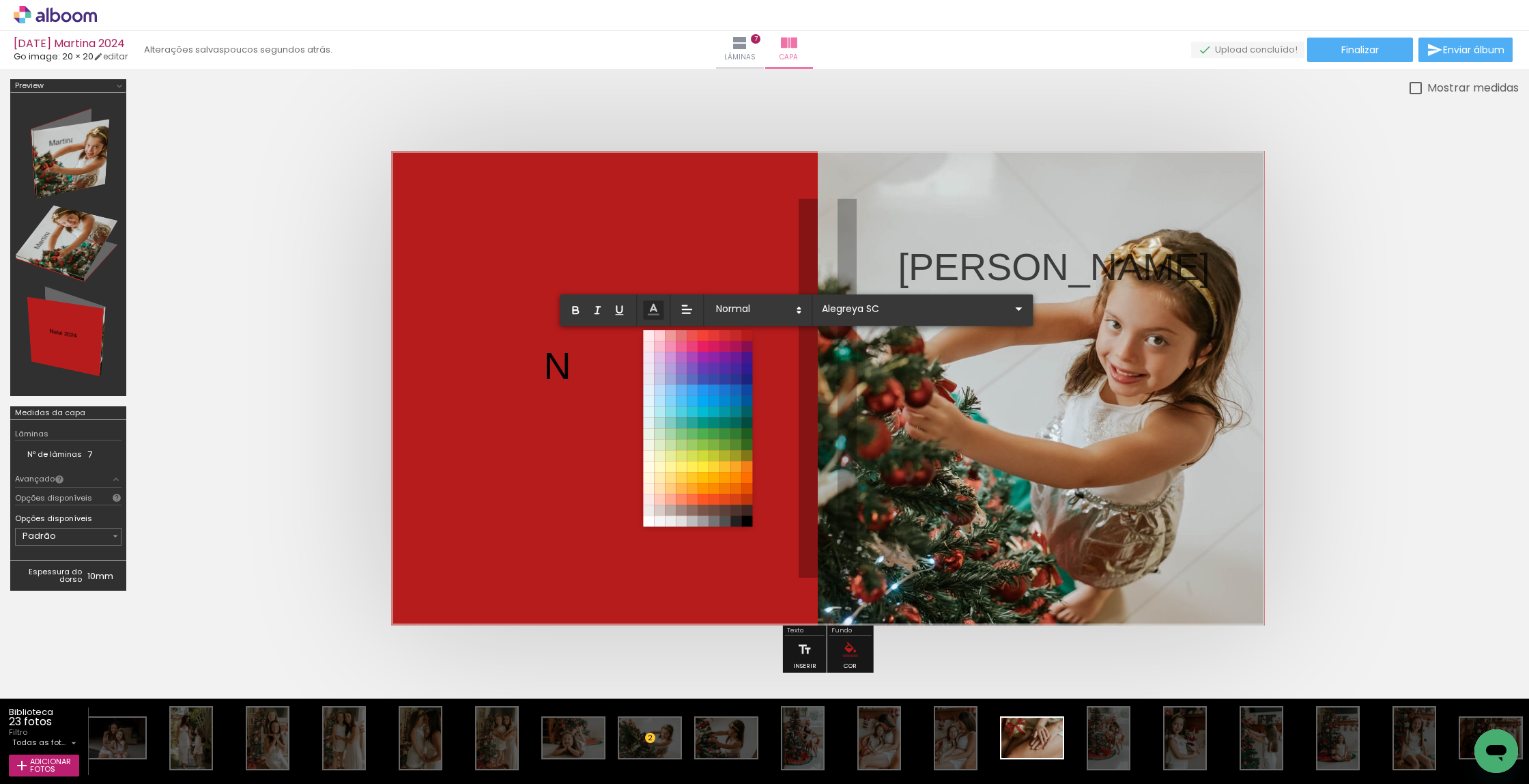
click at [565, 363] on p "N" at bounding box center [556, 366] width 27 height 54
click at [620, 381] on p "Natal 2024" at bounding box center [602, 366] width 119 height 54
click at [871, 427] on quentale-layouter at bounding box center [828, 388] width 874 height 474
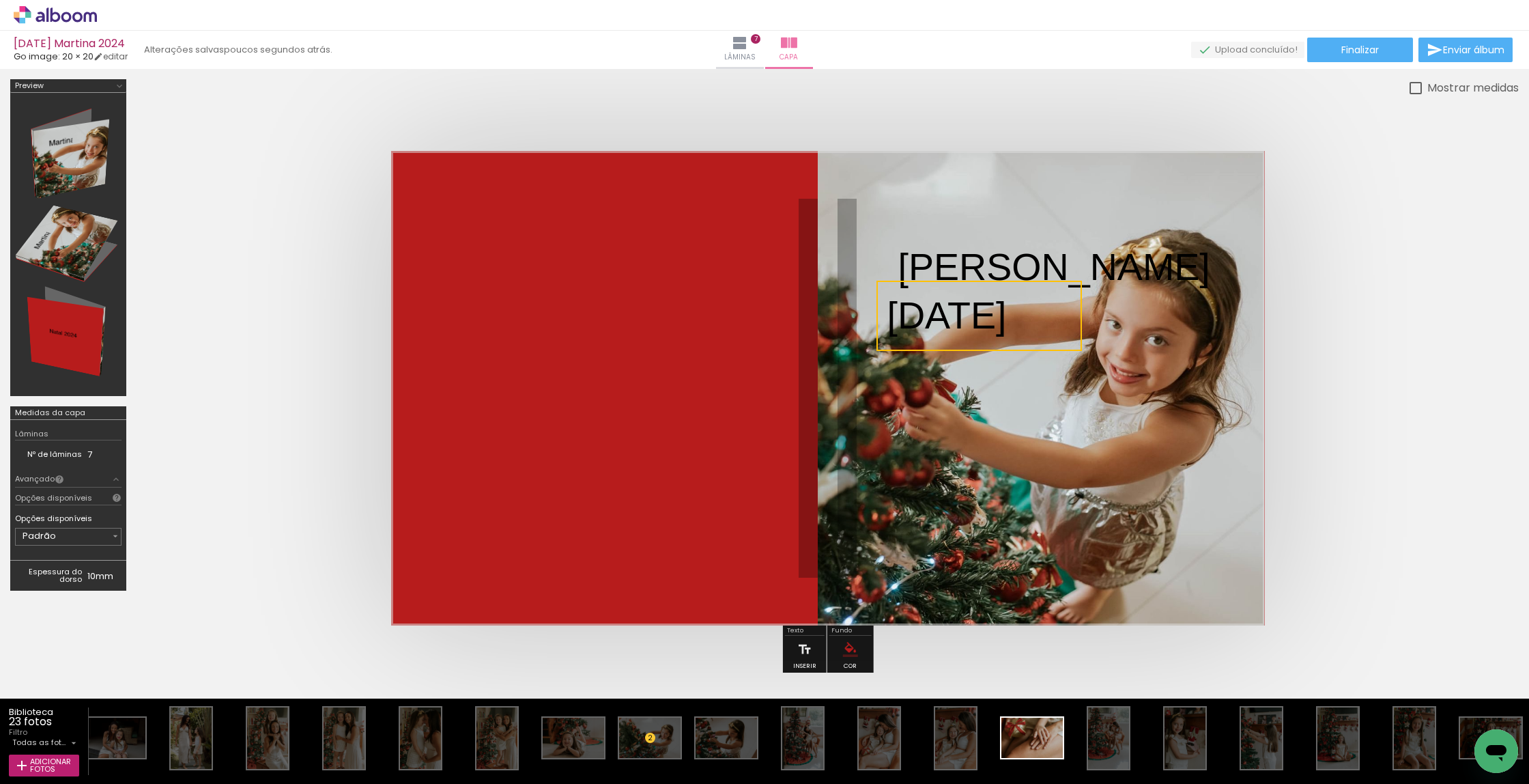
drag, startPoint x: 631, startPoint y: 374, endPoint x: 975, endPoint y: 324, distance: 347.0
click at [975, 324] on quentale-selection at bounding box center [978, 316] width 205 height 70
click at [1023, 319] on quentale-selection at bounding box center [978, 316] width 205 height 70
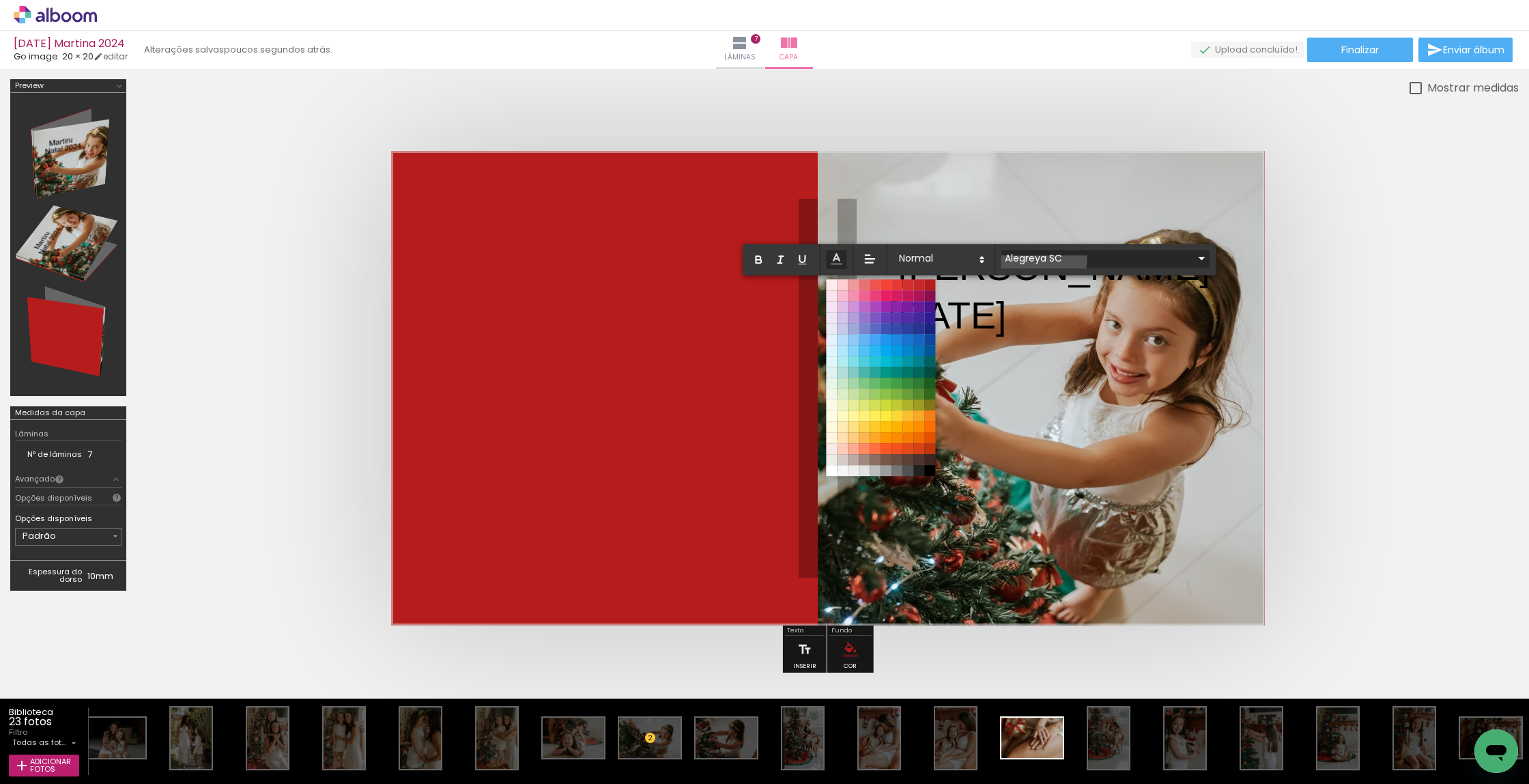
click at [1043, 258] on input "Alegreya SC" at bounding box center [1097, 258] width 192 height 14
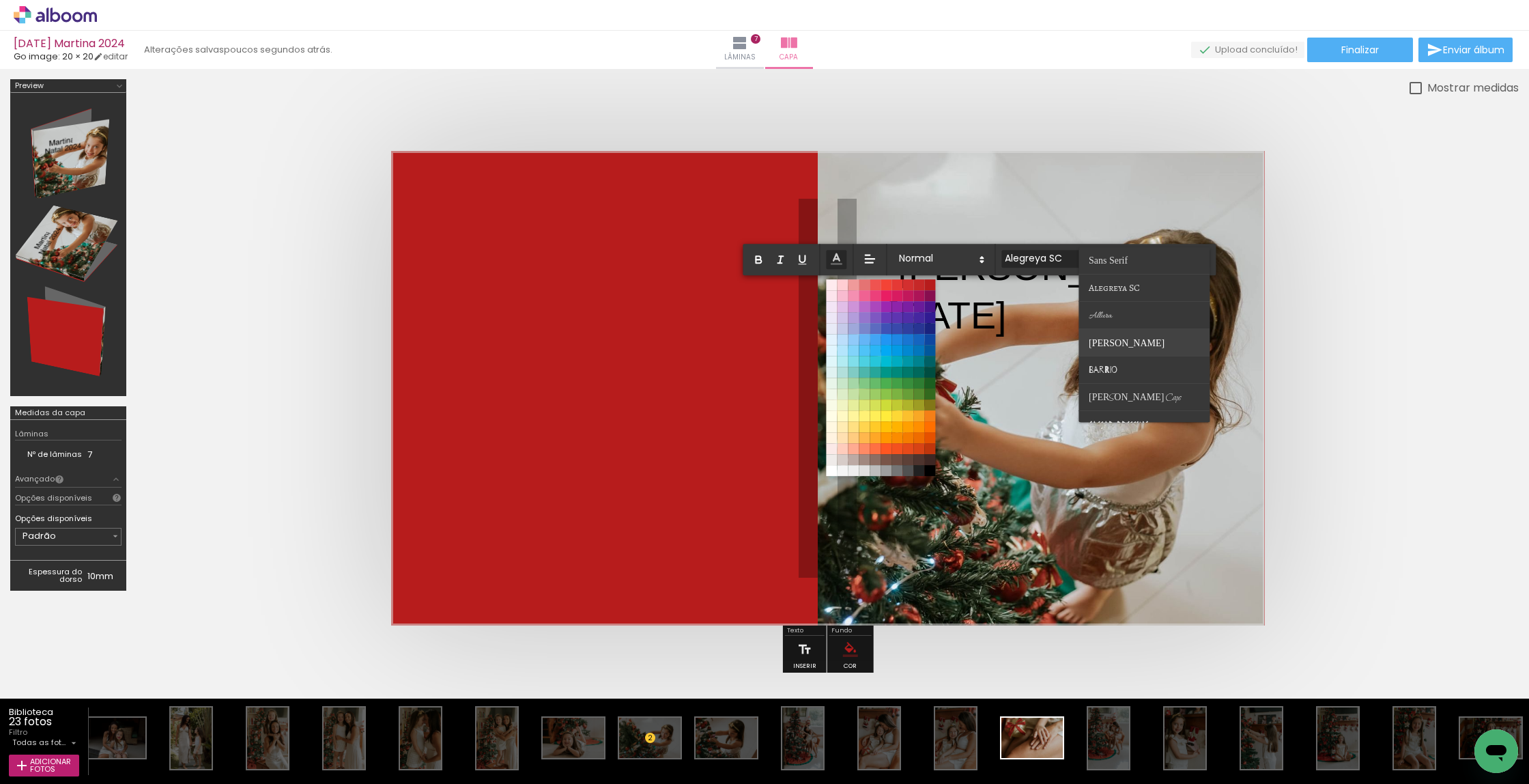
click at [1140, 340] on paper-item at bounding box center [1144, 342] width 131 height 27
type input "Barlow"
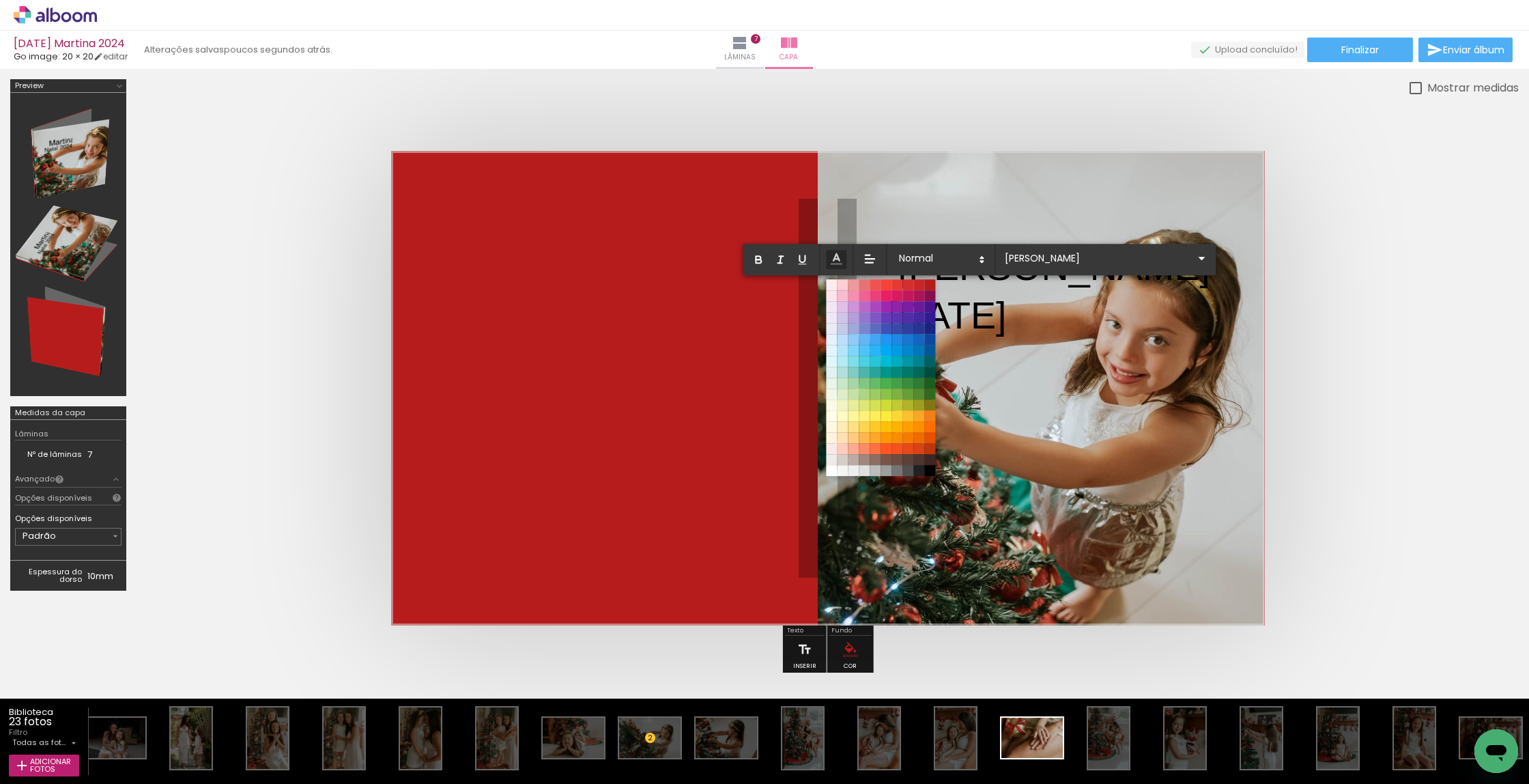
click at [1009, 357] on quentale-layouter at bounding box center [828, 388] width 874 height 474
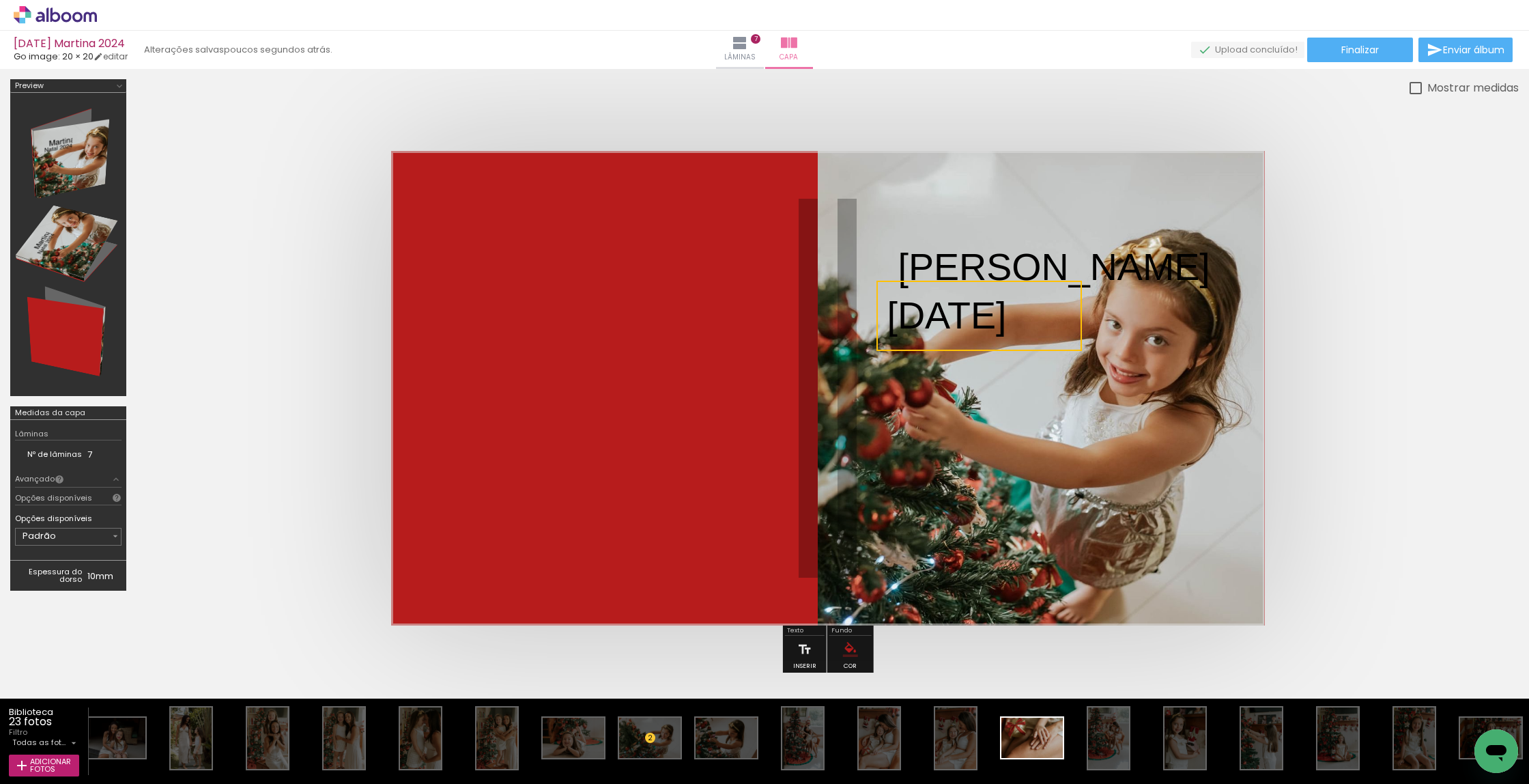
click at [1028, 324] on quentale-selection at bounding box center [978, 316] width 205 height 70
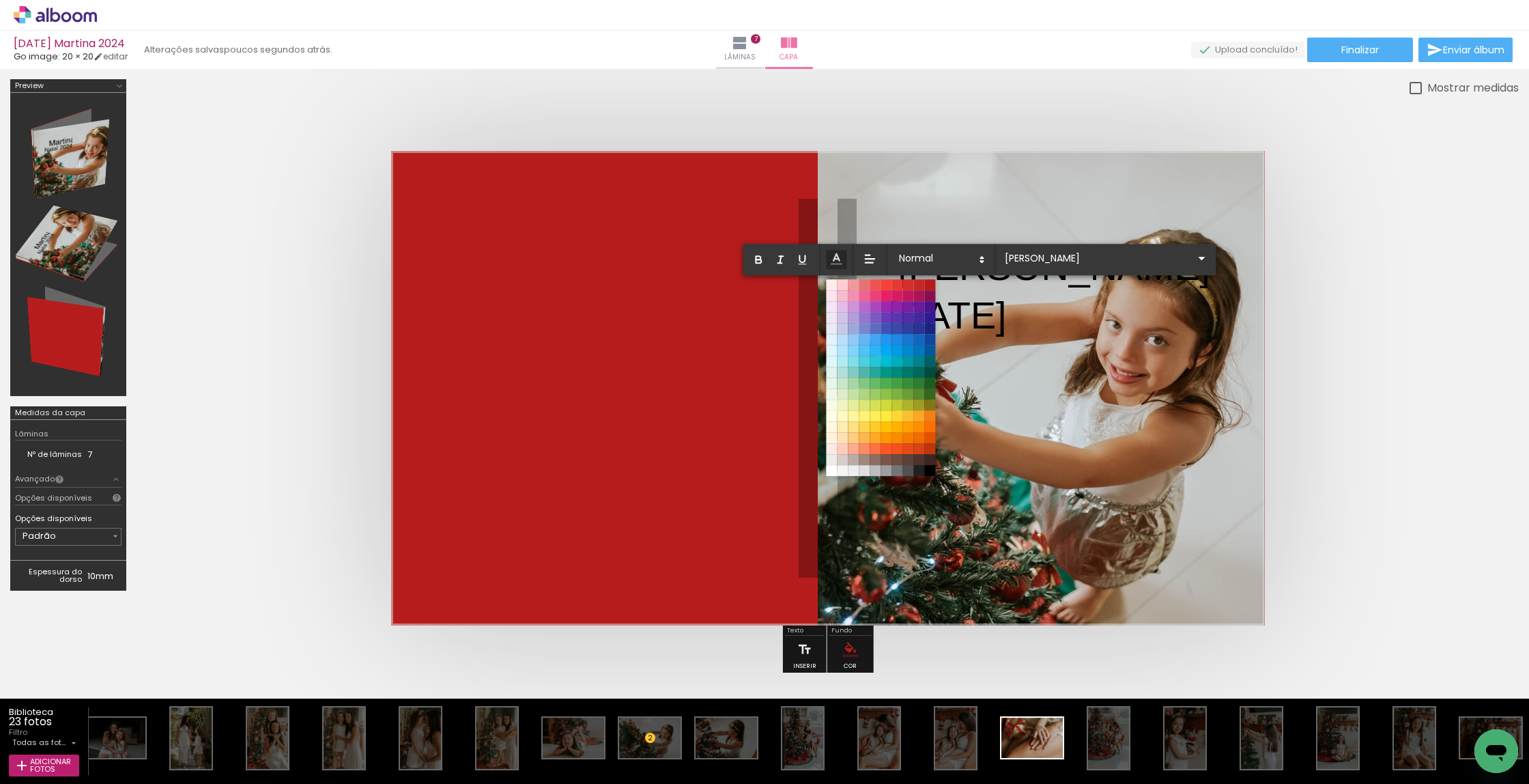
click at [1006, 330] on p "Natal 2024" at bounding box center [946, 316] width 119 height 54
click at [982, 259] on icon at bounding box center [981, 259] width 12 height 12
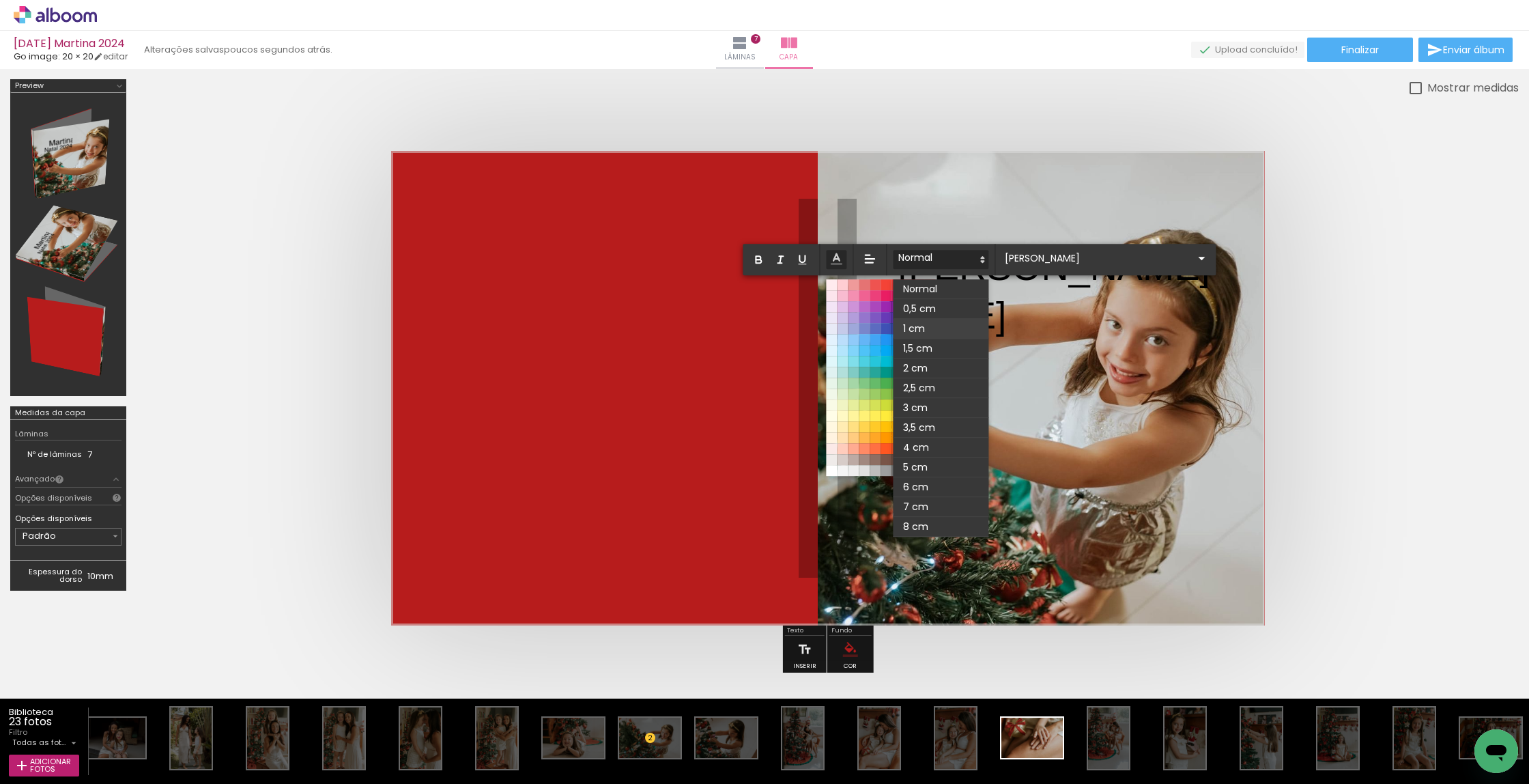
click at [935, 321] on span at bounding box center [941, 329] width 96 height 20
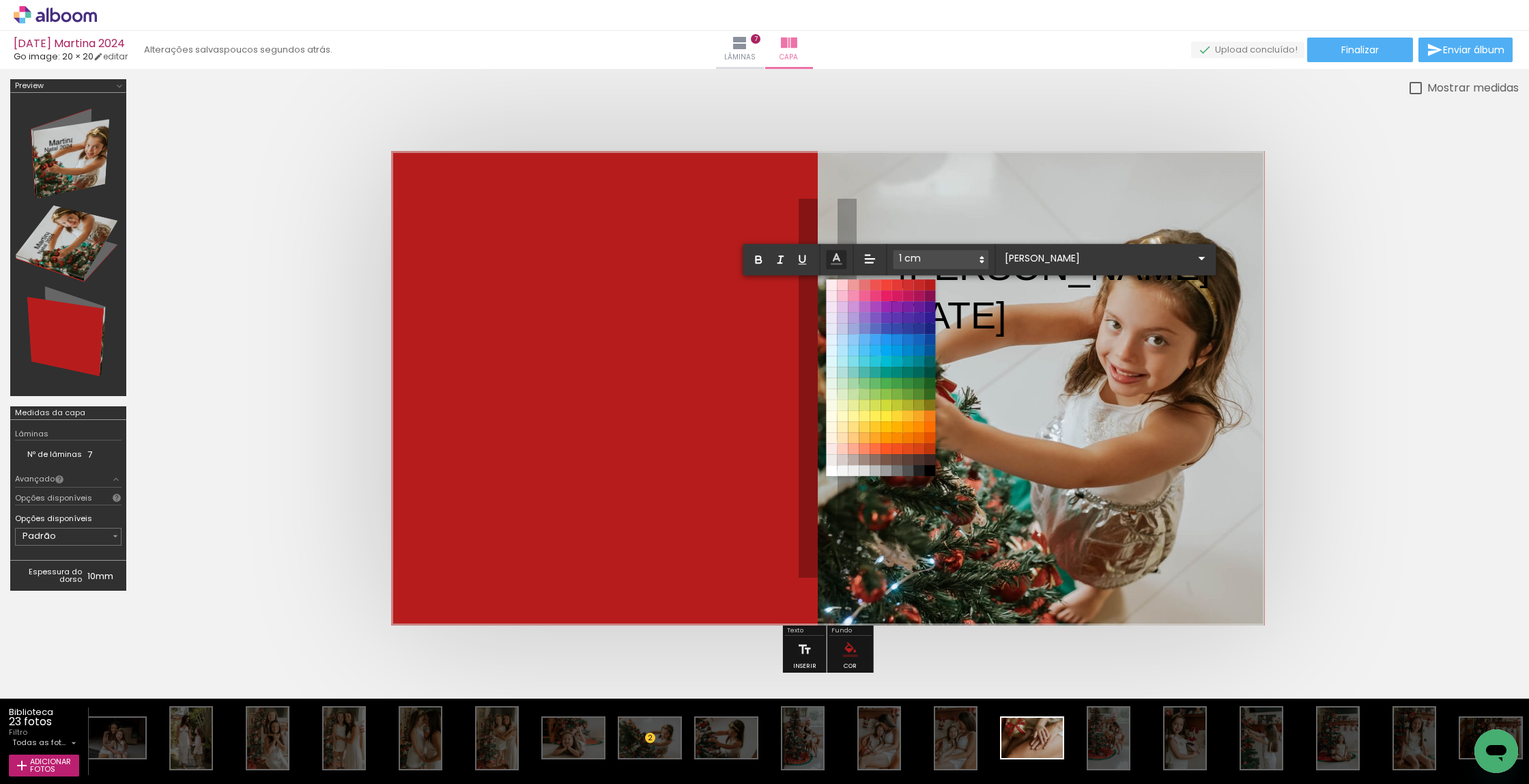
click at [983, 321] on p "Natal 2024" at bounding box center [946, 316] width 119 height 54
click at [1006, 323] on p "Natal 2024" at bounding box center [946, 316] width 119 height 54
click at [1429, 362] on quentale-cover at bounding box center [827, 388] width 1273 height 474
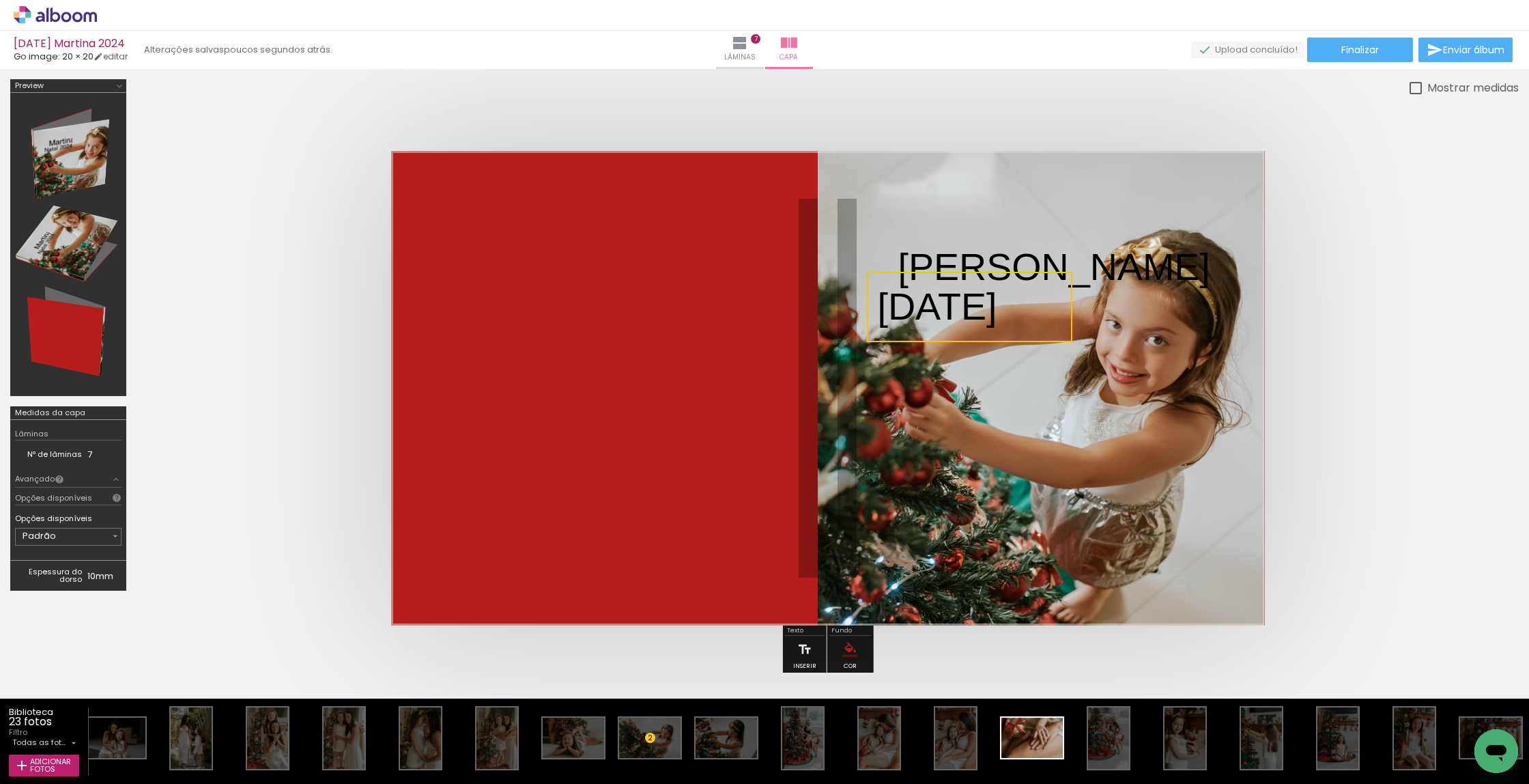
drag, startPoint x: 1081, startPoint y: 344, endPoint x: 1071, endPoint y: 334, distance: 13.5
click at [1071, 335] on quentale-selection at bounding box center [969, 307] width 205 height 70
click at [1067, 343] on quentale-selection at bounding box center [967, 309] width 205 height 70
drag, startPoint x: 877, startPoint y: 281, endPoint x: 909, endPoint y: 293, distance: 33.7
click at [909, 293] on quentale-cover-editor at bounding box center [828, 379] width 1382 height 601
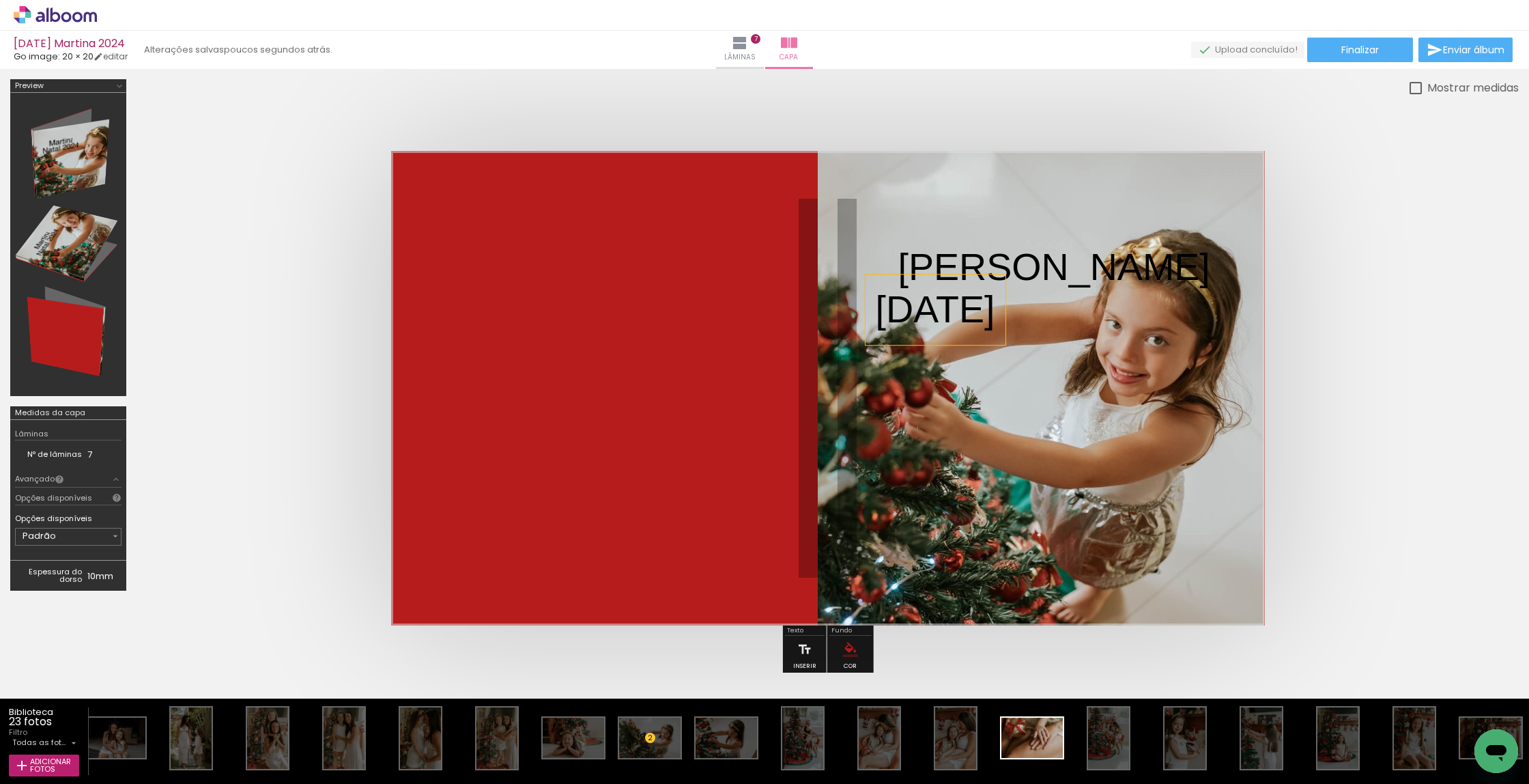
click at [923, 304] on p "Natal 2024" at bounding box center [934, 310] width 119 height 54
click at [993, 396] on quentale-layouter at bounding box center [828, 388] width 874 height 474
click at [982, 308] on p "Natal 2024" at bounding box center [934, 310] width 119 height 54
click at [949, 373] on quentale-layouter at bounding box center [828, 388] width 874 height 474
click at [950, 317] on p "Natal 2024" at bounding box center [934, 310] width 119 height 54
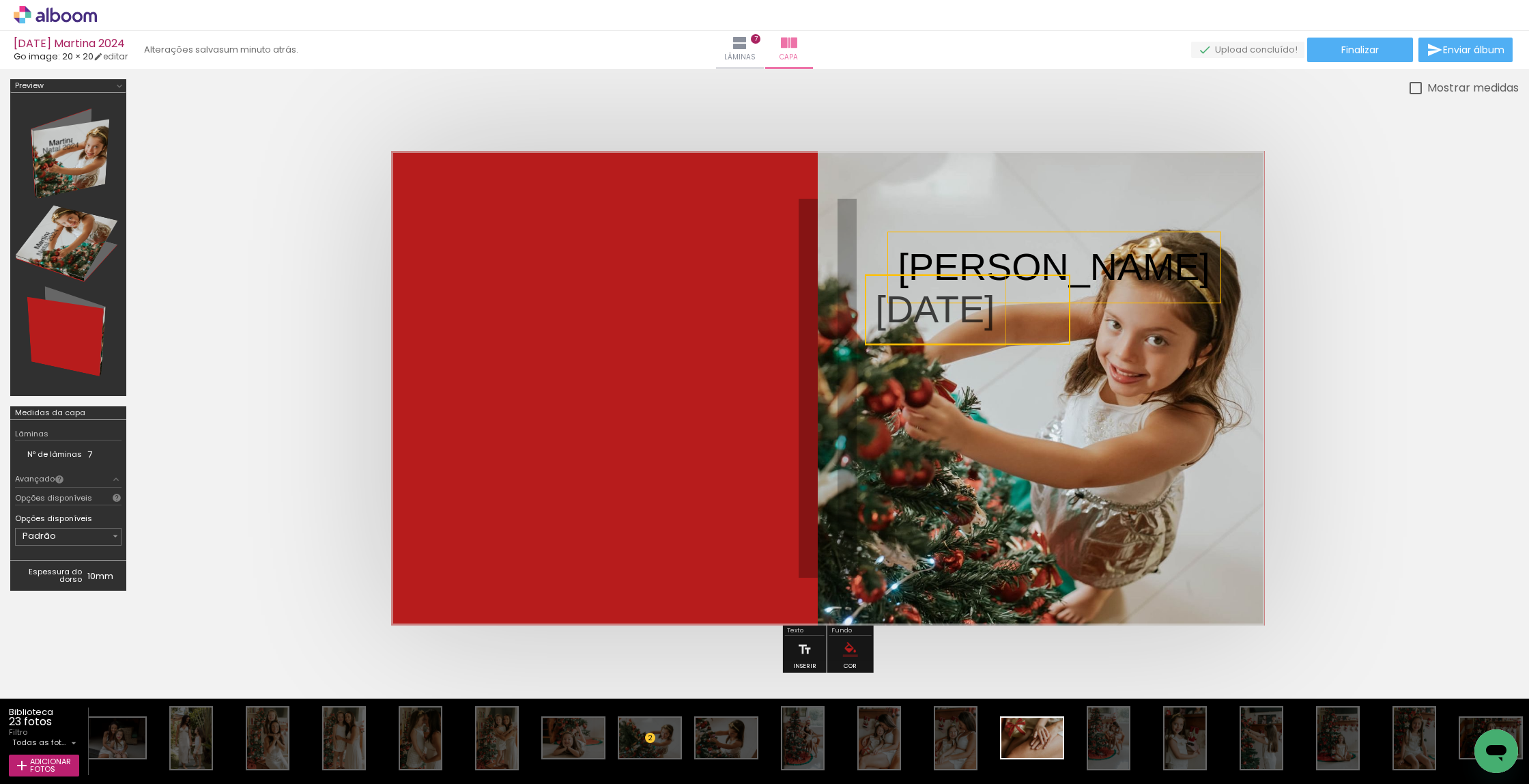
click at [960, 259] on p "Martina" at bounding box center [1054, 267] width 312 height 54
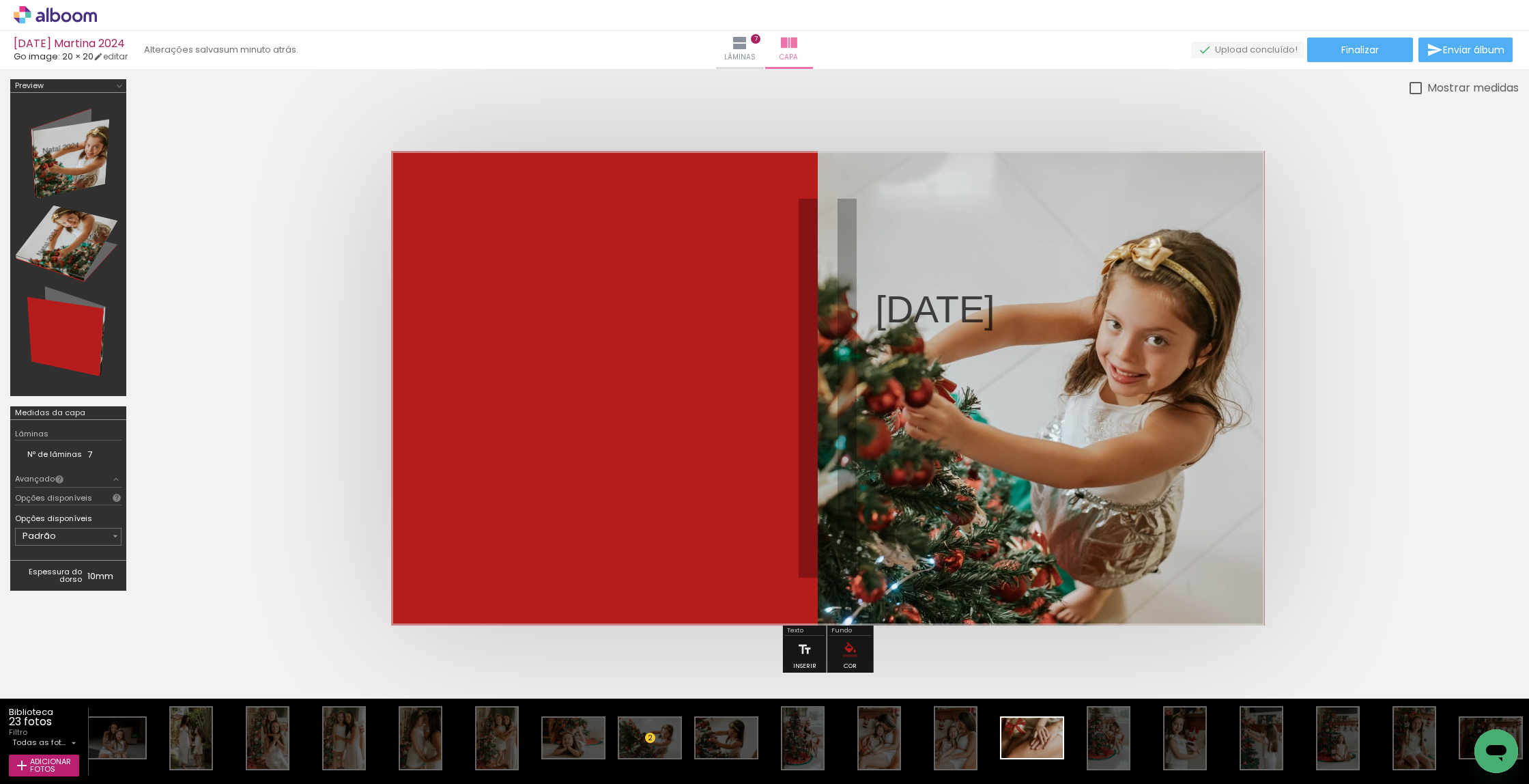
drag, startPoint x: 972, startPoint y: 301, endPoint x: 976, endPoint y: 312, distance: 11.7
click at [972, 301] on p "Natal 2024" at bounding box center [934, 310] width 119 height 54
click at [1391, 431] on quentale-cover at bounding box center [827, 388] width 1273 height 474
